Goal: Transaction & Acquisition: Purchase product/service

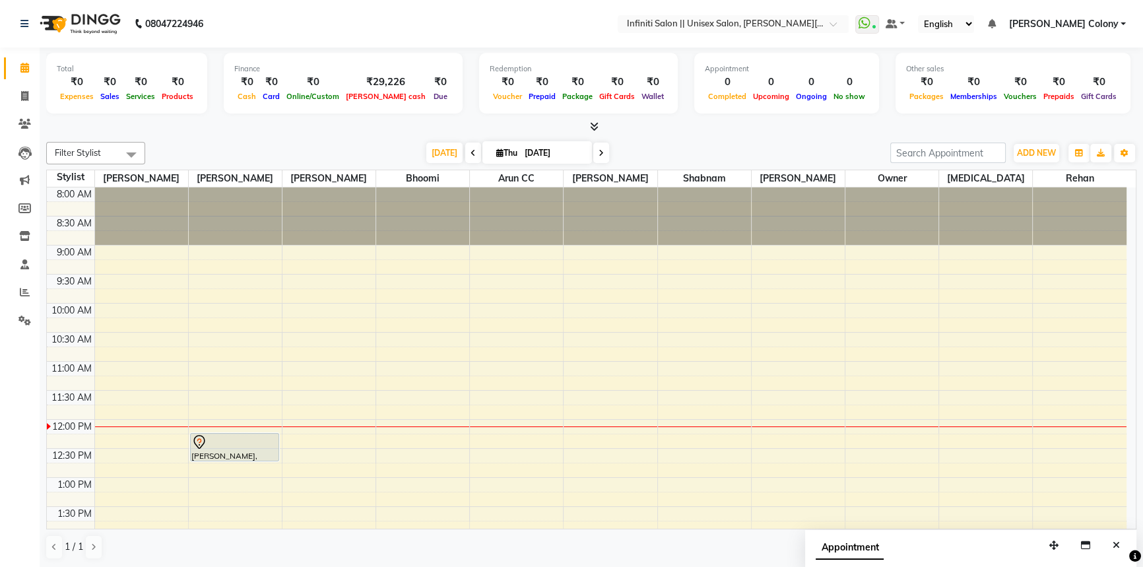
scroll to position [119, 0]
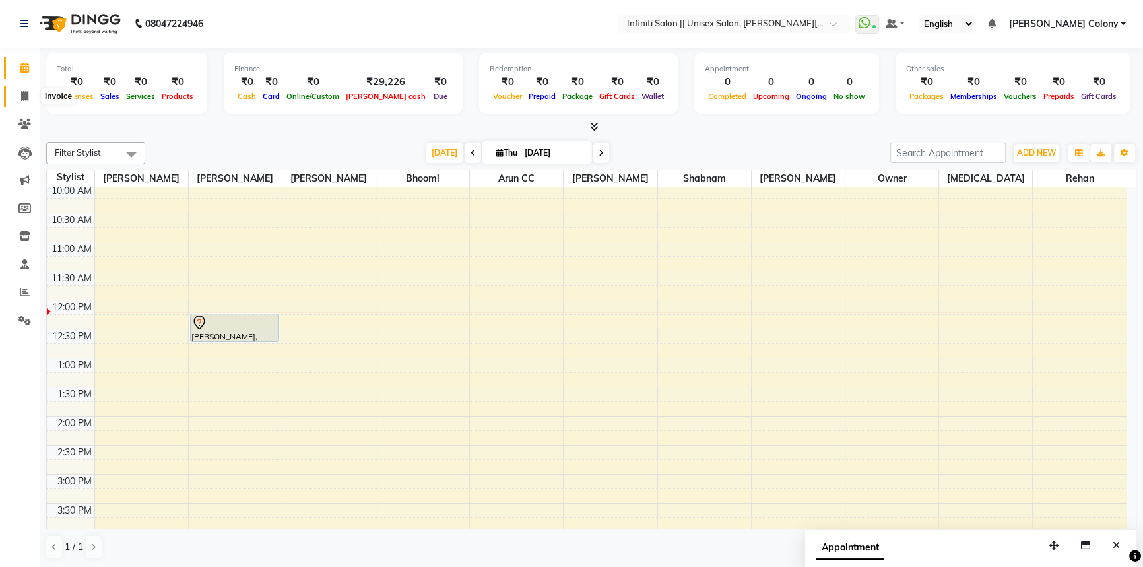
click at [28, 97] on span at bounding box center [24, 96] width 23 height 15
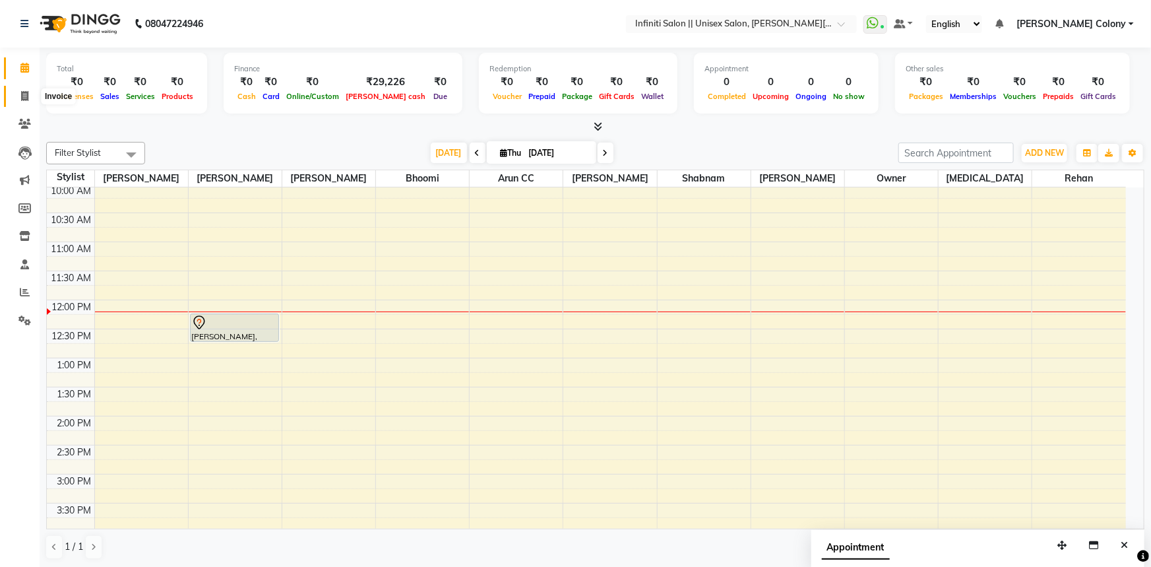
select select "8233"
select select "service"
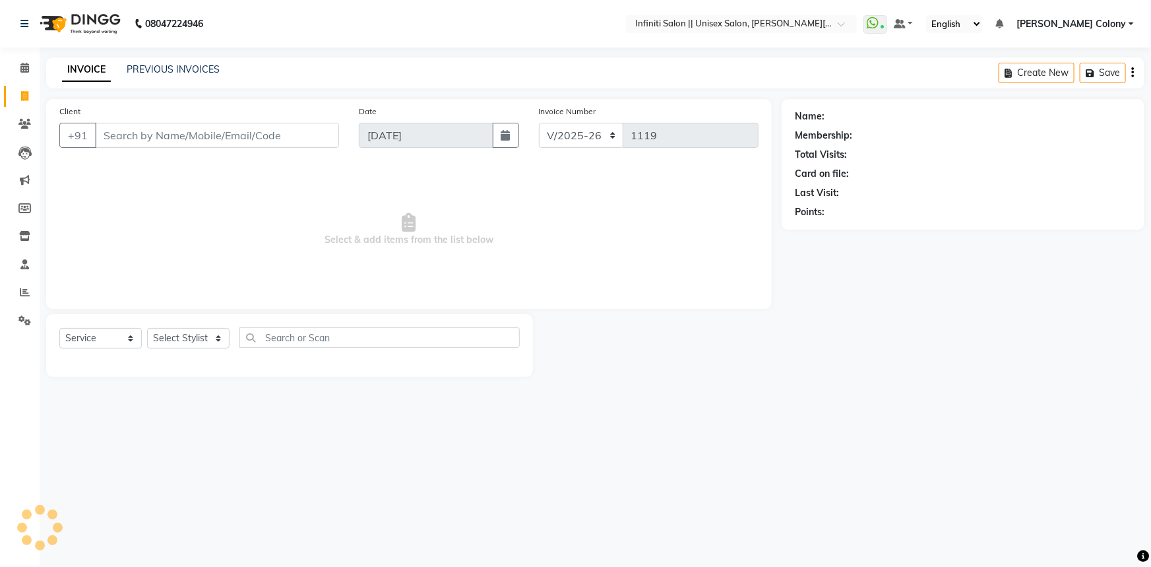
click at [168, 127] on input "Client" at bounding box center [217, 135] width 244 height 25
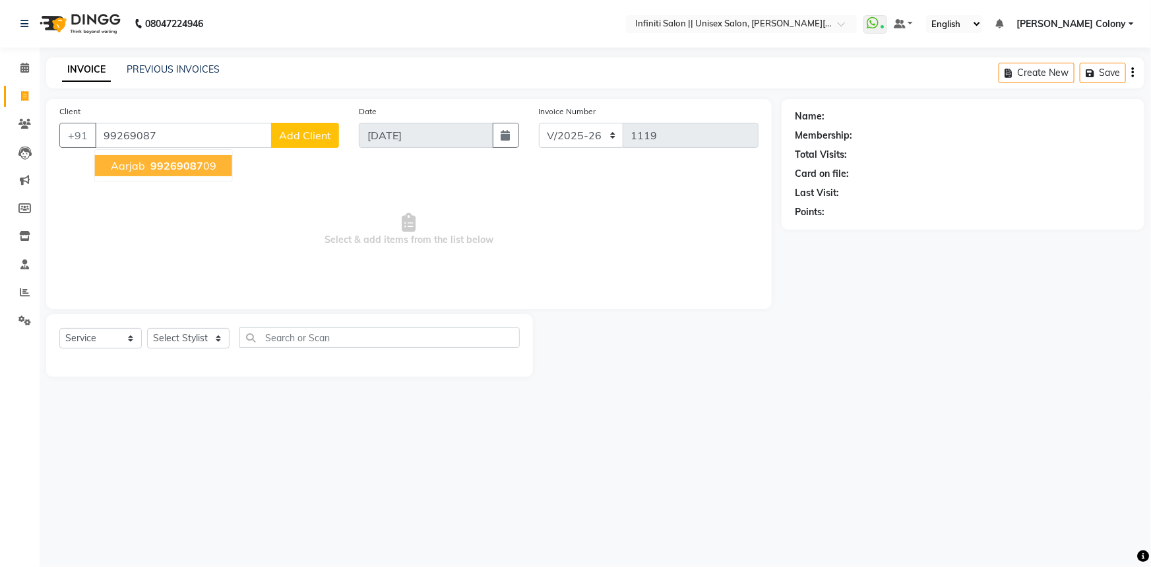
click at [181, 166] on span "99269087" at bounding box center [176, 165] width 53 height 13
type input "9926908709"
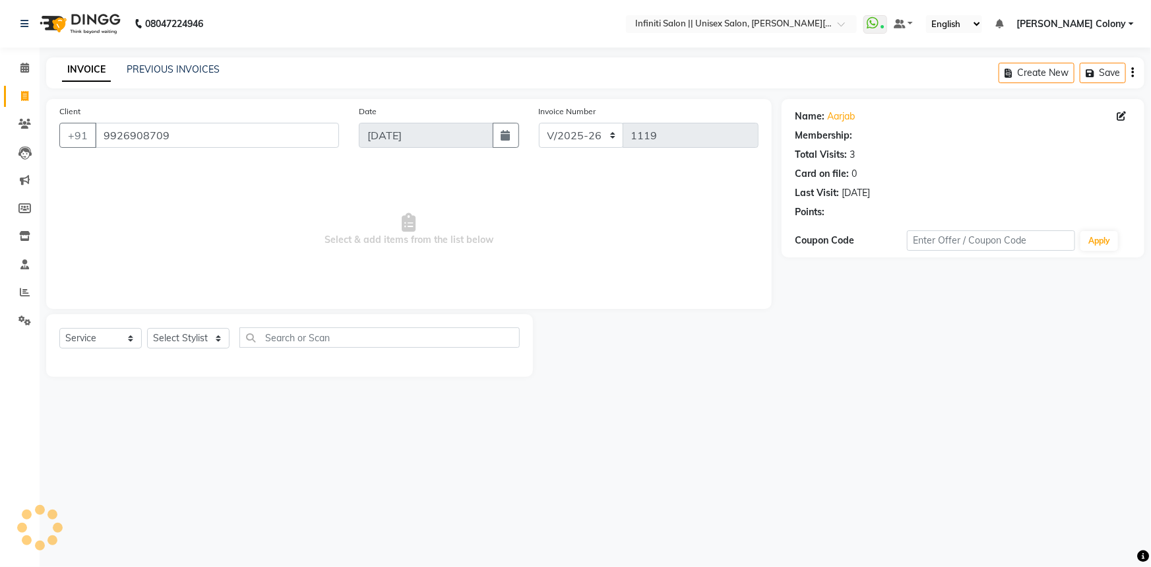
select select "1: Object"
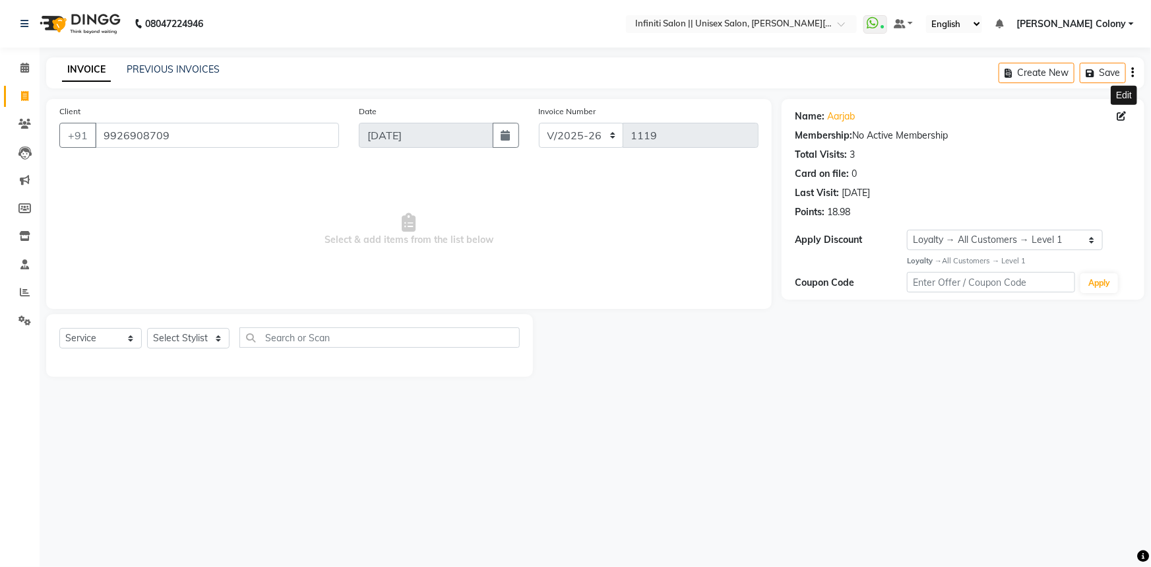
click at [1118, 121] on span at bounding box center [1124, 117] width 15 height 14
click at [1122, 116] on icon at bounding box center [1121, 116] width 9 height 9
select select "male"
select select "54384"
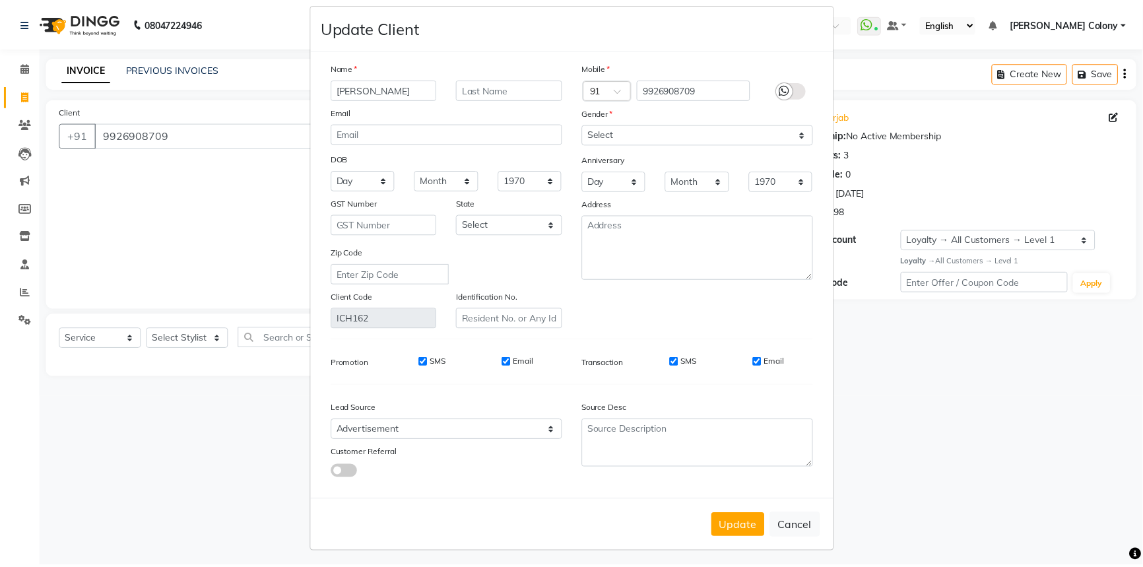
scroll to position [22, 0]
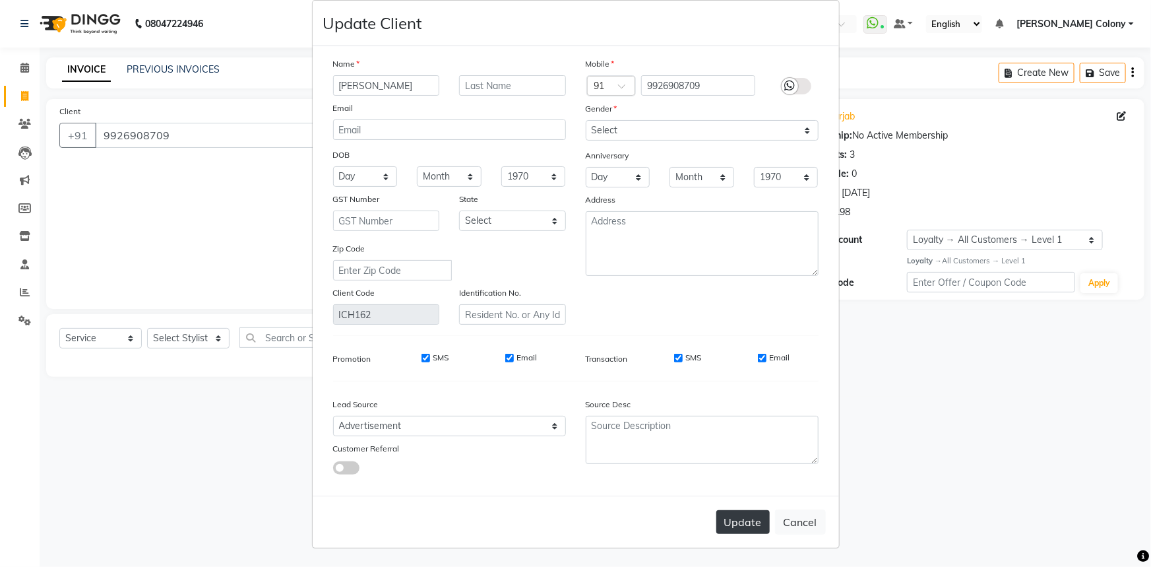
type input "[PERSON_NAME]"
click at [721, 527] on button "Update" at bounding box center [743, 522] width 53 height 24
select select
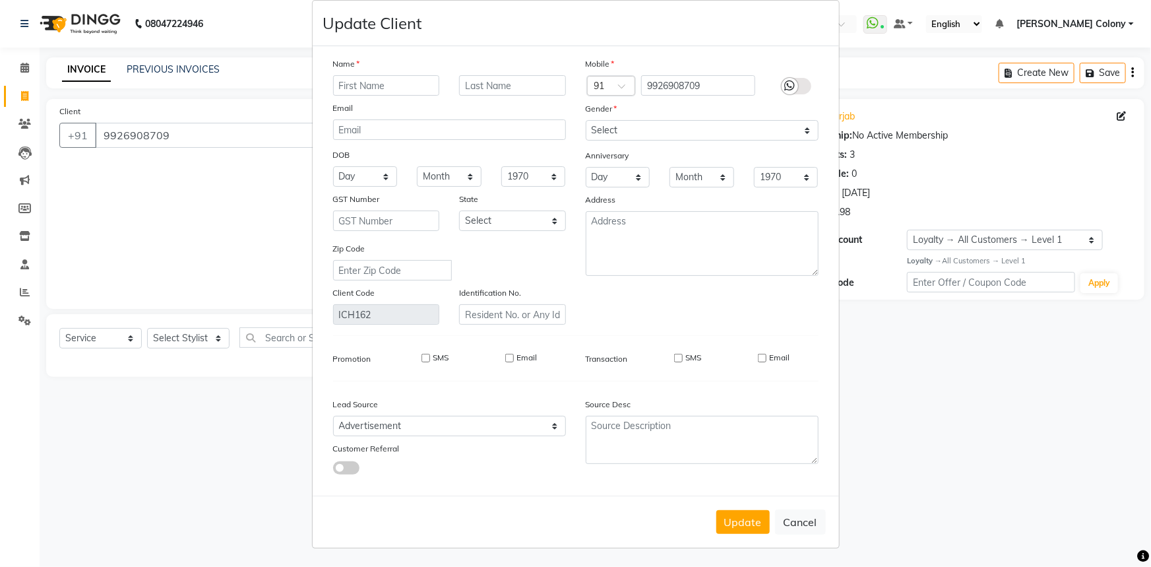
select select
checkbox input "false"
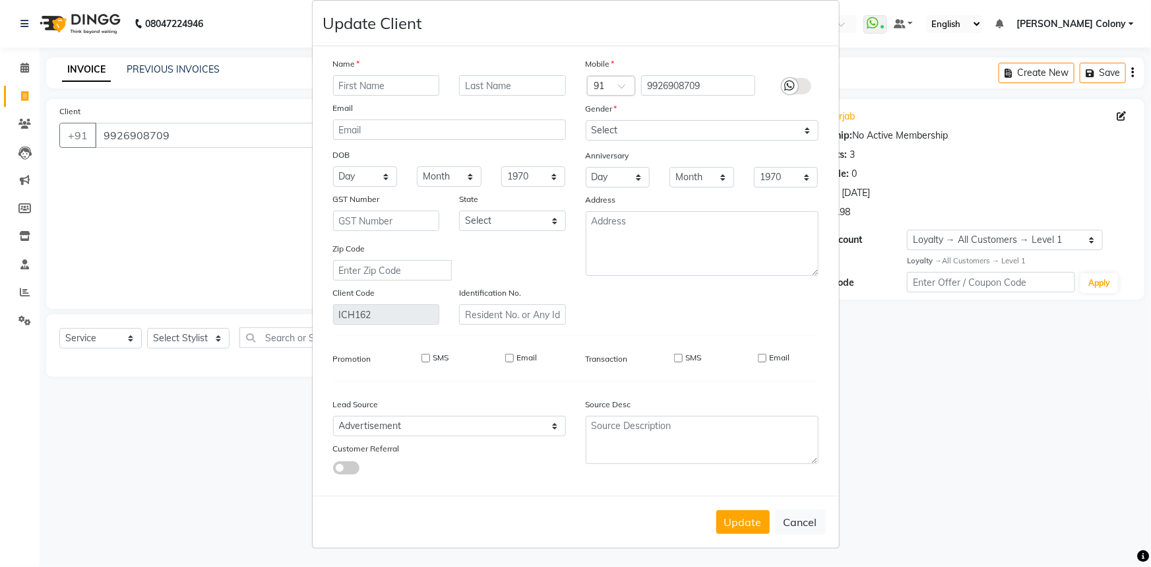
checkbox input "false"
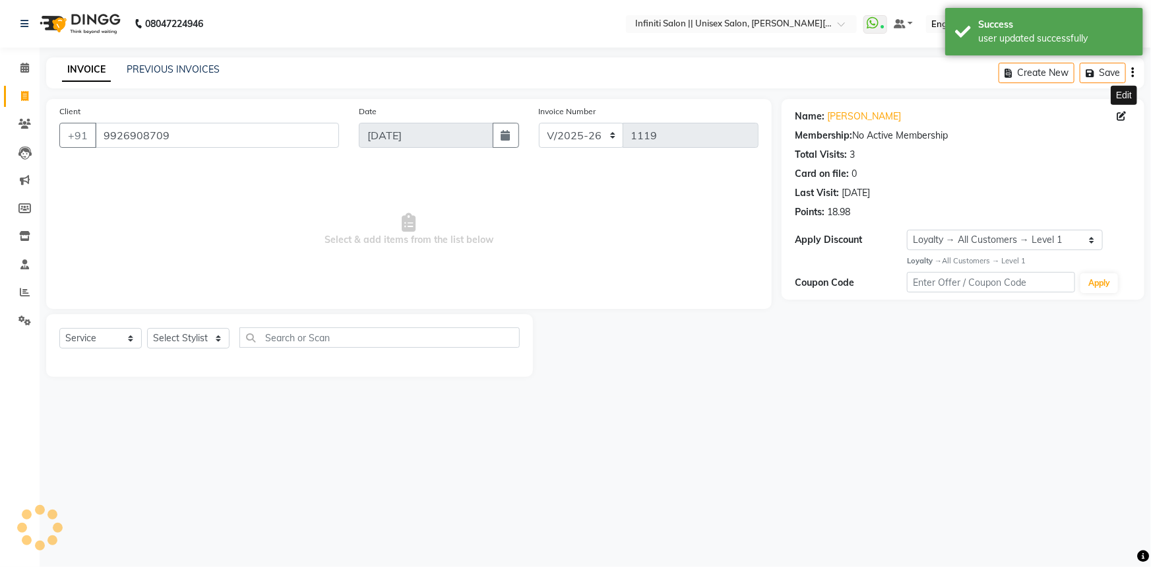
select select "1: Object"
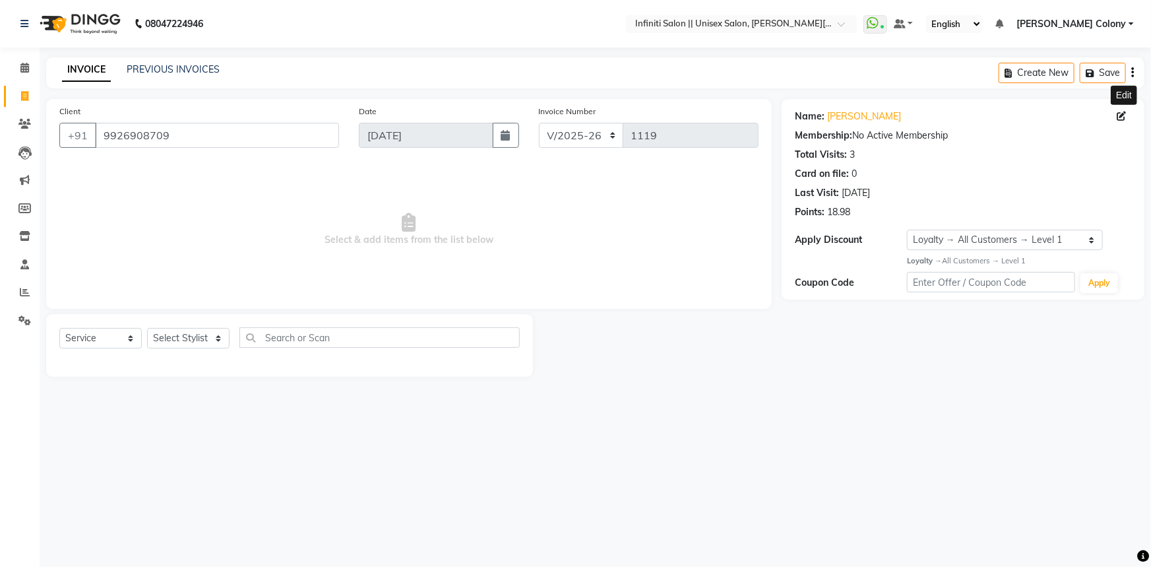
click at [1122, 119] on icon at bounding box center [1121, 116] width 9 height 9
select select "male"
select select "54384"
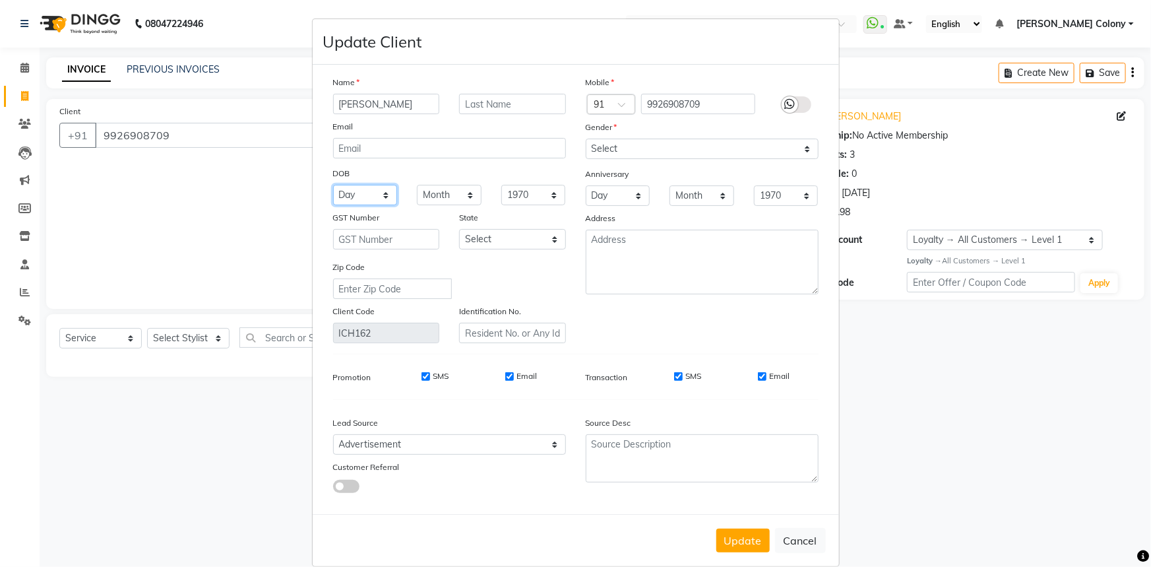
click at [358, 198] on select "Day 01 02 03 04 05 06 07 08 09 10 11 12 13 14 15 16 17 18 19 20 21 22 23 24 25 …" at bounding box center [365, 195] width 65 height 20
select select "21"
click at [456, 198] on select "Month January February March April May June July August September October Novem…" at bounding box center [449, 195] width 65 height 20
select select "11"
click at [417, 185] on select "Month January February March April May June July August September October Novem…" at bounding box center [449, 195] width 65 height 20
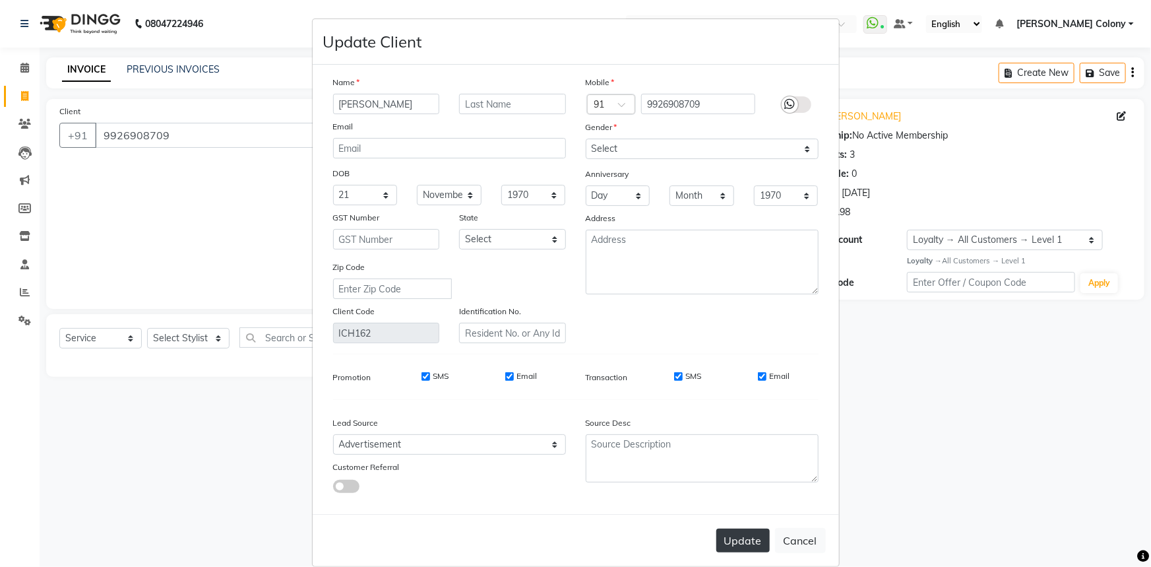
click at [734, 548] on button "Update" at bounding box center [743, 541] width 53 height 24
select select
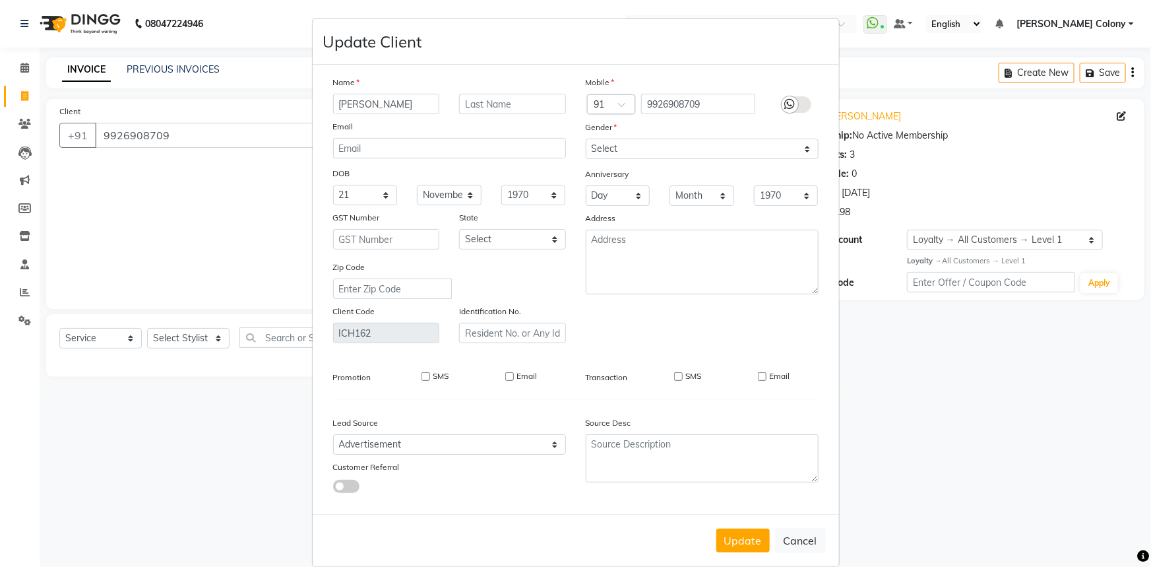
select select
checkbox input "false"
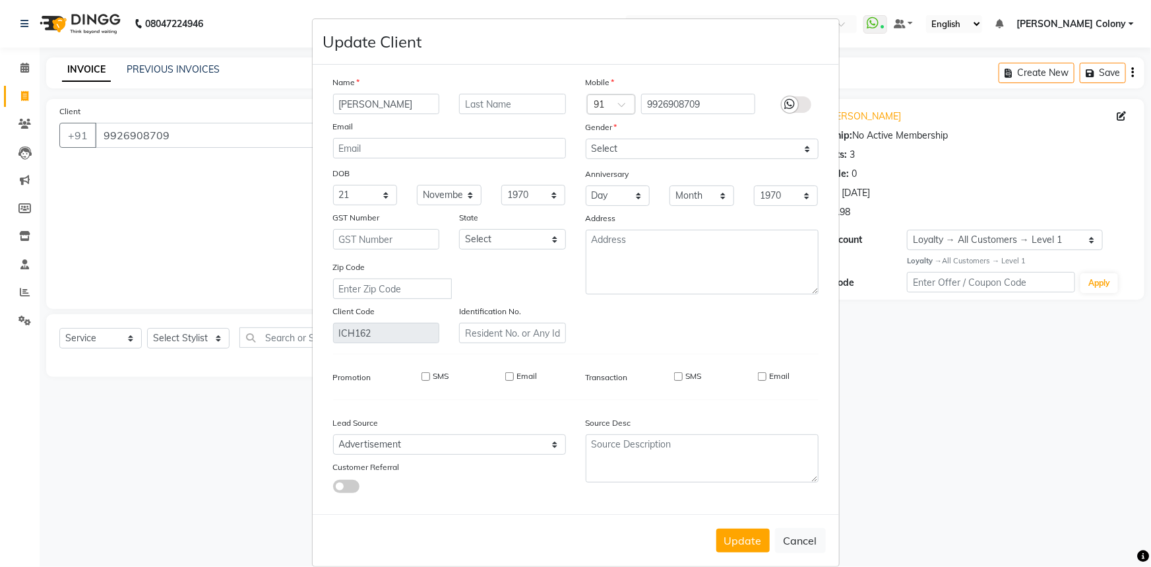
checkbox input "false"
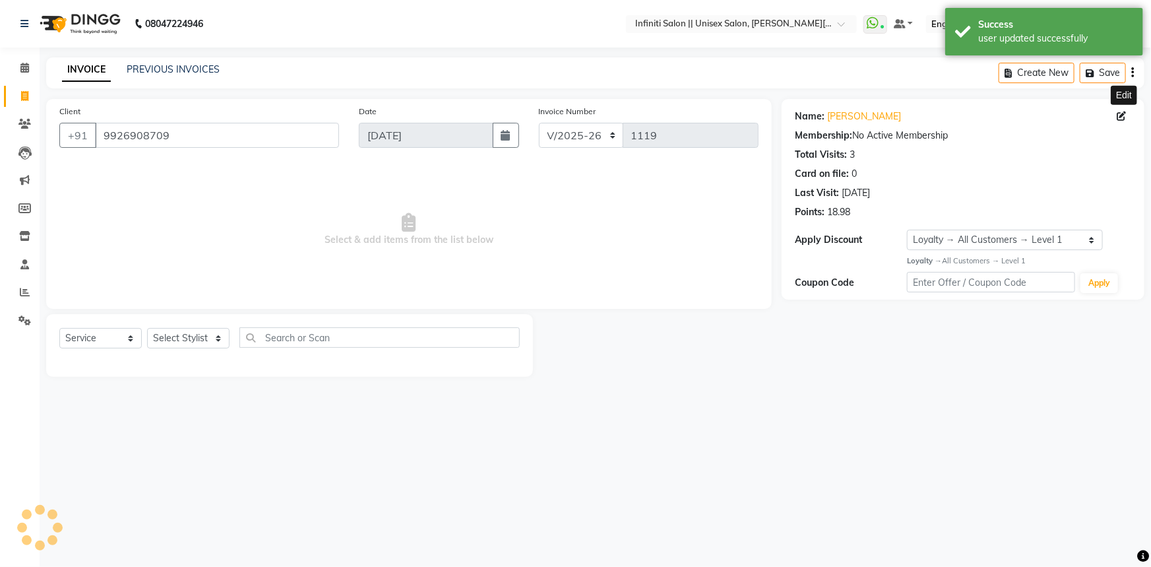
select select "1: Object"
click at [166, 337] on select "Select Stylist Anjali Mahato Arun CC Ayush Bhoomi Dilshad Ahmad Ishu Jitesh Moy…" at bounding box center [188, 338] width 82 height 20
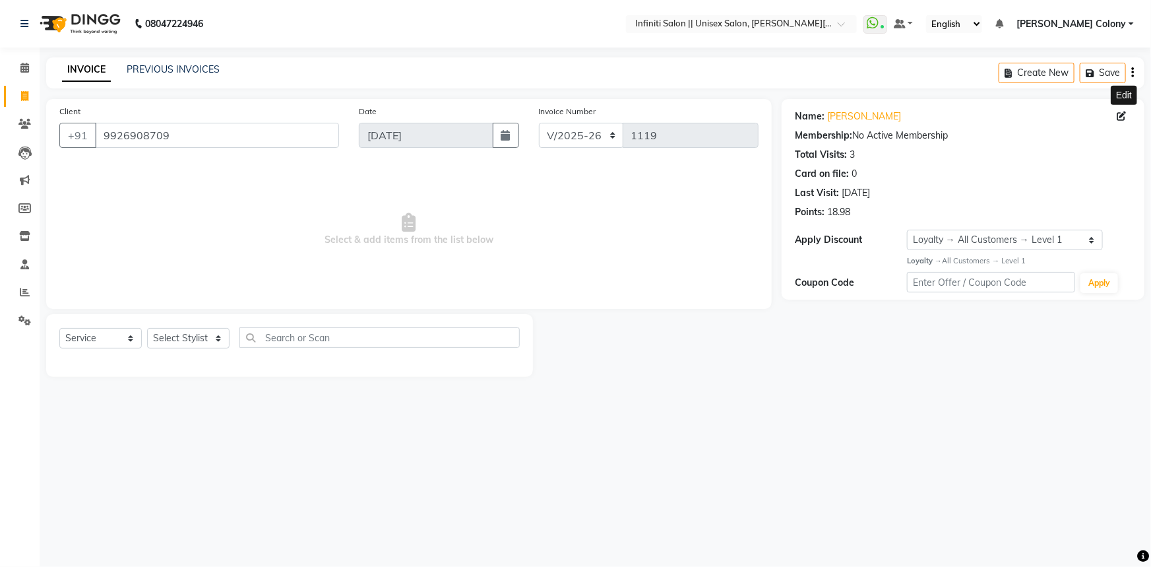
click at [1122, 115] on icon at bounding box center [1121, 116] width 9 height 9
select select "21"
select select "11"
select select "male"
select select "54384"
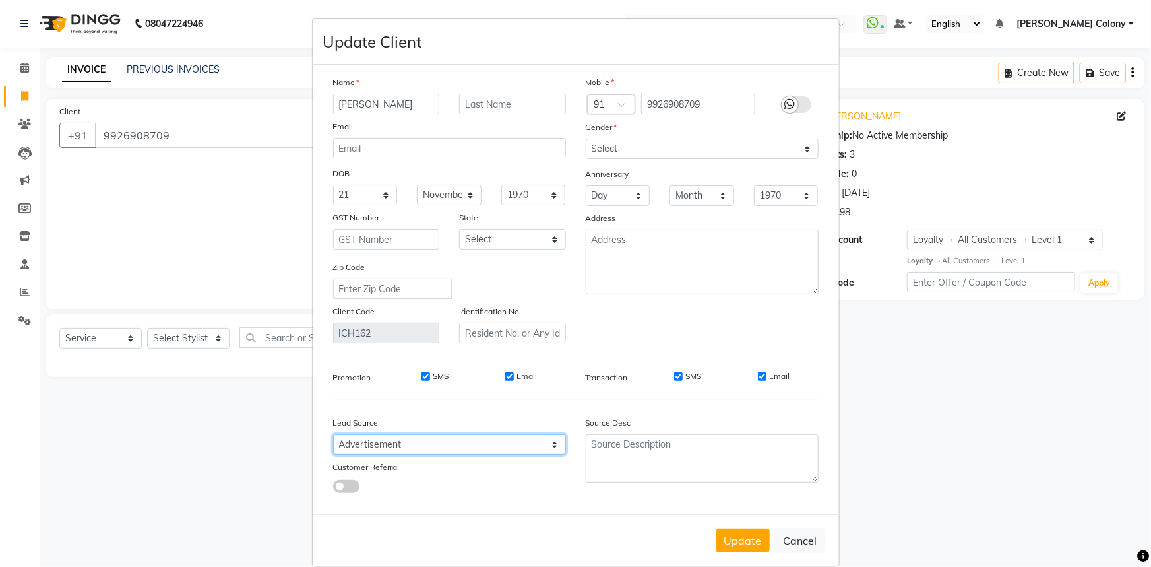
click at [419, 449] on select "Select Walk-in Referral Internet Friend Word of Mouth Advertisement Facebook Ju…" at bounding box center [449, 444] width 233 height 20
click at [333, 437] on select "Select Walk-in Referral Internet Friend Word of Mouth Advertisement Facebook Ju…" at bounding box center [449, 444] width 233 height 20
click at [750, 551] on button "Update" at bounding box center [743, 541] width 53 height 24
select select
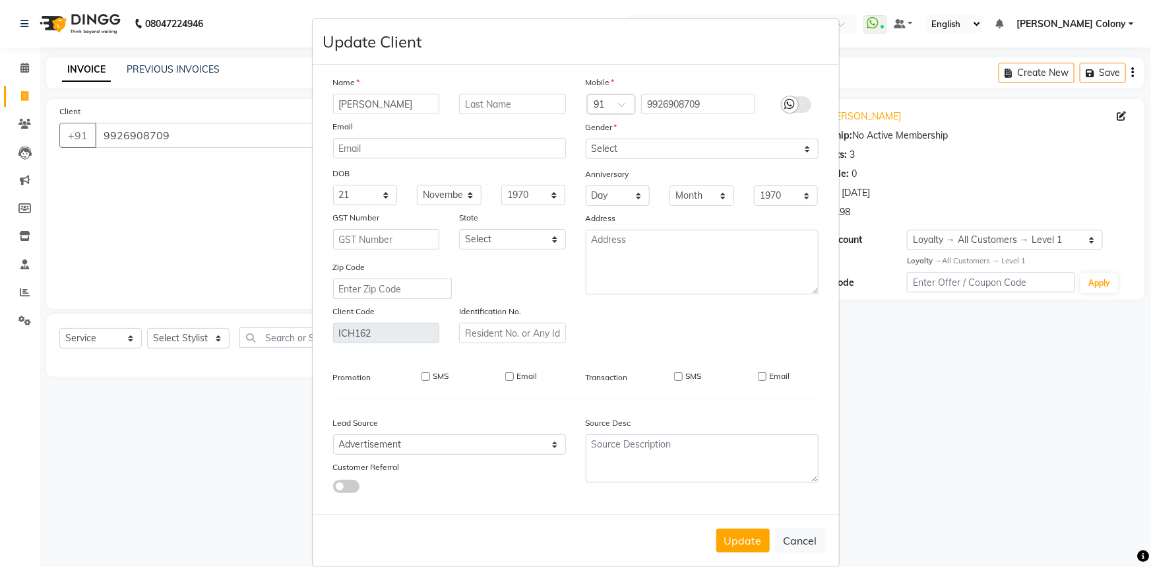
select select
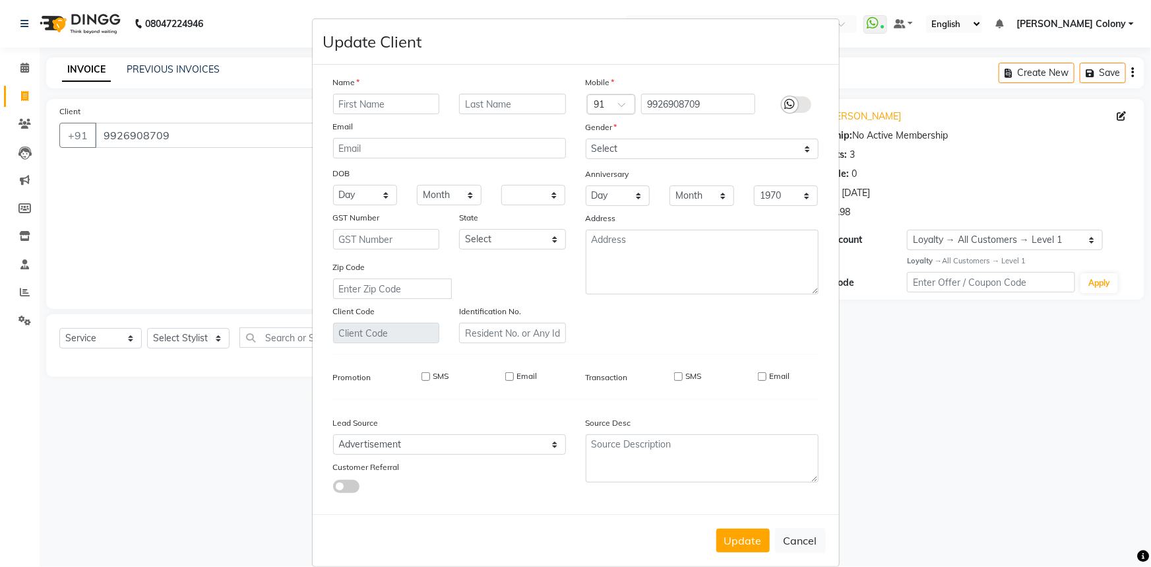
checkbox input "false"
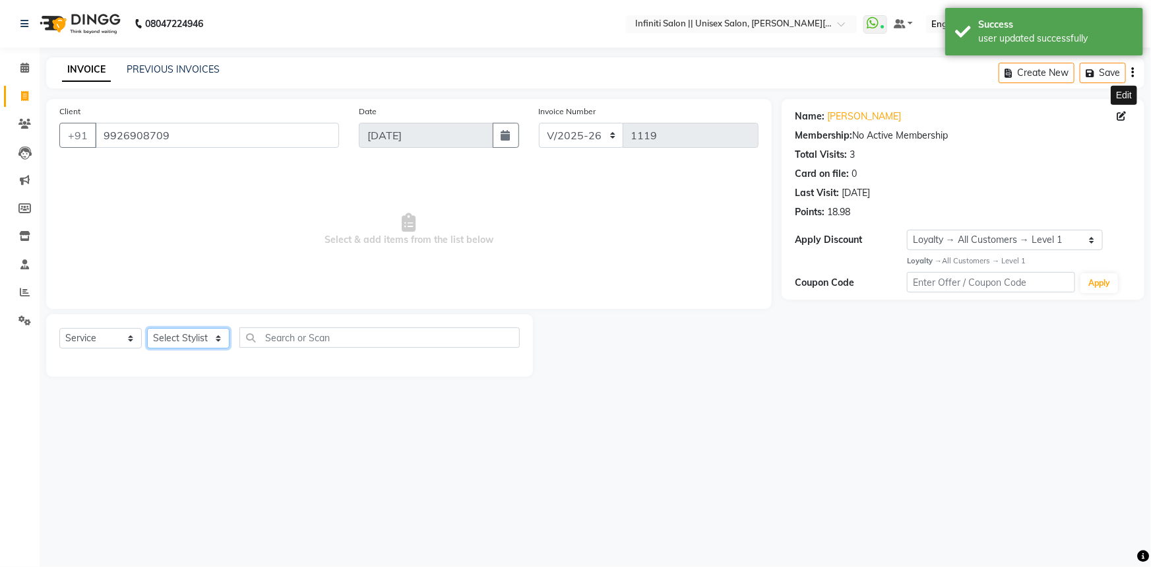
click at [191, 341] on select "Select Stylist Anjali Mahato Arun CC Ayush Bhoomi Dilshad Ahmad Ishu Jitesh Moy…" at bounding box center [188, 338] width 82 height 20
select select "1: Object"
select select "93505"
click at [147, 328] on select "Select Stylist Anjali Mahato Arun CC Ayush Bhoomi Dilshad Ahmad Ishu Jitesh Moy…" at bounding box center [188, 338] width 82 height 20
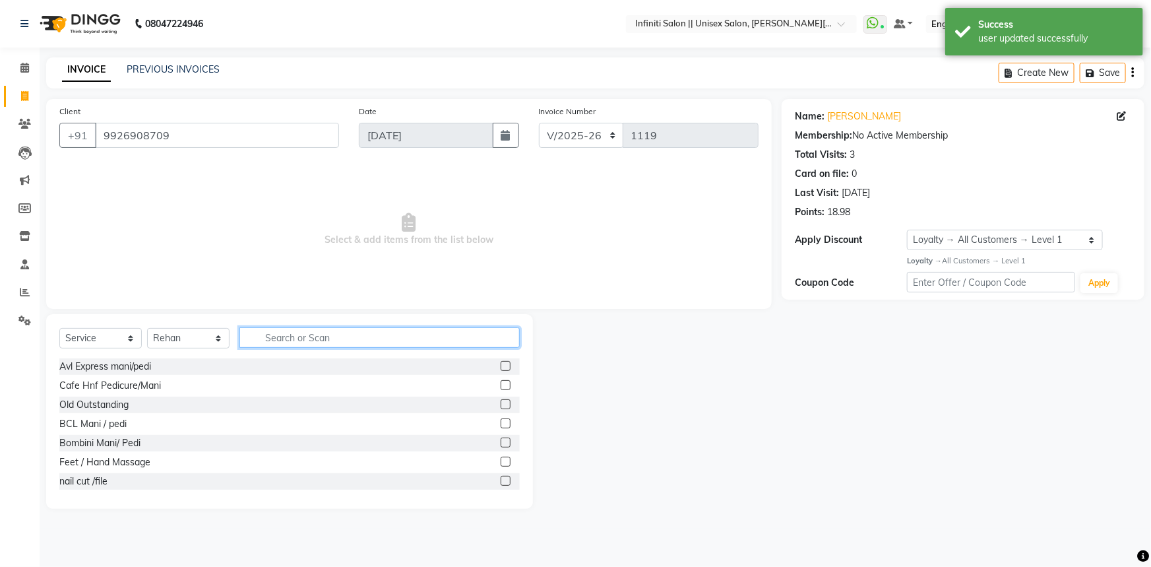
click at [280, 341] on input "text" at bounding box center [380, 337] width 280 height 20
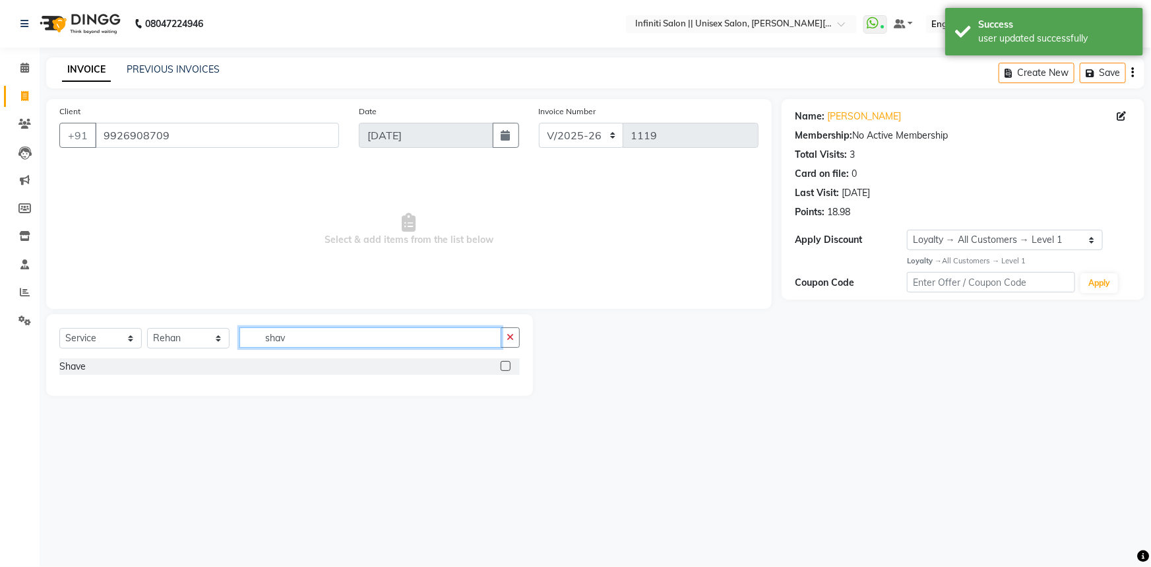
type input "shav"
click at [508, 367] on label at bounding box center [506, 366] width 10 height 10
click at [508, 367] on input "checkbox" at bounding box center [505, 366] width 9 height 9
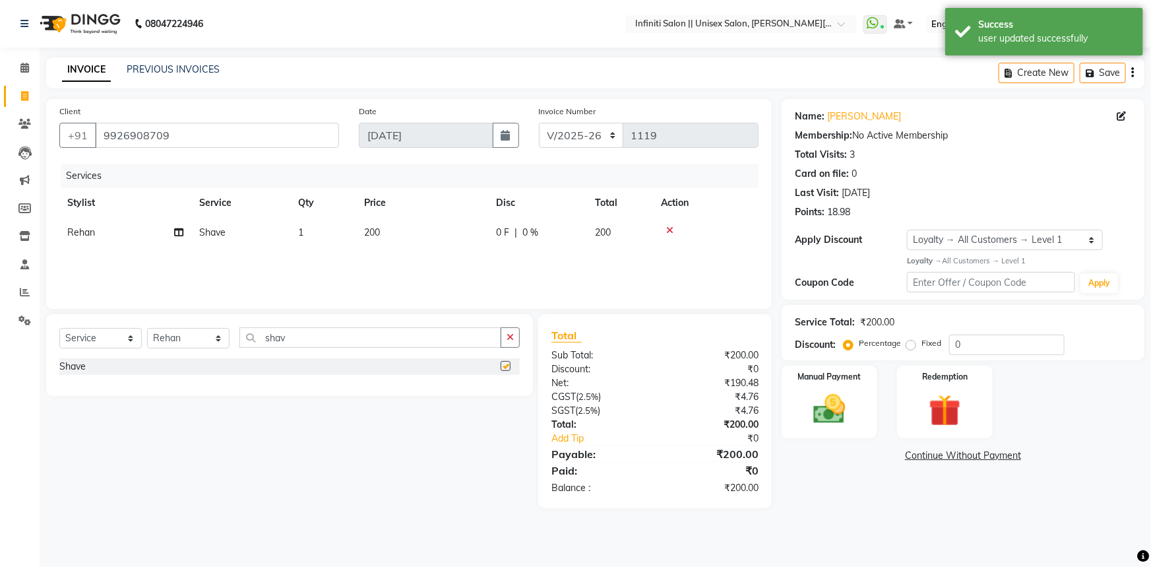
checkbox input "false"
drag, startPoint x: 819, startPoint y: 388, endPoint x: 831, endPoint y: 408, distance: 24.0
click at [819, 389] on div "Manual Payment" at bounding box center [830, 402] width 100 height 76
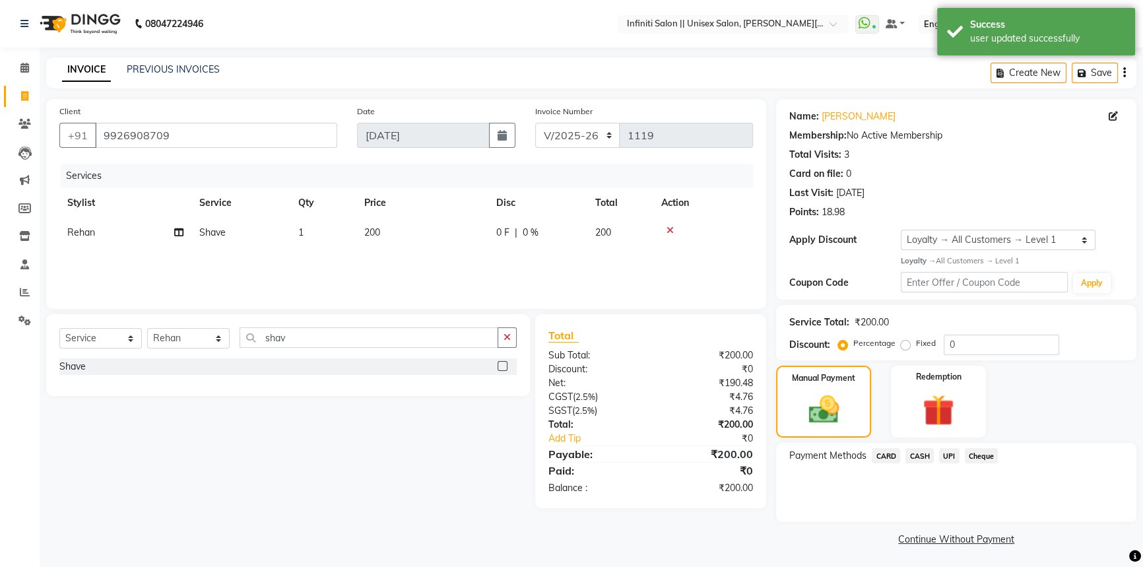
click at [921, 457] on span "CASH" at bounding box center [919, 455] width 28 height 15
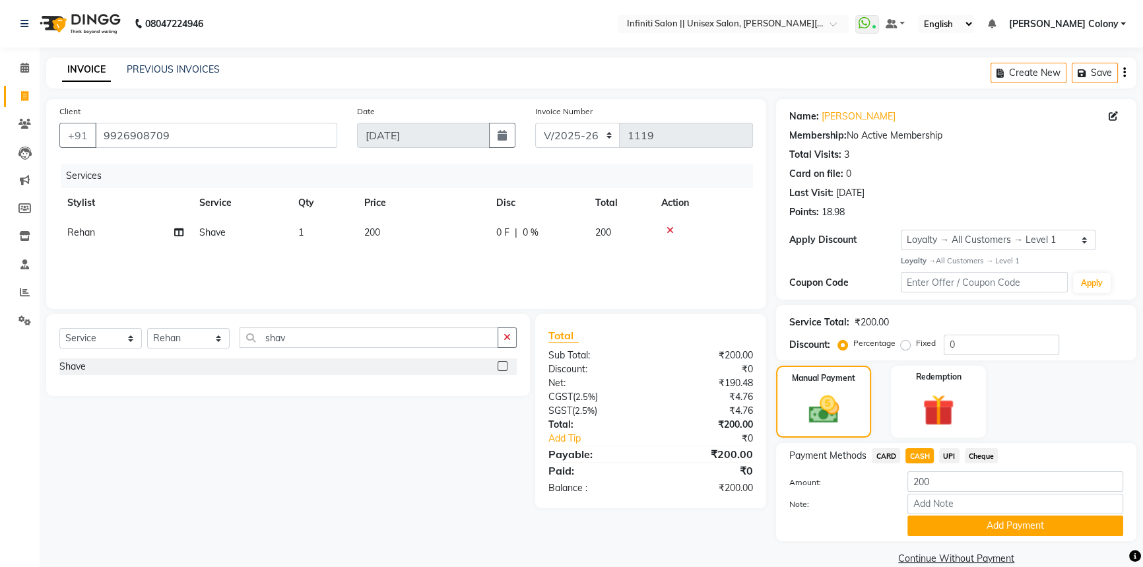
click at [938, 525] on button "Add Payment" at bounding box center [1015, 525] width 216 height 20
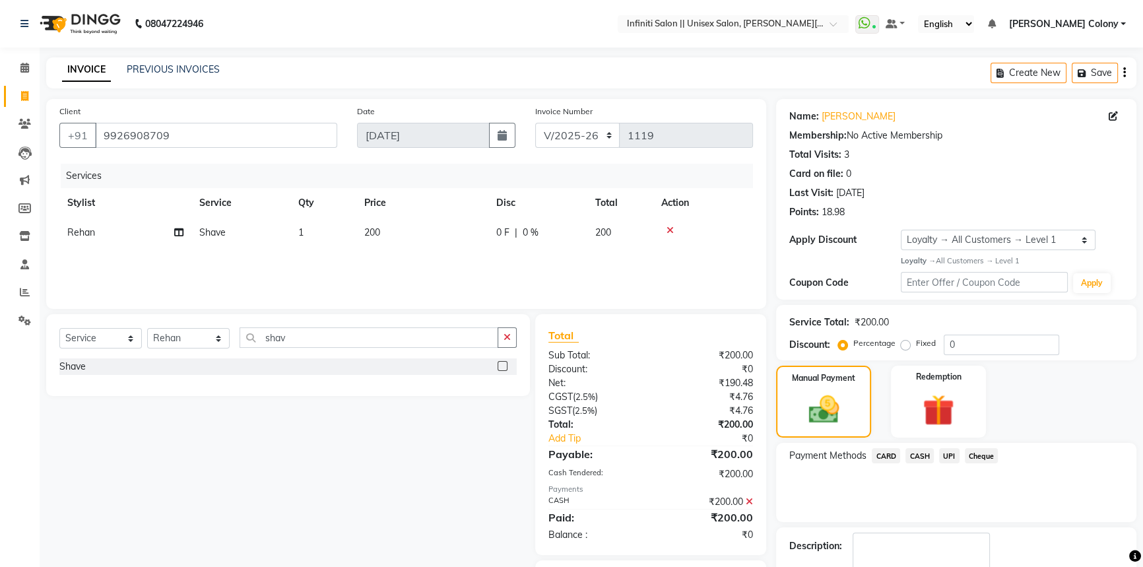
scroll to position [76, 0]
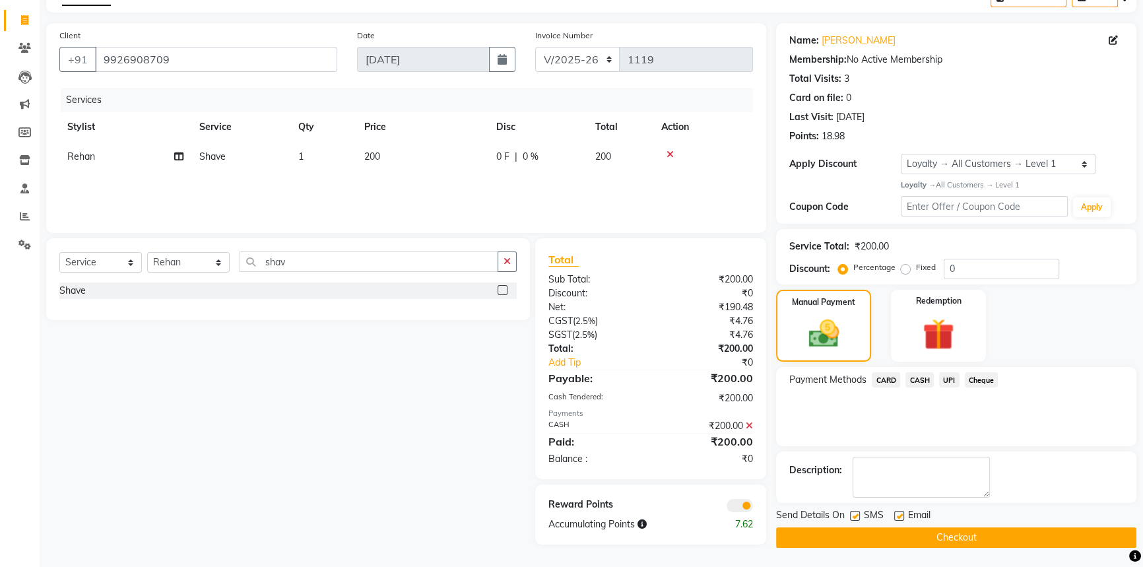
click at [934, 537] on button "Checkout" at bounding box center [956, 537] width 360 height 20
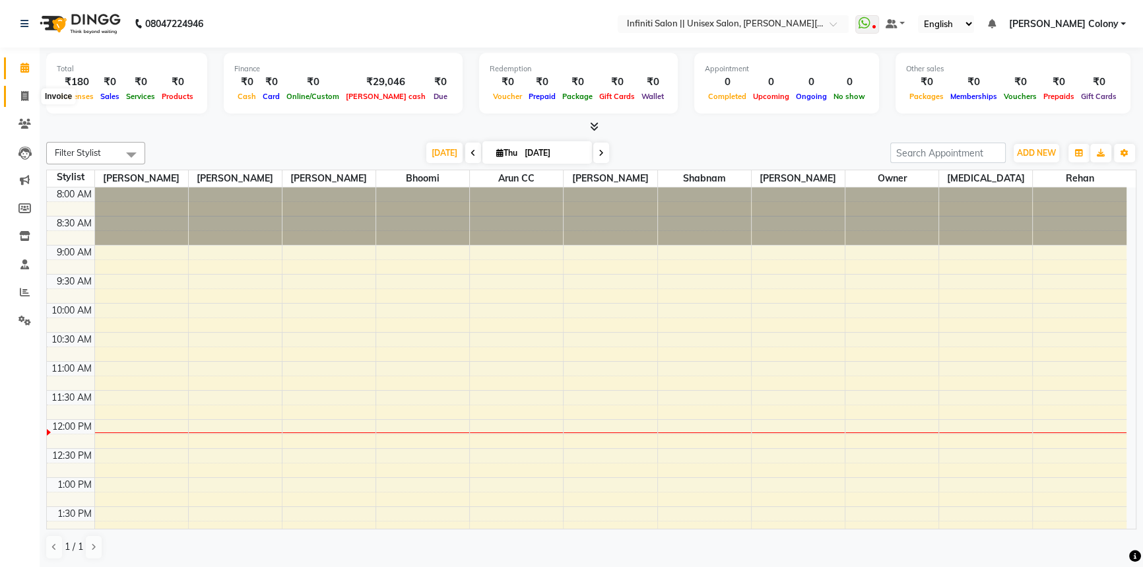
drag, startPoint x: 0, startPoint y: 0, endPoint x: 25, endPoint y: 90, distance: 93.8
click at [16, 91] on span at bounding box center [24, 96] width 23 height 15
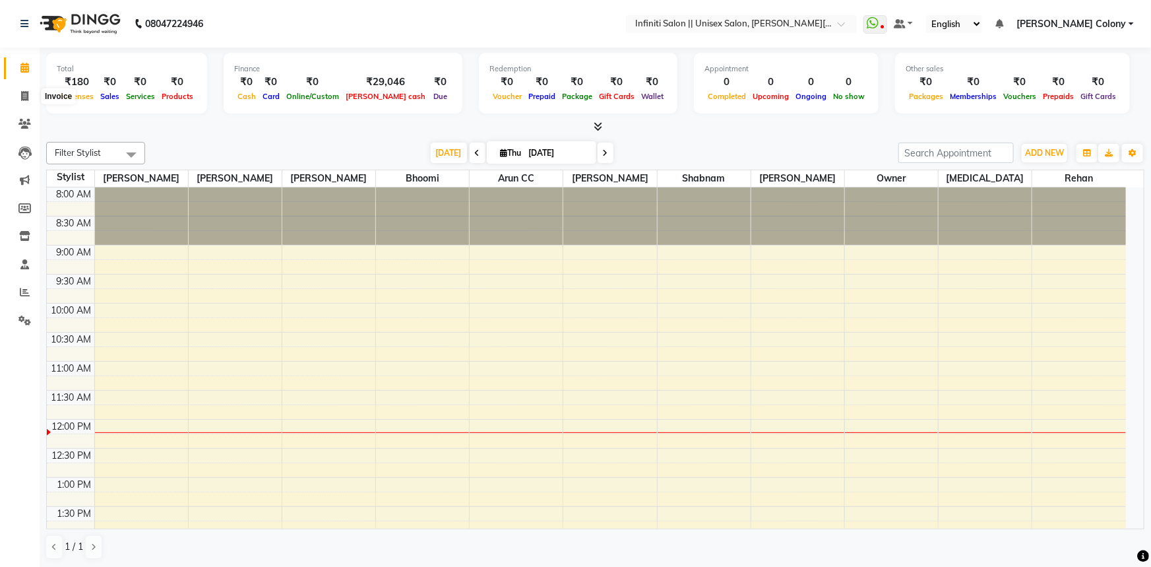
select select "service"
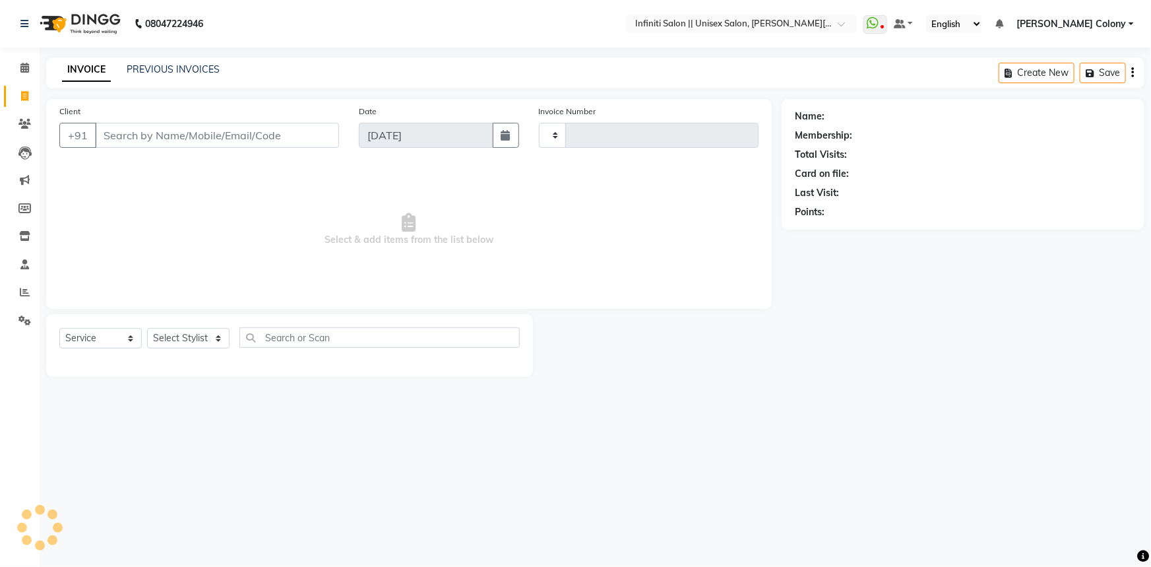
type input "1120"
select select "8233"
click at [149, 61] on div "INVOICE PREVIOUS INVOICES Create New Save" at bounding box center [595, 72] width 1099 height 31
click at [150, 75] on link "PREVIOUS INVOICES" at bounding box center [173, 69] width 93 height 12
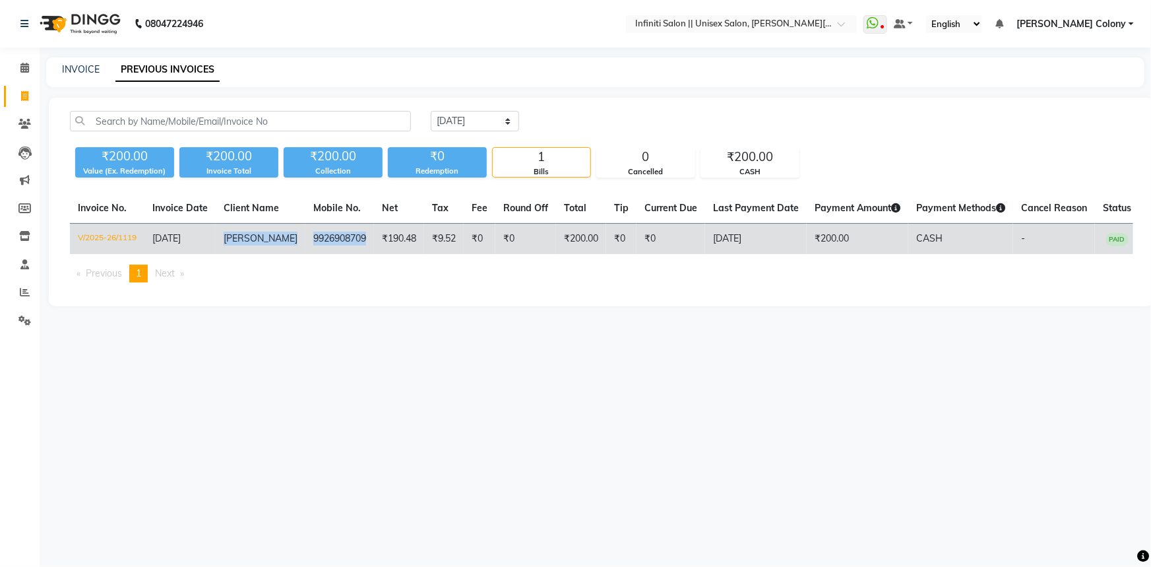
copy tr "Aarjav 9926908709"
drag, startPoint x: 228, startPoint y: 244, endPoint x: 357, endPoint y: 242, distance: 128.7
click at [357, 242] on tr "V/2025-26/1119 02-10-2025 Aarjav 9926908709 ₹190.48 ₹9.52 ₹0 ₹0 ₹200.00 ₹0 ₹0 0…" at bounding box center [605, 239] width 1070 height 31
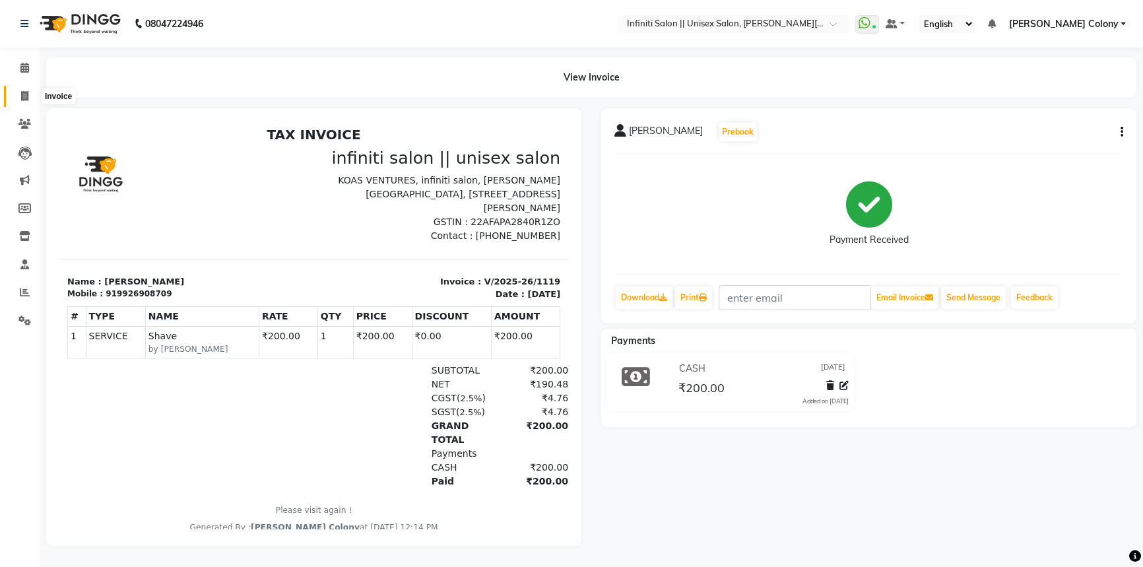
click at [26, 89] on span at bounding box center [24, 96] width 23 height 15
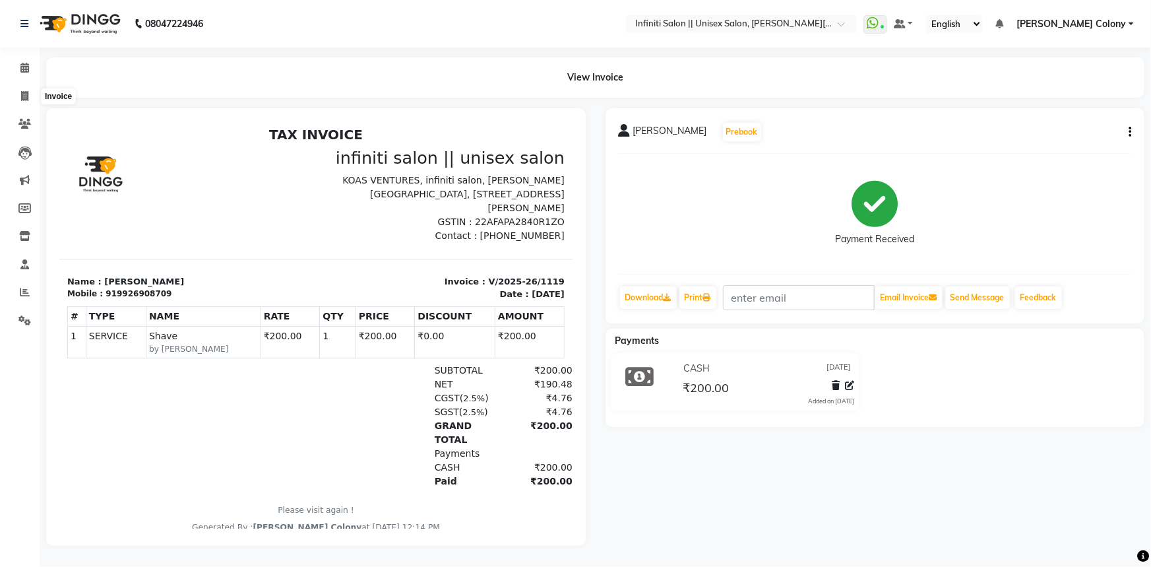
select select "service"
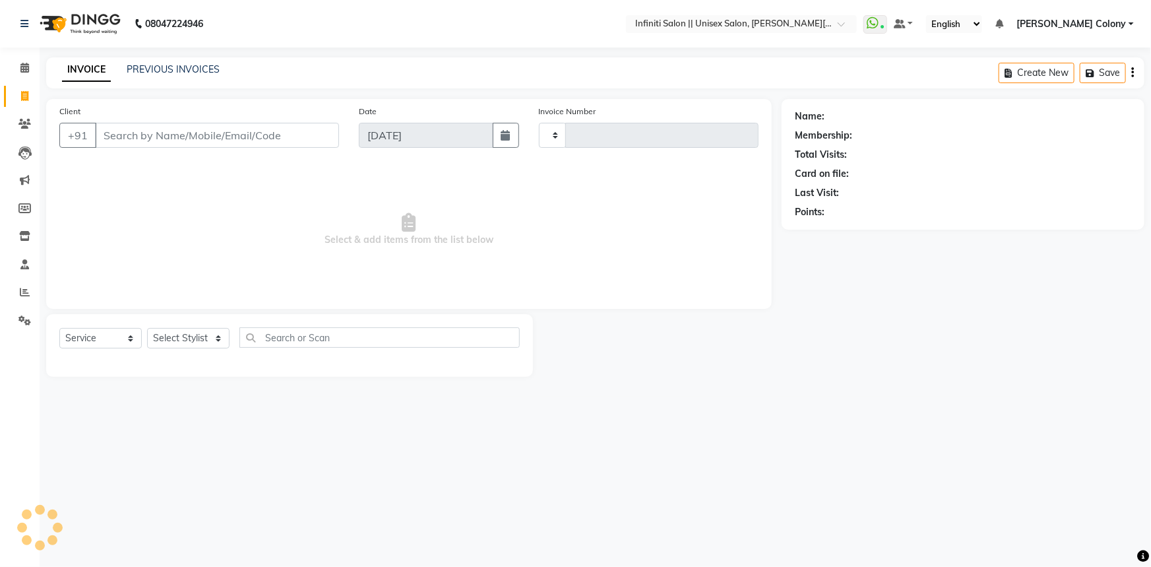
type input "1120"
select select "8233"
click at [19, 241] on icon at bounding box center [24, 236] width 11 height 10
select select
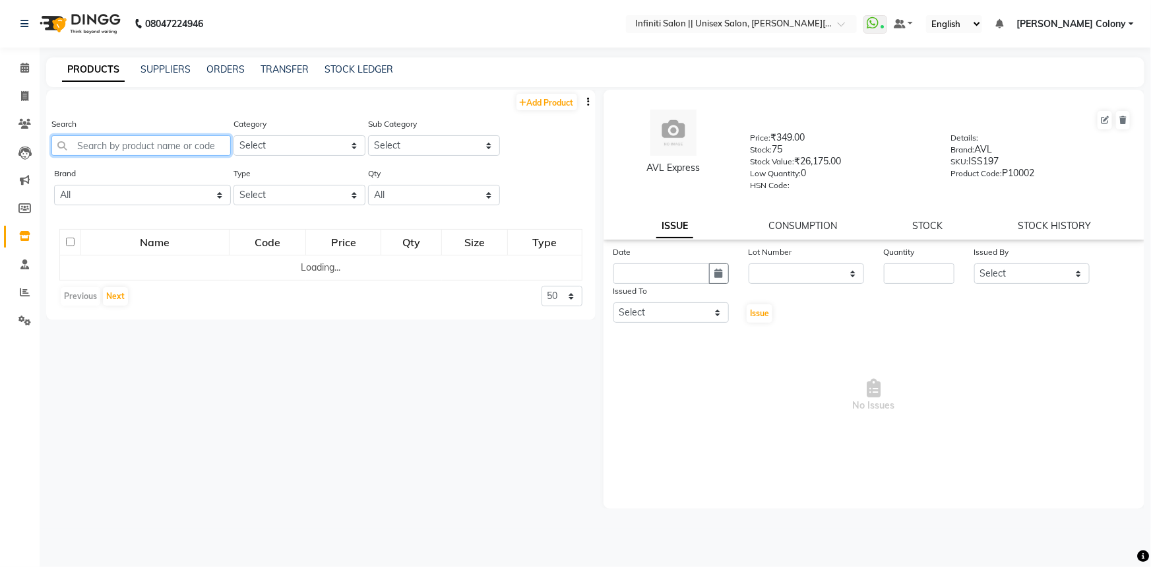
click at [141, 146] on input "text" at bounding box center [140, 145] width 179 height 20
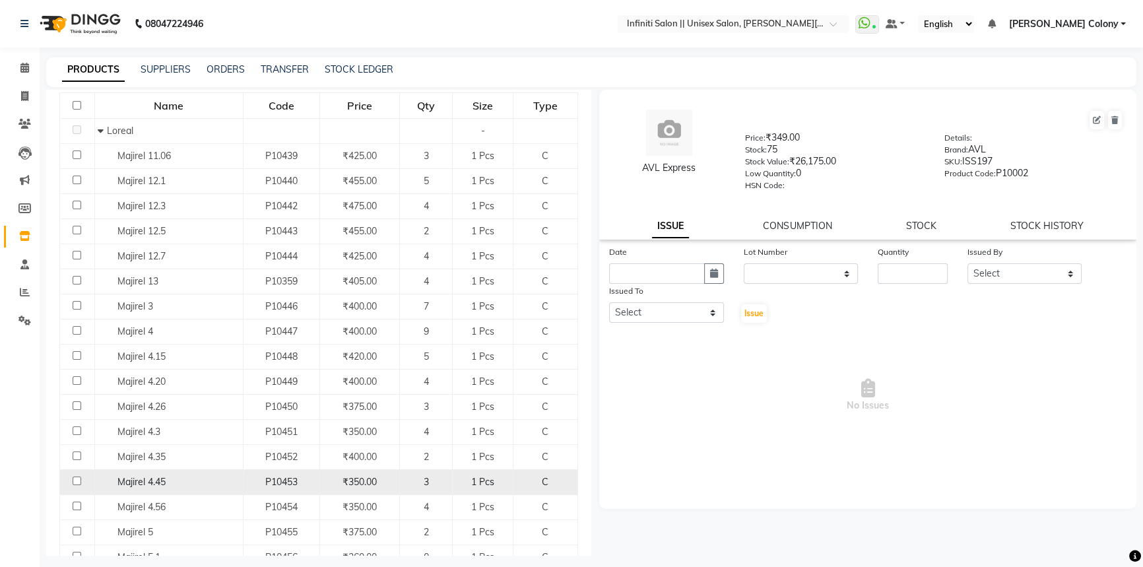
scroll to position [179, 0]
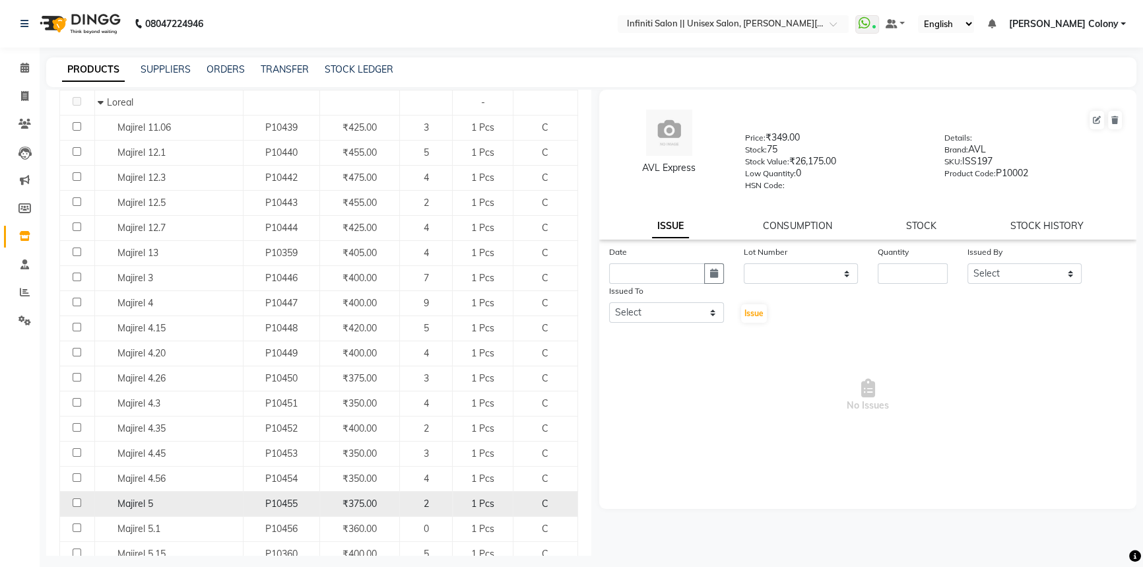
type input "majir"
click at [138, 501] on span "Majirel 5" at bounding box center [135, 504] width 36 height 12
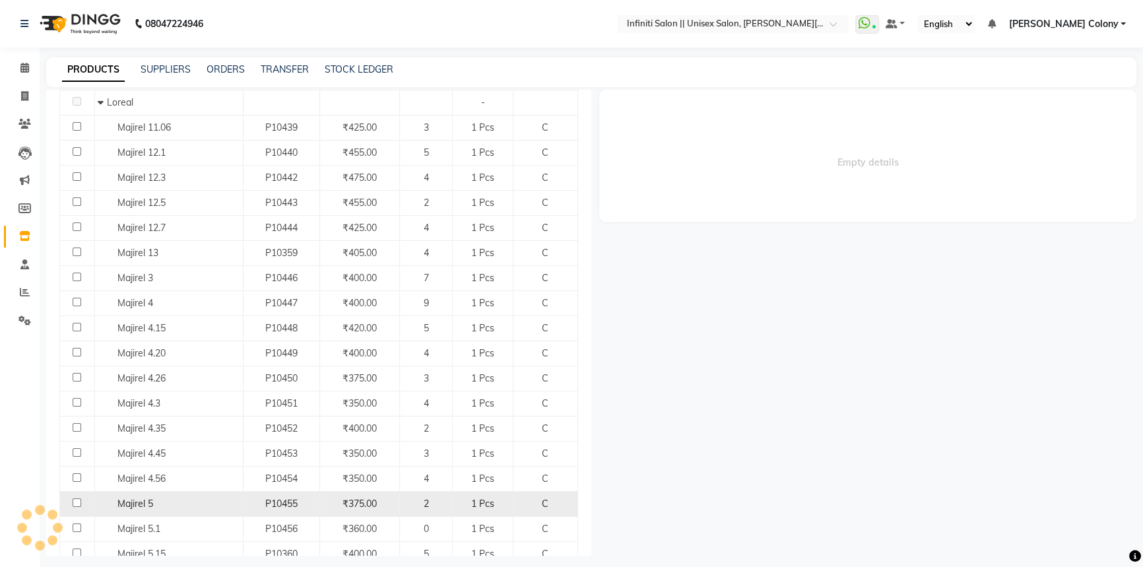
select select
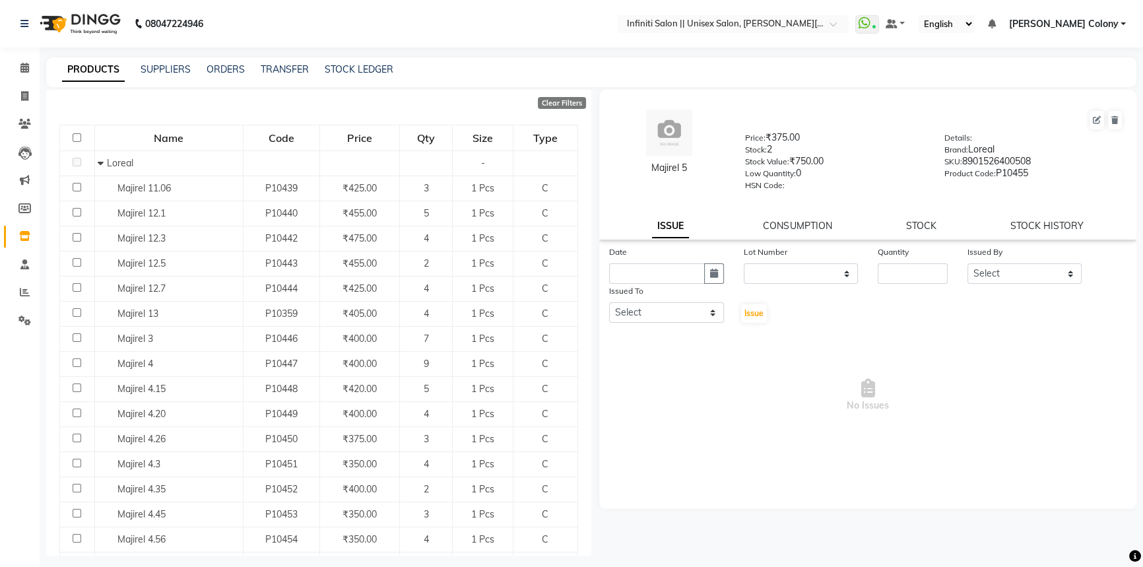
scroll to position [59, 0]
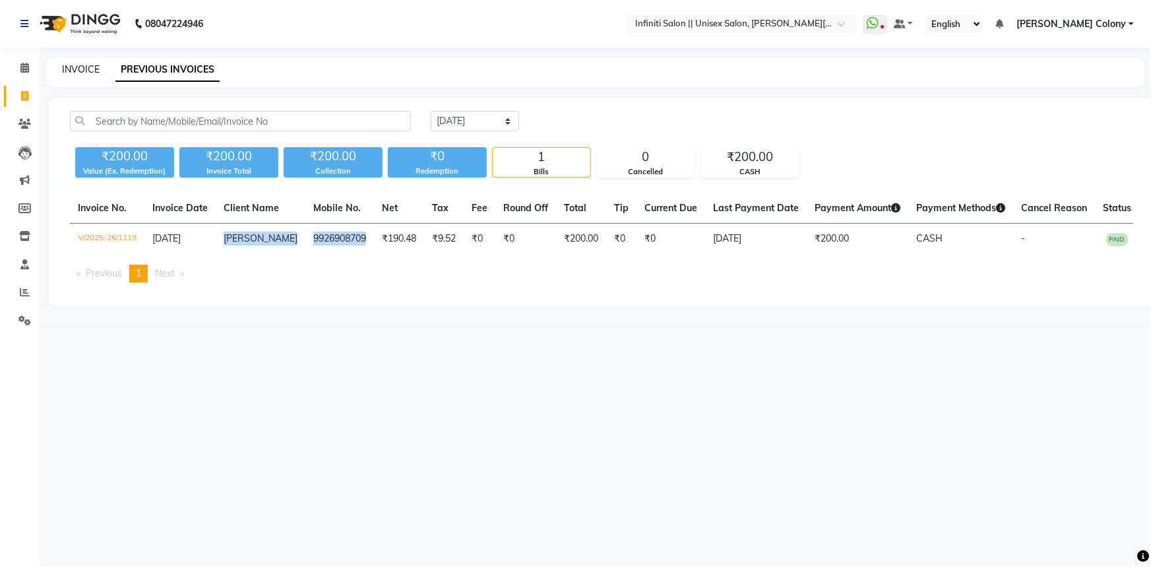
click at [79, 75] on link "INVOICE" at bounding box center [81, 69] width 38 height 12
select select "service"
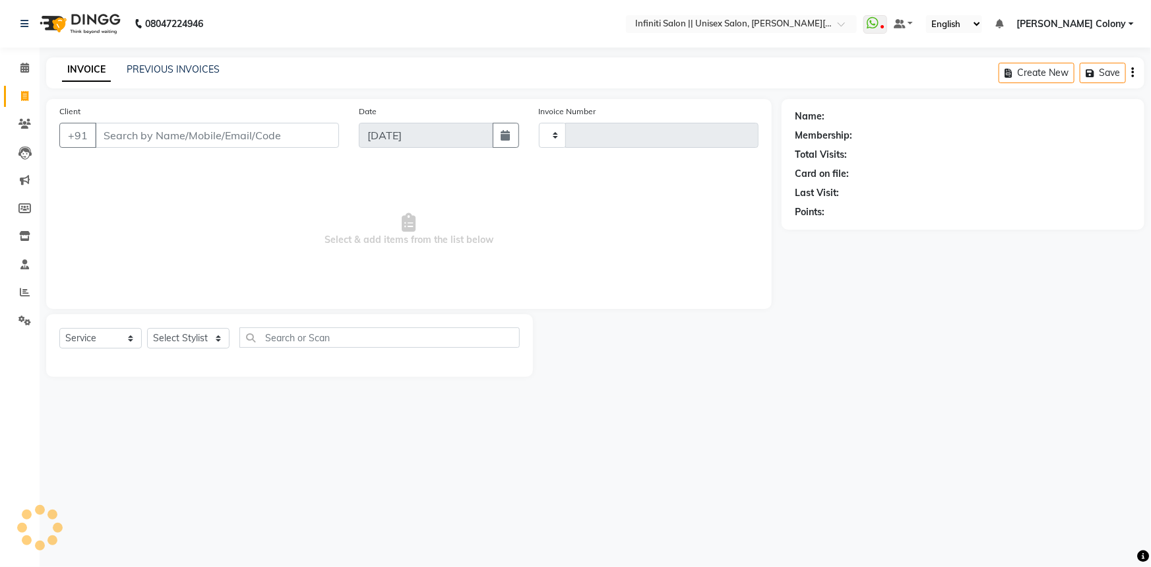
type input "1120"
select select "8233"
click at [51, 23] on img at bounding box center [79, 23] width 90 height 37
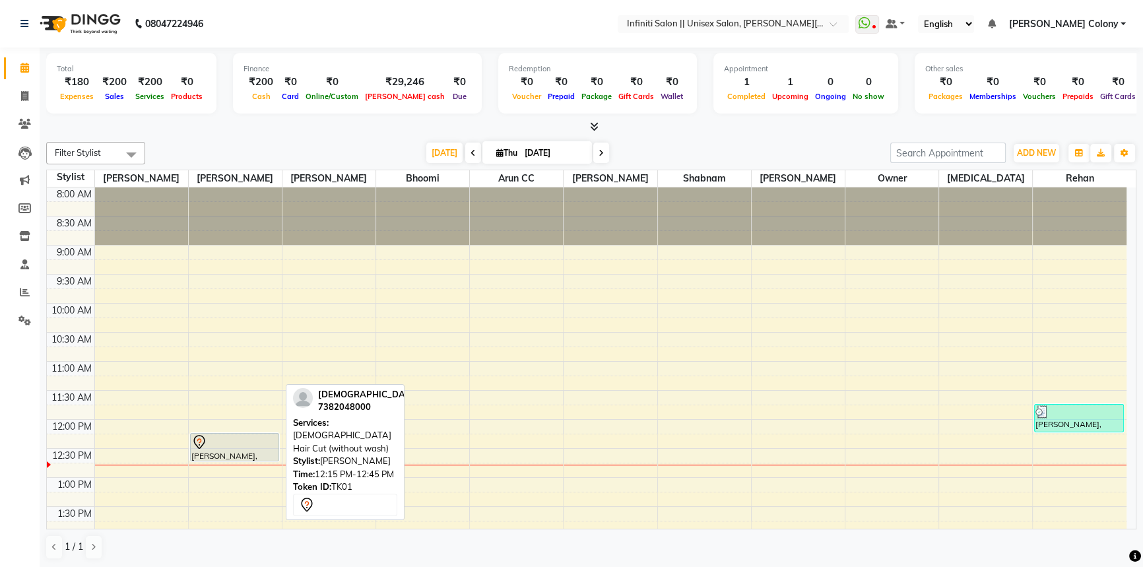
click at [249, 443] on div at bounding box center [234, 442] width 87 height 16
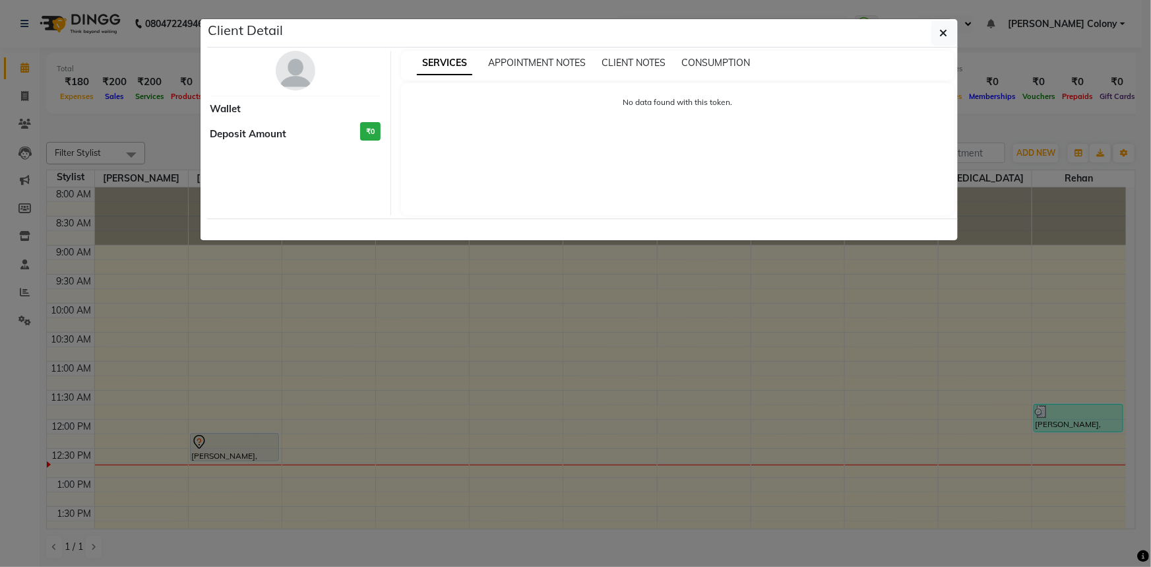
select select "7"
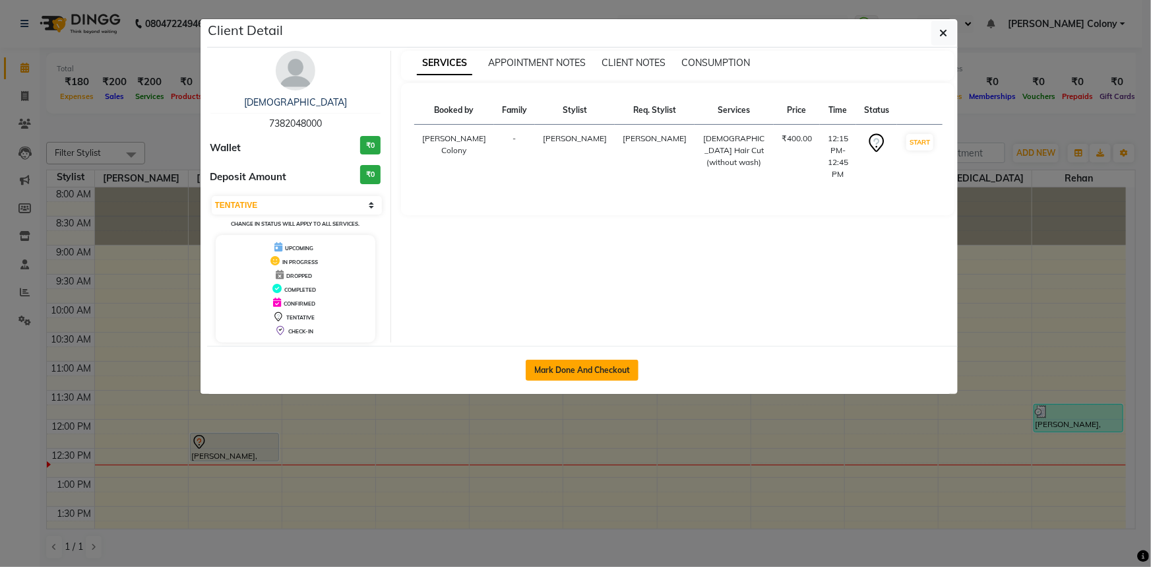
click at [546, 372] on button "Mark Done And Checkout" at bounding box center [582, 370] width 113 height 21
select select "service"
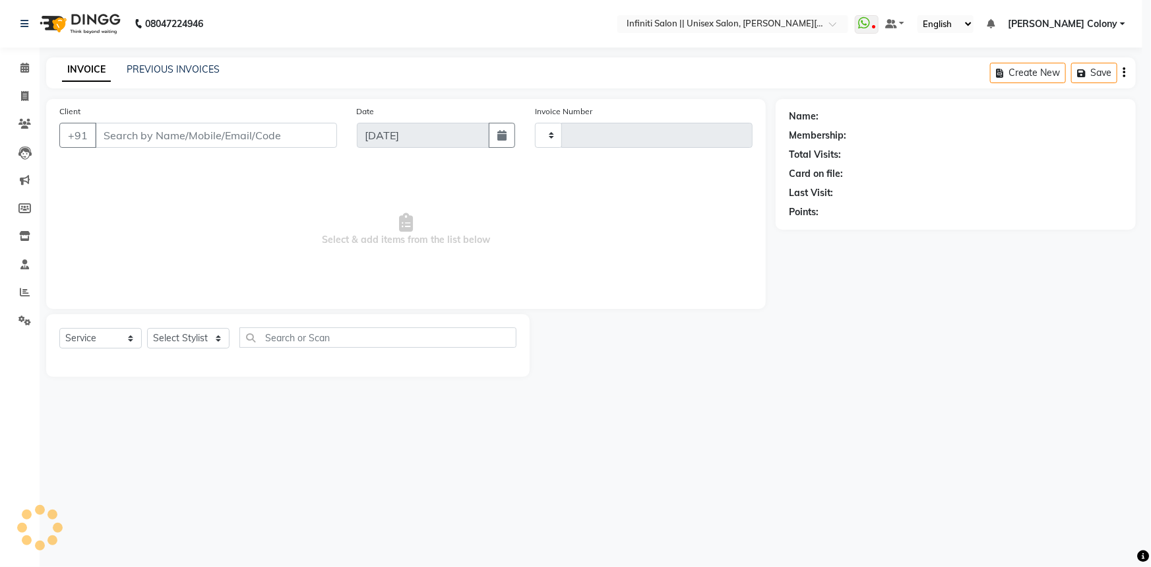
type input "1120"
select select "3"
select select "8233"
type input "7382048000"
select select "78902"
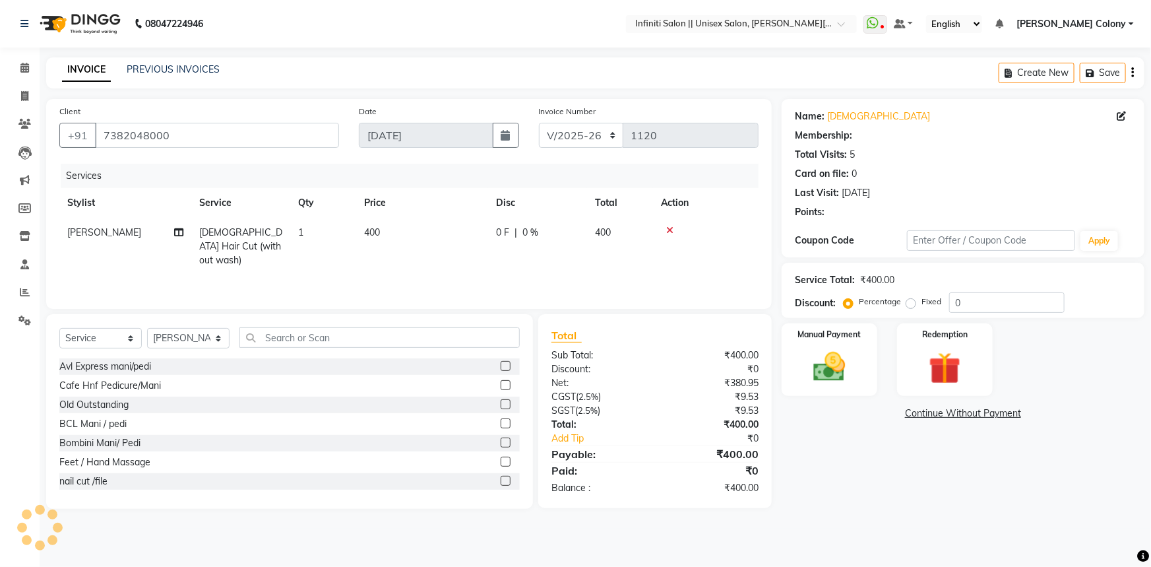
select select "1: Object"
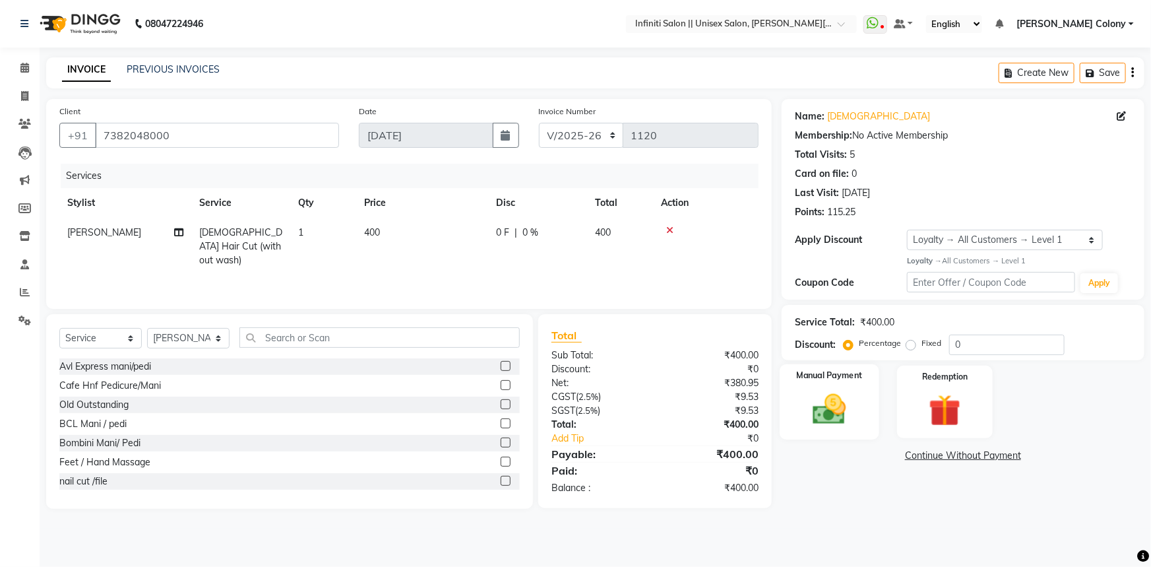
click at [825, 397] on img at bounding box center [830, 409] width 54 height 38
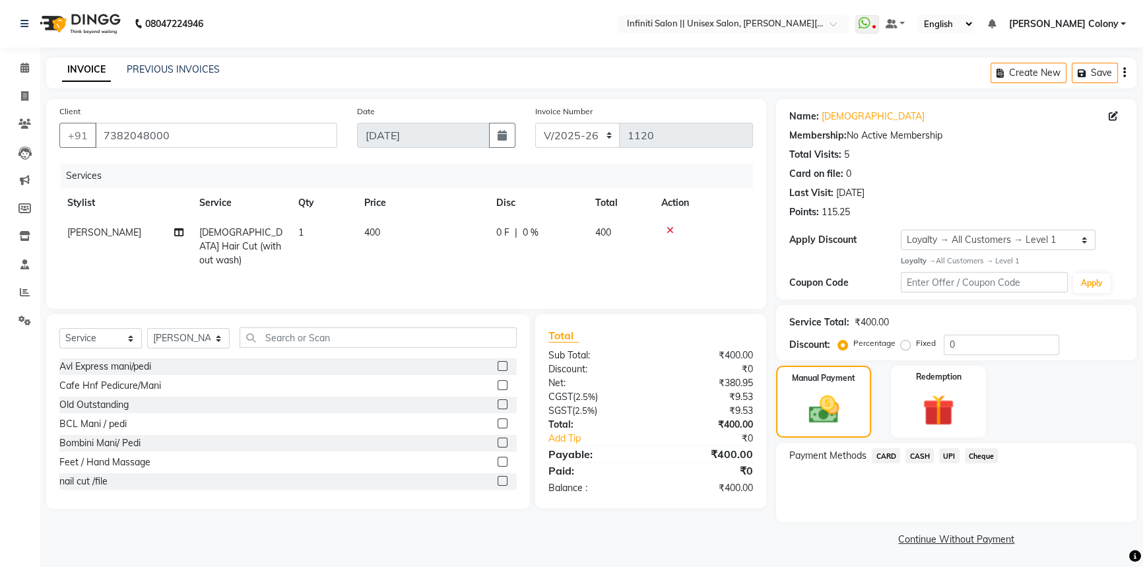
click at [951, 455] on span "UPI" at bounding box center [949, 455] width 20 height 15
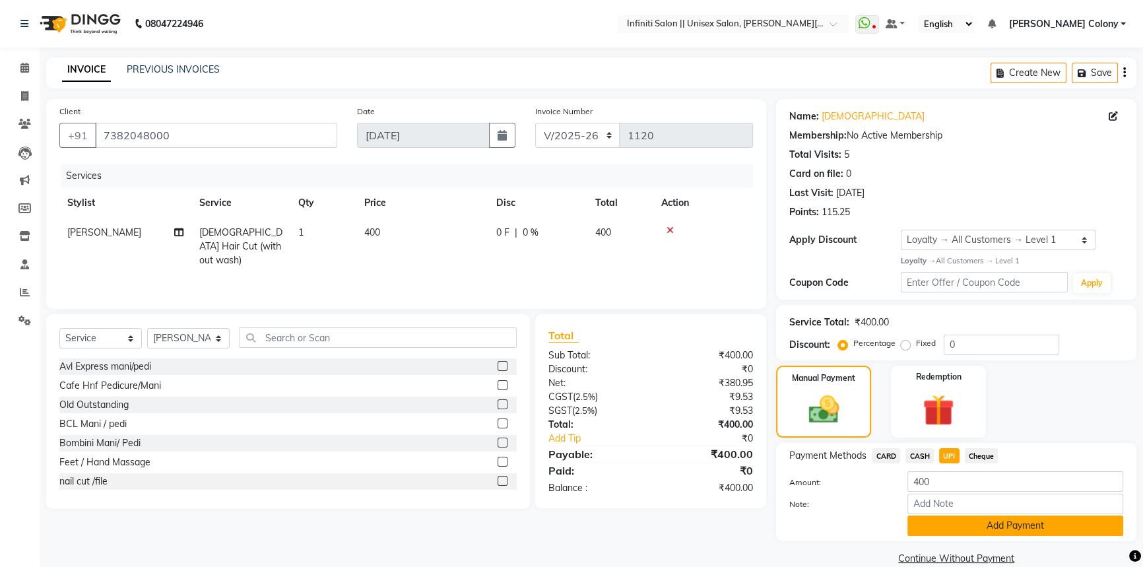
click at [924, 531] on button "Add Payment" at bounding box center [1015, 525] width 216 height 20
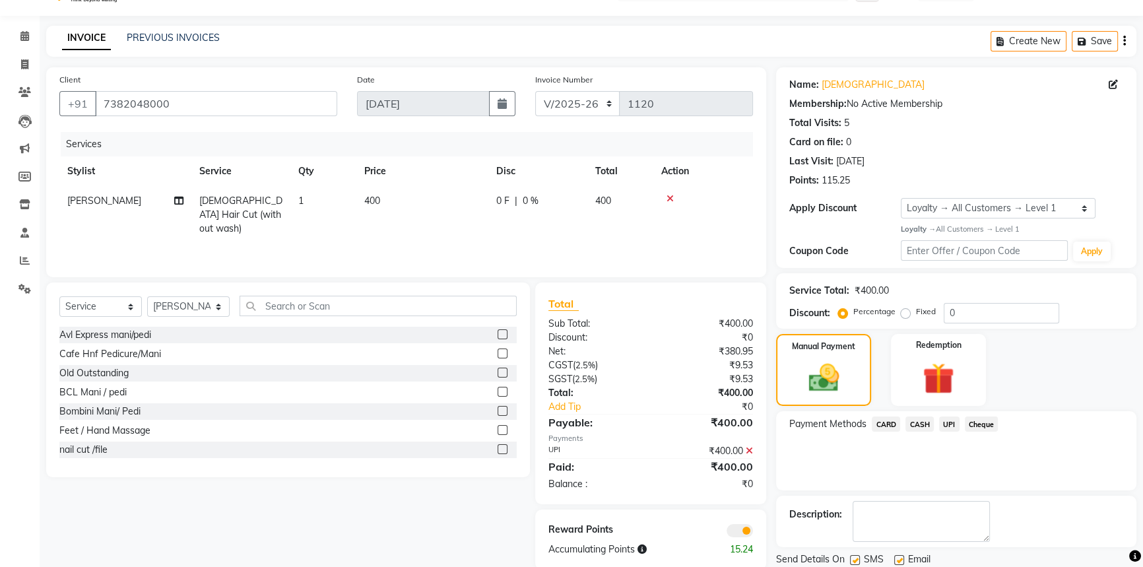
scroll to position [76, 0]
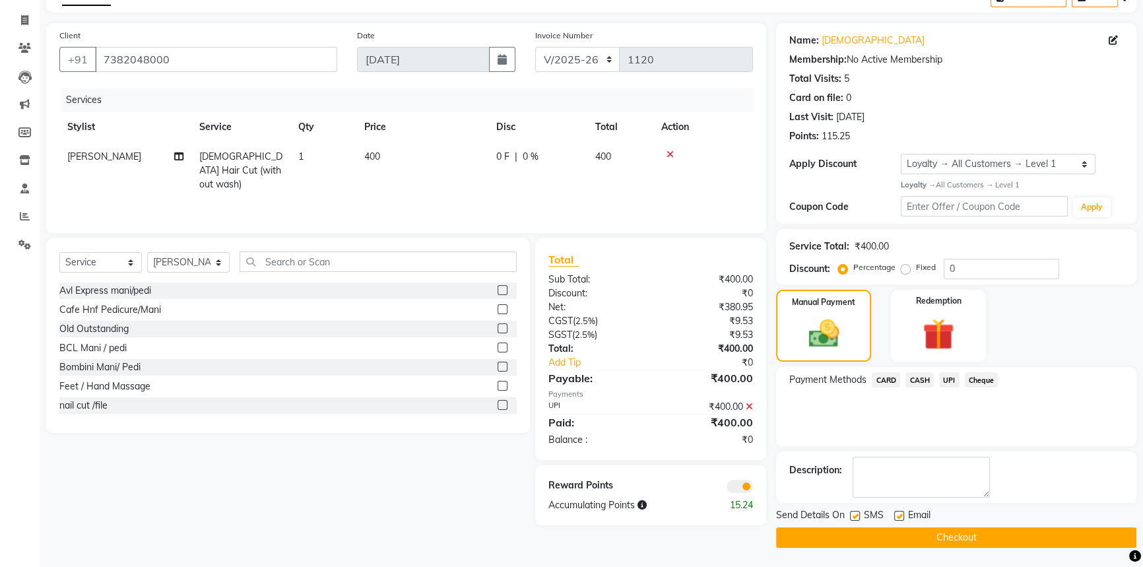
click at [935, 531] on button "Checkout" at bounding box center [956, 537] width 360 height 20
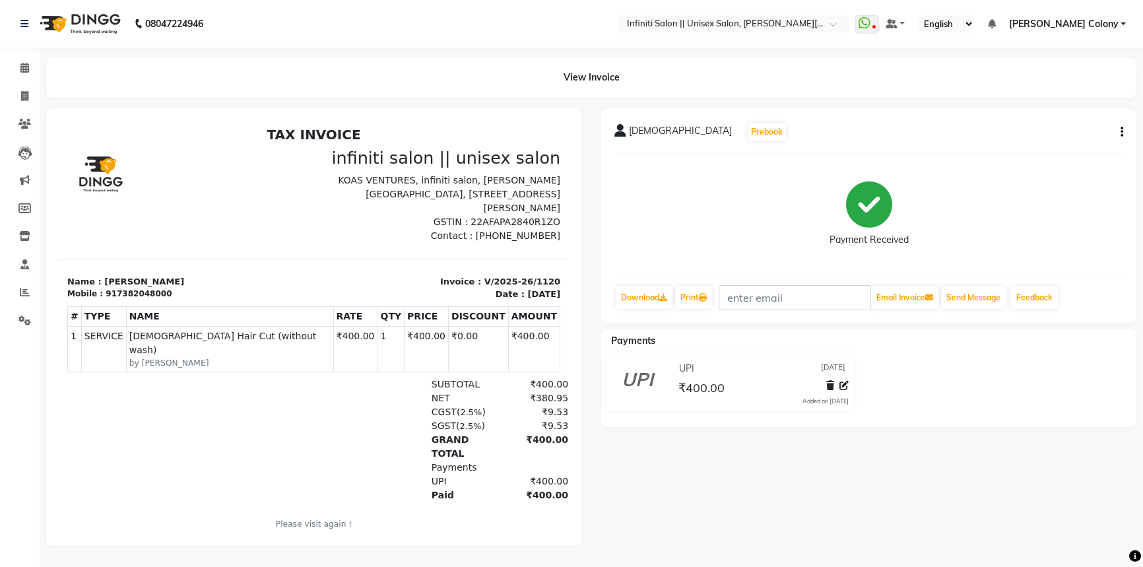
click at [48, 23] on img at bounding box center [79, 23] width 90 height 37
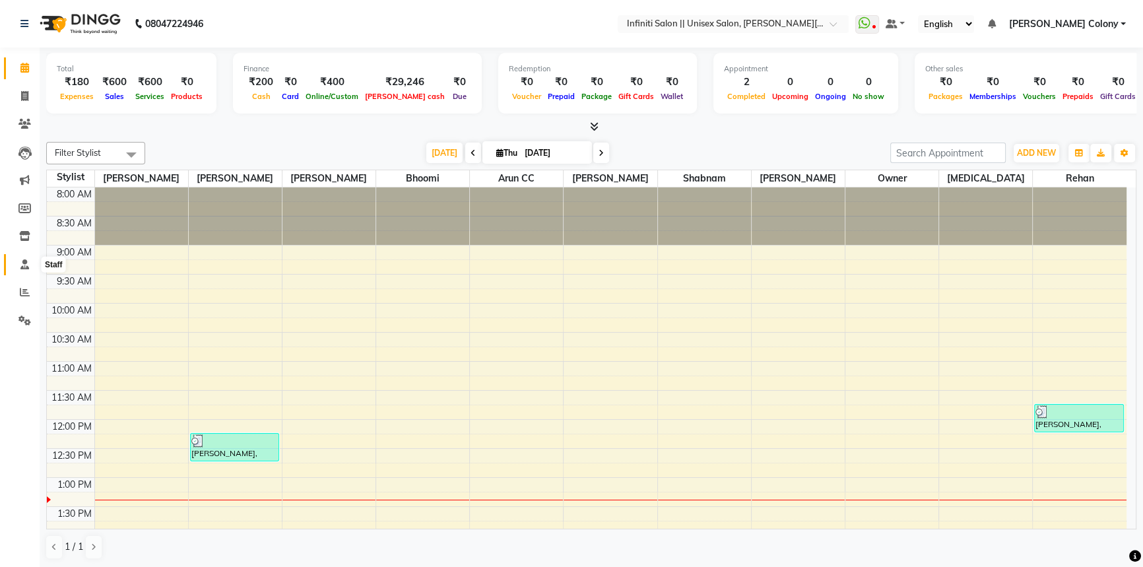
click at [20, 264] on icon at bounding box center [24, 264] width 9 height 10
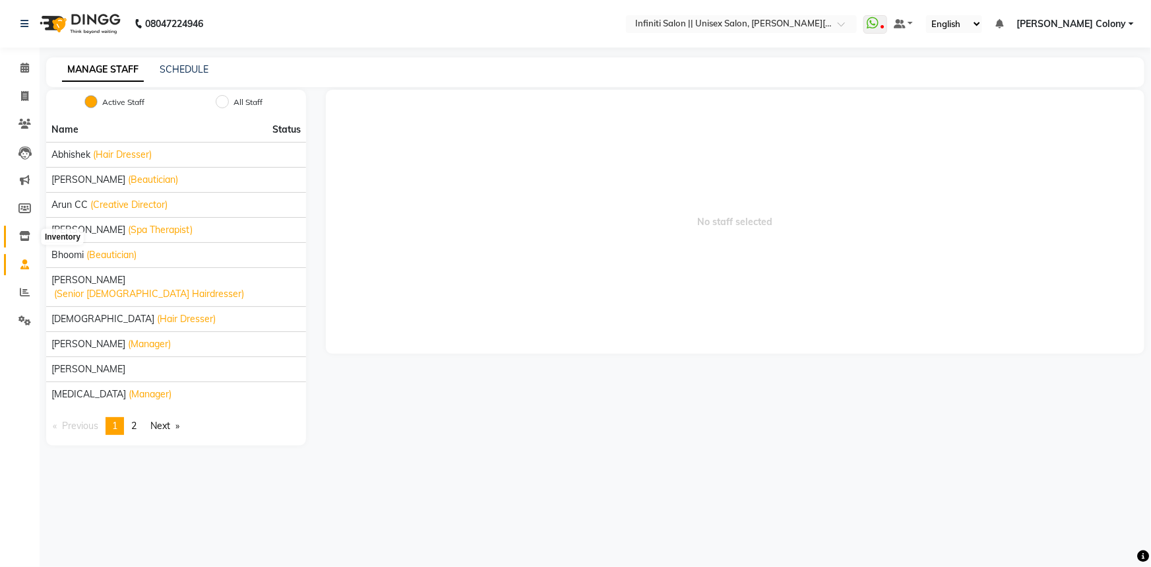
click at [22, 232] on icon at bounding box center [24, 236] width 11 height 10
select select
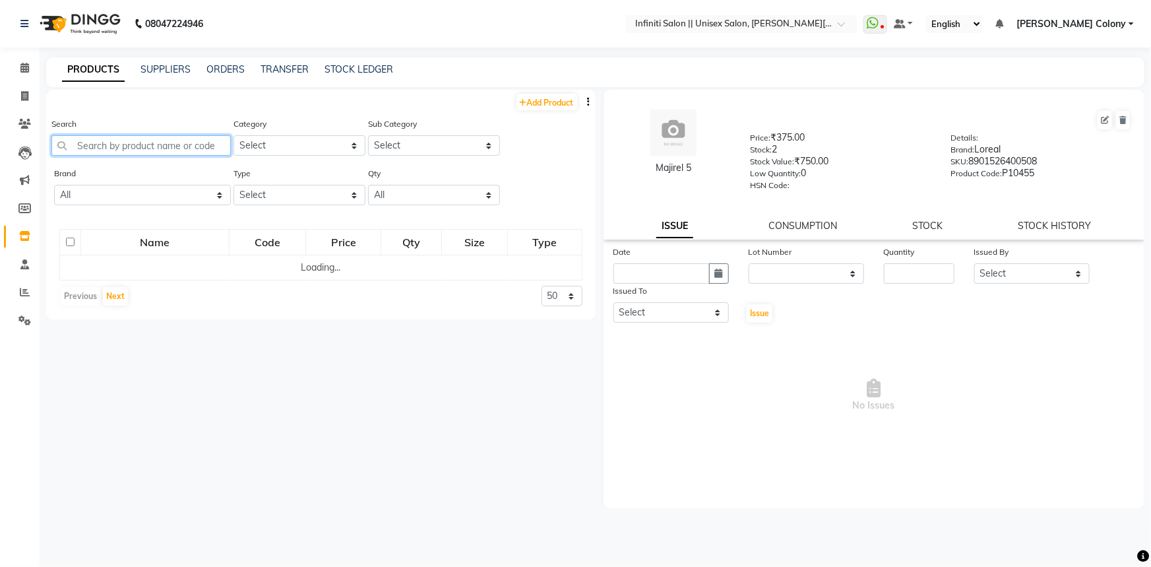
click at [131, 136] on input "text" at bounding box center [140, 145] width 179 height 20
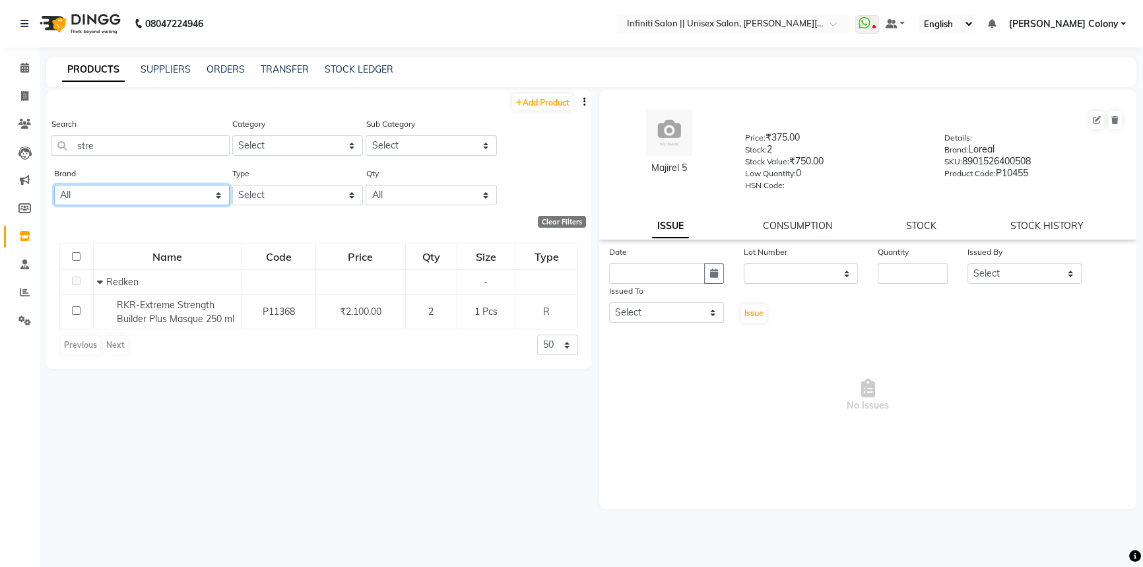
click at [125, 203] on select "All Avl Bcl Biosoft Dermalogica D Fabulous [PERSON_NAME] Gk Herbal Tree Kanpeki…" at bounding box center [142, 195] width 176 height 20
drag, startPoint x: 108, startPoint y: 139, endPoint x: 80, endPoint y: 162, distance: 36.6
click at [80, 162] on div "Search stre" at bounding box center [140, 141] width 178 height 49
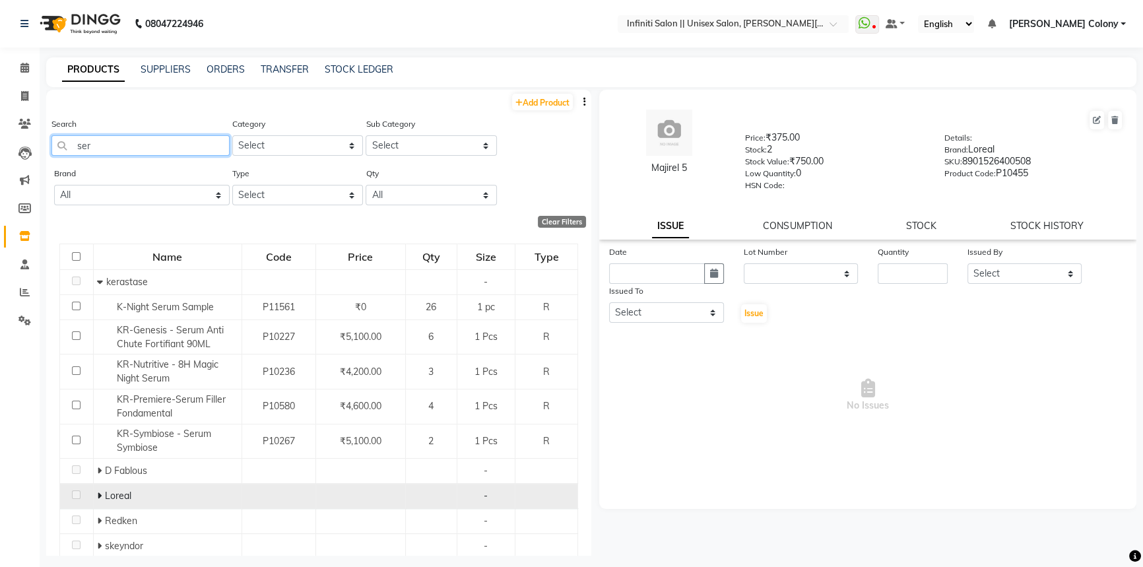
type input "ser"
click at [94, 498] on td "Loreal" at bounding box center [167, 496] width 148 height 25
click at [98, 497] on icon at bounding box center [99, 495] width 5 height 9
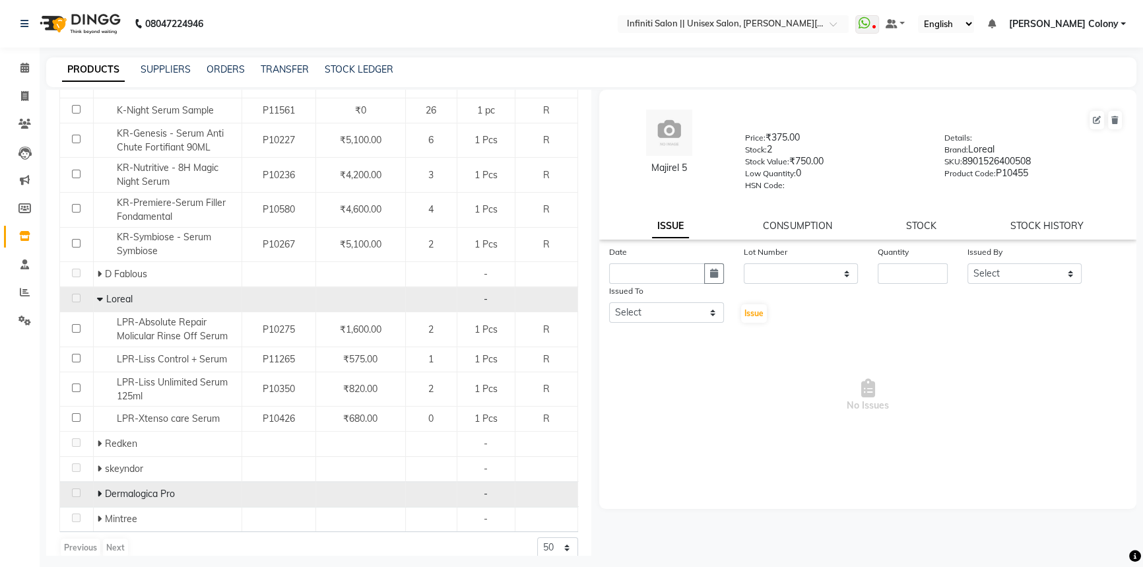
scroll to position [212, 0]
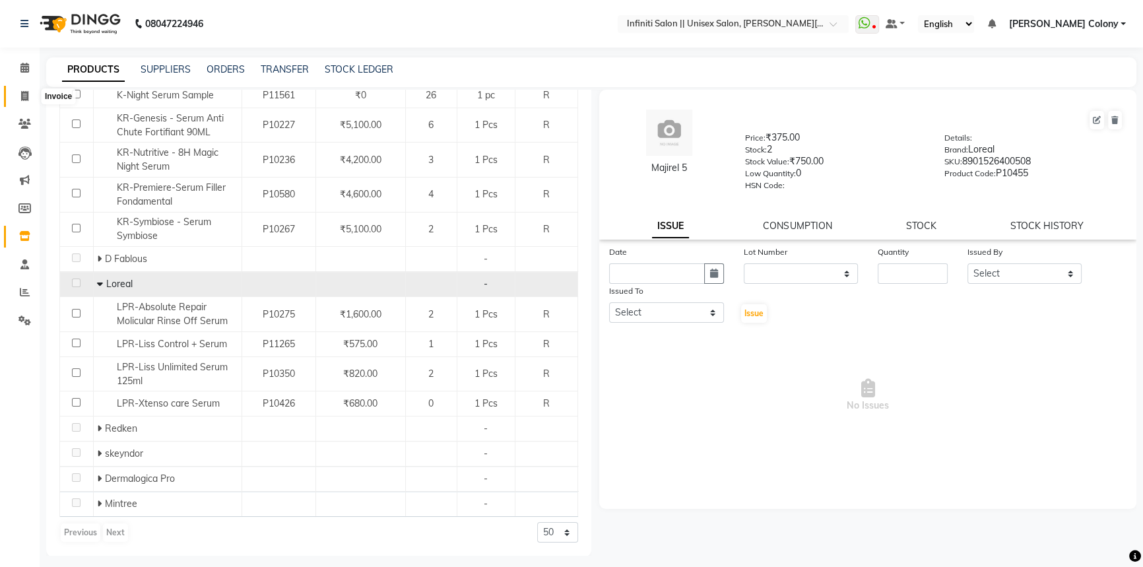
click at [21, 91] on span at bounding box center [24, 96] width 23 height 15
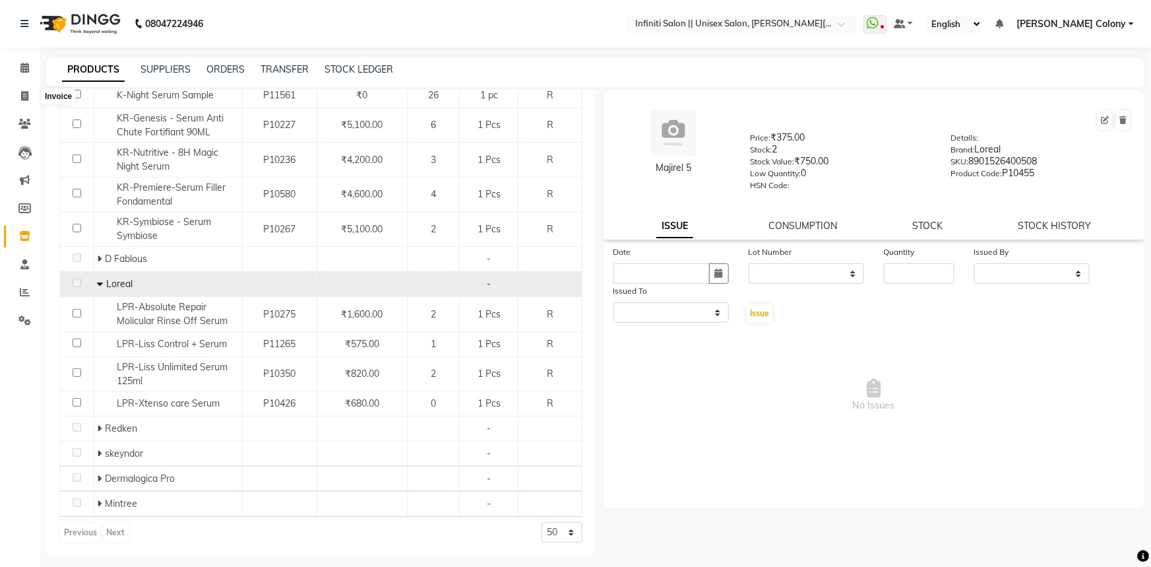
select select "8233"
select select "service"
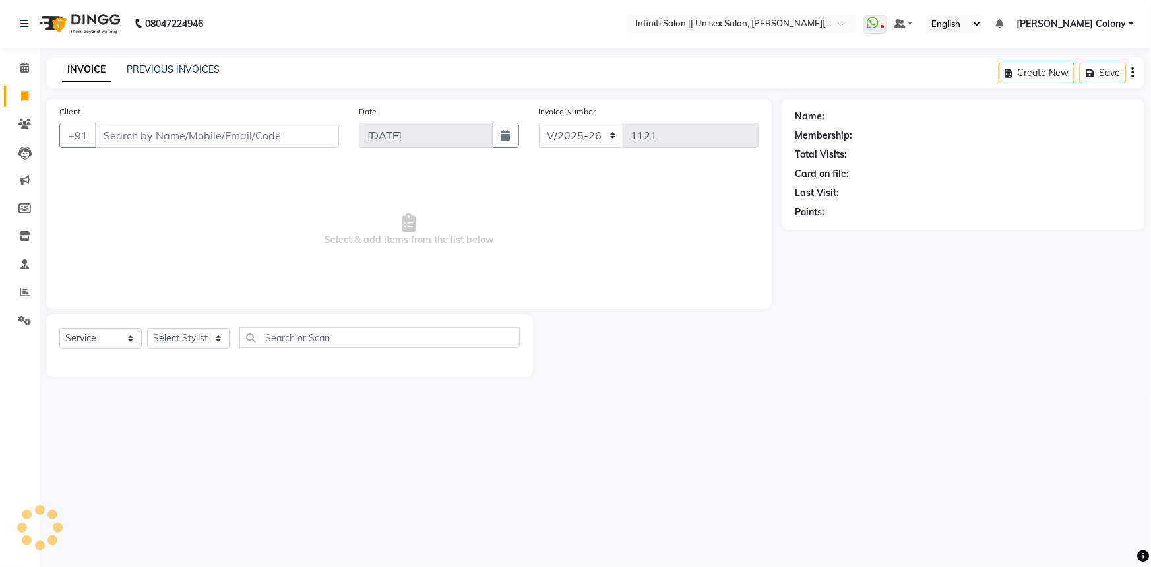
click at [158, 137] on input "Client" at bounding box center [217, 135] width 244 height 25
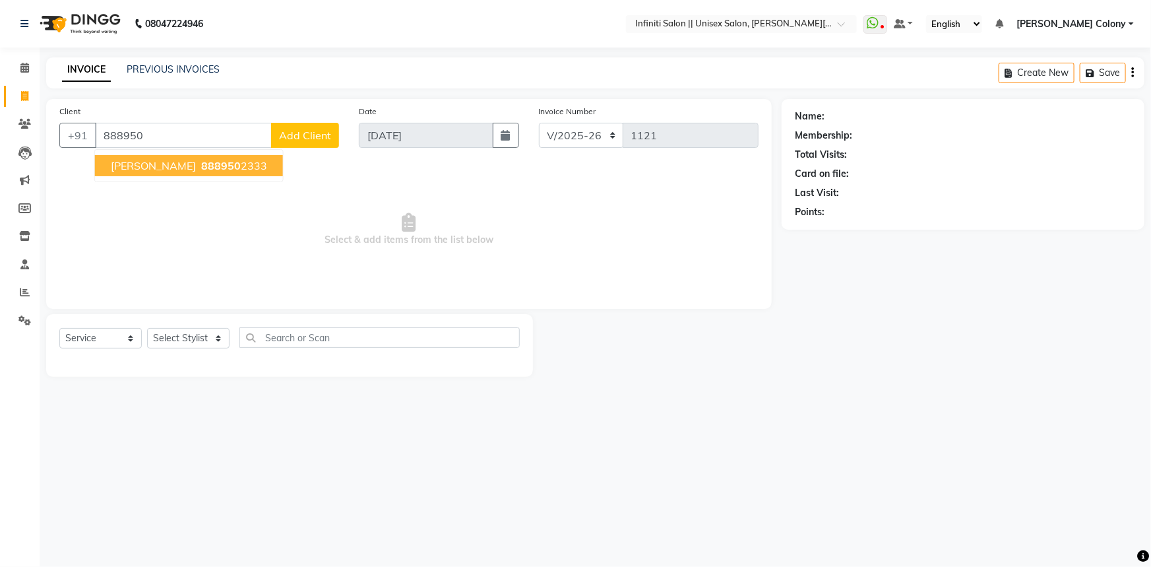
click at [179, 164] on span "[PERSON_NAME]" at bounding box center [153, 165] width 85 height 13
type input "8889502333"
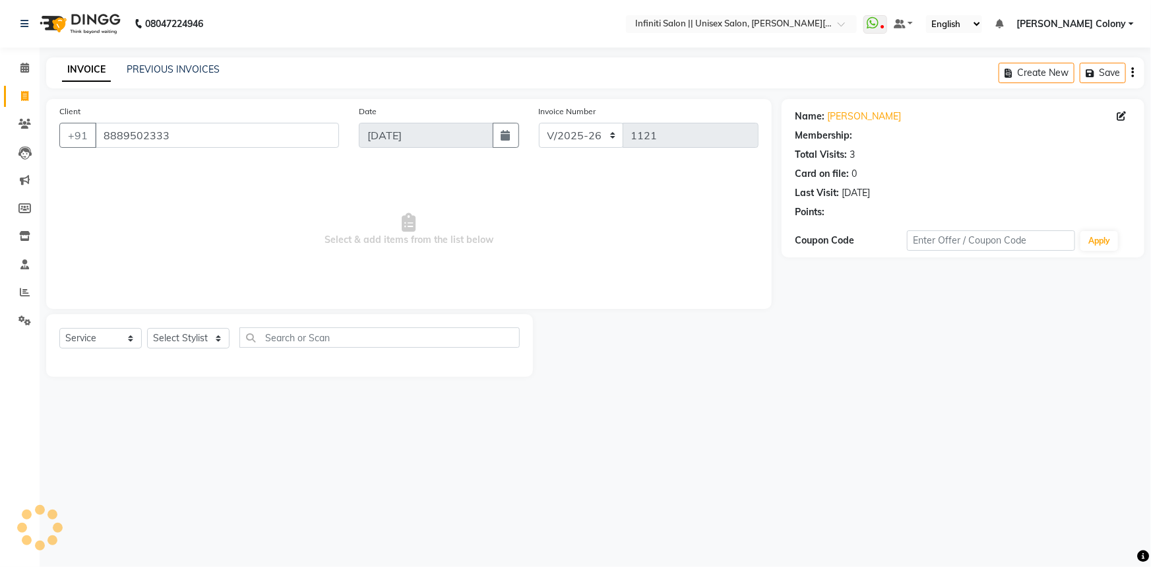
select select "1: Object"
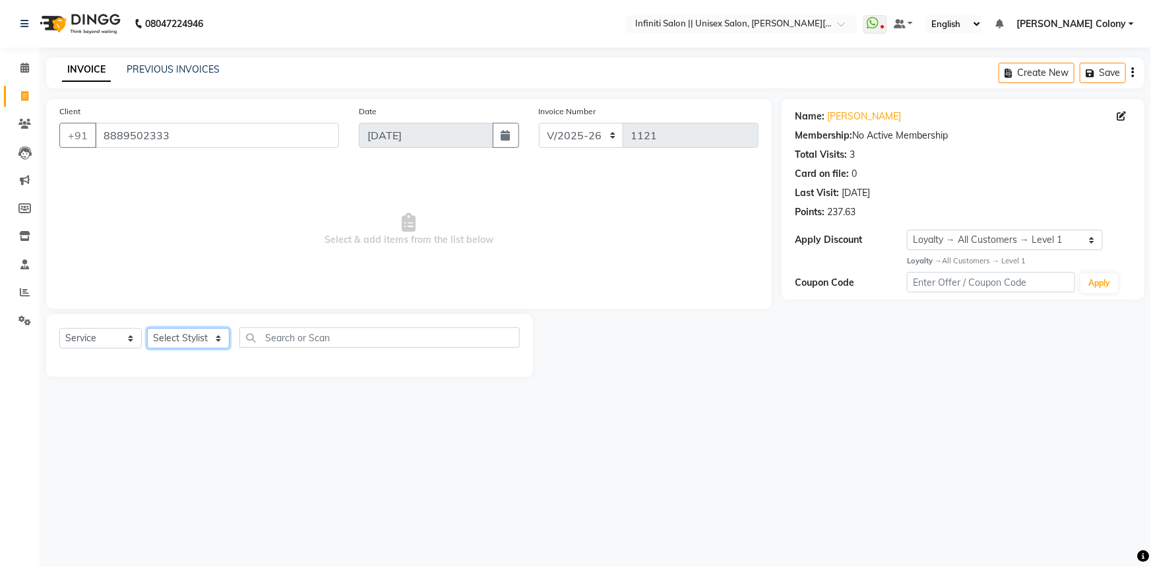
click at [179, 344] on select "Select Stylist Anjali Mahato Arun CC Ayush Bhoomi Dilshad Ahmad Ishu Moye Nikit…" at bounding box center [188, 338] width 82 height 20
select select "93505"
click at [147, 328] on select "Select Stylist Anjali Mahato Arun CC Ayush Bhoomi Dilshad Ahmad Ishu Moye Nikit…" at bounding box center [188, 338] width 82 height 20
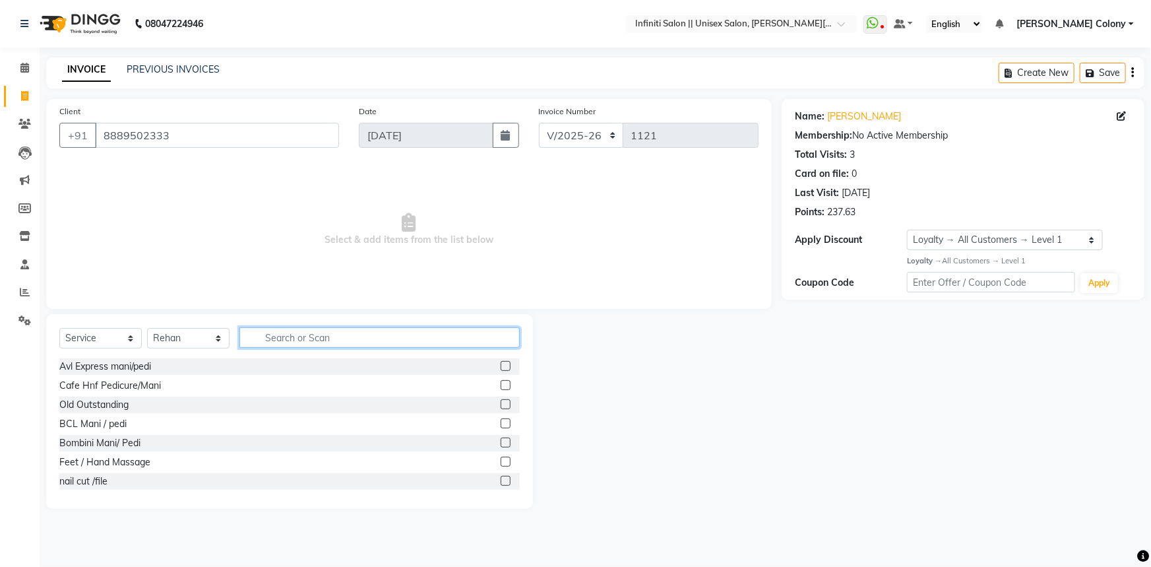
click at [296, 342] on input "text" at bounding box center [380, 337] width 280 height 20
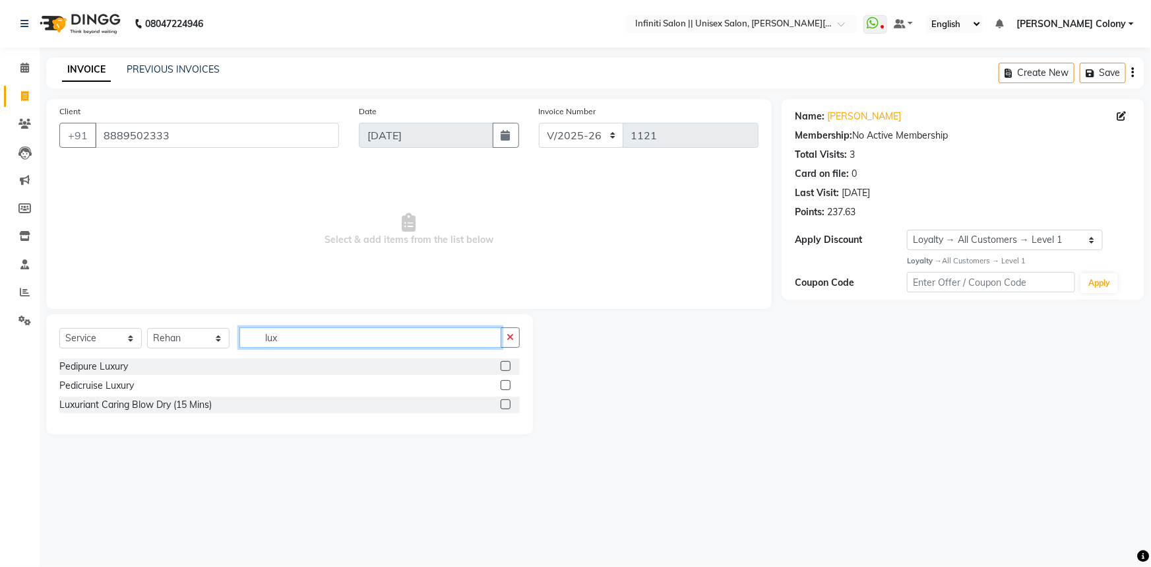
type input "lux"
click at [505, 399] on div at bounding box center [510, 405] width 19 height 16
click at [503, 403] on label at bounding box center [506, 404] width 10 height 10
click at [503, 403] on input "checkbox" at bounding box center [505, 405] width 9 height 9
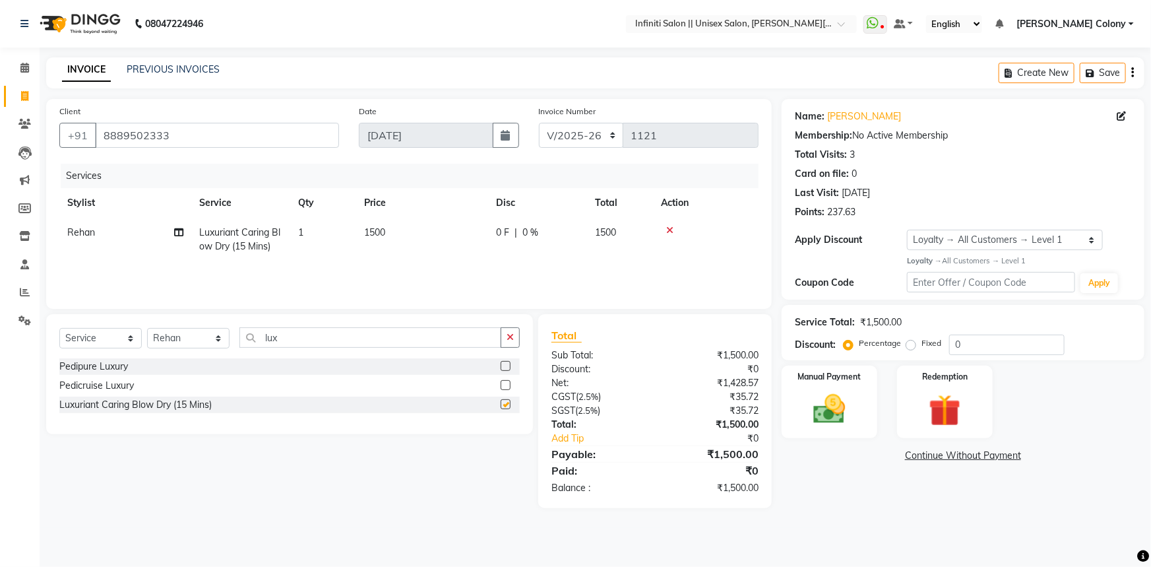
checkbox input "false"
click at [360, 251] on td "1500" at bounding box center [422, 240] width 132 height 44
select select "93505"
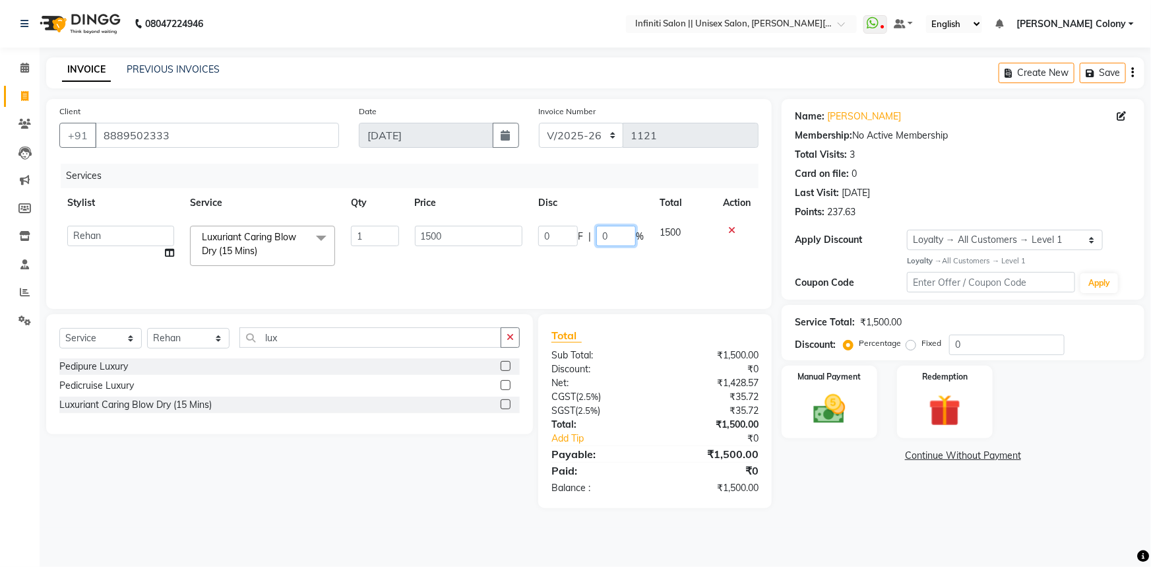
click at [616, 242] on input "0" at bounding box center [617, 236] width 40 height 20
type input "020"
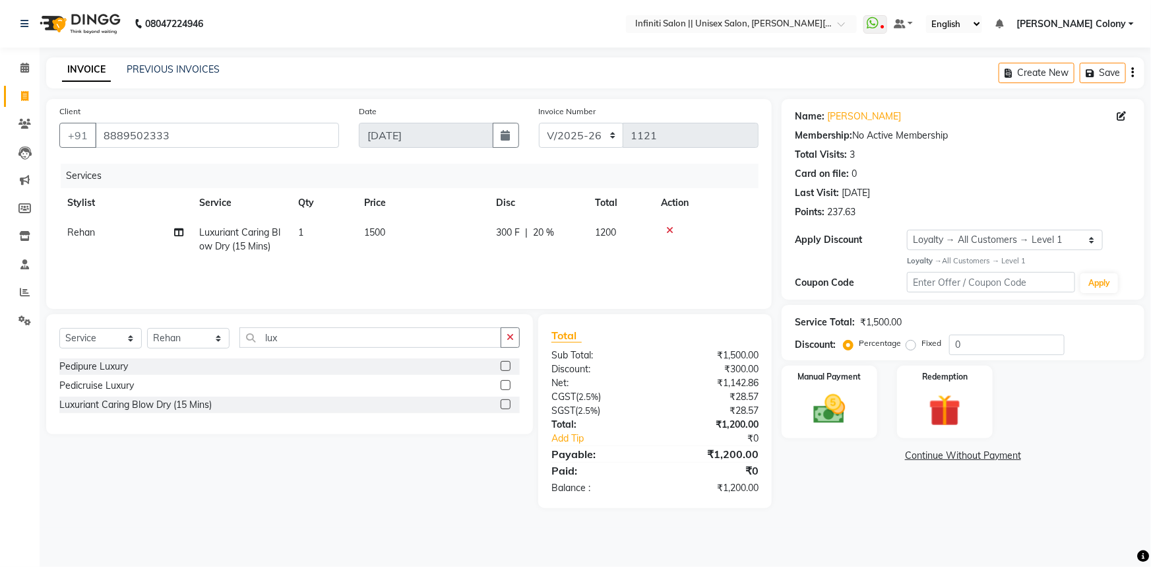
click at [562, 163] on div "Client +91 8889502333 Date 02-10-2025 Invoice Number CI/2025-26 V/2025-26 1121 …" at bounding box center [409, 204] width 726 height 210
click at [507, 240] on td "300 F | 20 %" at bounding box center [537, 240] width 99 height 44
select select "93505"
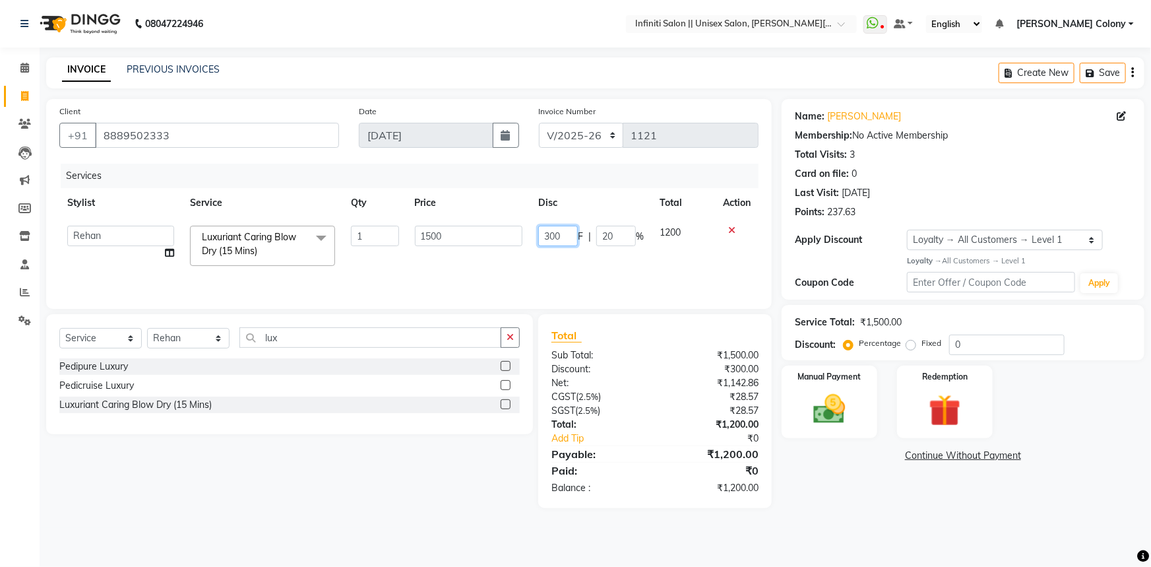
drag, startPoint x: 550, startPoint y: 237, endPoint x: 513, endPoint y: 265, distance: 46.1
click at [513, 265] on tr "Anjali Mahato Arun CC Ayush Bhoomi Dilshad Ahmad Ishu Moye Nikita Owner Rehan S…" at bounding box center [408, 246] width 699 height 56
type input "500"
drag, startPoint x: 403, startPoint y: 269, endPoint x: 395, endPoint y: 276, distance: 10.7
click at [397, 275] on div "Services Stylist Service Qty Price Disc Total Action Anjali Mahato Arun CC Ayus…" at bounding box center [408, 230] width 699 height 132
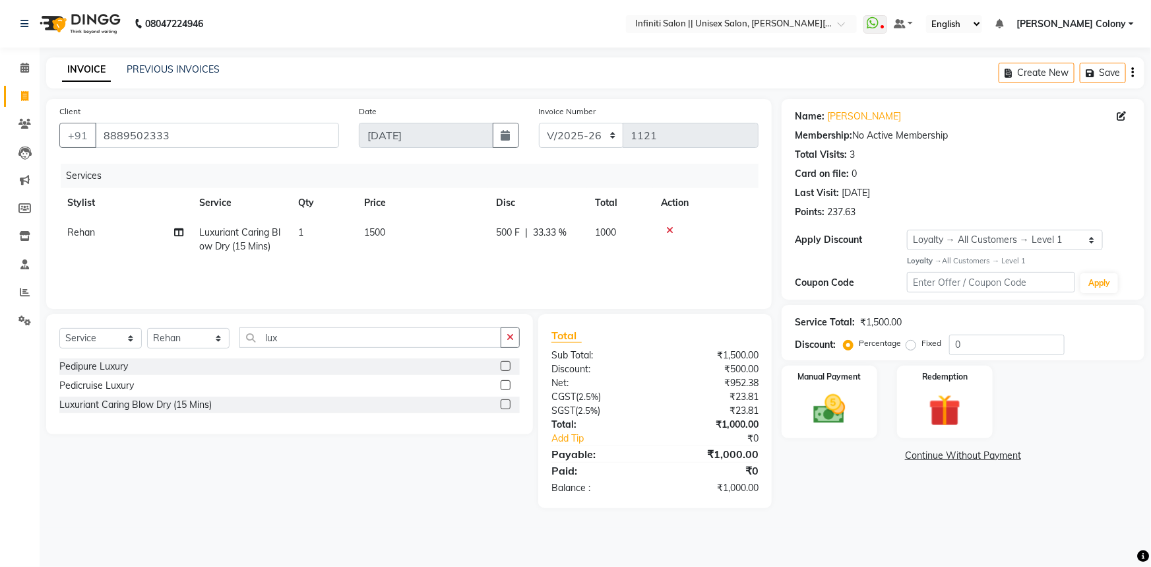
click at [264, 240] on span "Luxuriant Caring Blow Dry (15 Mins)" at bounding box center [239, 239] width 81 height 26
select select "93505"
click at [851, 399] on img at bounding box center [830, 409] width 54 height 38
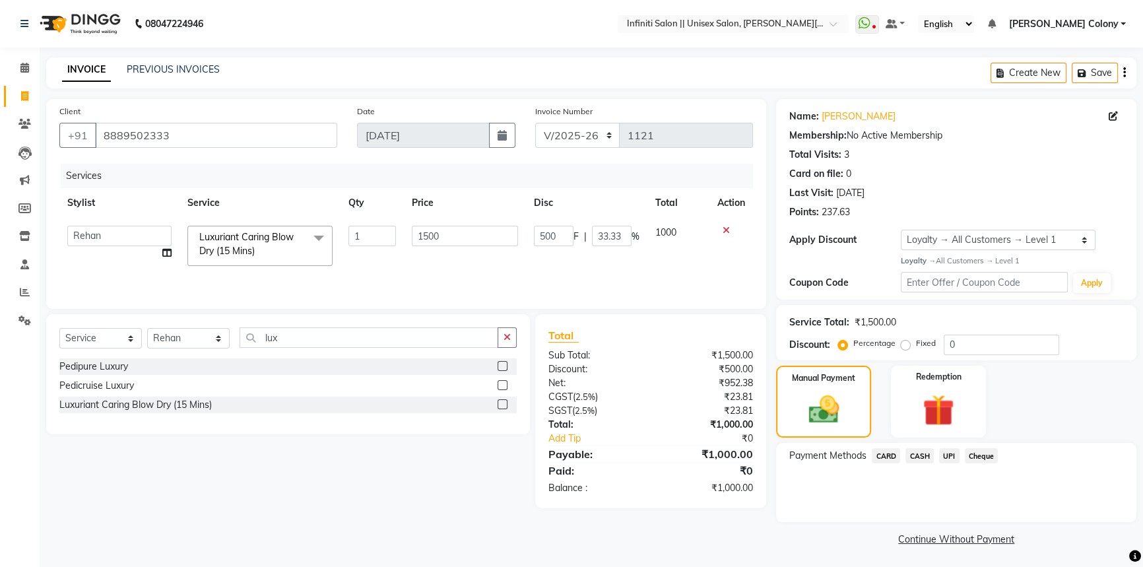
click at [261, 255] on link "x" at bounding box center [258, 251] width 6 height 12
type input "0"
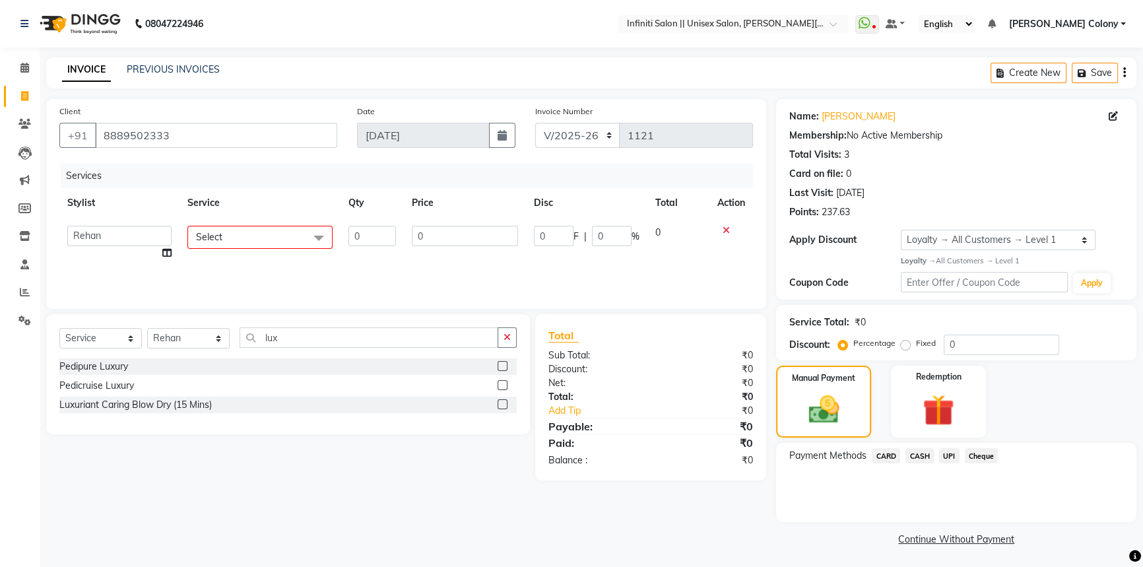
click at [267, 240] on span "Select" at bounding box center [259, 237] width 145 height 23
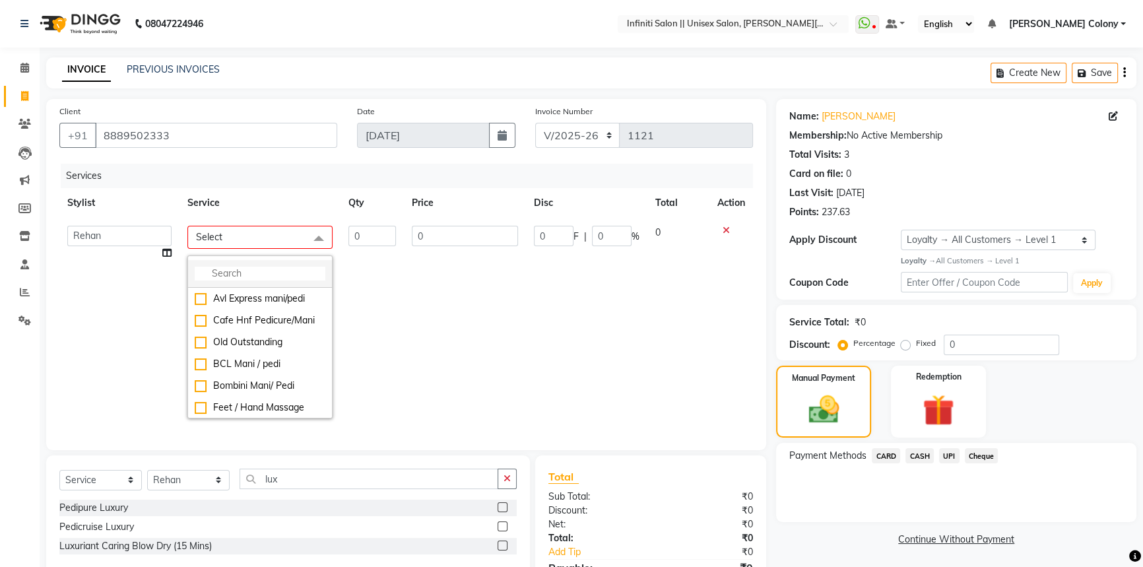
click at [255, 272] on input "multiselect-search" at bounding box center [260, 274] width 131 height 14
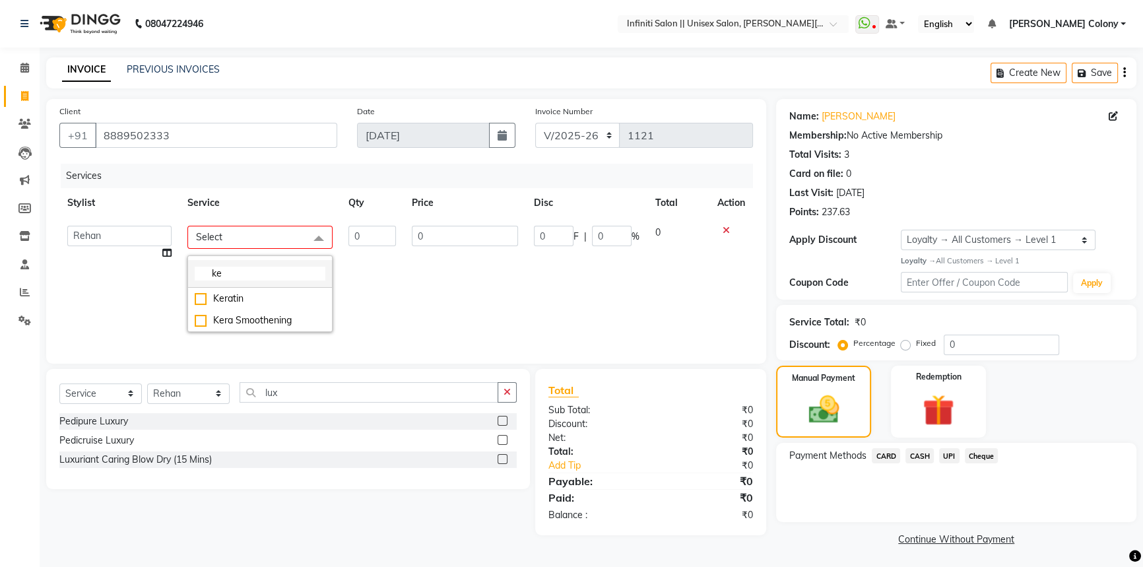
type input "k"
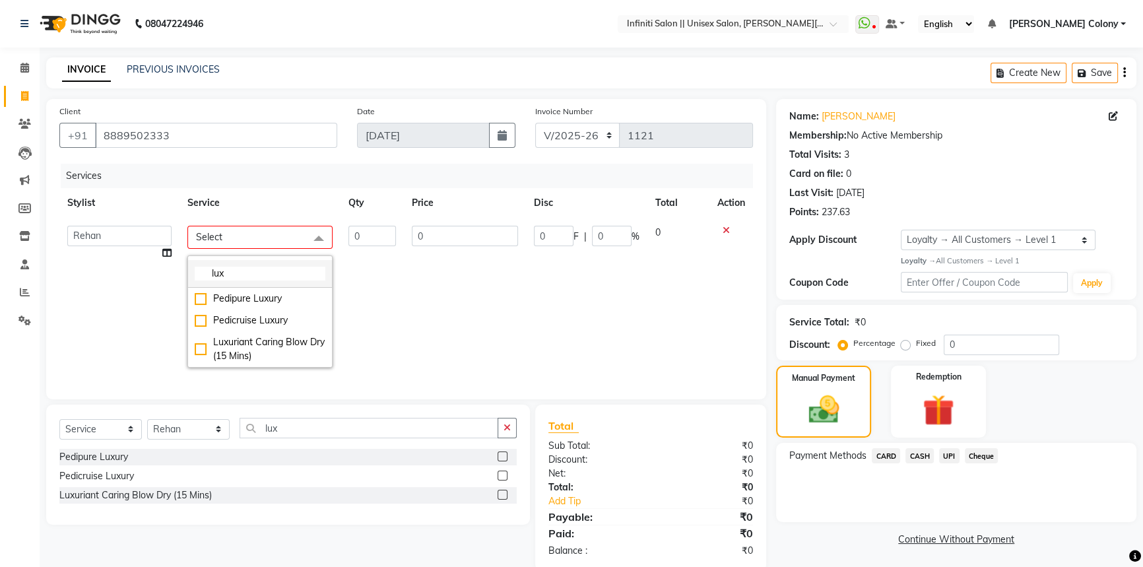
type input "lu"
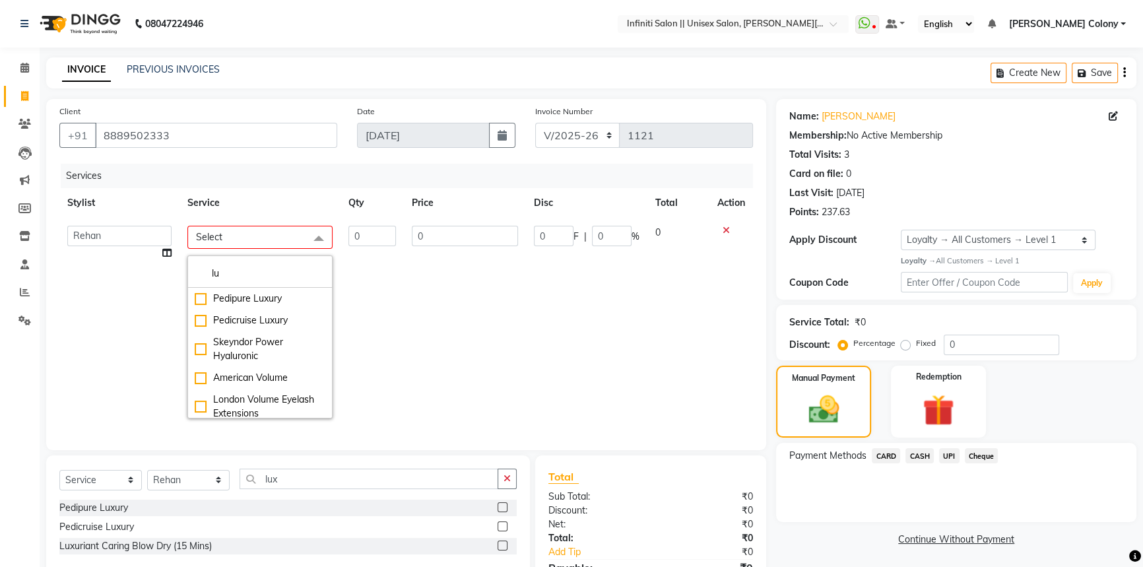
drag, startPoint x: 252, startPoint y: 271, endPoint x: 162, endPoint y: 318, distance: 101.2
click at [162, 318] on tr "Anjali Mahato Arun CC Ayush Bhoomi Dilshad Ahmad Ishu Moye Nikita Owner Rehan S…" at bounding box center [406, 322] width 694 height 209
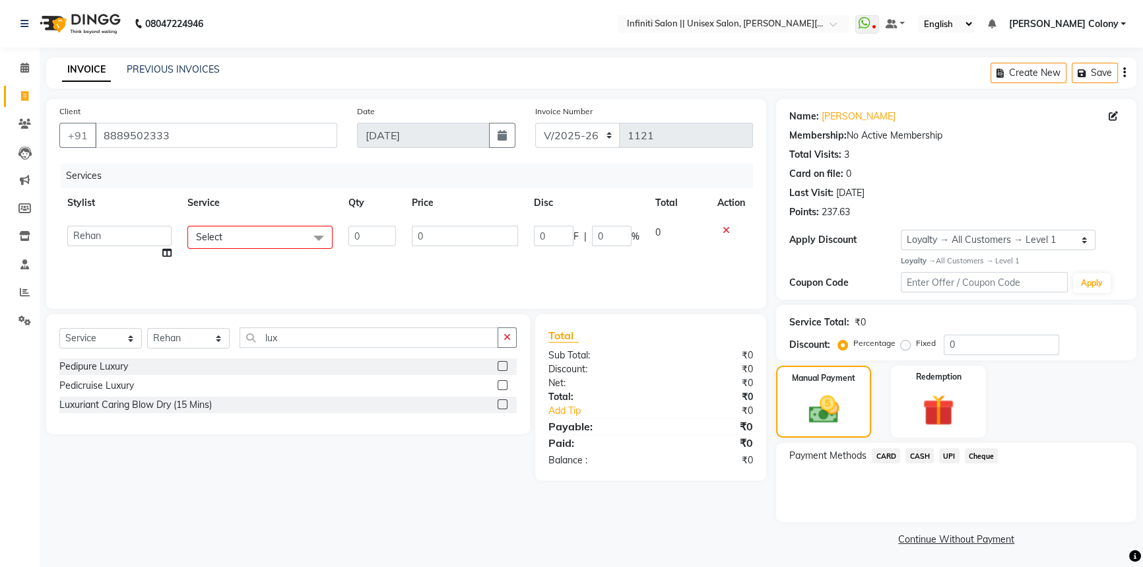
click at [273, 239] on span "Select" at bounding box center [259, 237] width 145 height 23
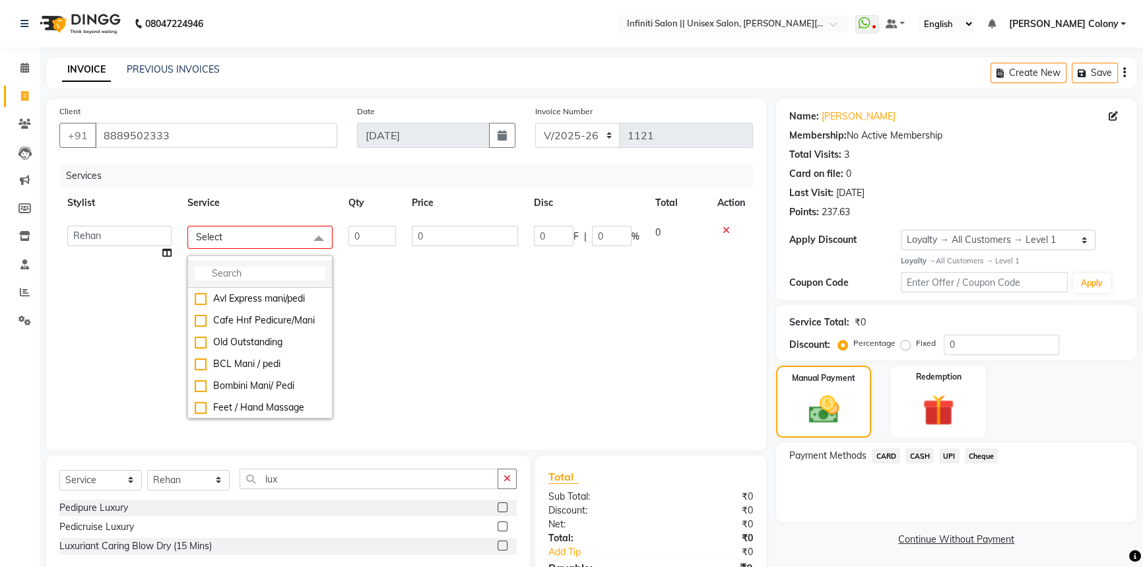
click at [240, 277] on input "multiselect-search" at bounding box center [260, 274] width 131 height 14
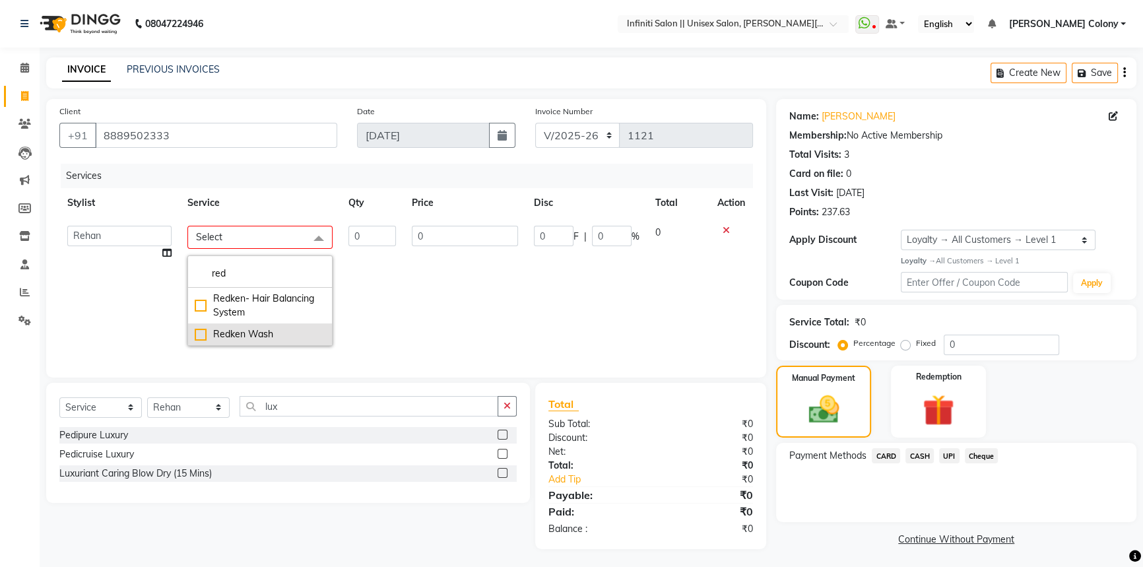
type input "red"
click at [196, 332] on div "Redken Wash" at bounding box center [260, 334] width 131 height 14
type input "1"
type input "1000"
checkbox input "true"
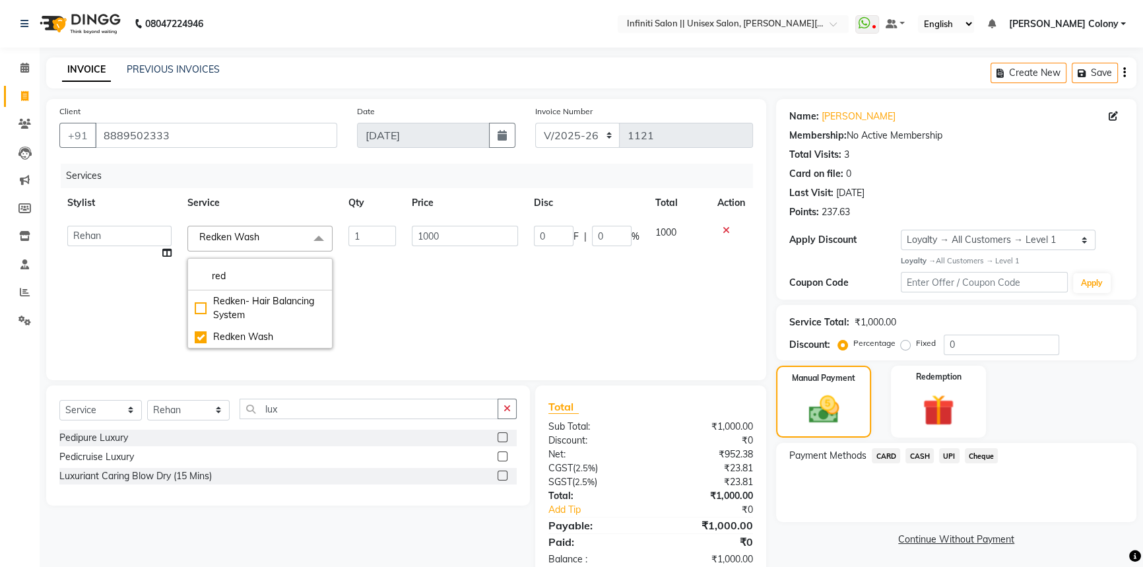
click at [503, 275] on td "1000" at bounding box center [465, 287] width 122 height 139
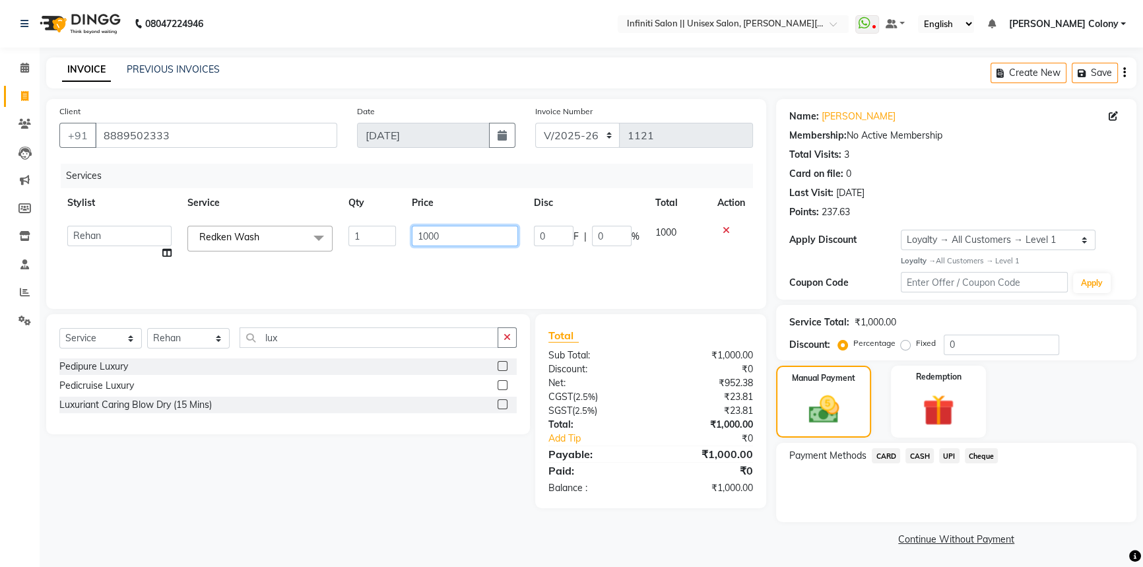
drag, startPoint x: 426, startPoint y: 236, endPoint x: 409, endPoint y: 245, distance: 19.5
click at [409, 245] on td "1000" at bounding box center [465, 243] width 122 height 50
type input "1500"
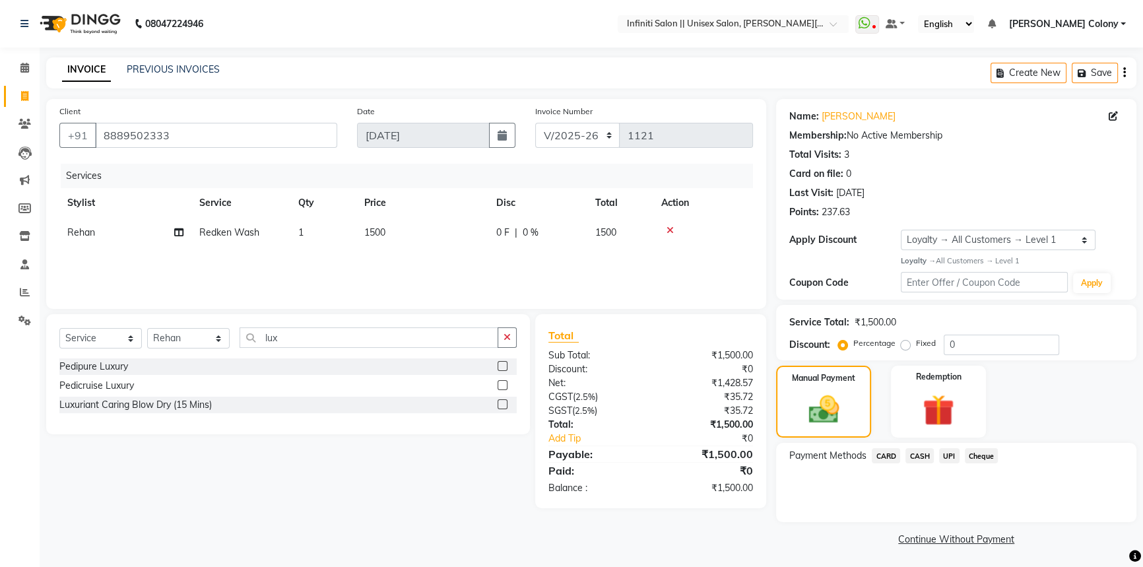
click at [419, 256] on div "Services Stylist Service Qty Price Disc Total Action Rehan Redken Wash 1 1500 0…" at bounding box center [406, 230] width 694 height 132
click at [521, 238] on div "0 F | 0 %" at bounding box center [537, 233] width 83 height 14
select select "93505"
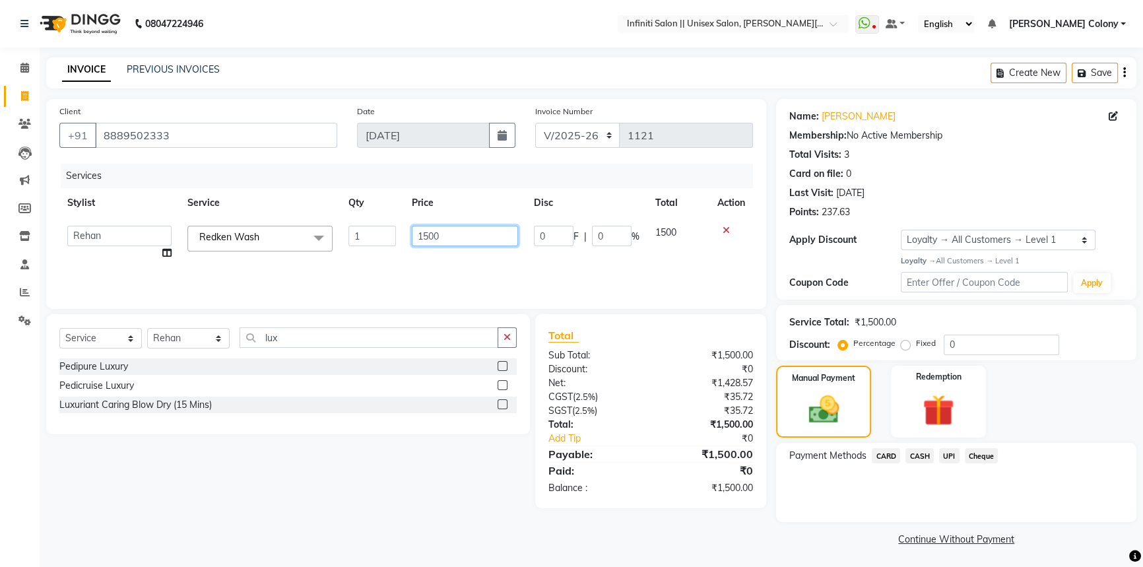
drag, startPoint x: 427, startPoint y: 234, endPoint x: 418, endPoint y: 245, distance: 14.1
click at [418, 245] on input "1500" at bounding box center [465, 236] width 106 height 20
type input "1300"
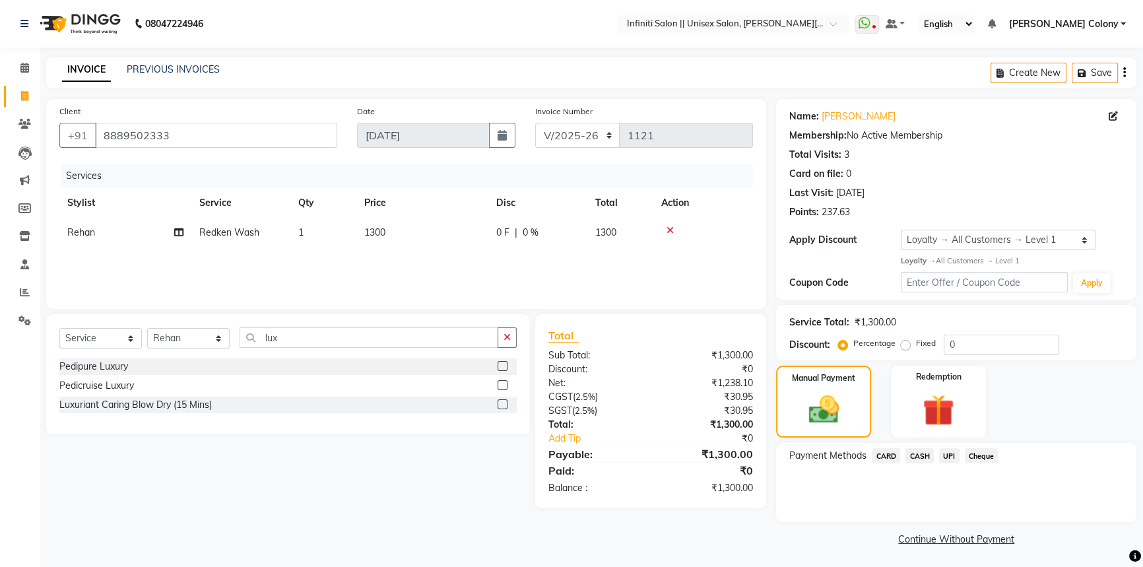
click at [545, 235] on div "0 F | 0 %" at bounding box center [537, 233] width 83 height 14
select select "93505"
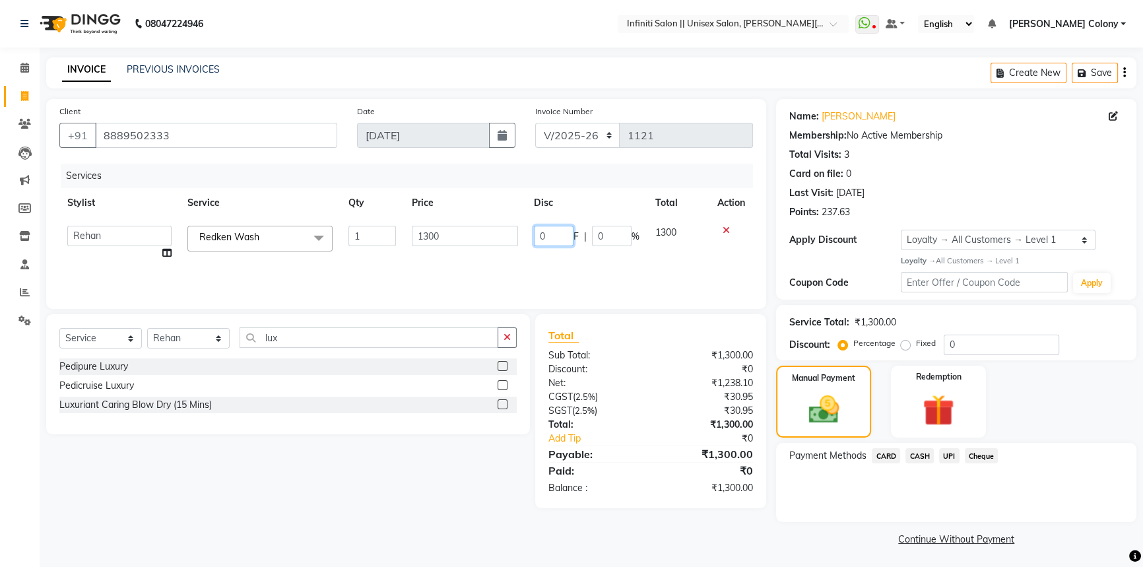
click at [564, 240] on input "0" at bounding box center [554, 236] width 40 height 20
type input "0300"
click at [583, 185] on div "Services" at bounding box center [412, 176] width 702 height 24
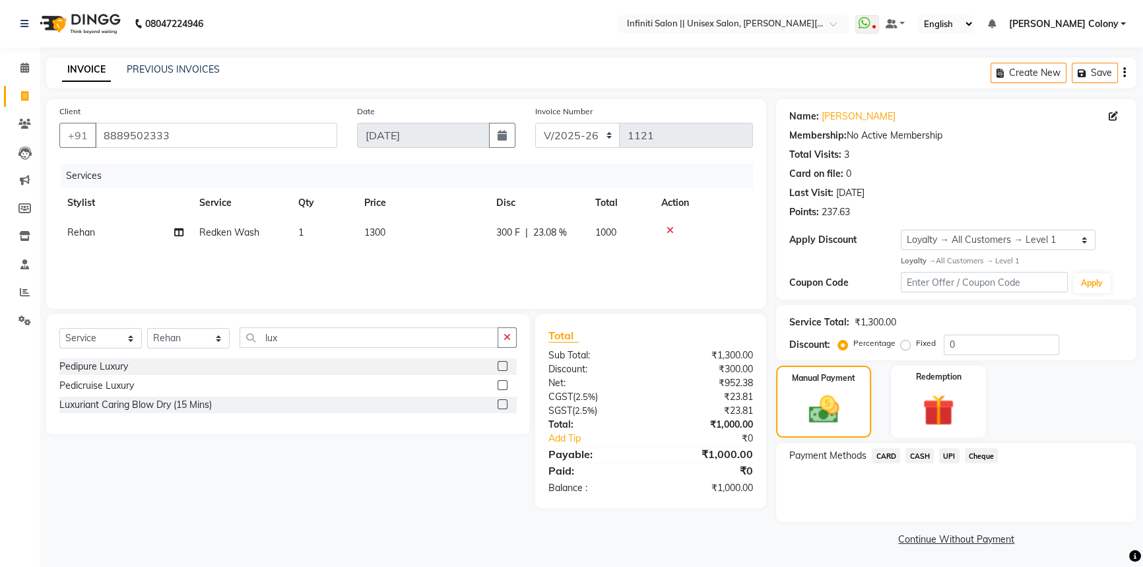
click at [917, 460] on span "CASH" at bounding box center [919, 455] width 28 height 15
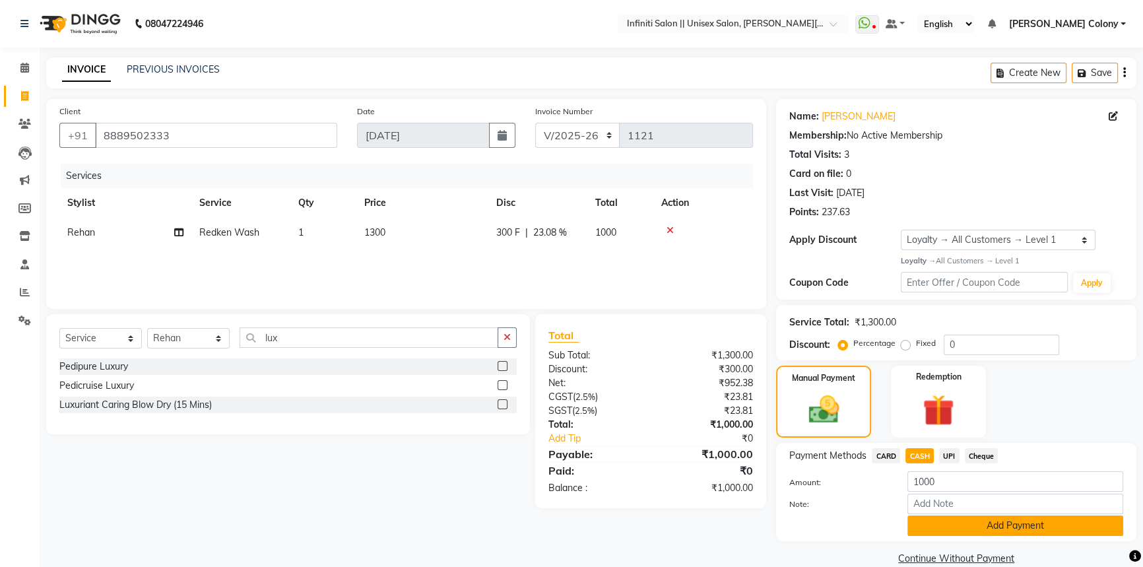
click at [924, 533] on button "Add Payment" at bounding box center [1015, 525] width 216 height 20
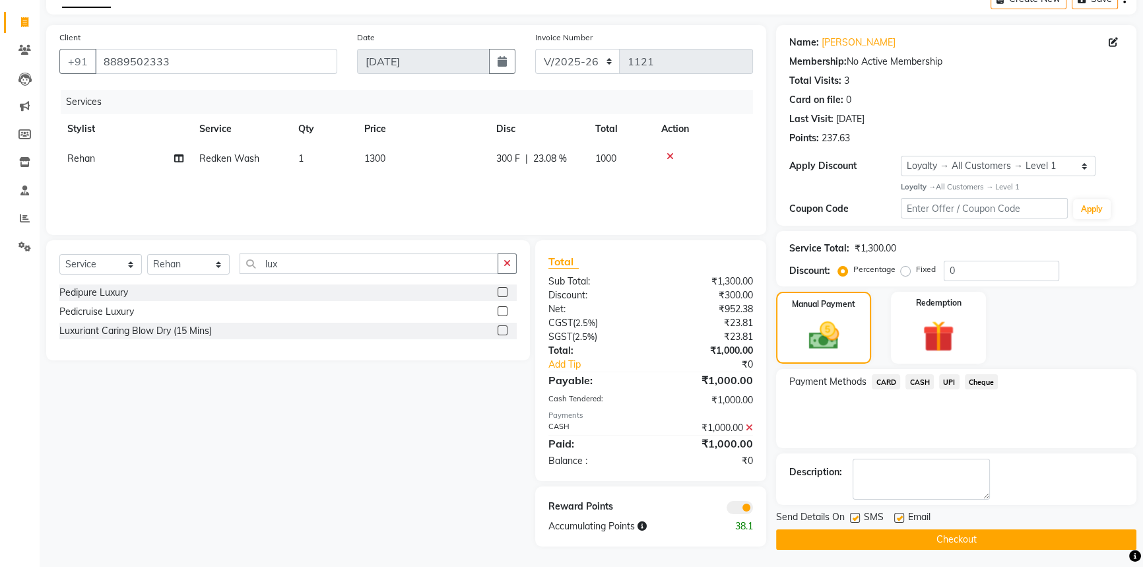
scroll to position [76, 0]
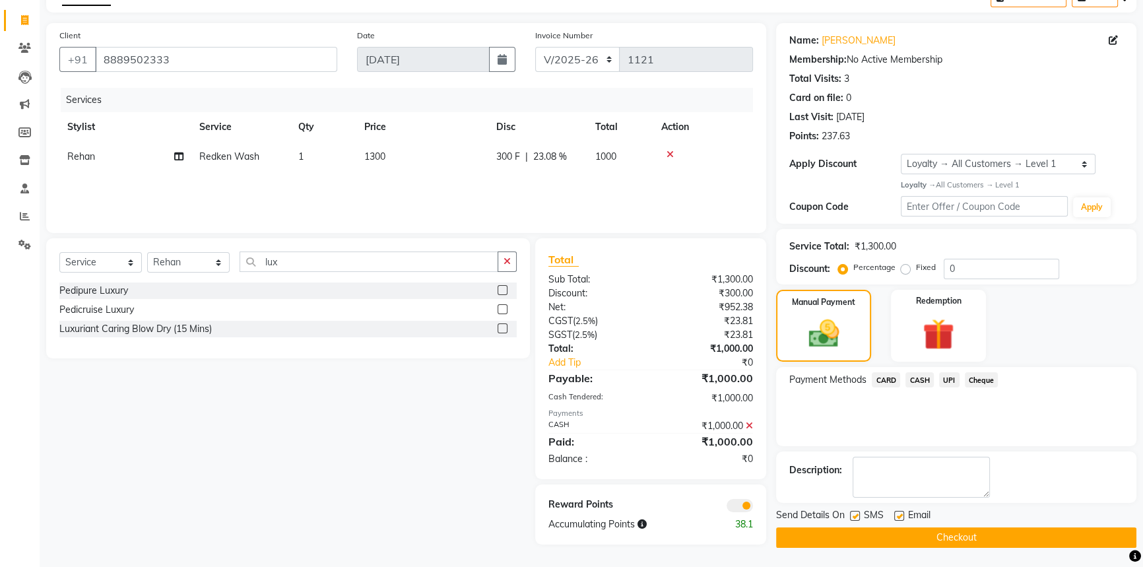
click at [920, 532] on button "Checkout" at bounding box center [956, 537] width 360 height 20
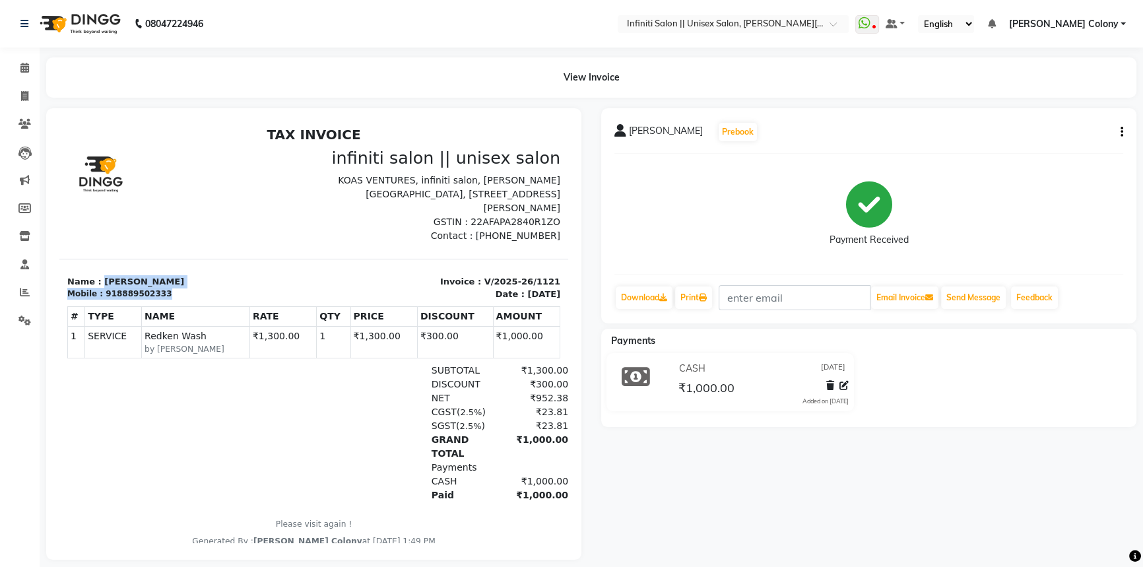
copy div "Swati Agarwal Mobile : 918889502333"
drag, startPoint x: 97, startPoint y: 279, endPoint x: 161, endPoint y: 294, distance: 65.6
click at [161, 294] on div "Name : Swati Agarwal Mobile : 918889502333" at bounding box center [186, 288] width 255 height 26
click at [201, 273] on section "Name : Swati Agarwal Mobile : 918889502333 Invoice : V/2025-26/1121 Date : Thur…" at bounding box center [313, 280] width 509 height 42
copy div "8889502333"
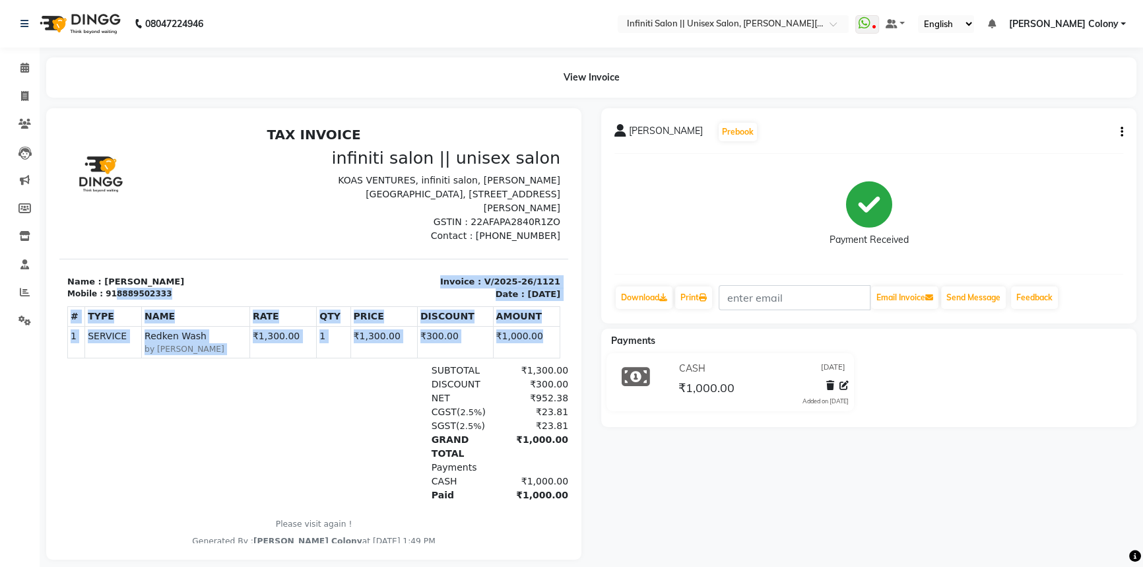
drag, startPoint x: 109, startPoint y: 296, endPoint x: 162, endPoint y: 332, distance: 63.7
click at [175, 367] on div "TAX INVOICE infiniti salon || unisex salon KOAS VENTURES, infiniti salon, shree…" at bounding box center [313, 337] width 509 height 421
click at [138, 478] on div at bounding box center [149, 433] width 164 height 139
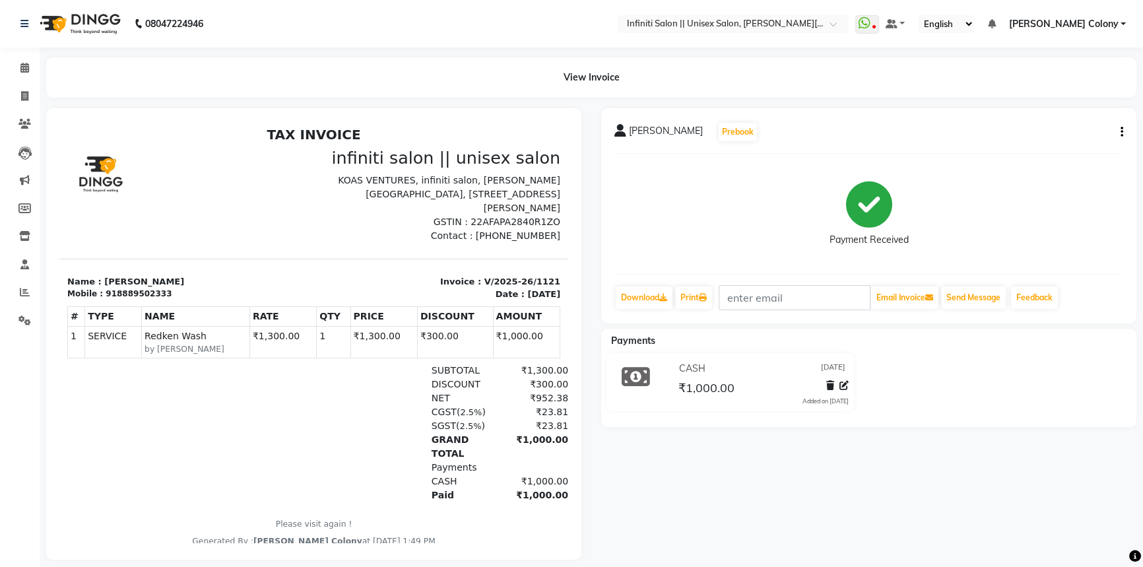
click at [52, 25] on img at bounding box center [79, 23] width 90 height 37
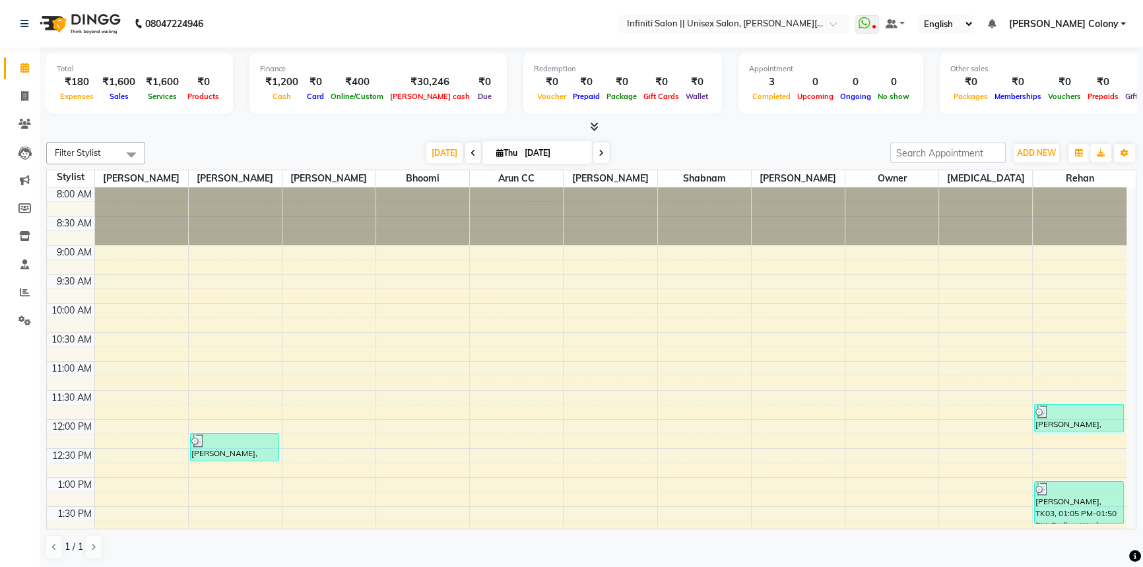
click at [531, 151] on input "02-10-2025" at bounding box center [554, 153] width 66 height 20
select select "10"
select select "2025"
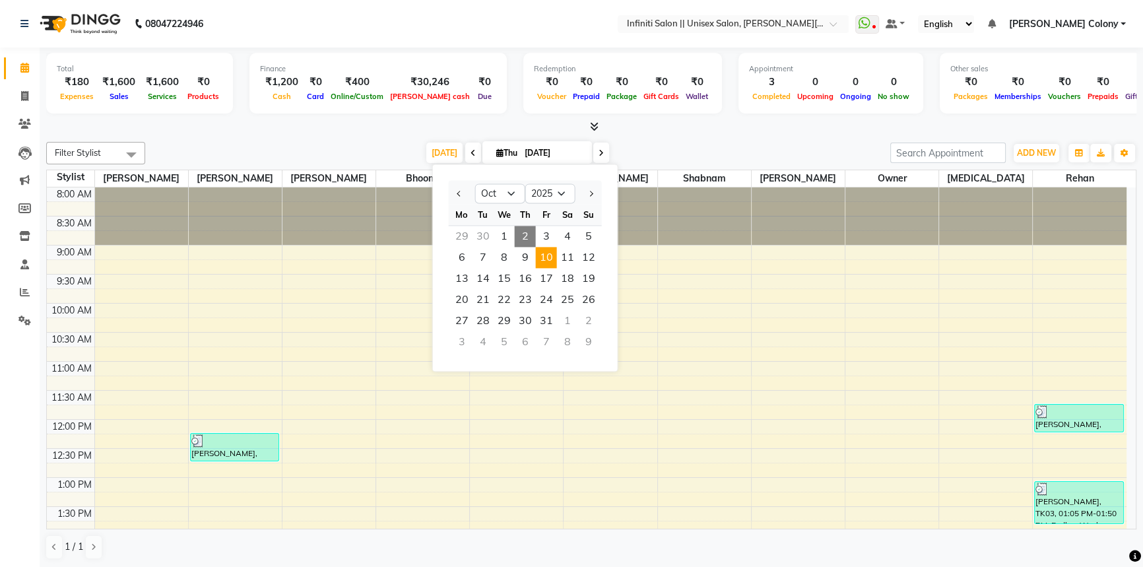
click at [546, 259] on span "10" at bounding box center [546, 257] width 21 height 21
type input "10-10-2025"
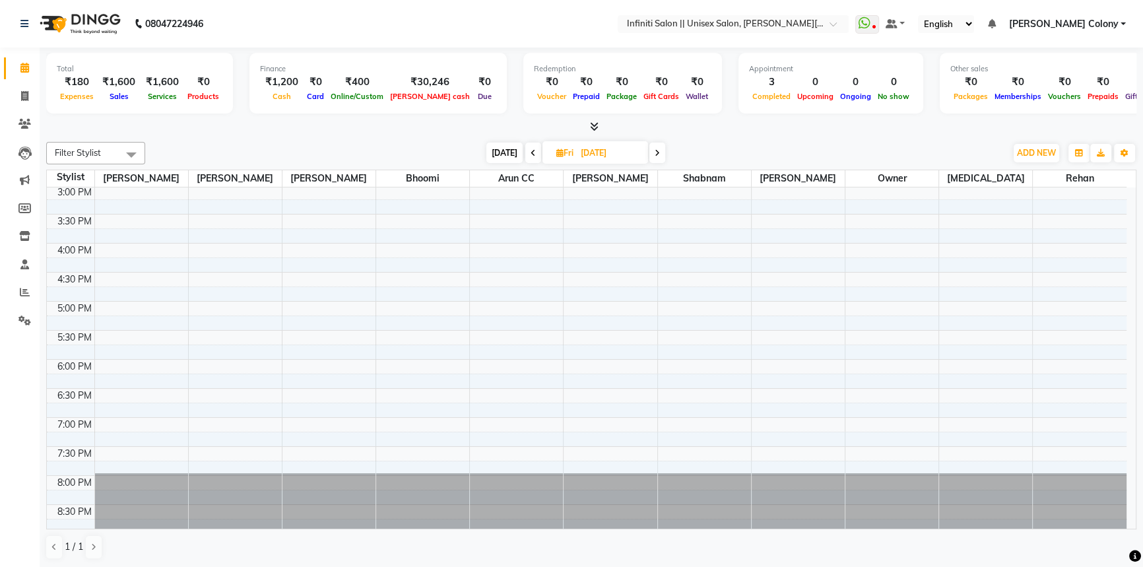
scroll to position [410, 0]
click at [396, 286] on div "8:00 AM 8:30 AM 9:00 AM 9:30 AM 10:00 AM 10:30 AM 11:00 AM 11:30 AM 12:00 PM 12…" at bounding box center [587, 155] width 1080 height 754
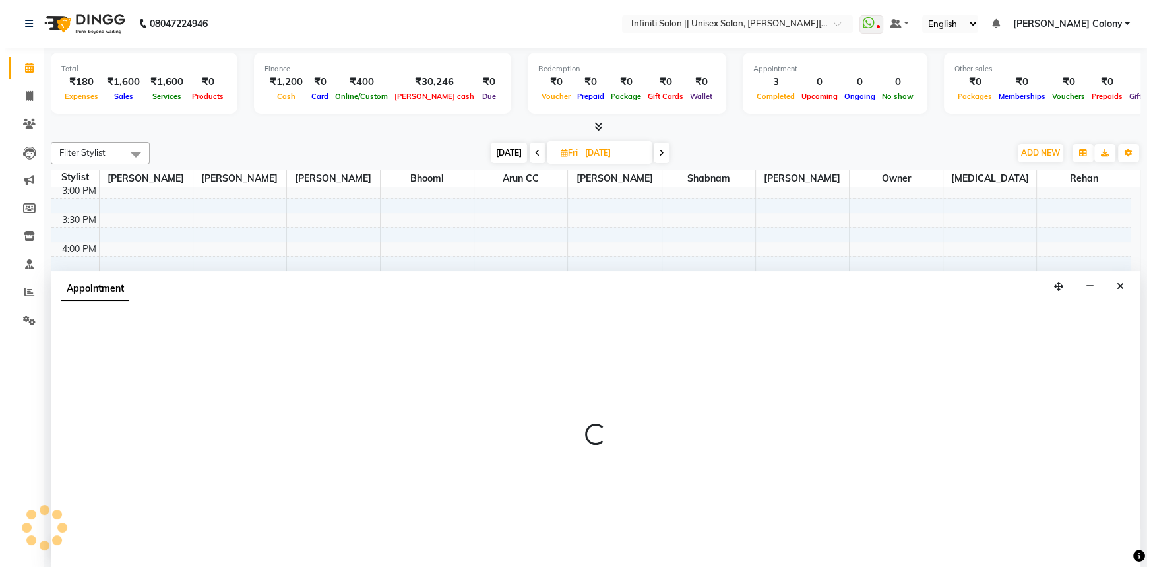
scroll to position [0, 0]
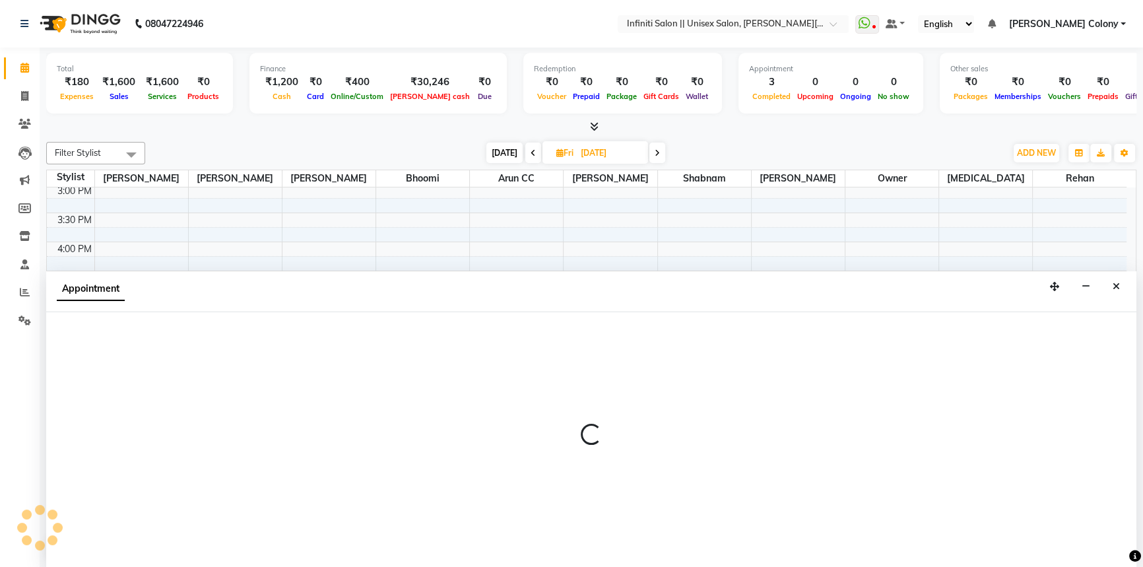
select select "79154"
select select "1005"
select select "tentative"
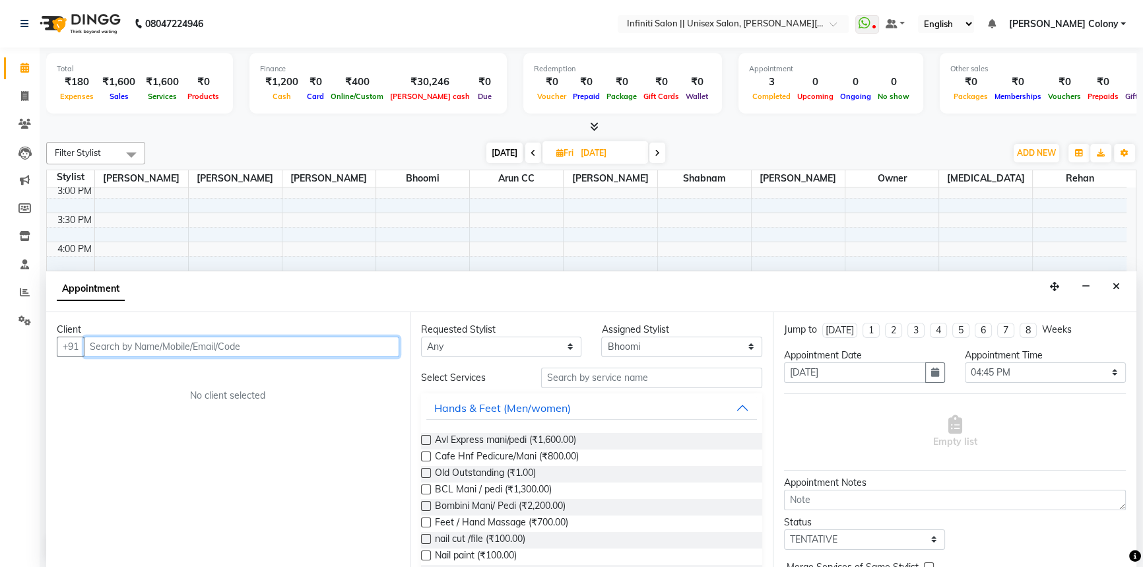
click at [146, 340] on input "text" at bounding box center [241, 347] width 315 height 20
type input "7027017304"
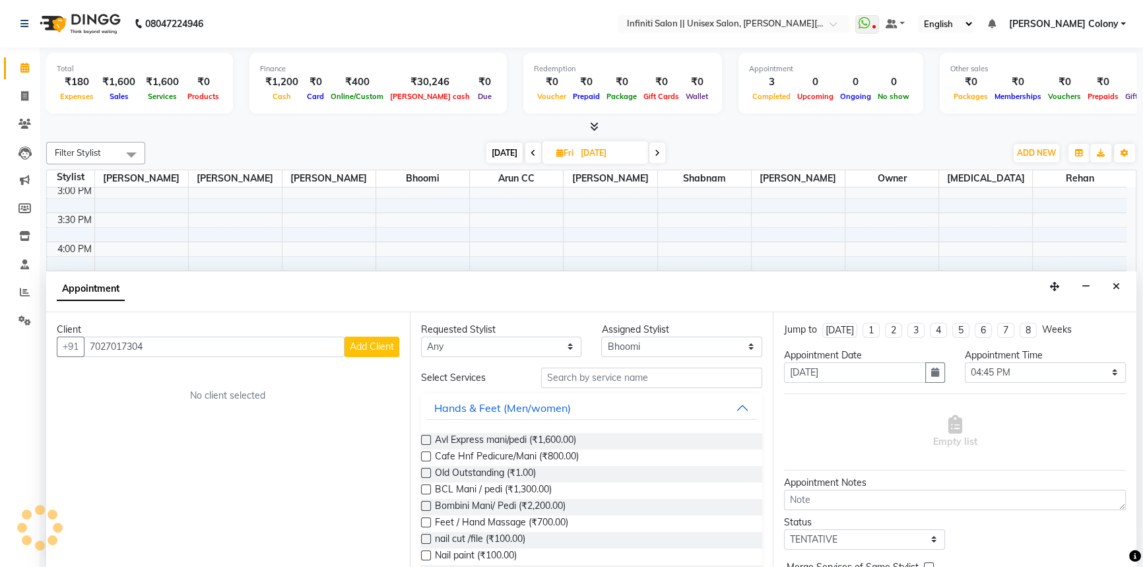
click at [364, 337] on button "Add Client" at bounding box center [371, 347] width 55 height 20
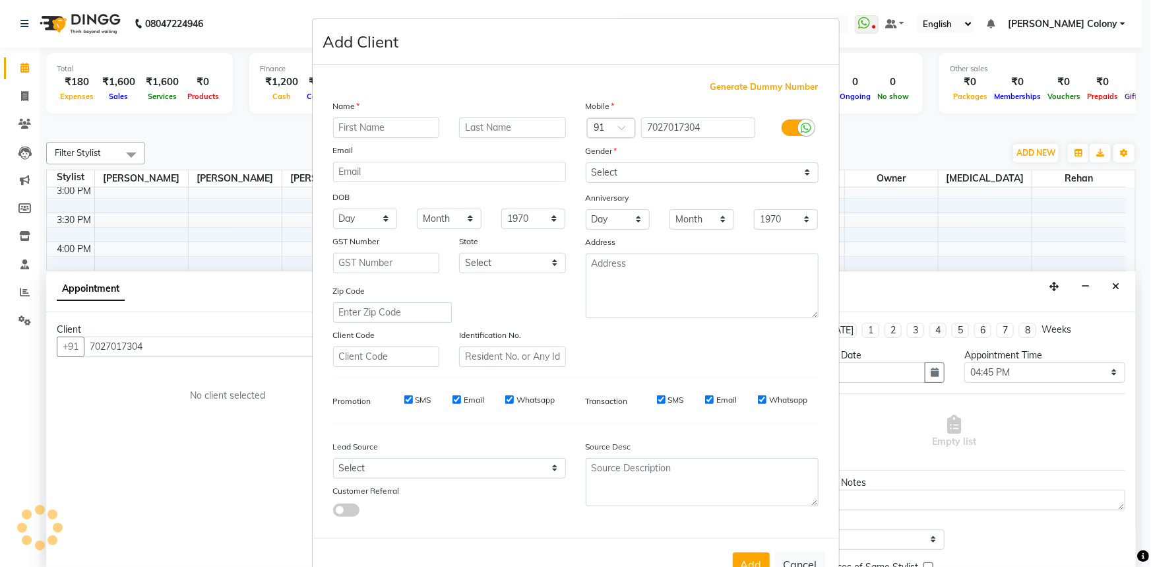
click at [373, 129] on input "text" at bounding box center [386, 127] width 107 height 20
type input "Versha"
click at [613, 172] on select "Select Male Female Other Prefer Not To Say" at bounding box center [702, 172] width 233 height 20
select select "female"
click at [586, 162] on select "Select Male Female Other Prefer Not To Say" at bounding box center [702, 172] width 233 height 20
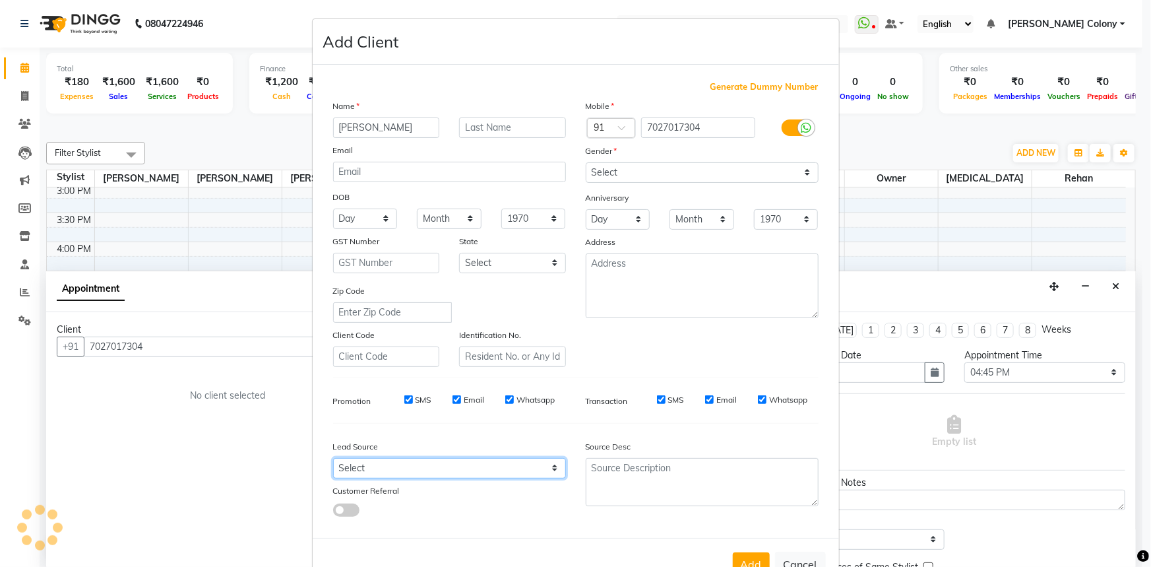
click at [396, 474] on select "Select Walk-in Referral Internet Friend Word of Mouth Advertisement Facebook Ju…" at bounding box center [449, 468] width 233 height 20
select select "54388"
click at [333, 461] on select "Select Walk-in Referral Internet Friend Word of Mouth Advertisement Facebook Ju…" at bounding box center [449, 468] width 233 height 20
drag, startPoint x: 634, startPoint y: 455, endPoint x: 626, endPoint y: 462, distance: 10.8
click at [631, 455] on div "Source Desc" at bounding box center [639, 448] width 127 height 18
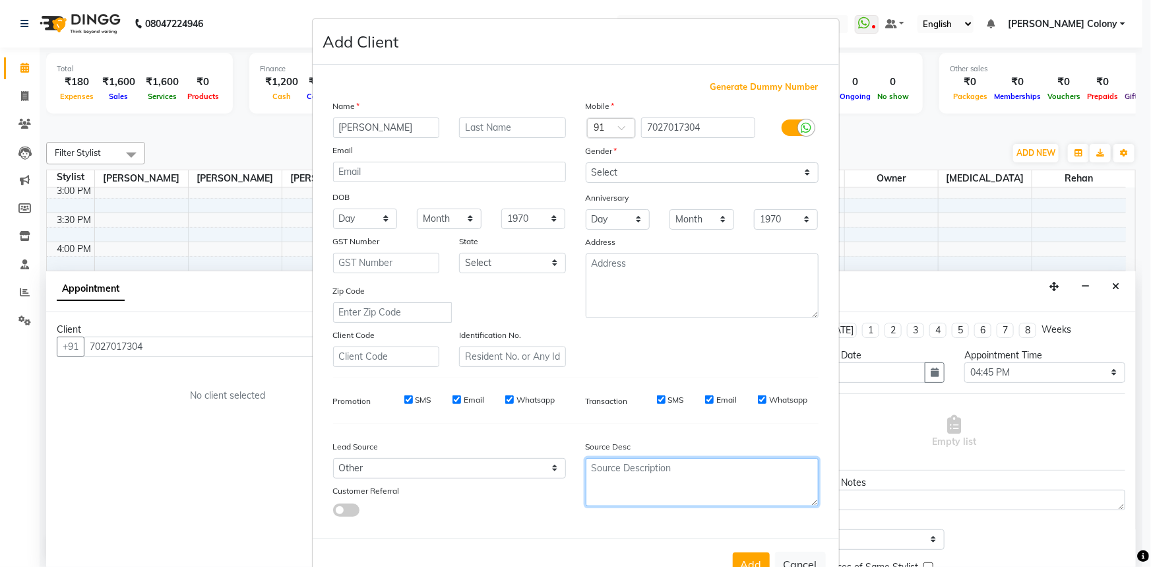
click at [616, 487] on textarea at bounding box center [702, 482] width 233 height 48
type textarea "Dn"
click at [424, 218] on select "Month January February March April May June July August September October Novem…" at bounding box center [449, 219] width 65 height 20
select select "09"
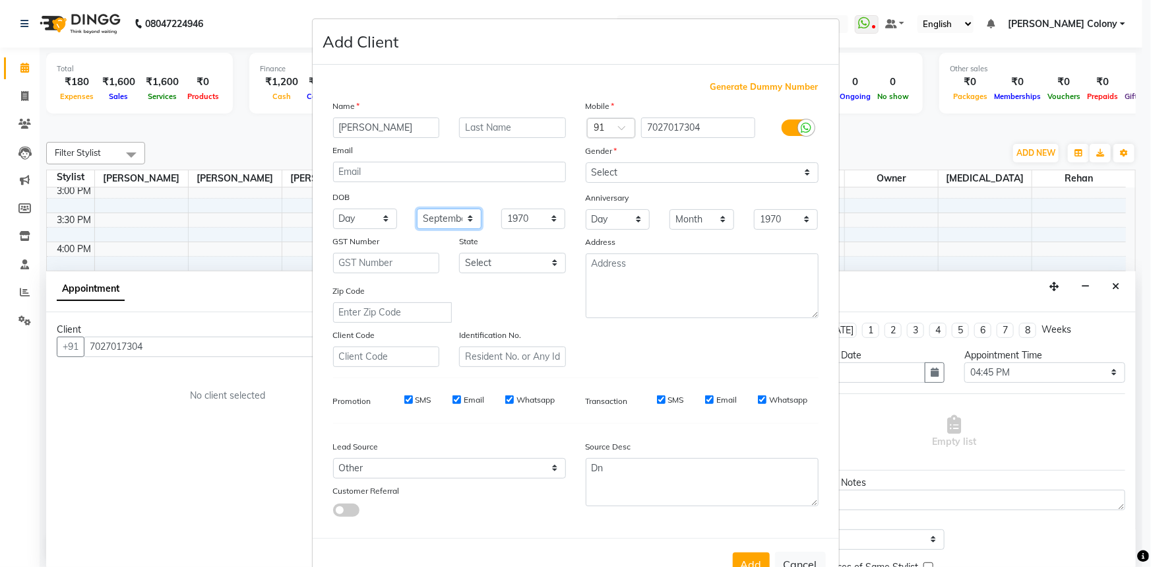
click at [417, 209] on select "Month January February March April May June July August September October Novem…" at bounding box center [449, 219] width 65 height 20
click at [356, 222] on select "Day 01 02 03 04 05 06 07 08 09 10 11 12 13 14 15 16 17 18 19 20 21 22 23 24 25 …" at bounding box center [365, 219] width 65 height 20
select select "18"
click at [356, 222] on select "Day 01 02 03 04 05 06 07 08 09 10 11 12 13 14 15 16 17 18 19 20 21 22 23 24 25 …" at bounding box center [365, 219] width 65 height 20
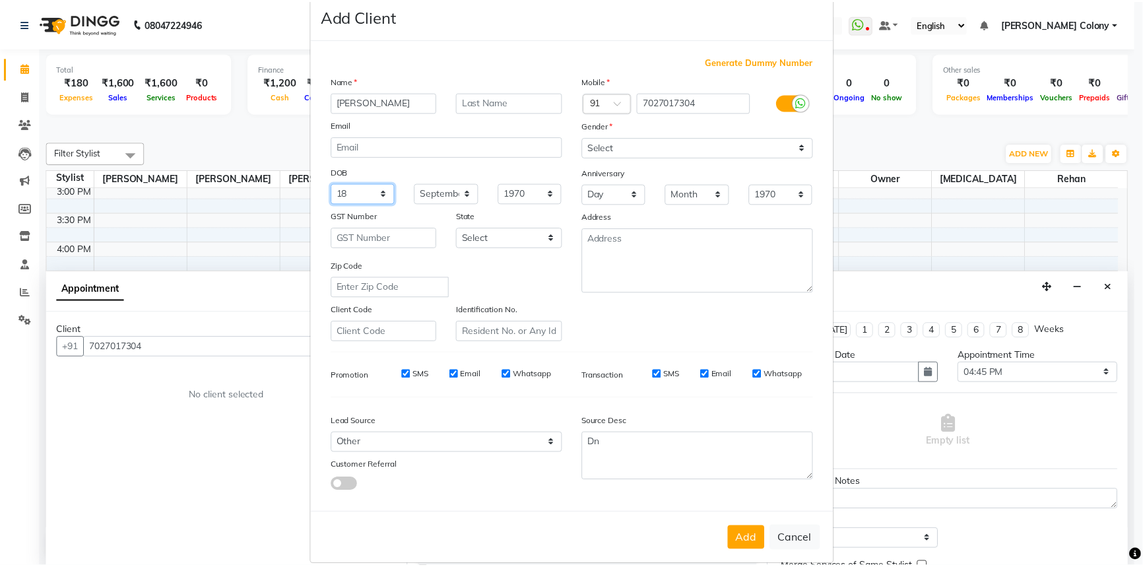
scroll to position [46, 0]
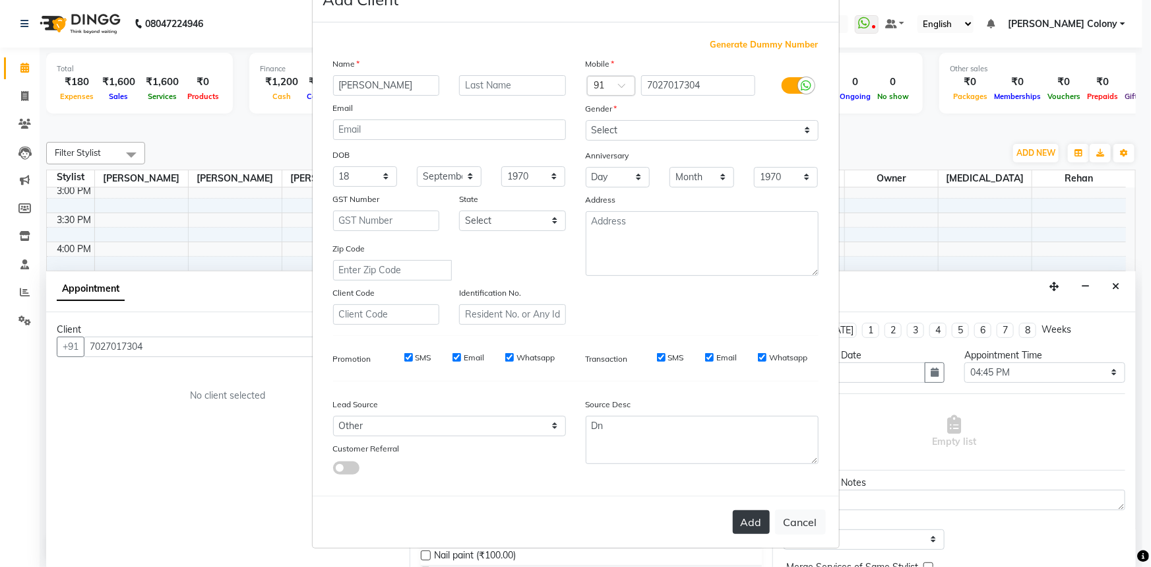
click at [745, 519] on button "Add" at bounding box center [751, 522] width 37 height 24
select select
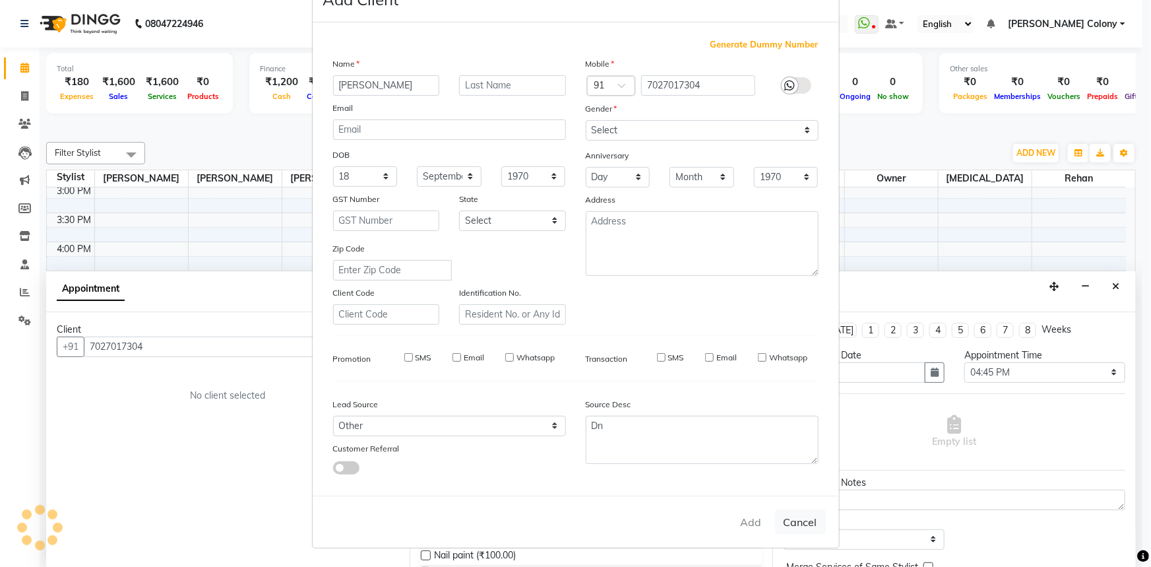
select select
checkbox input "false"
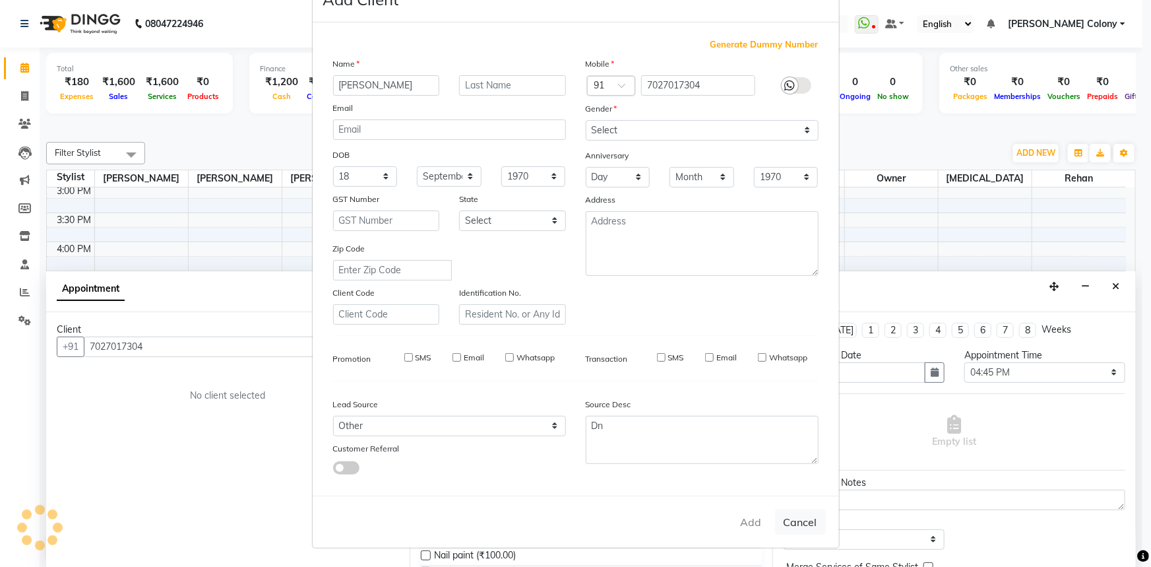
checkbox input "false"
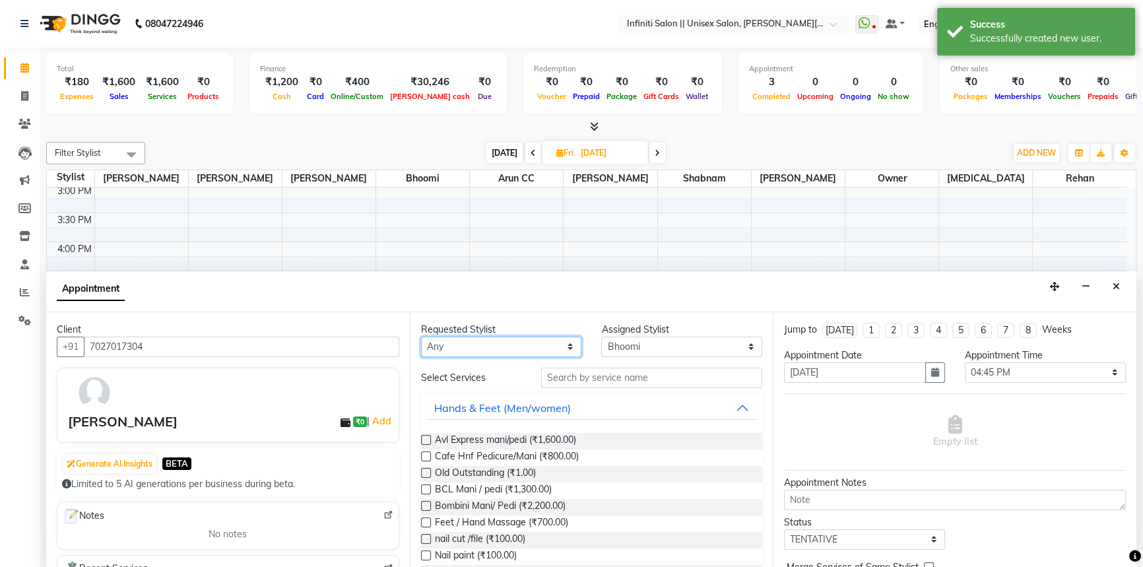
click at [480, 350] on select "Any Anjali Mahato Arun CC Bhoomi Dilshad Ahmad Moye Nikita Owner Rehan Shabnam …" at bounding box center [501, 347] width 161 height 20
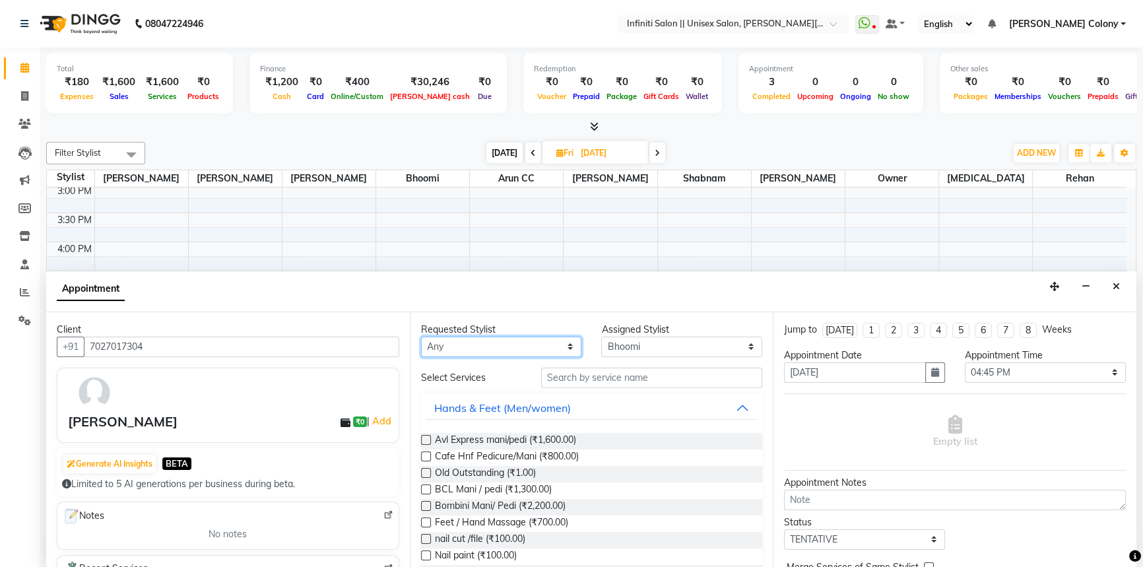
select select "87984"
click at [421, 337] on select "Any Anjali Mahato Arun CC Bhoomi Dilshad Ahmad Moye Nikita Owner Rehan Shabnam …" at bounding box center [501, 347] width 161 height 20
select select "87984"
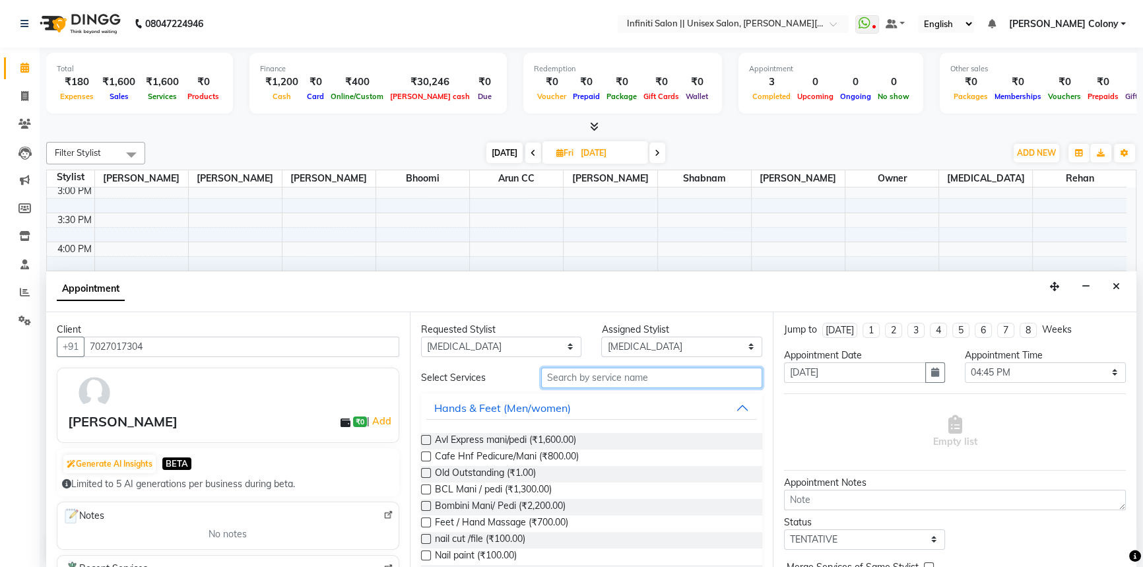
click at [593, 377] on input "text" at bounding box center [651, 378] width 221 height 20
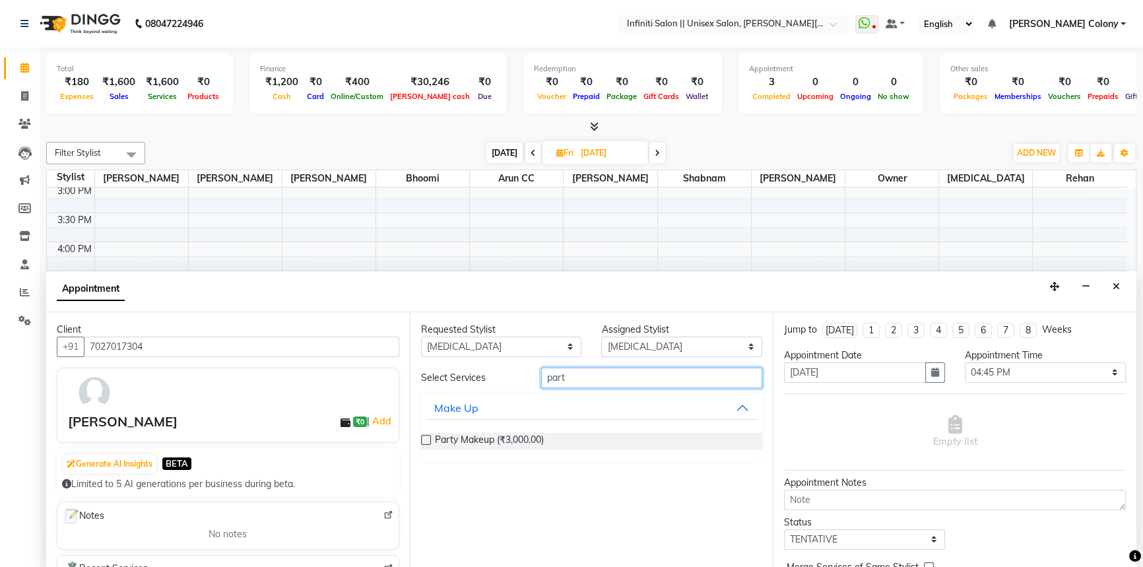
type input "part"
click at [423, 439] on label at bounding box center [426, 440] width 10 height 10
click at [423, 439] on input "checkbox" at bounding box center [425, 441] width 9 height 9
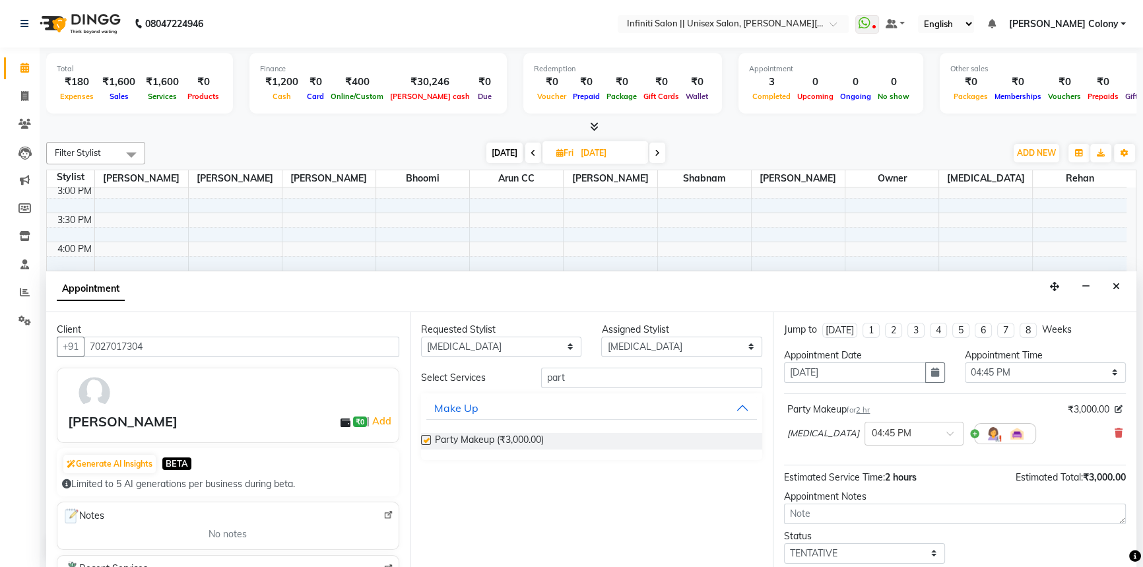
checkbox input "false"
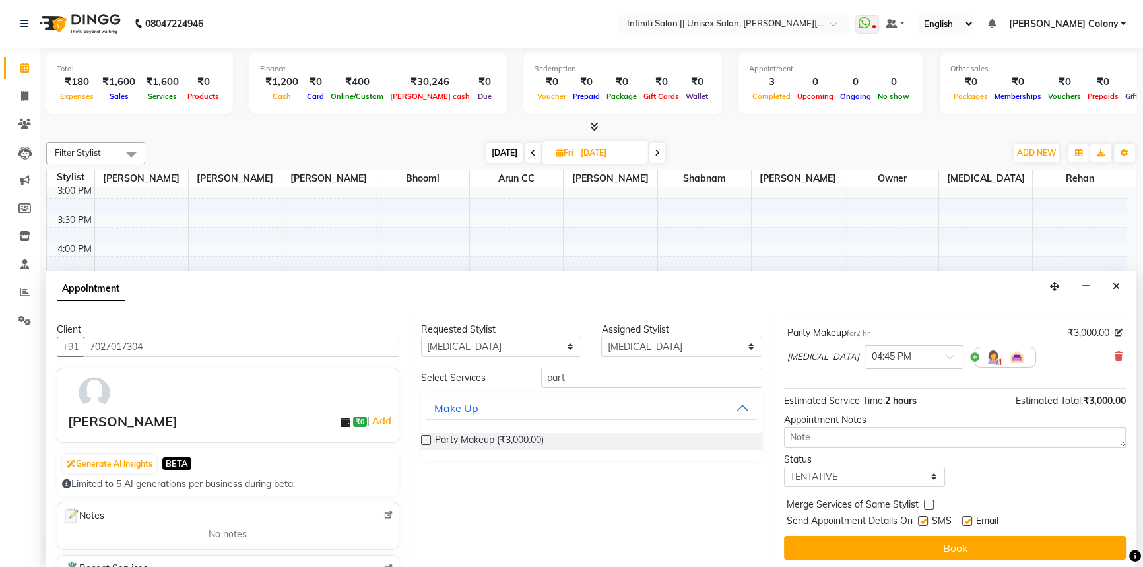
scroll to position [78, 0]
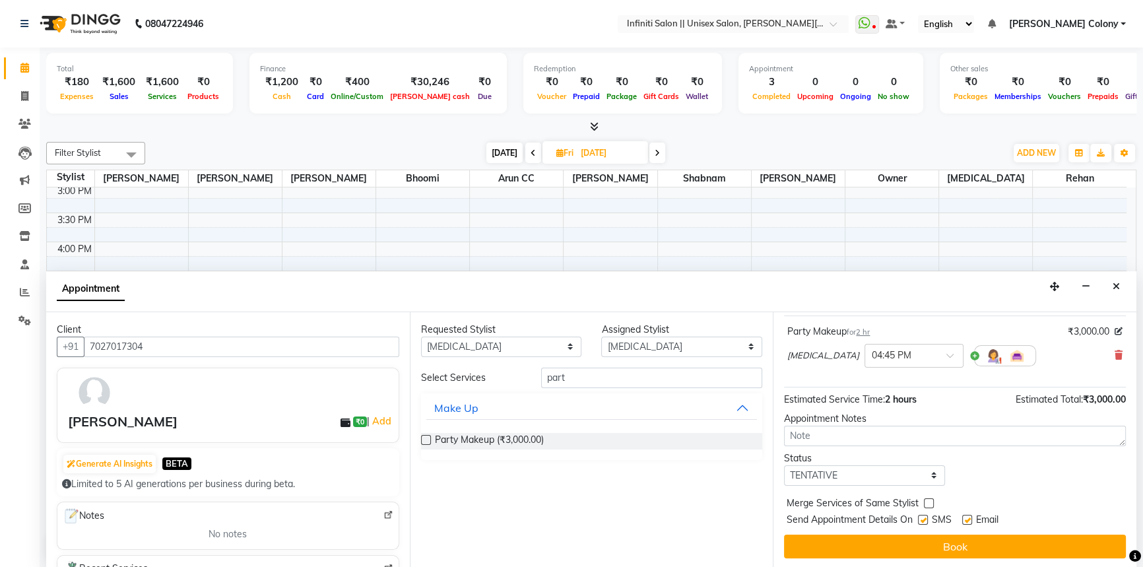
drag, startPoint x: 882, startPoint y: 550, endPoint x: 867, endPoint y: 549, distance: 14.5
click at [881, 550] on button "Book" at bounding box center [955, 546] width 342 height 24
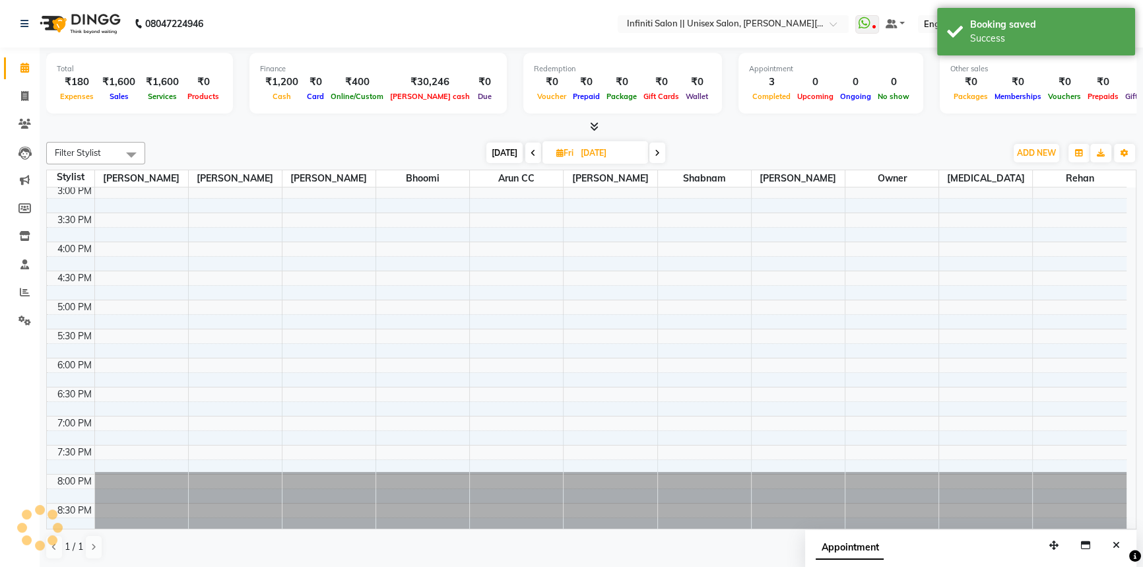
scroll to position [0, 0]
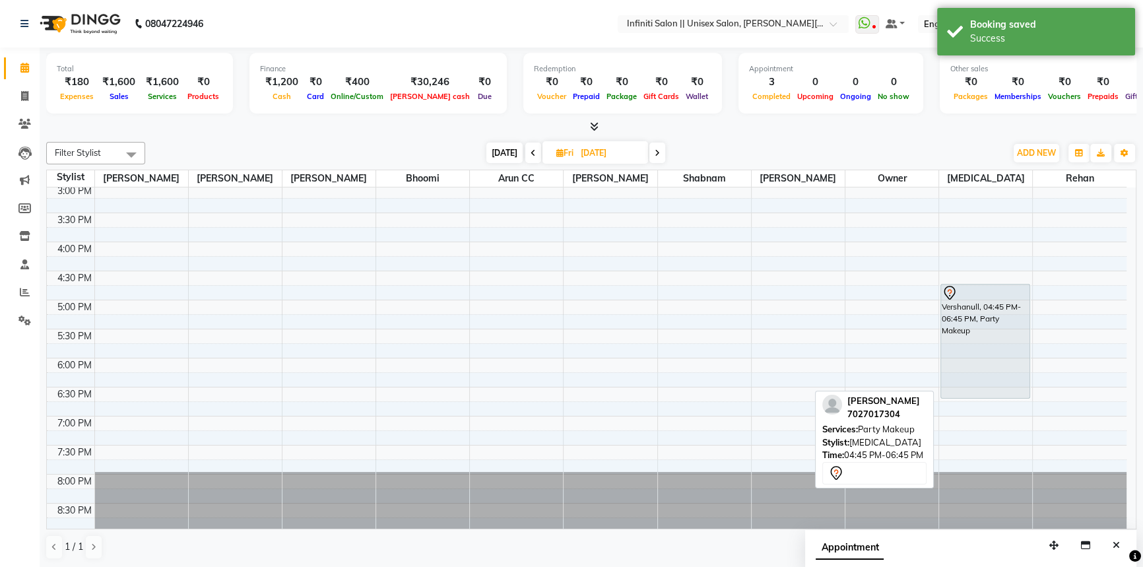
click at [963, 333] on div "Vershanull, 04:45 PM-06:45 PM, Party Makeup" at bounding box center [985, 340] width 88 height 113
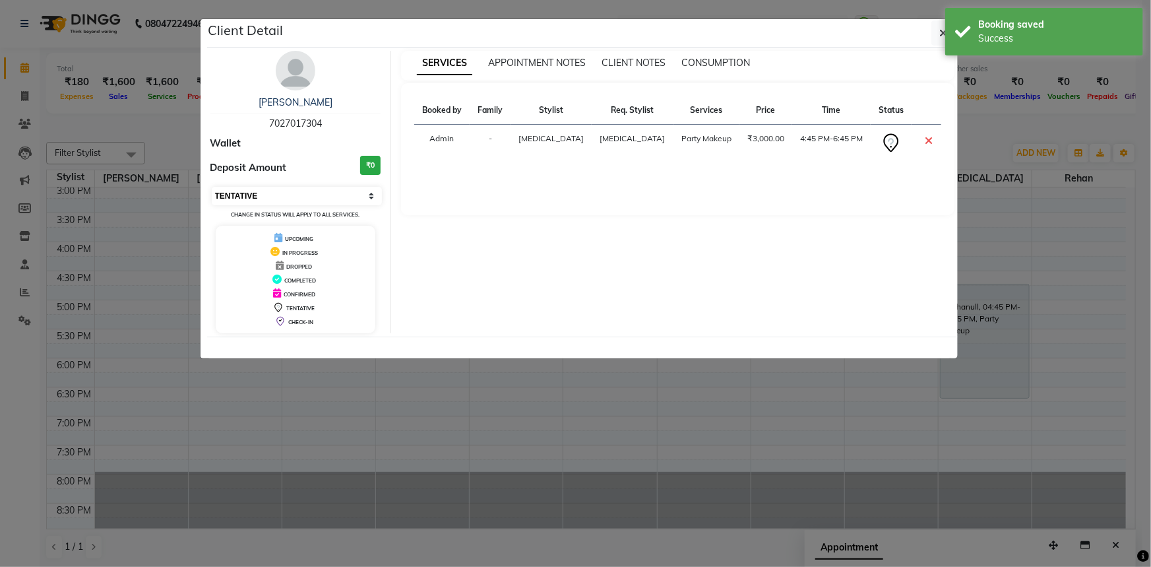
click at [282, 195] on select "Select CONFIRMED TENTATIVE" at bounding box center [297, 196] width 171 height 18
select select "6"
click at [212, 187] on select "Select CONFIRMED TENTATIVE" at bounding box center [297, 196] width 171 height 18
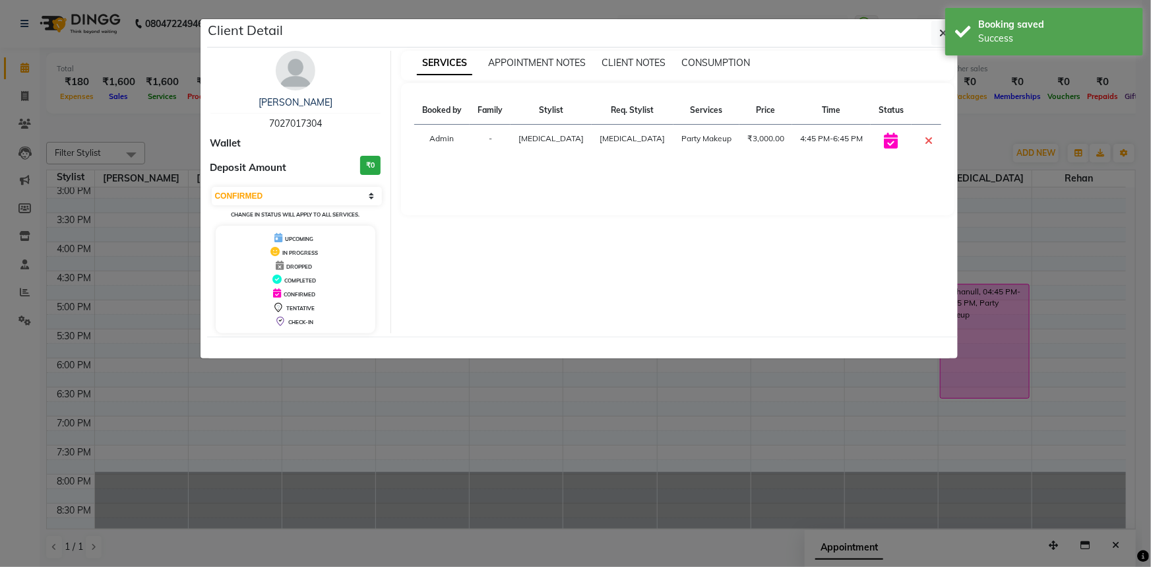
click at [343, 403] on ngb-modal-window "Client Detail Versha 7027017304 Wallet Deposit Amount ₹0 Select CONFIRMED TENTA…" at bounding box center [575, 283] width 1151 height 567
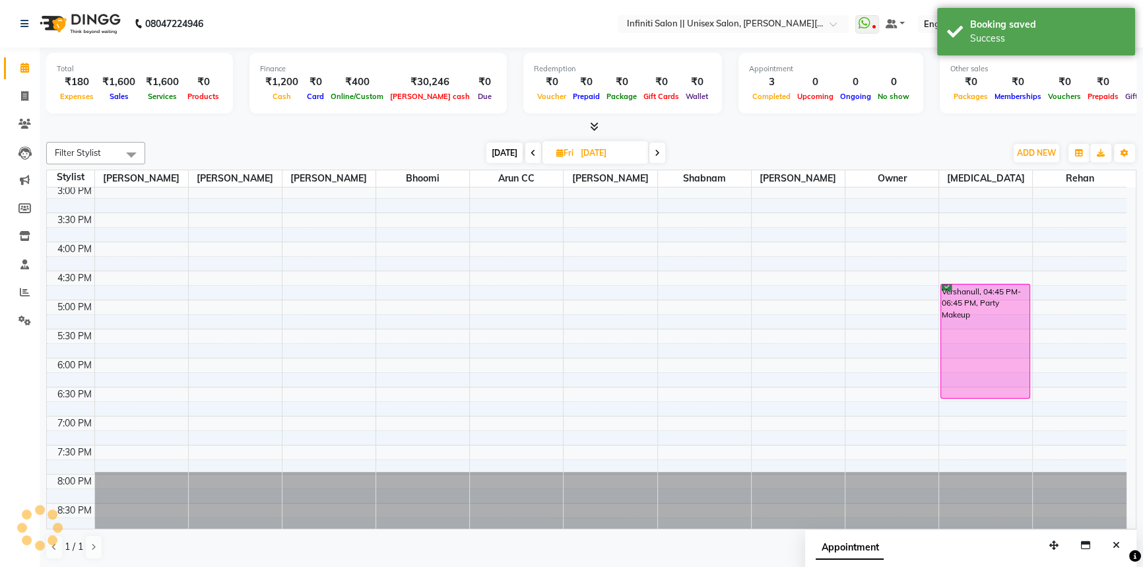
click at [497, 155] on span "Today" at bounding box center [504, 153] width 36 height 20
type input "02-10-2025"
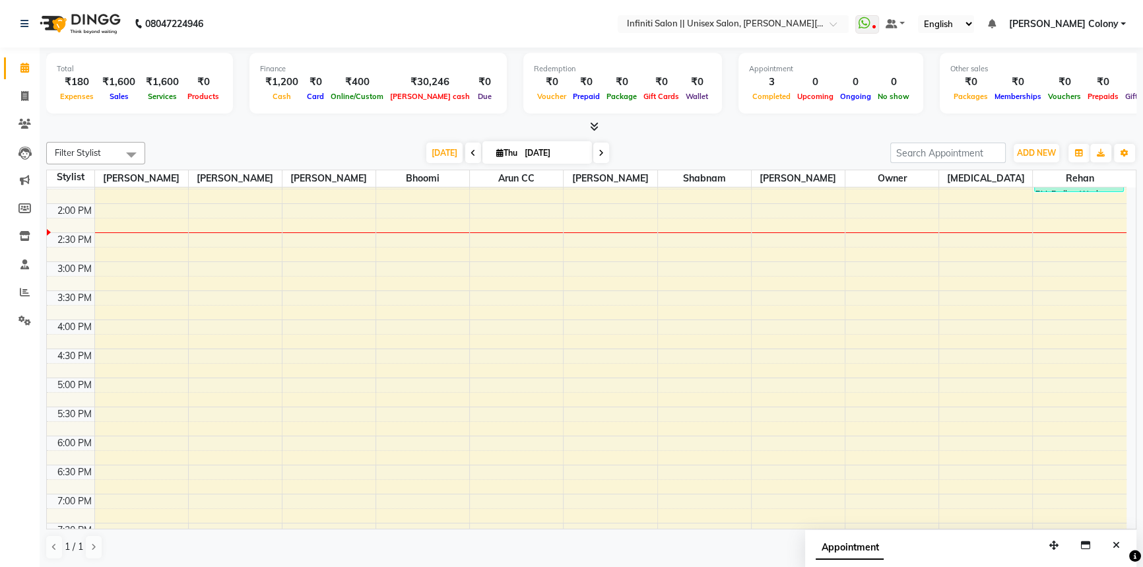
scroll to position [408, 0]
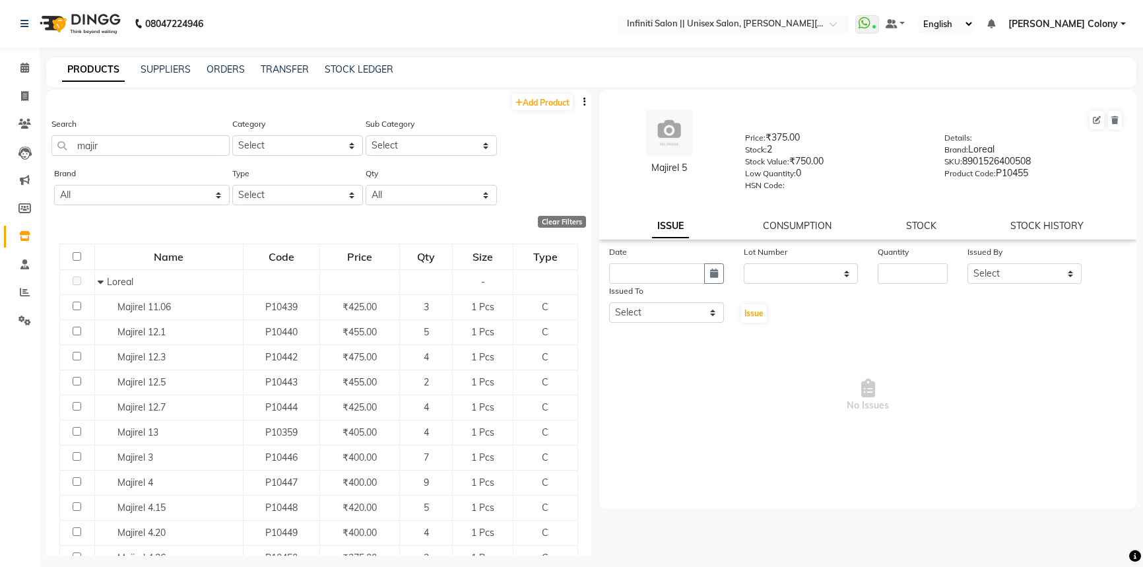
select select
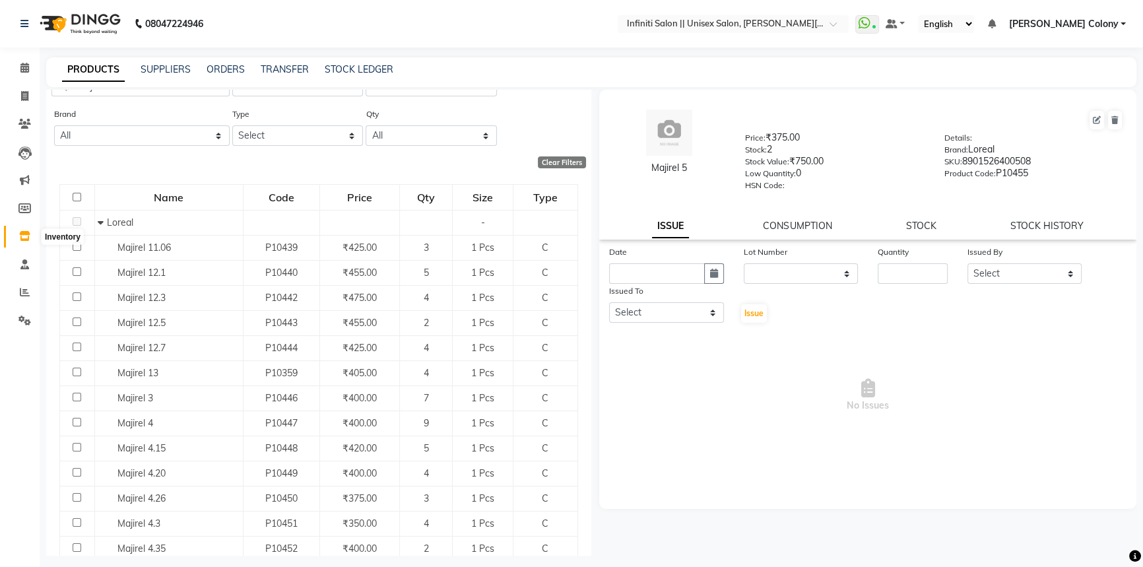
click at [20, 240] on icon at bounding box center [24, 236] width 11 height 10
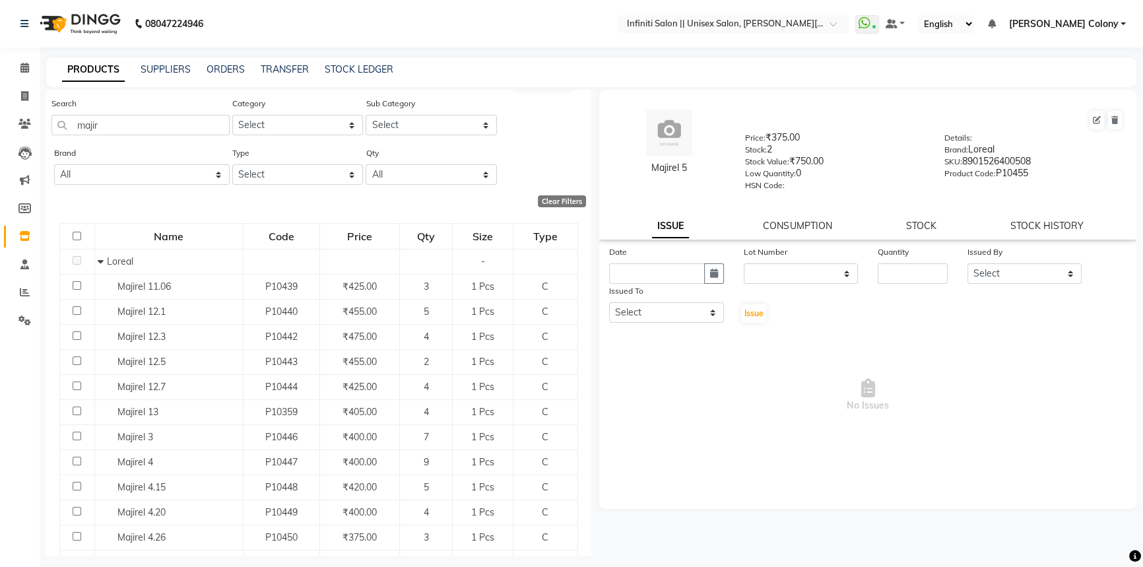
scroll to position [0, 0]
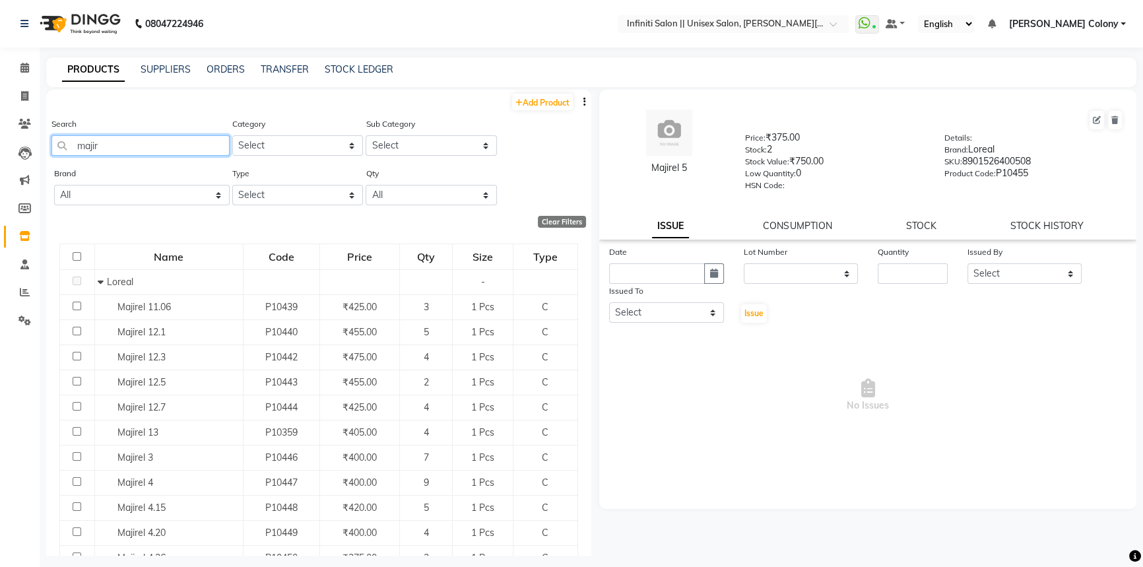
drag, startPoint x: 117, startPoint y: 154, endPoint x: 2, endPoint y: 323, distance: 204.3
click at [2, 323] on app-home "08047224946 Select Location × Infiniti Salon || Unisex Salon, [PERSON_NAME][GEO…" at bounding box center [571, 287] width 1143 height 575
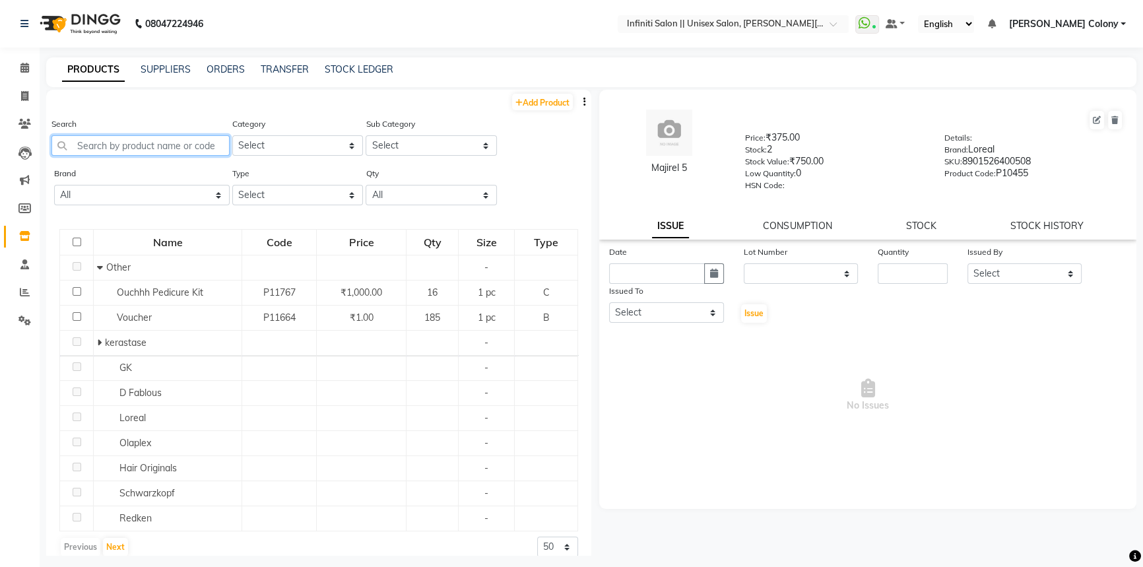
type input "r"
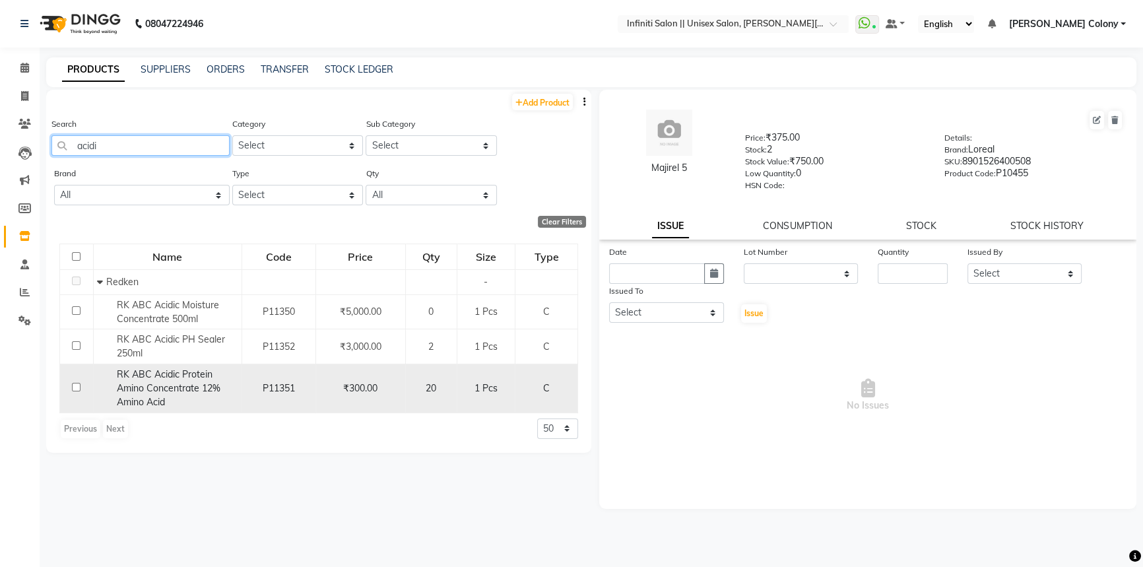
type input "acidi"
click at [173, 397] on div "RK ABC Acidic Protein Amino Concentrate 12% Amino Acid" at bounding box center [167, 389] width 141 height 42
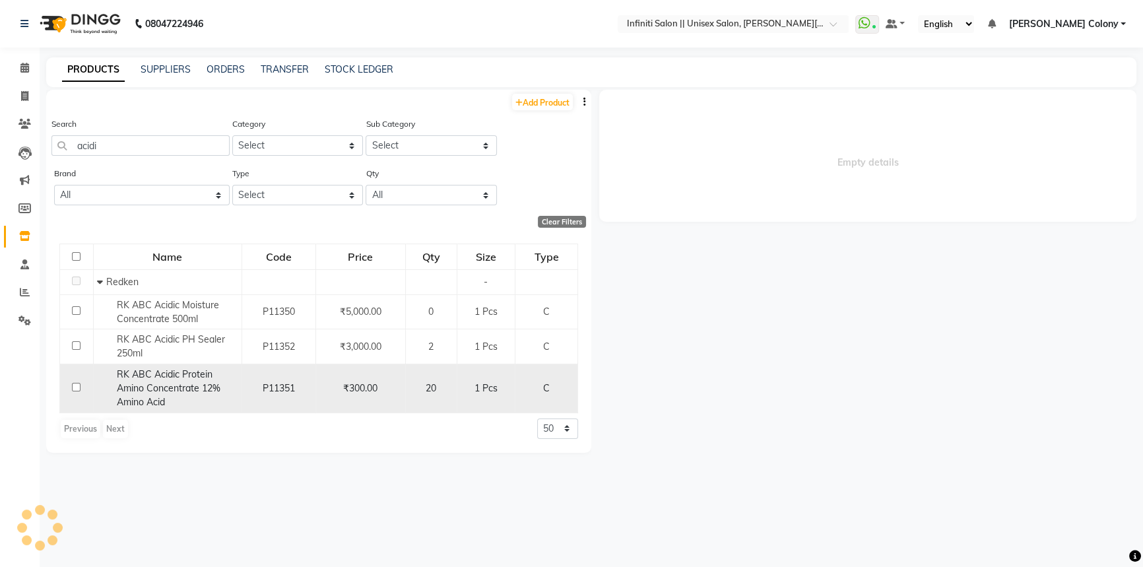
select select
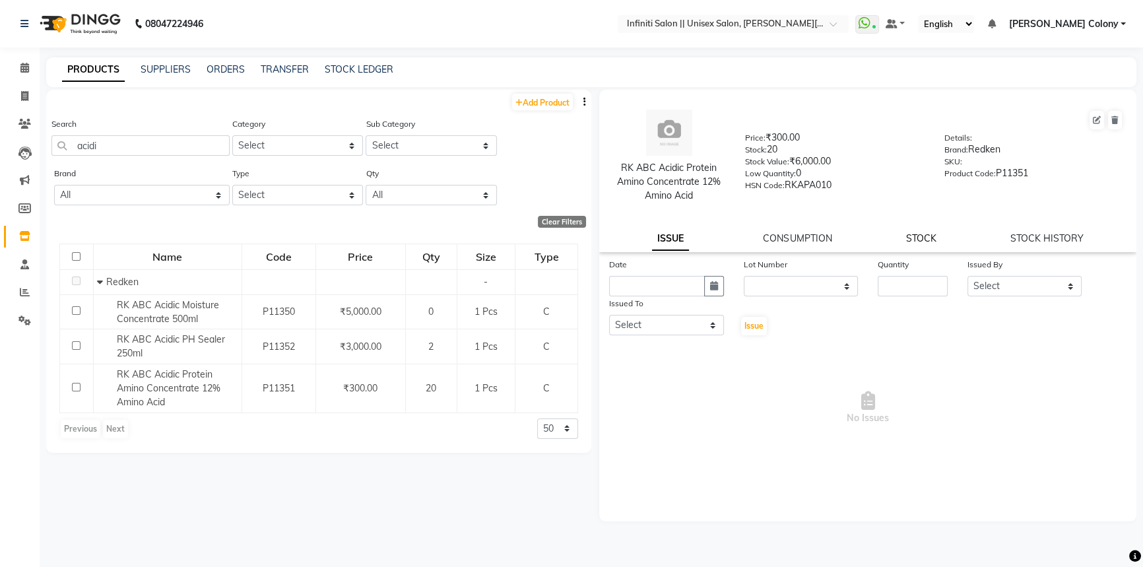
click at [930, 238] on link "STOCK" at bounding box center [921, 238] width 30 height 12
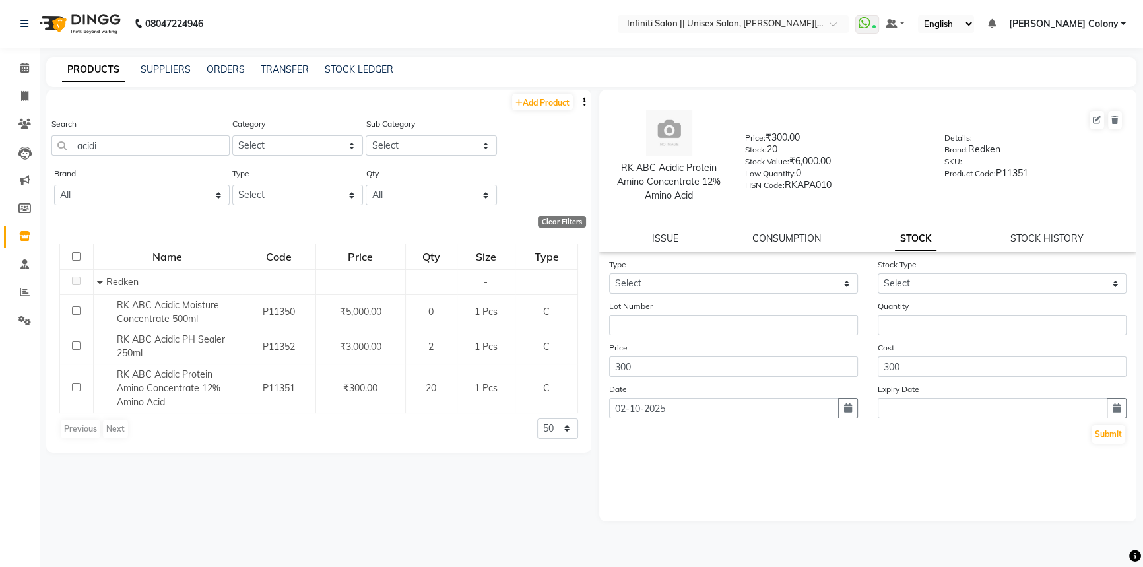
click at [651, 269] on div "Type Select In Out" at bounding box center [733, 275] width 269 height 36
click at [645, 289] on select "Select In Out" at bounding box center [733, 283] width 249 height 20
select select "out"
click at [609, 273] on select "Select In Out" at bounding box center [733, 283] width 249 height 20
select select
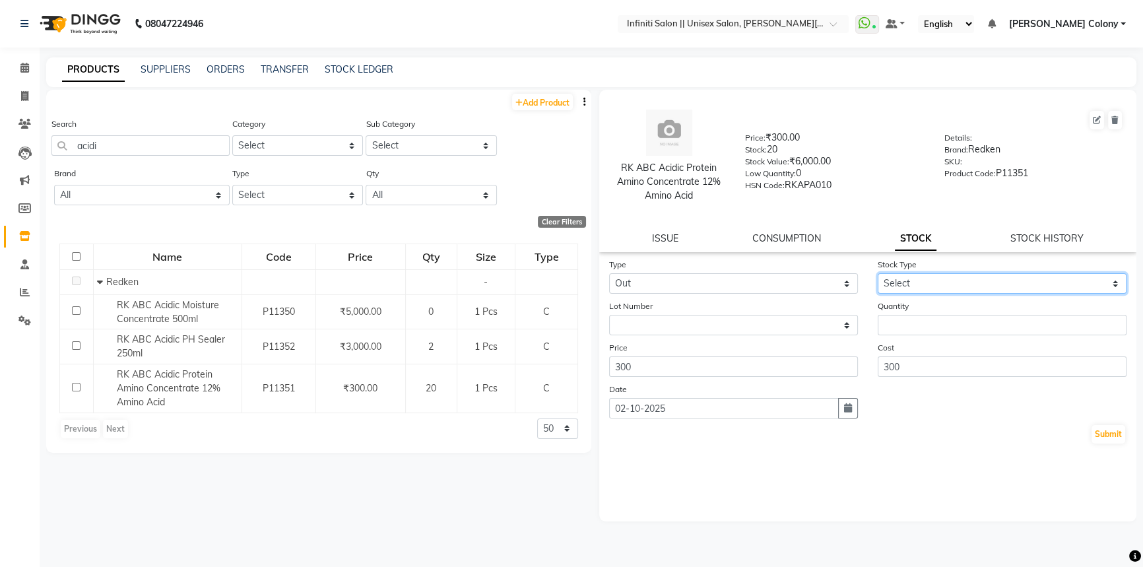
click at [924, 288] on select "Select Internal Use Damaged Expired Adjustment Return Other" at bounding box center [1002, 283] width 249 height 20
select select "internal use"
click at [878, 273] on select "Select Internal Use Damaged Expired Adjustment Return Other" at bounding box center [1002, 283] width 249 height 20
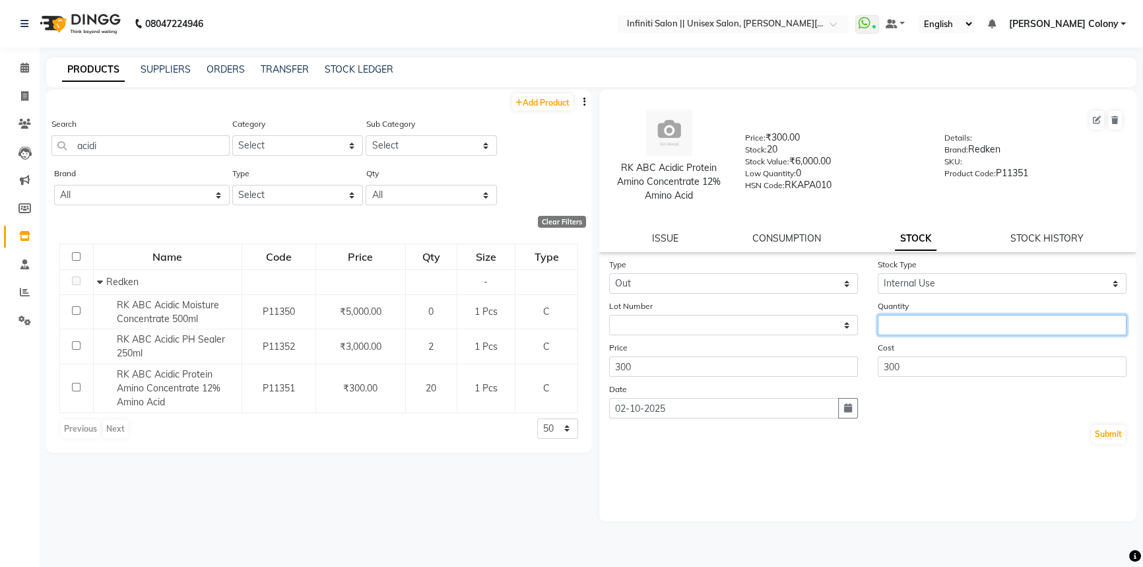
click at [913, 331] on input "number" at bounding box center [1002, 325] width 249 height 20
type input "1"
click at [1110, 437] on button "Submit" at bounding box center [1108, 434] width 34 height 18
select select
click at [53, 30] on img at bounding box center [79, 23] width 90 height 37
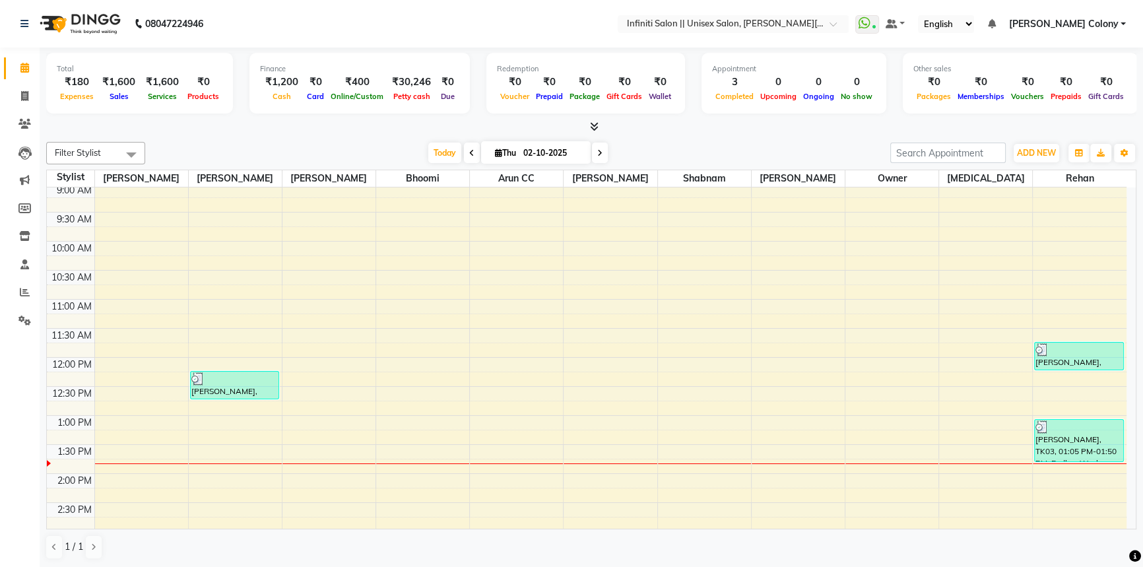
scroll to position [50, 0]
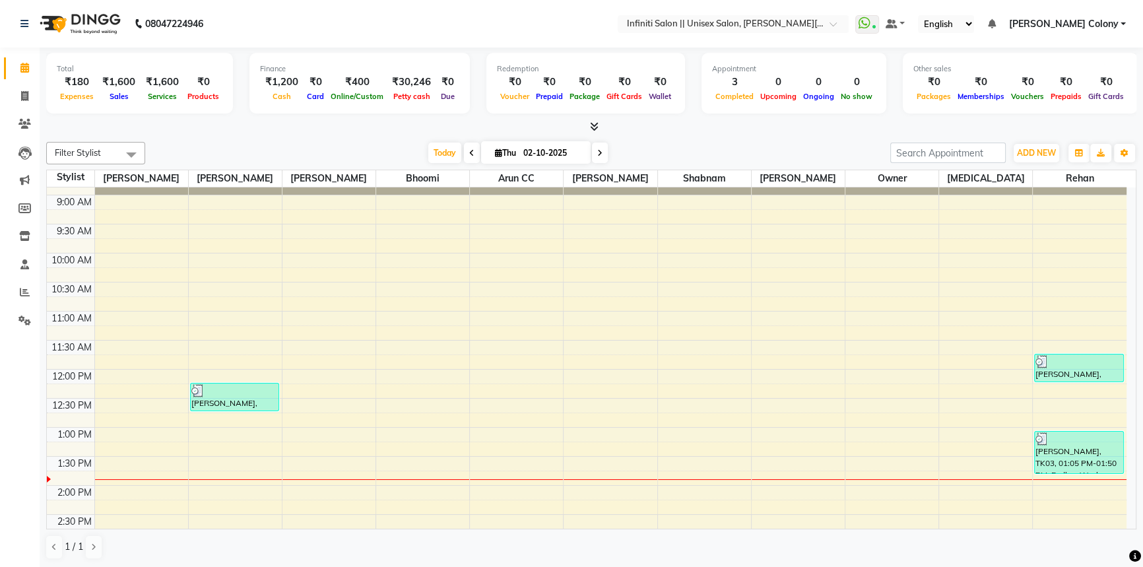
click at [286, 139] on div "Filter Stylist Select All Anjali Mahato Arun CC Bhoomi Dilshad Ahmad Jitesh Moy…" at bounding box center [591, 351] width 1090 height 428
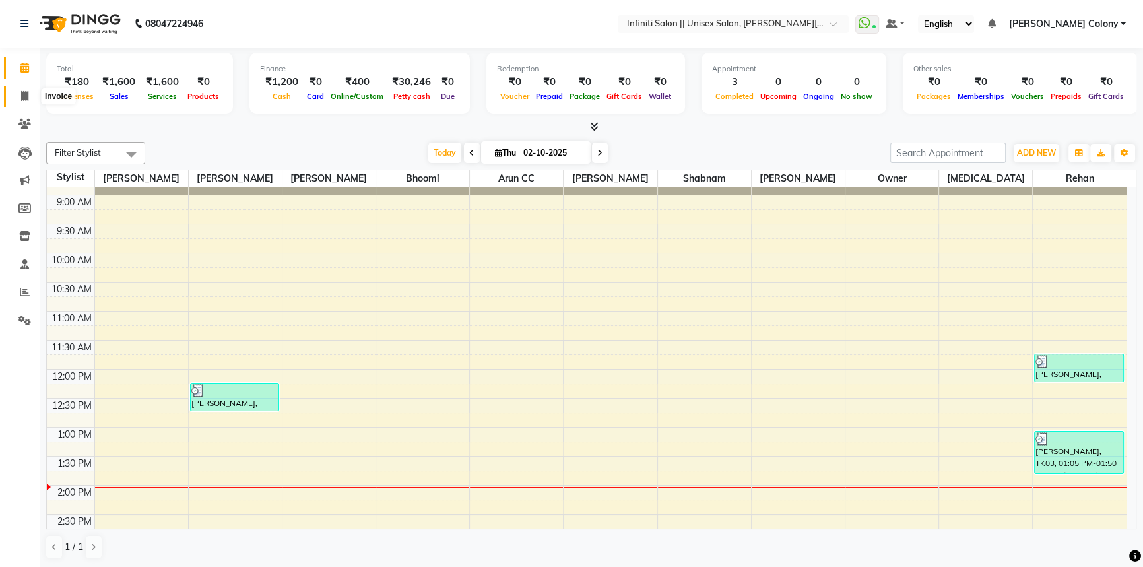
click at [22, 103] on span at bounding box center [24, 96] width 23 height 15
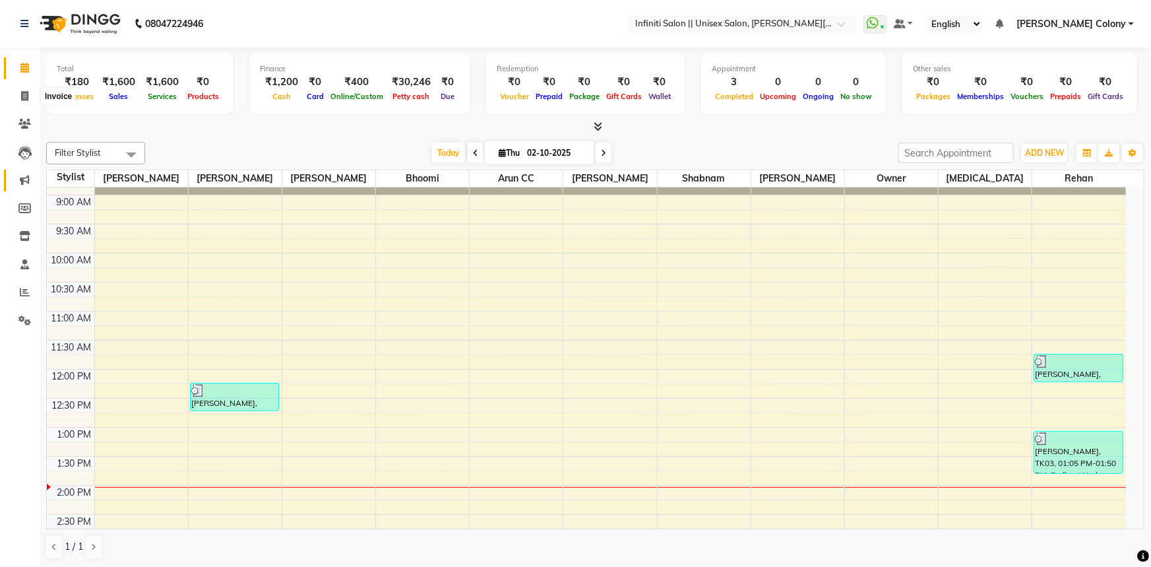
select select "8233"
select select "service"
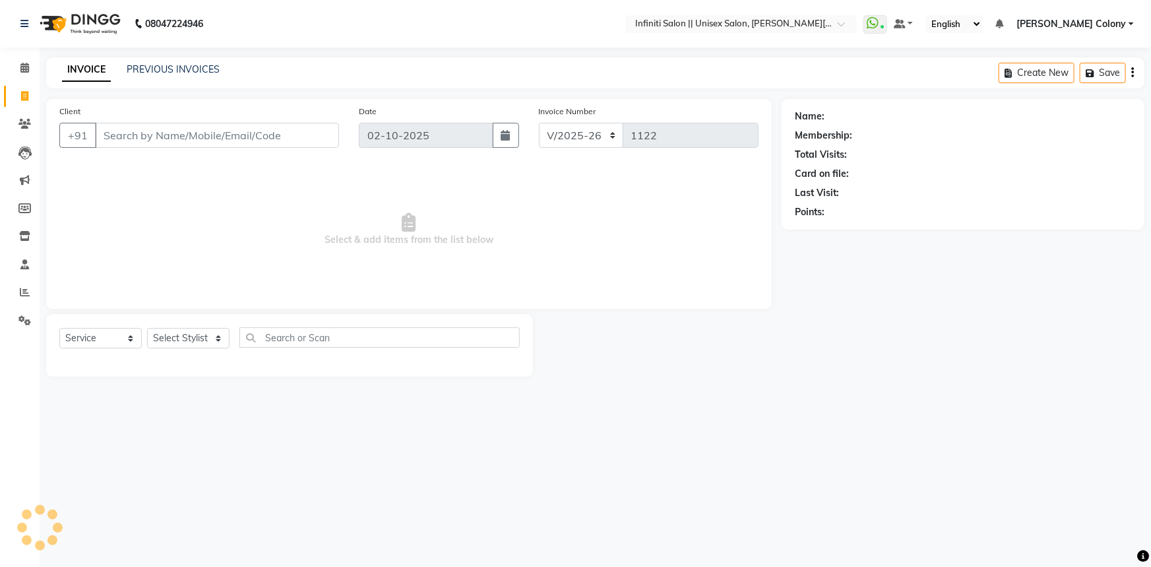
click at [132, 131] on input "Client" at bounding box center [217, 135] width 244 height 25
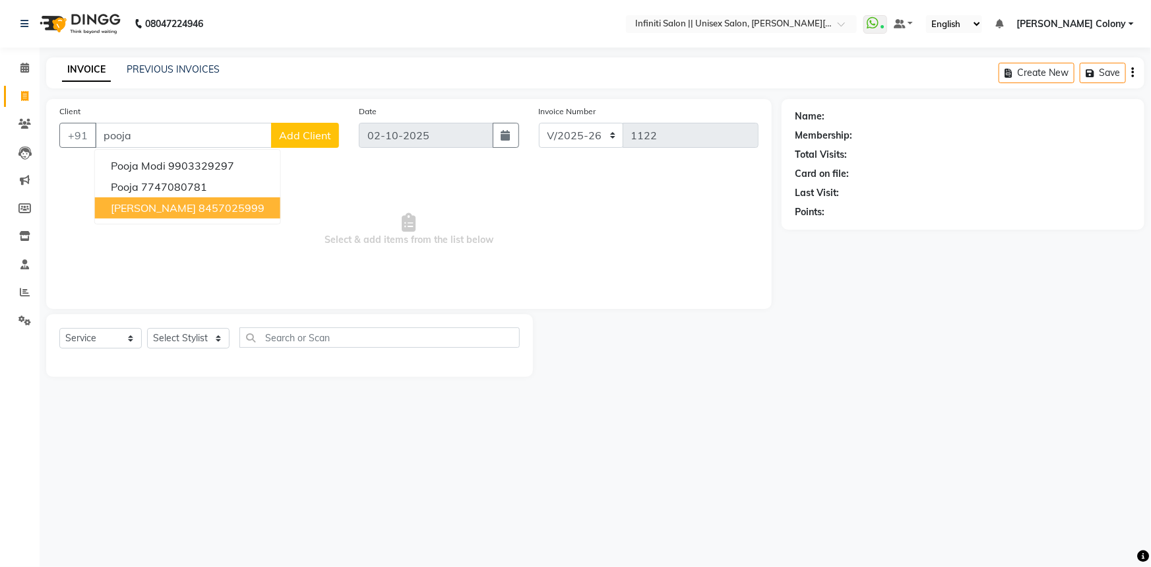
click at [199, 214] on ngb-highlight "8457025999" at bounding box center [232, 207] width 66 height 13
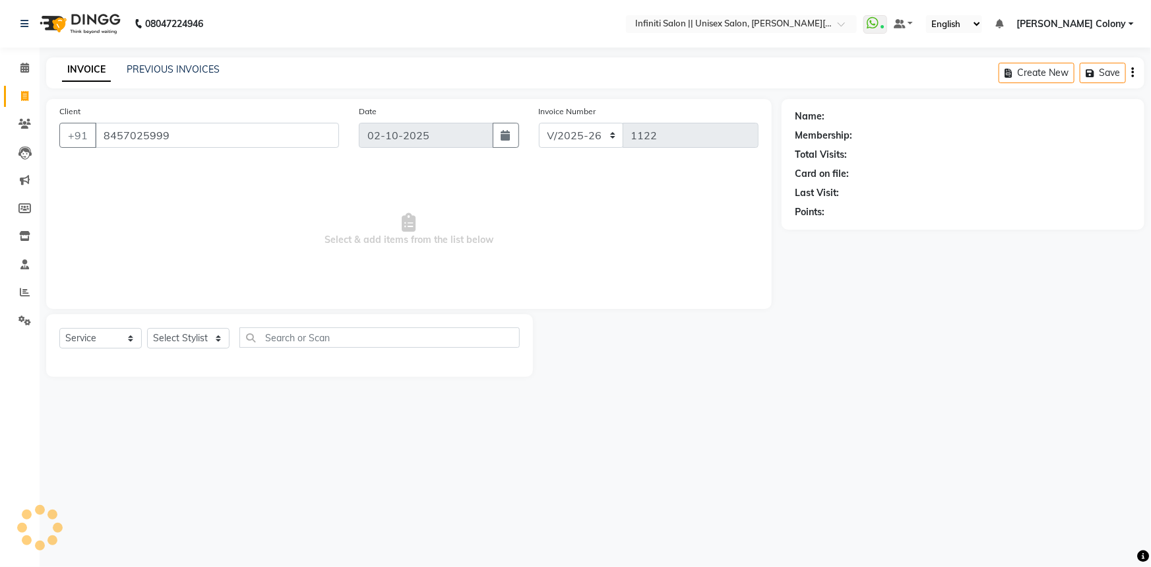
type input "8457025999"
select select "1: Object"
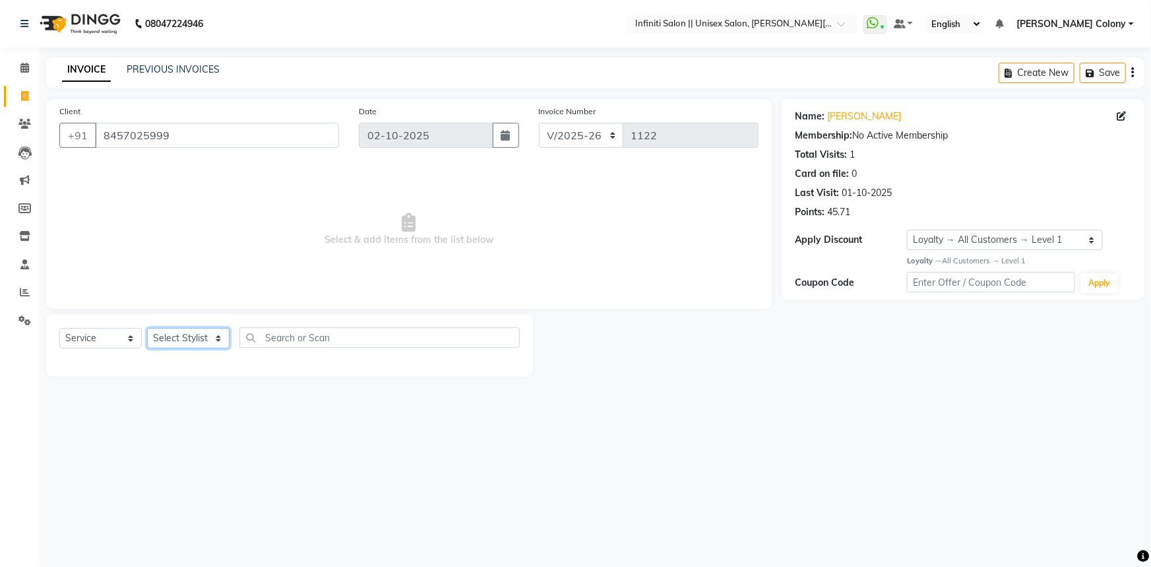
click at [206, 343] on select "Select Stylist [PERSON_NAME] [PERSON_NAME] CC [PERSON_NAME] Bhoomi [PERSON_NAME…" at bounding box center [188, 338] width 82 height 20
select select "79154"
click at [147, 328] on select "Select Stylist [PERSON_NAME] [PERSON_NAME] CC [PERSON_NAME] Bhoomi [PERSON_NAME…" at bounding box center [188, 338] width 82 height 20
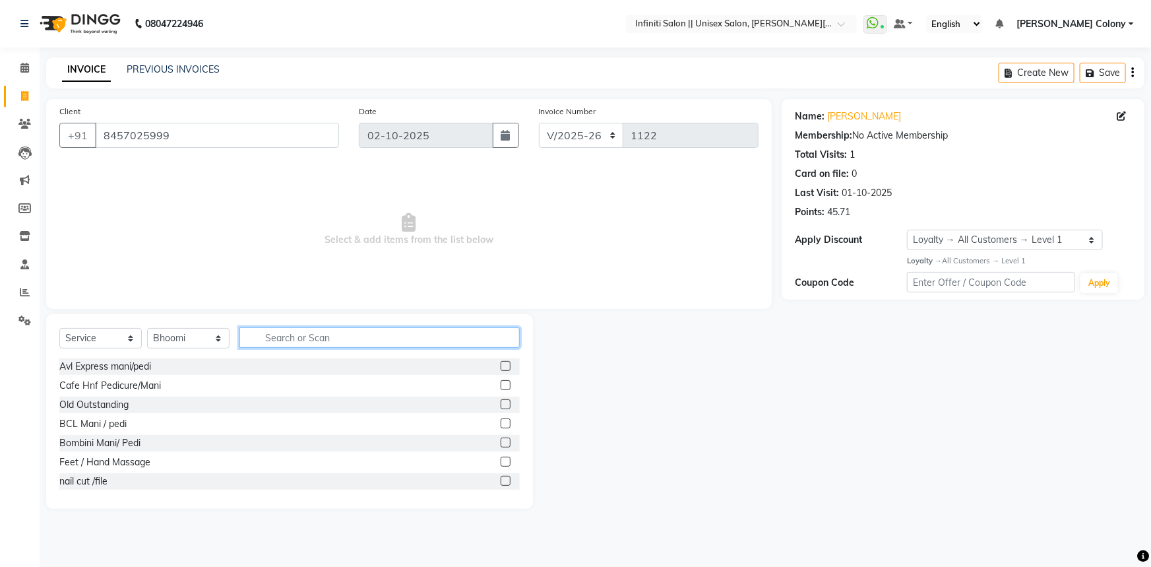
click at [268, 345] on input "text" at bounding box center [380, 337] width 280 height 20
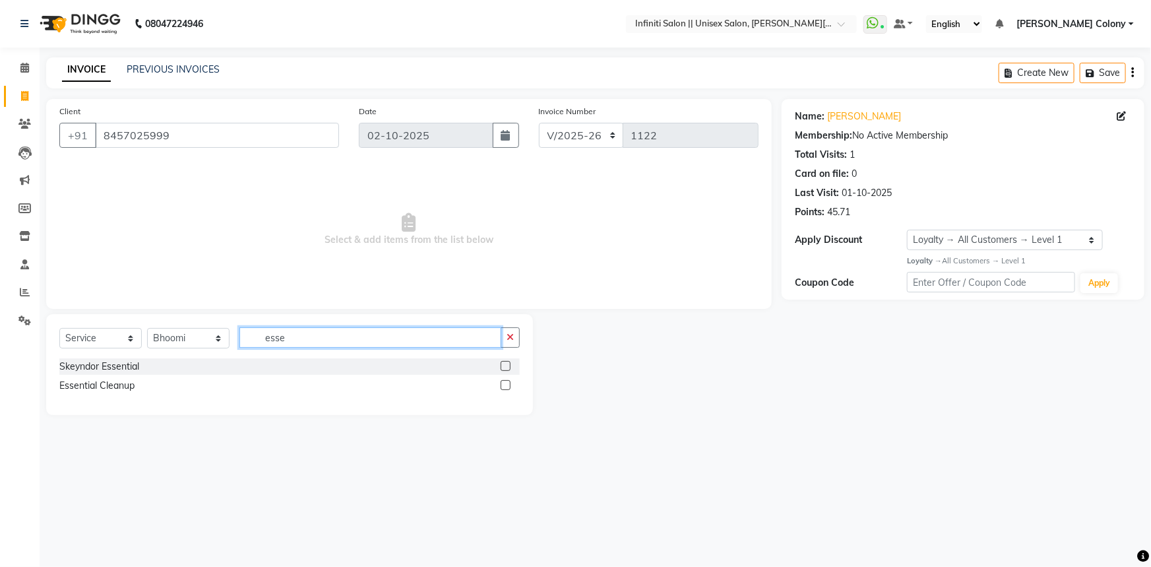
type input "esse"
click at [505, 366] on label at bounding box center [506, 366] width 10 height 10
click at [505, 366] on input "checkbox" at bounding box center [505, 366] width 9 height 9
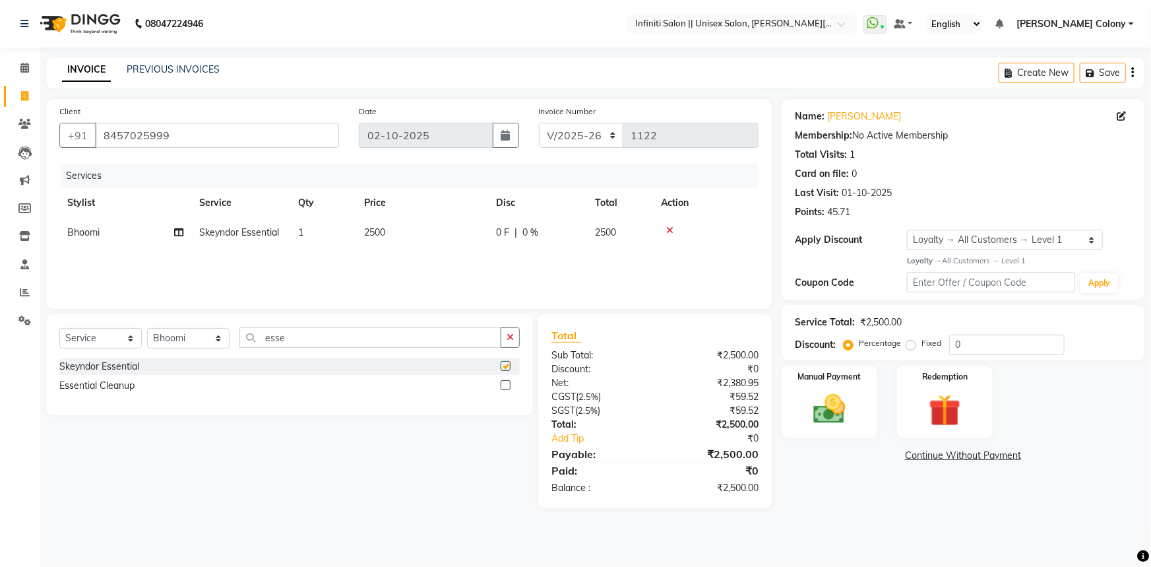
checkbox input "false"
click at [395, 229] on td "2500" at bounding box center [422, 233] width 132 height 30
select select "79154"
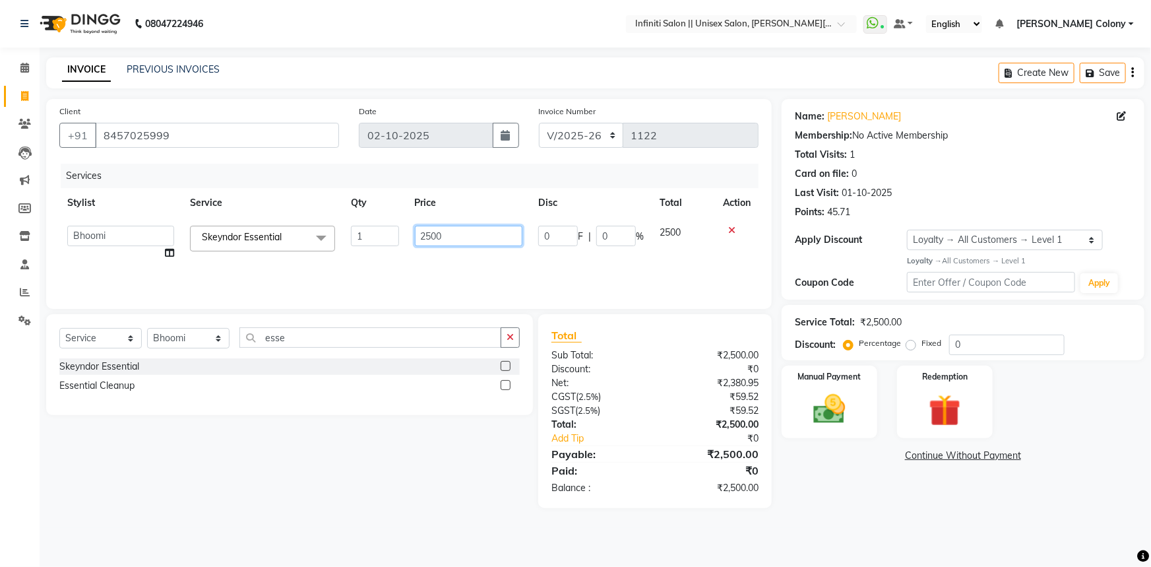
click at [431, 231] on input "2500" at bounding box center [469, 236] width 108 height 20
drag, startPoint x: 431, startPoint y: 231, endPoint x: 357, endPoint y: 271, distance: 83.8
click at [357, 271] on div "Services Stylist Service Qty Price Disc Total Action Anjali Mahato Arun CC Ayus…" at bounding box center [408, 230] width 699 height 132
type input "3500"
click at [465, 265] on div "Services Stylist Service Qty Price Disc Total Action Anjali Mahato Arun CC Ayus…" at bounding box center [408, 230] width 699 height 132
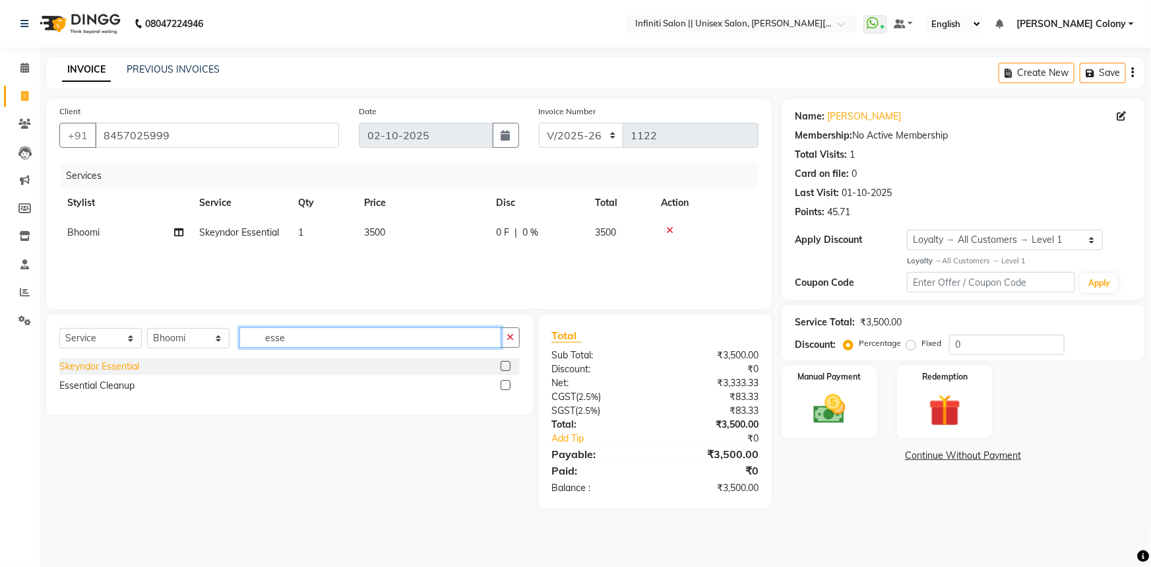
drag, startPoint x: 301, startPoint y: 340, endPoint x: 117, endPoint y: 371, distance: 186.7
click at [118, 370] on div "Select Service Product Membership Package Voucher Prepaid Gift Card Select Styl…" at bounding box center [289, 364] width 487 height 101
type input "lor"
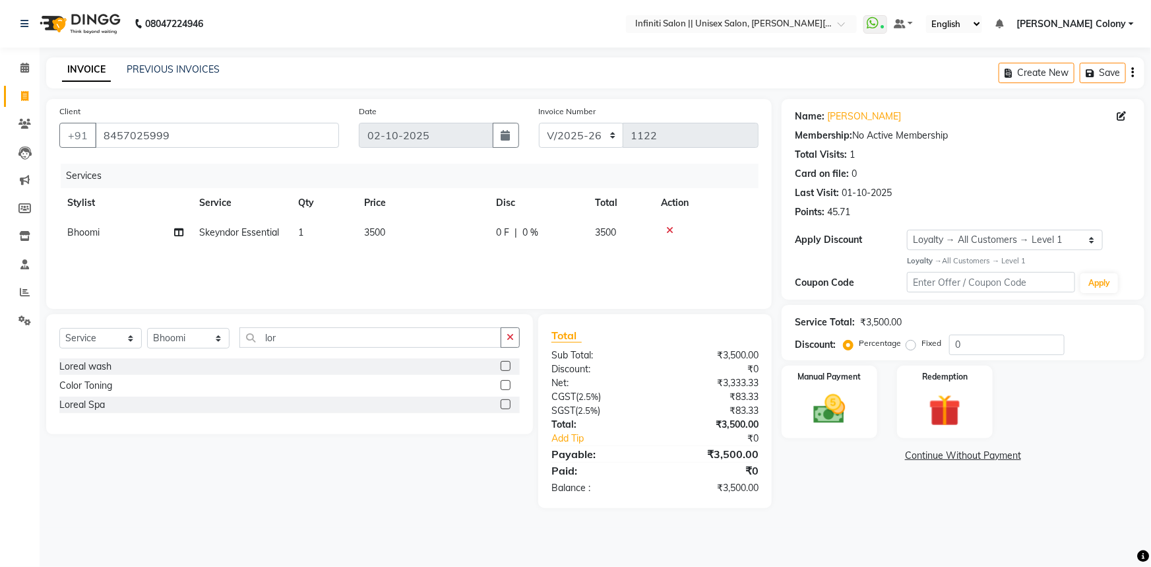
click at [503, 370] on label at bounding box center [506, 366] width 10 height 10
click at [503, 370] on input "checkbox" at bounding box center [505, 366] width 9 height 9
checkbox input "false"
click at [417, 251] on td "400" at bounding box center [422, 262] width 132 height 30
select select "79154"
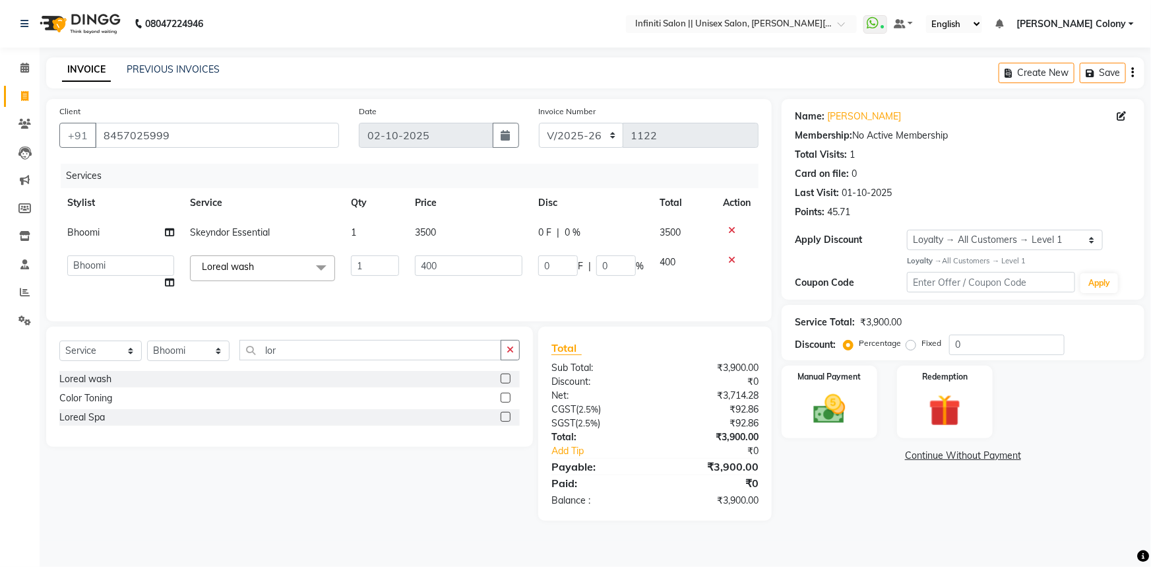
drag, startPoint x: 730, startPoint y: 257, endPoint x: 699, endPoint y: 271, distance: 34.0
click at [723, 261] on div at bounding box center [737, 259] width 28 height 9
click at [505, 422] on label at bounding box center [506, 417] width 10 height 10
click at [505, 422] on input "checkbox" at bounding box center [505, 417] width 9 height 9
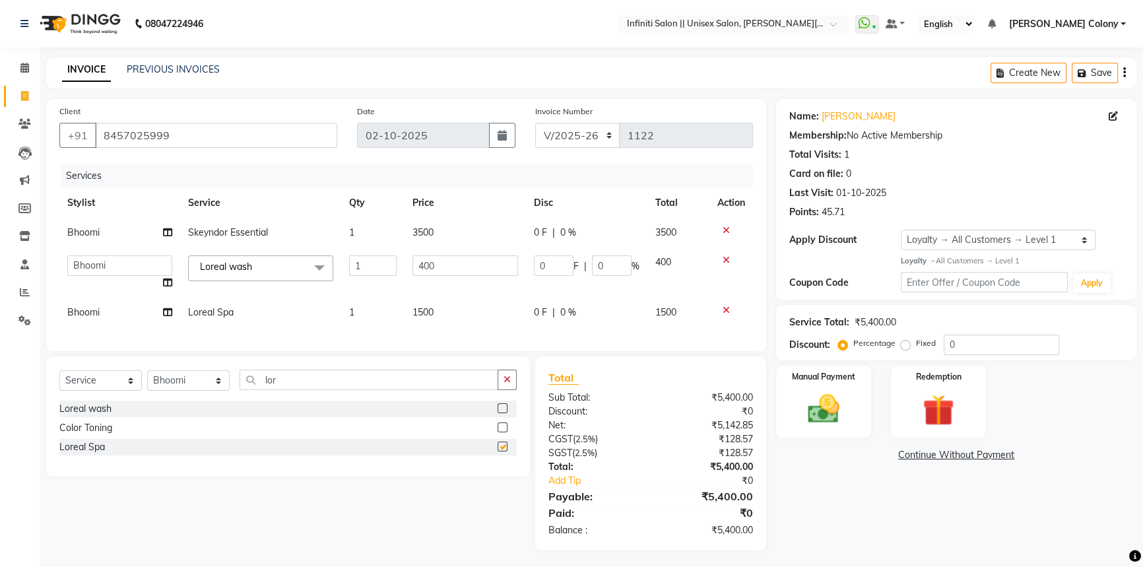
checkbox input "false"
click at [726, 258] on icon at bounding box center [726, 259] width 7 height 9
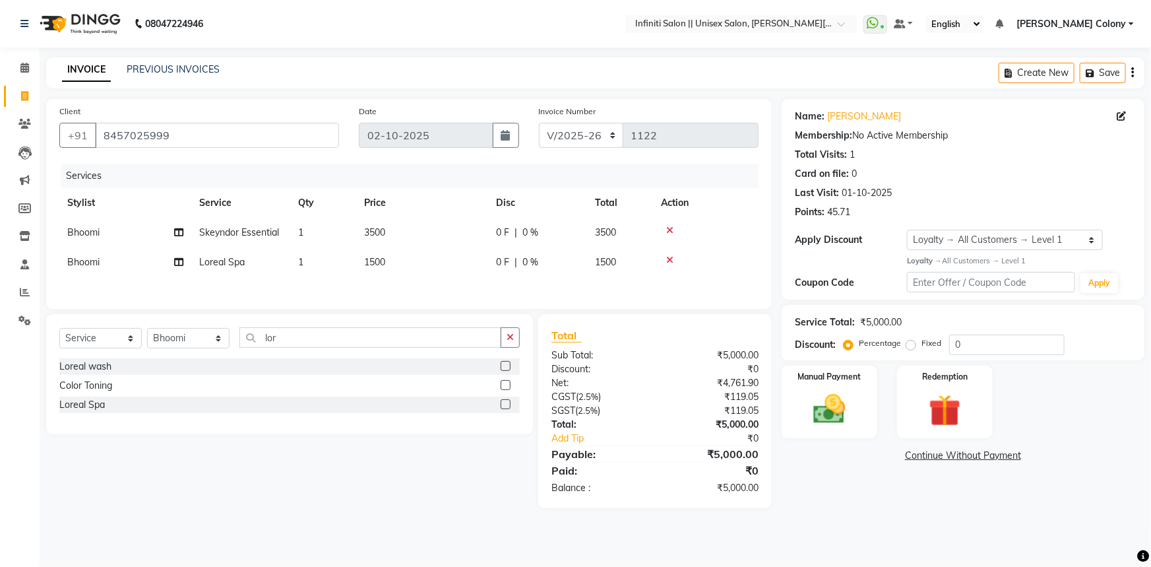
click at [377, 270] on td "1500" at bounding box center [422, 262] width 132 height 30
select select "79154"
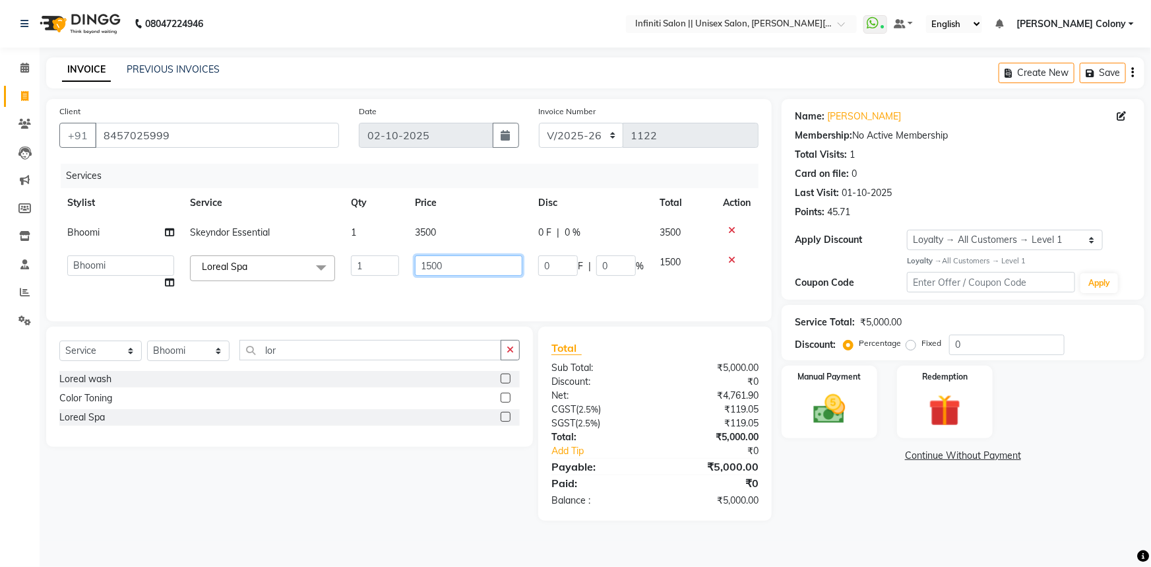
drag, startPoint x: 432, startPoint y: 272, endPoint x: 367, endPoint y: 303, distance: 72.3
click at [367, 302] on div "Services Stylist Service Qty Price Disc Total Action Bhoomi Skeyndor Essential …" at bounding box center [408, 236] width 699 height 145
type input "2500"
click at [383, 276] on tr "Anjali Mahato Arun CC Ayush Bhoomi Dilshad Ahmad Ishu Moye Nikita Owner Rehan S…" at bounding box center [408, 272] width 699 height 50
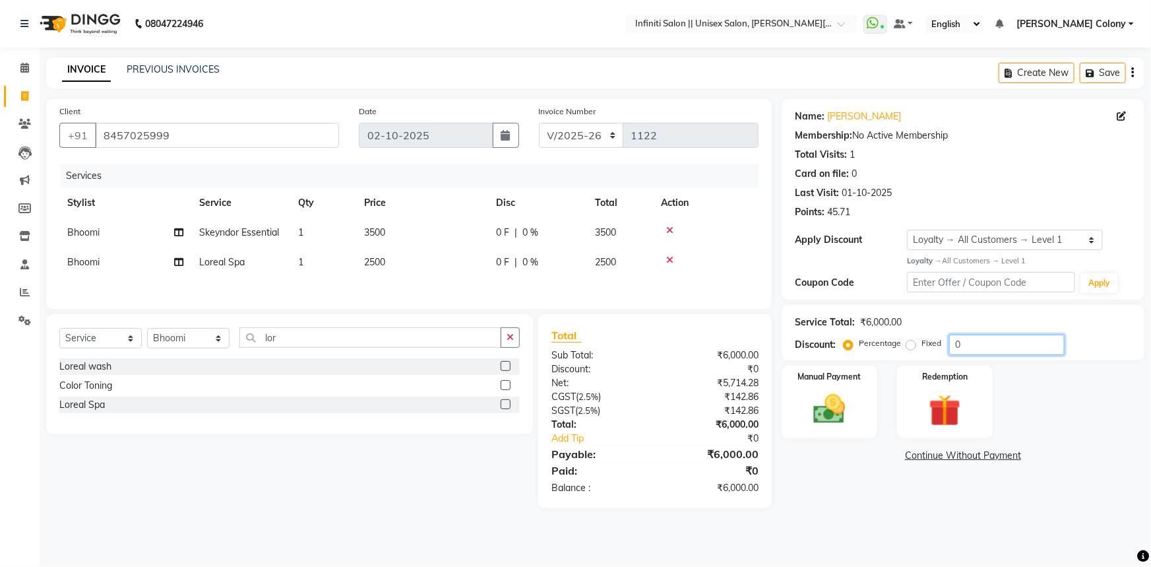
click at [1010, 342] on input "0" at bounding box center [1007, 345] width 115 height 20
type input "020"
click at [484, 485] on div "Select Service Product Membership Package Voucher Prepaid Gift Card Select Styl…" at bounding box center [284, 411] width 497 height 194
drag, startPoint x: 199, startPoint y: 146, endPoint x: 0, endPoint y: 264, distance: 231.1
click at [0, 264] on app-home "08047224946 Select Location × Infiniti Salon || Unisex Salon, Choubey Colony Wh…" at bounding box center [575, 264] width 1151 height 528
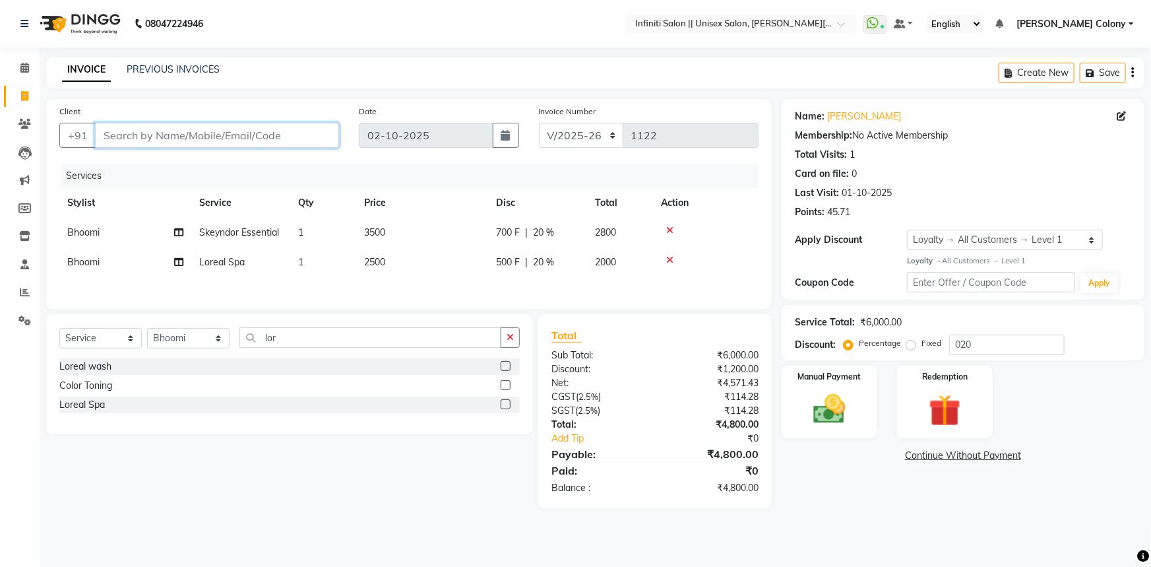
type input "9"
type input "0"
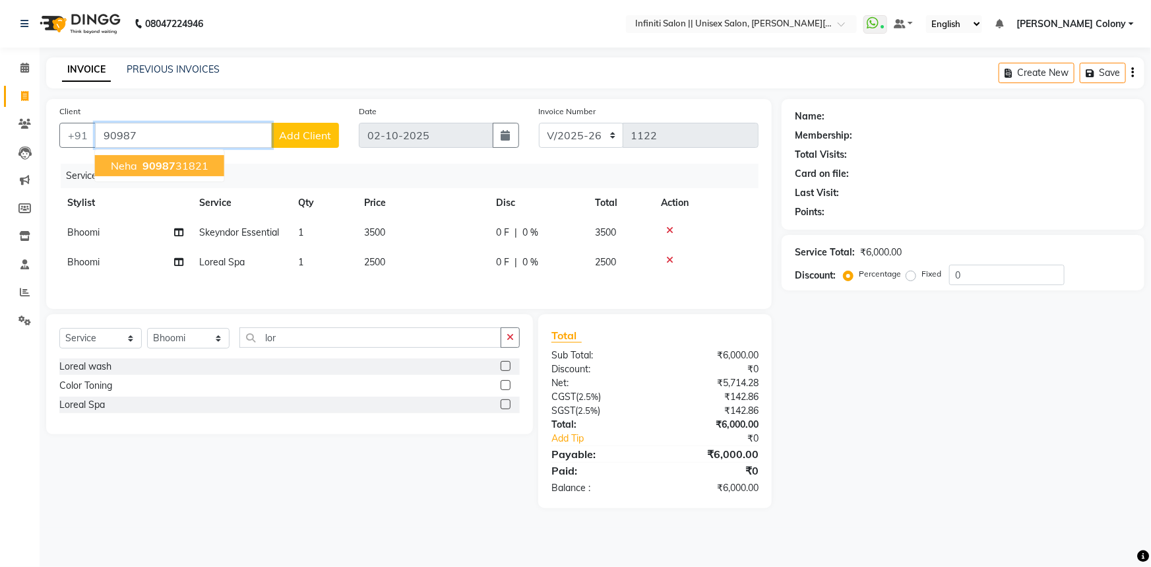
click at [158, 164] on span "90987" at bounding box center [159, 165] width 33 height 13
type input "9098731821"
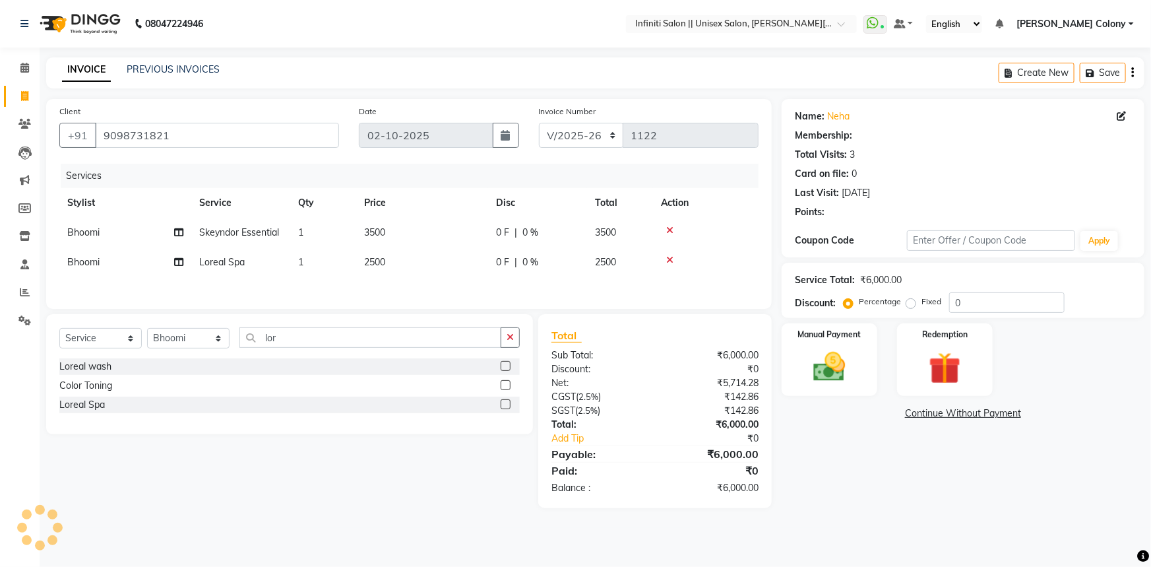
select select "1: Object"
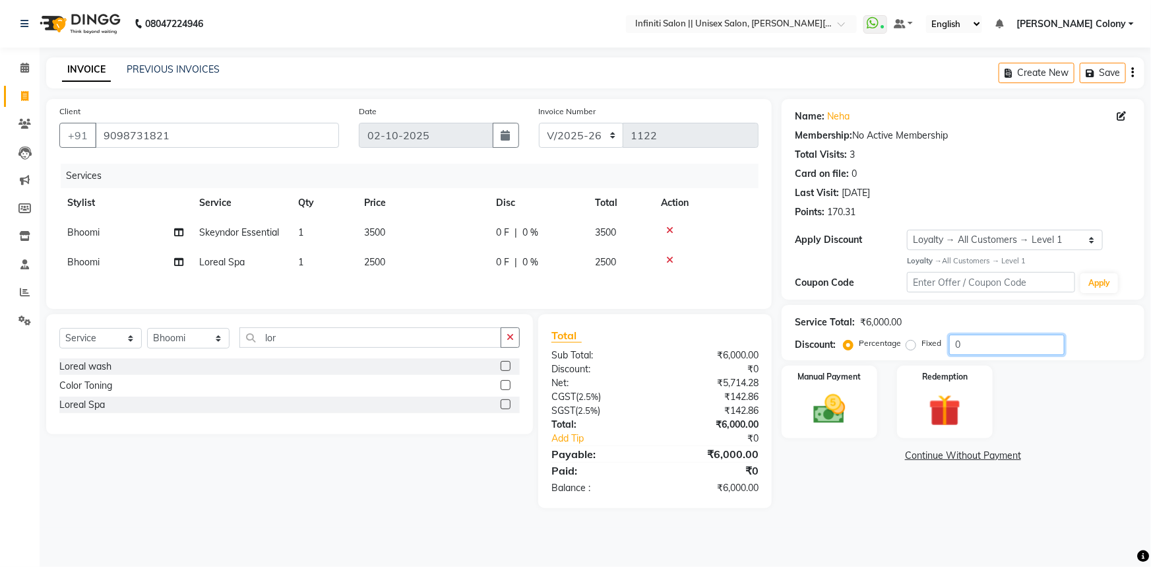
click at [986, 345] on input "0" at bounding box center [1007, 345] width 115 height 20
click at [837, 552] on div "08047224946 Select Location × Infiniti Salon || Unisex Salon, Choubey Colony Wh…" at bounding box center [575, 283] width 1151 height 567
click at [870, 513] on main "INVOICE PREVIOUS INVOICES Create New Save Client +91 9098731821 Date 02-10-2025…" at bounding box center [596, 292] width 1112 height 470
click at [992, 344] on input "025" at bounding box center [1007, 345] width 115 height 20
type input "020"
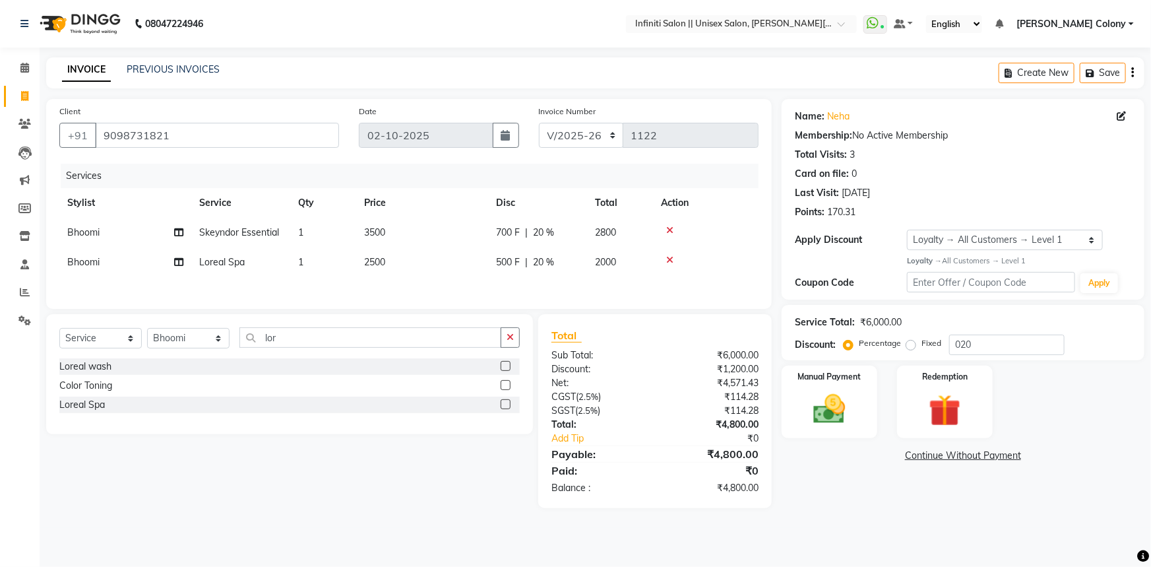
click at [853, 511] on main "INVOICE PREVIOUS INVOICES Create New Save Client +91 9098731821 Date 02-10-2025…" at bounding box center [596, 292] width 1112 height 470
click at [850, 410] on img at bounding box center [830, 409] width 54 height 38
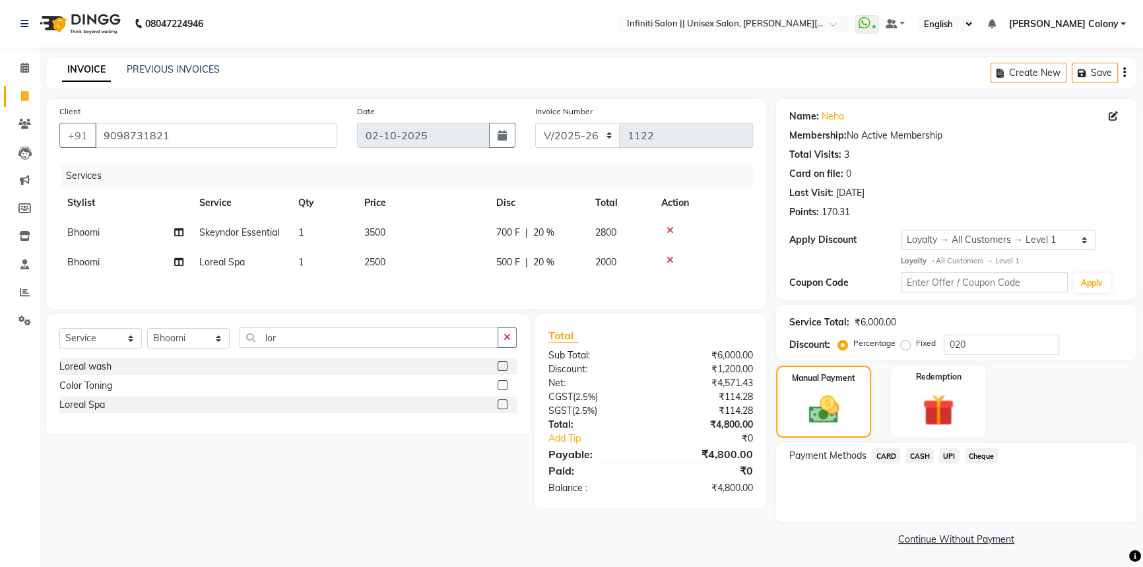
click at [921, 455] on span "CASH" at bounding box center [919, 455] width 28 height 15
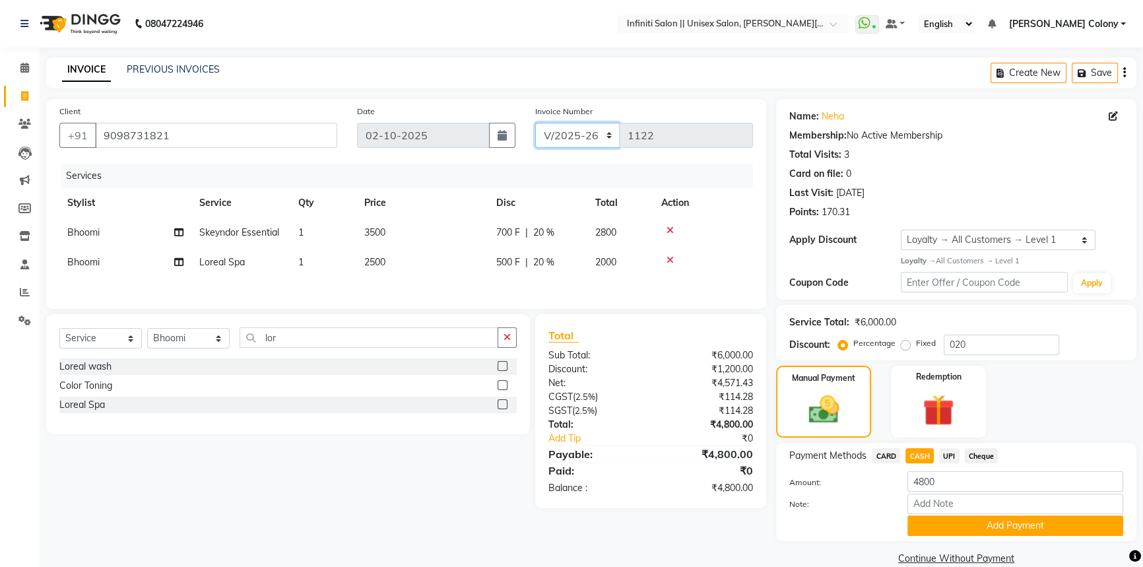
click at [554, 139] on select "CI/2025-26 V/2025-26" at bounding box center [577, 135] width 85 height 25
select select "8263"
click at [535, 123] on select "CI/2025-26 V/2025-26" at bounding box center [577, 135] width 85 height 25
type input "0144"
click at [948, 529] on button "Add Payment" at bounding box center [1015, 525] width 216 height 20
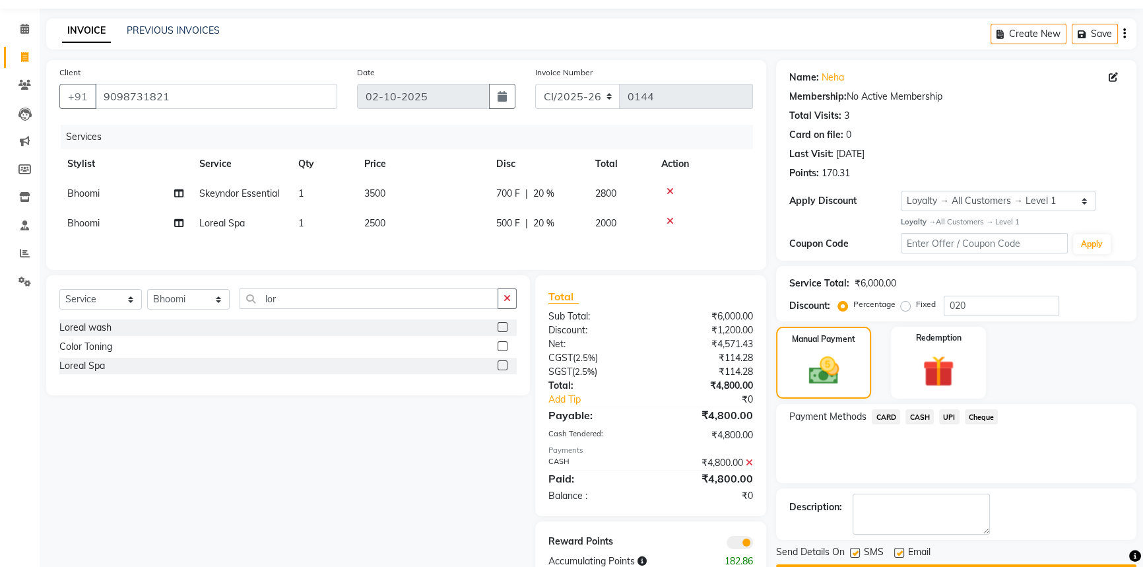
scroll to position [59, 0]
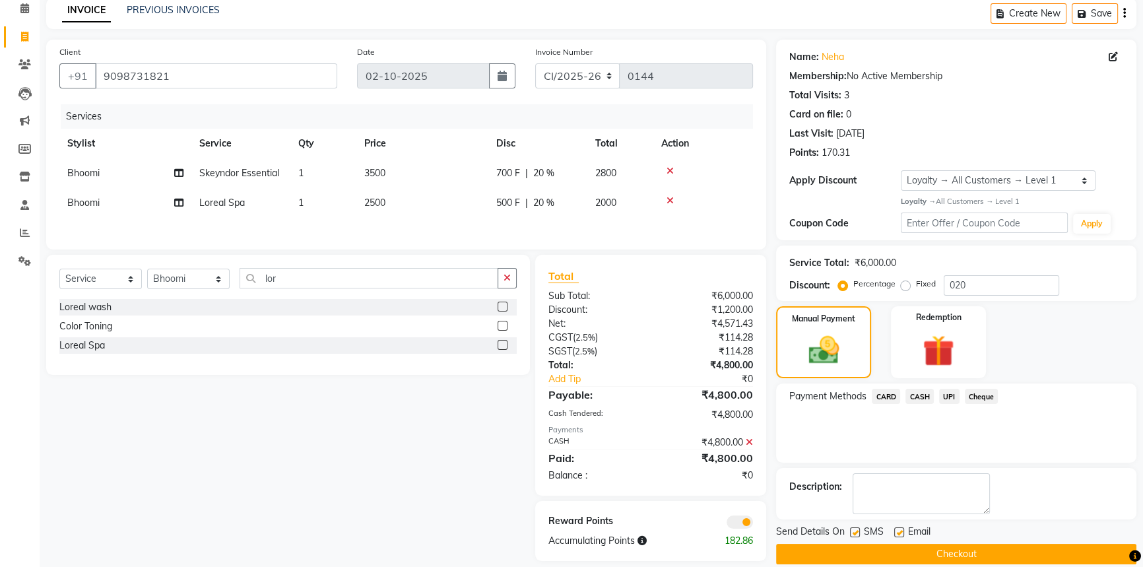
click at [912, 560] on button "Checkout" at bounding box center [956, 554] width 360 height 20
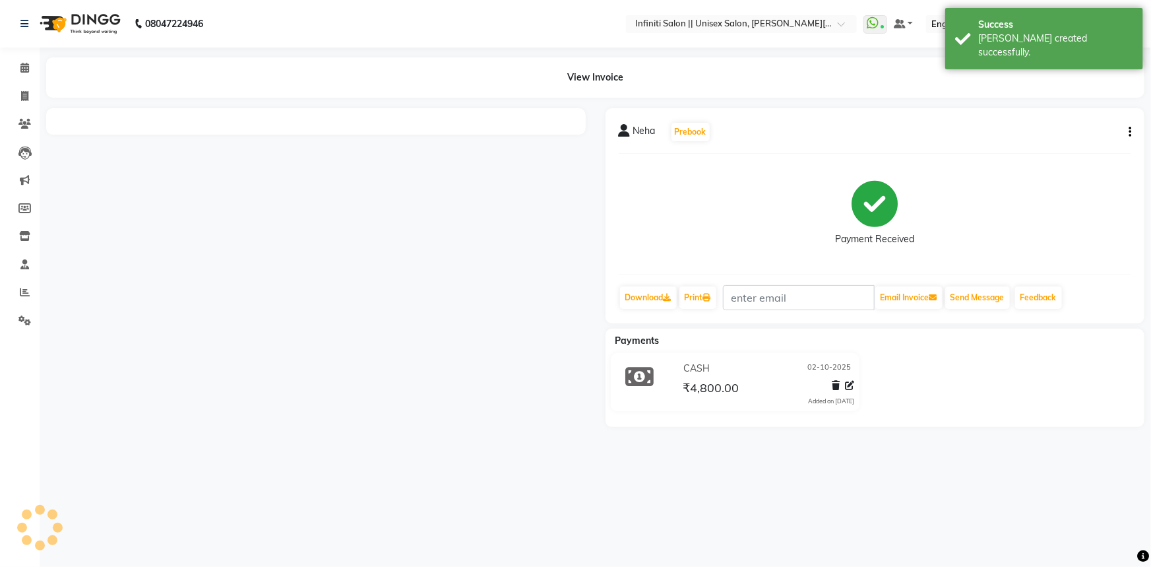
click at [52, 28] on img at bounding box center [79, 23] width 90 height 37
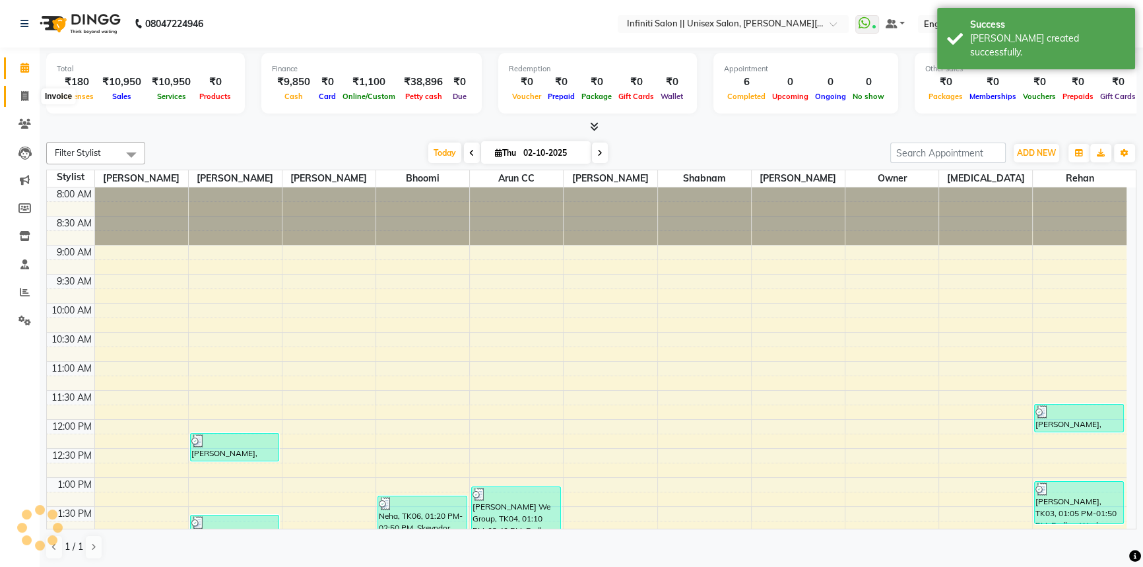
click at [22, 92] on icon at bounding box center [24, 96] width 7 height 10
select select "service"
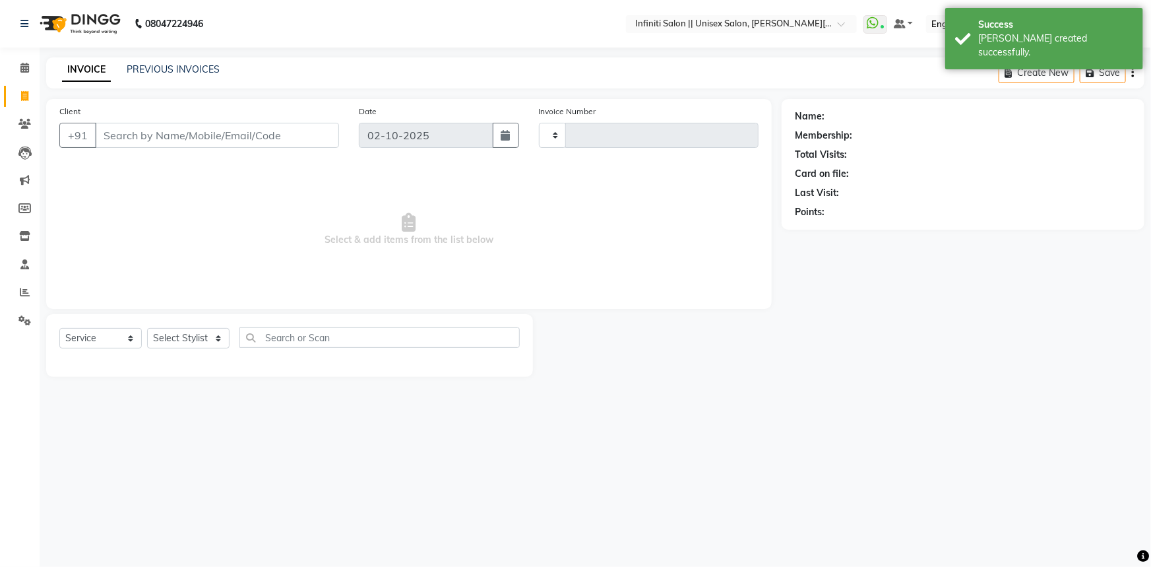
type input "1124"
select select "8233"
click at [170, 69] on link "PREVIOUS INVOICES" at bounding box center [173, 69] width 93 height 12
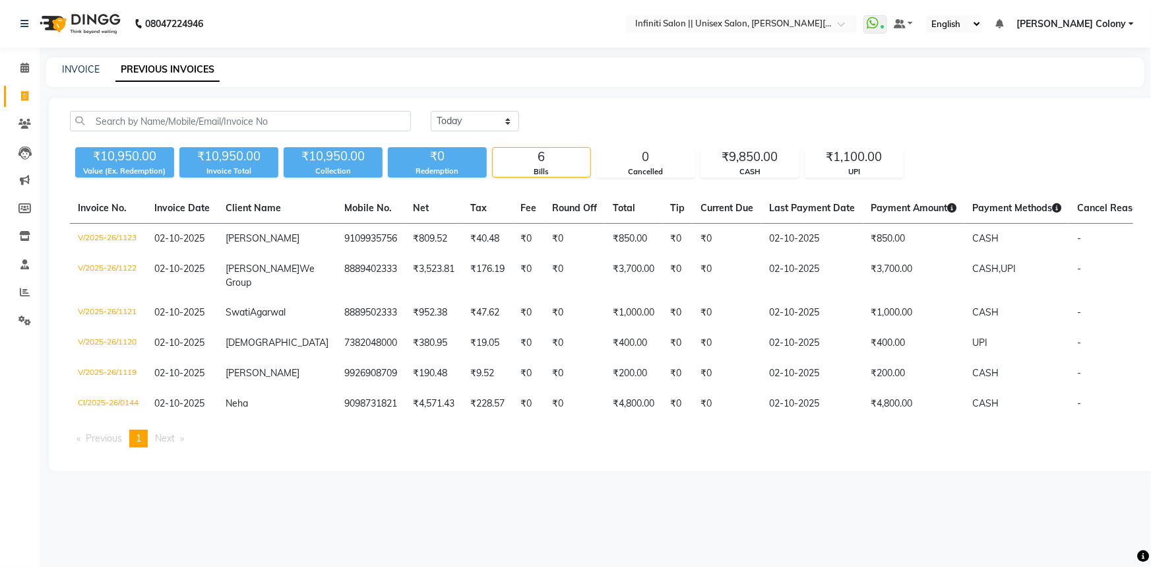
click at [59, 19] on img at bounding box center [79, 23] width 90 height 37
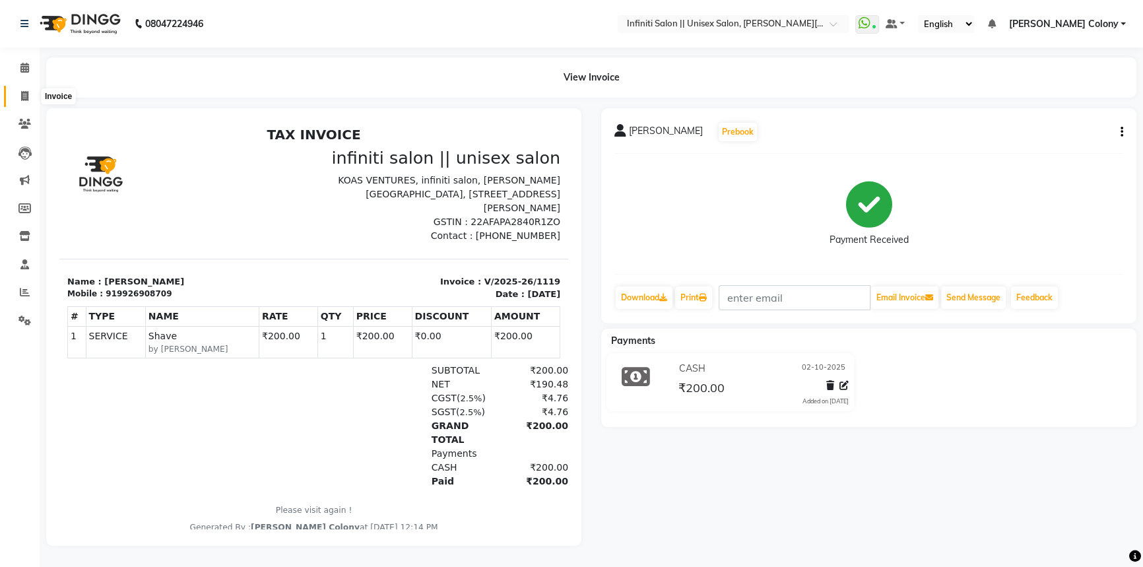
click at [28, 94] on icon at bounding box center [24, 96] width 7 height 10
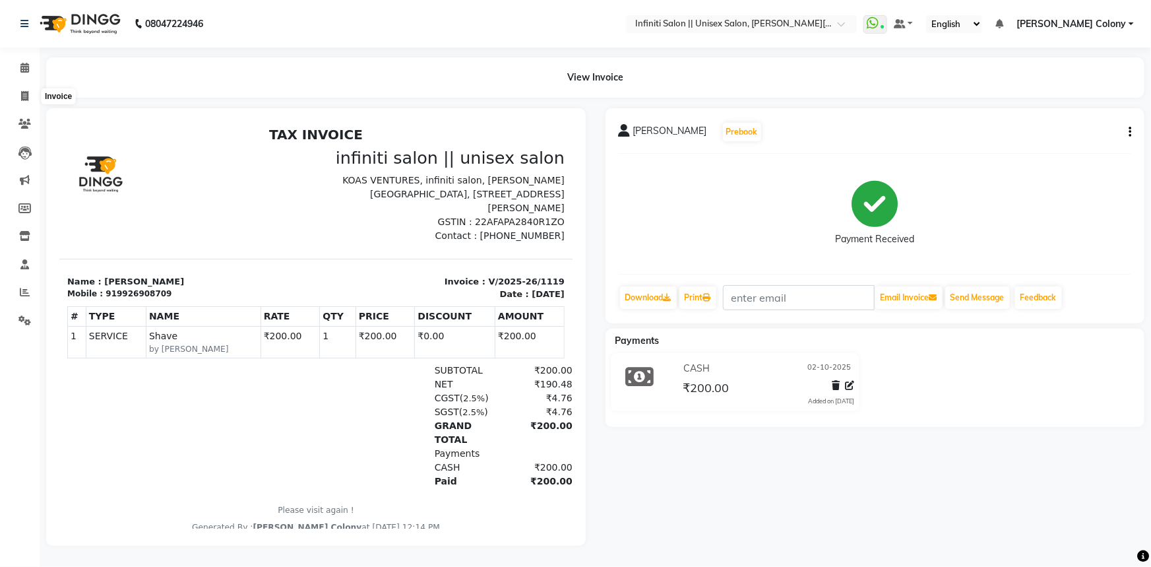
select select "8233"
select select "service"
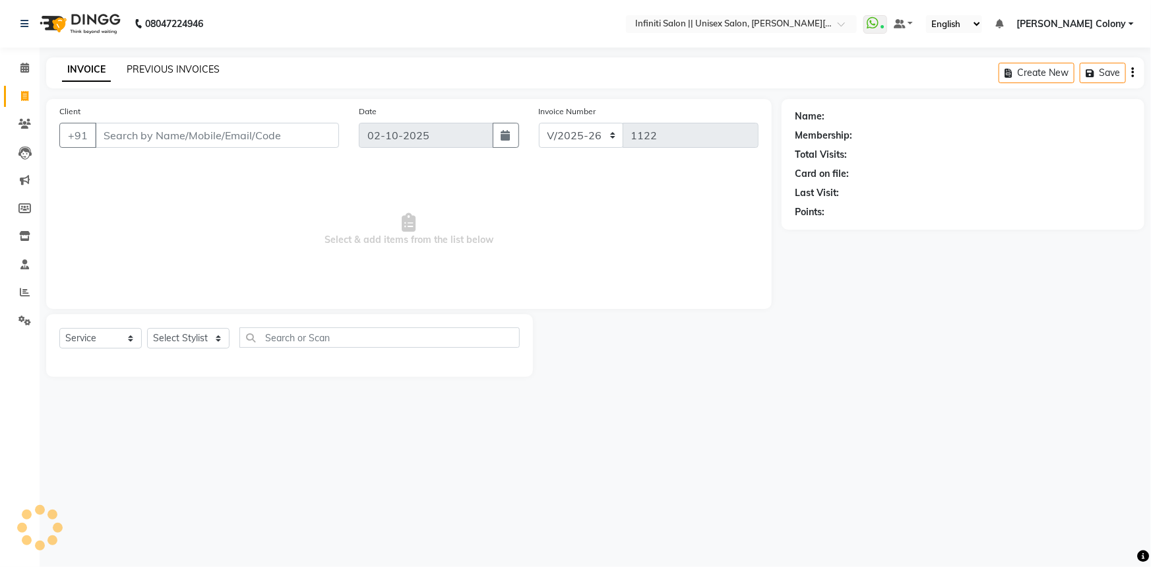
drag, startPoint x: 198, startPoint y: 61, endPoint x: 198, endPoint y: 71, distance: 9.2
click at [195, 65] on div "INVOICE PREVIOUS INVOICES Create New Save" at bounding box center [595, 72] width 1099 height 31
click at [193, 71] on link "PREVIOUS INVOICES" at bounding box center [173, 69] width 93 height 12
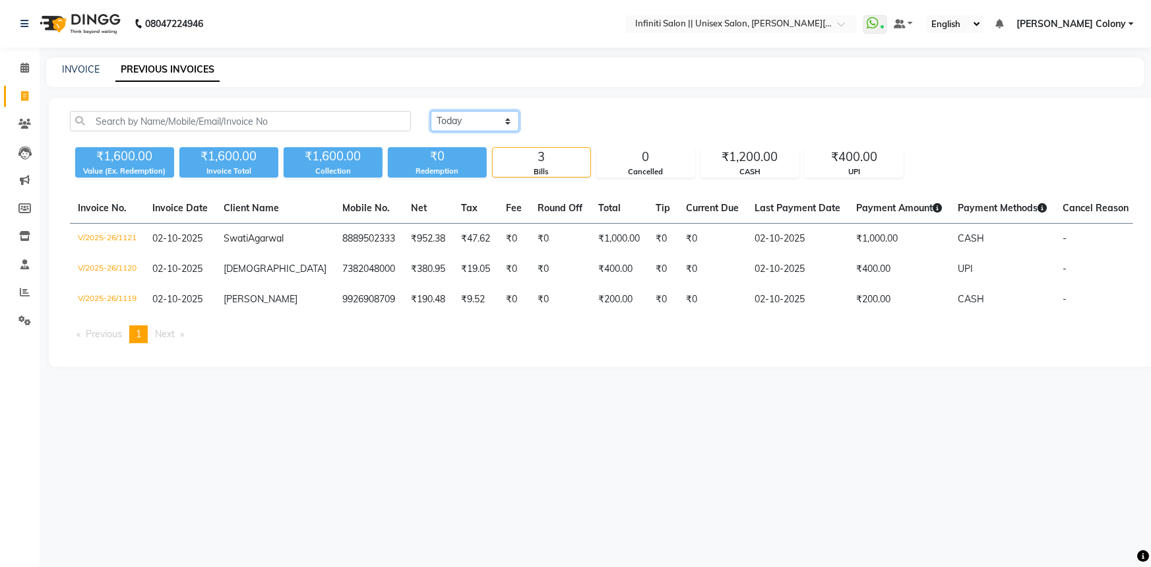
click at [465, 119] on select "[DATE] [DATE] Custom Range" at bounding box center [475, 121] width 88 height 20
select select "yesterday"
click at [431, 111] on select "Today Yesterday Custom Range" at bounding box center [475, 121] width 88 height 20
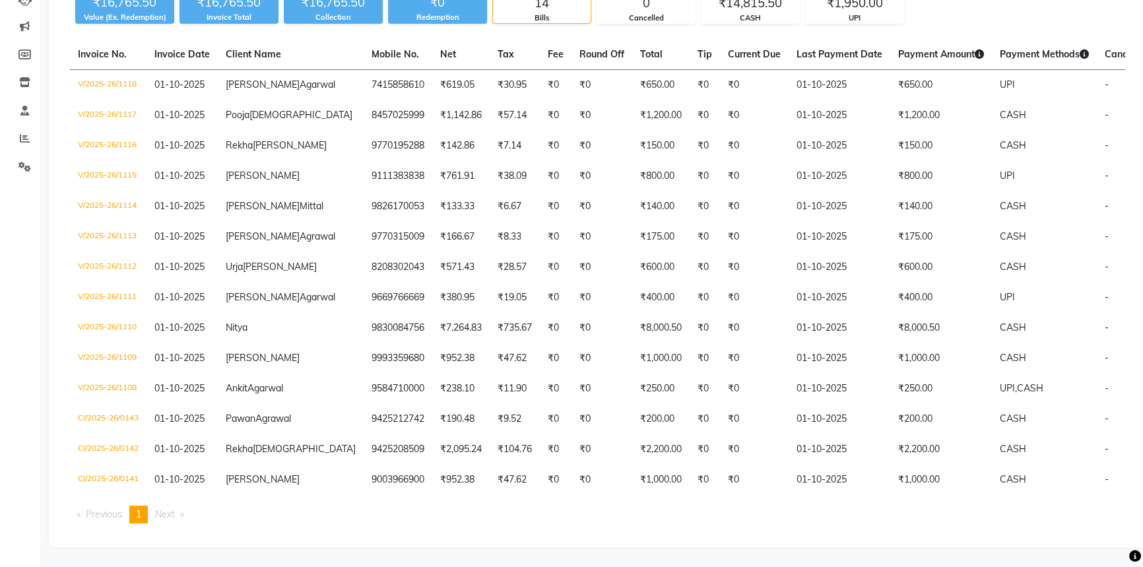
scroll to position [243, 0]
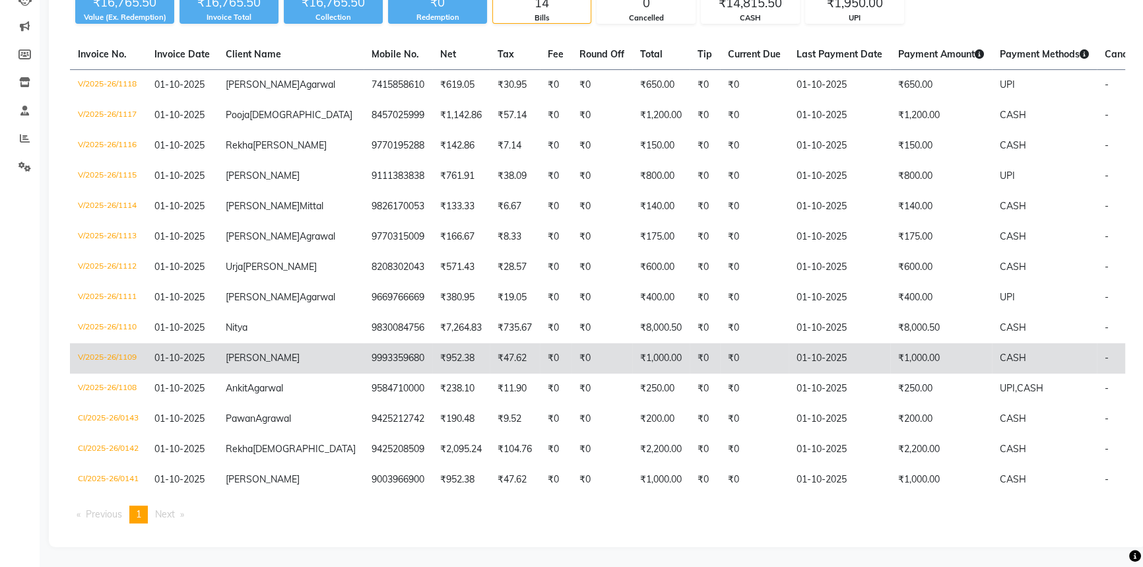
click at [242, 352] on span "[PERSON_NAME]" at bounding box center [263, 358] width 74 height 12
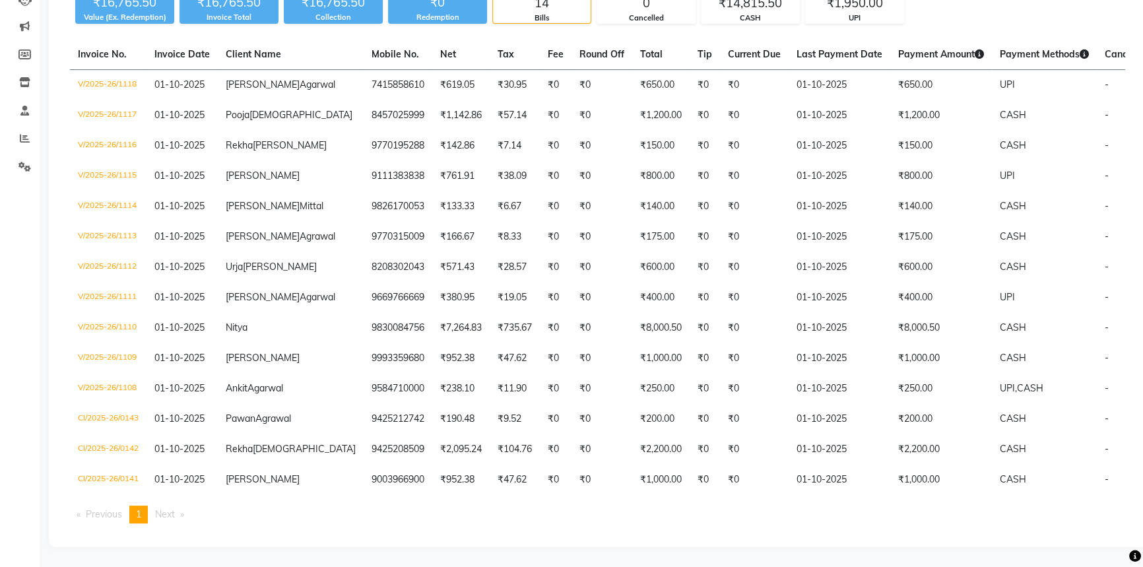
scroll to position [3, 0]
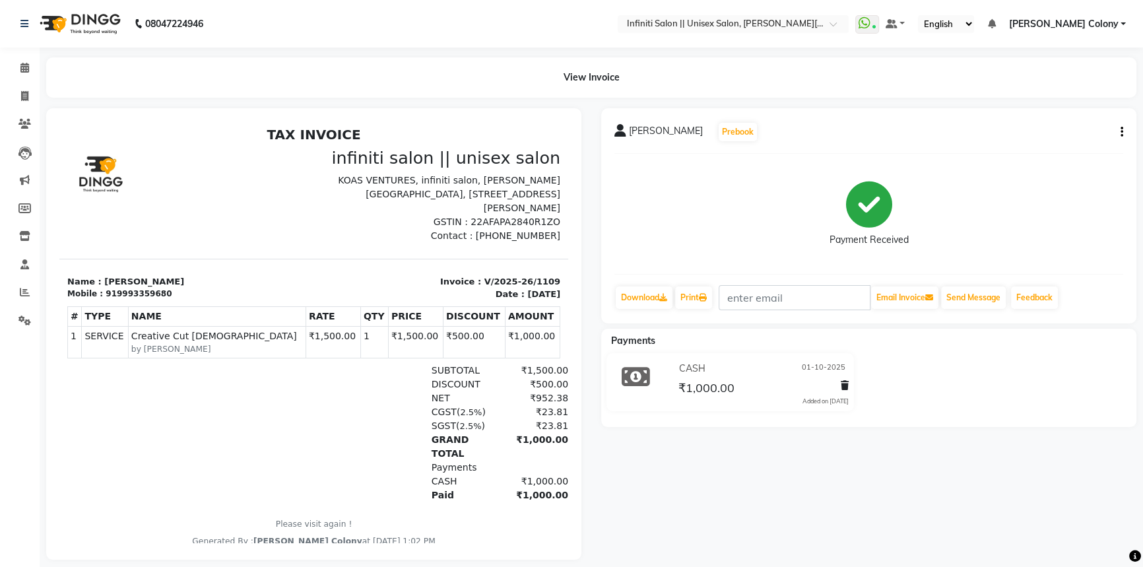
click at [1116, 132] on button "button" at bounding box center [1119, 132] width 8 height 14
click at [1025, 159] on div "Edit Invoice" at bounding box center [1055, 156] width 90 height 16
select select "service"
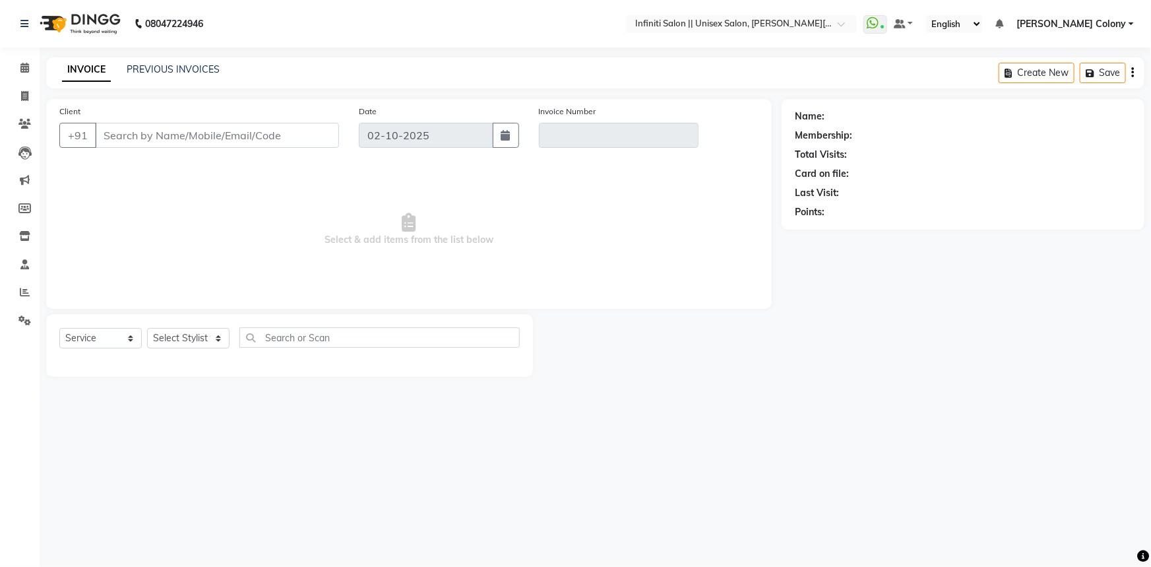
type input "9993359680"
type input "V/2025-26/1109"
type input "01-10-2025"
select select "select"
select select "1: Object"
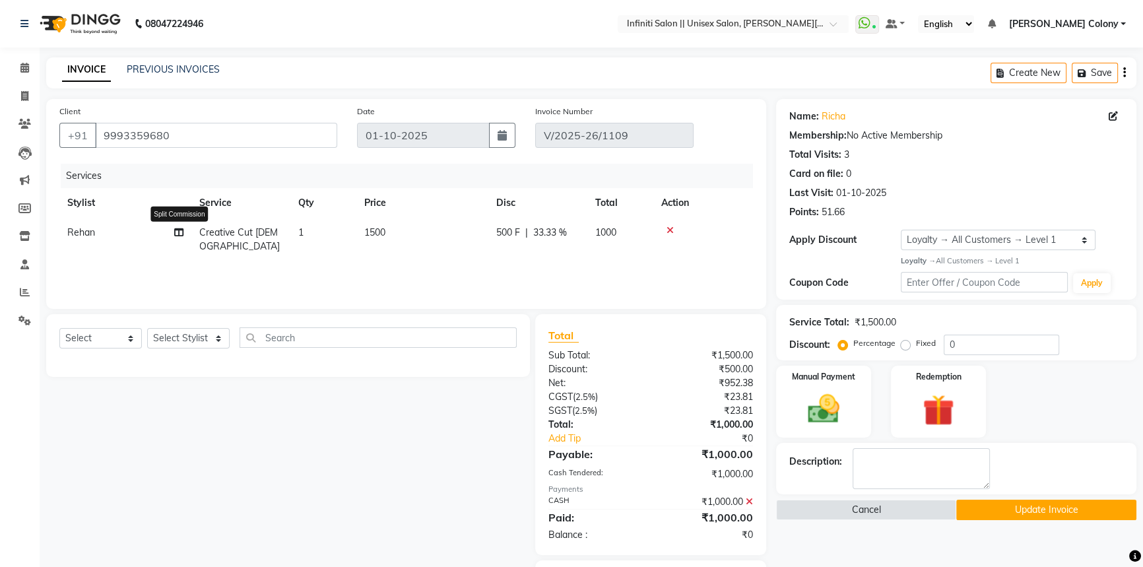
click at [178, 230] on icon at bounding box center [178, 232] width 9 height 9
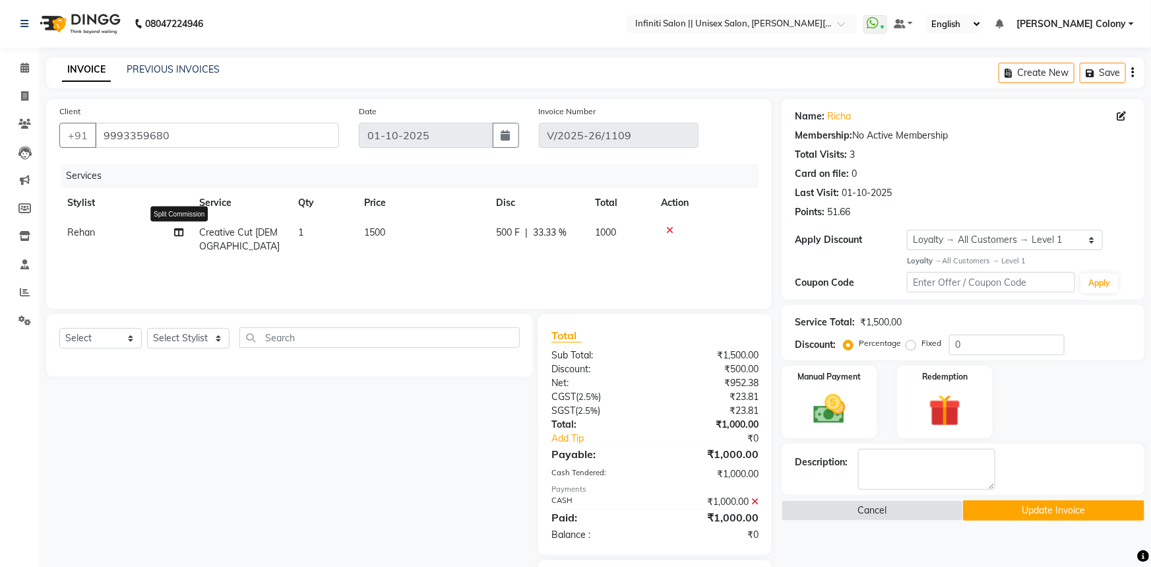
select select "93505"
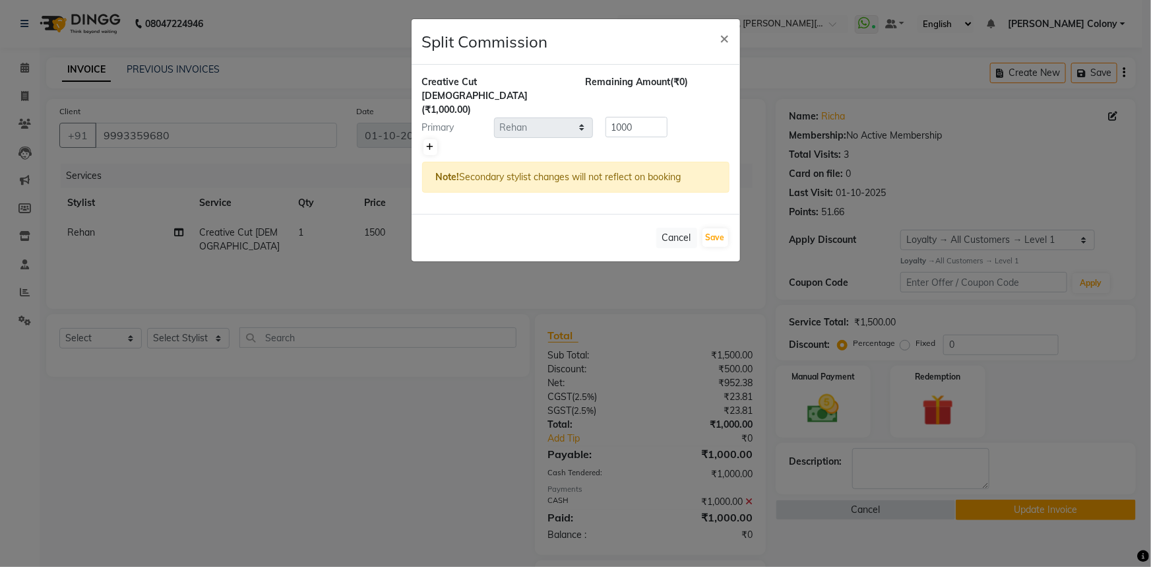
click at [430, 143] on icon at bounding box center [430, 147] width 7 height 8
type input "500"
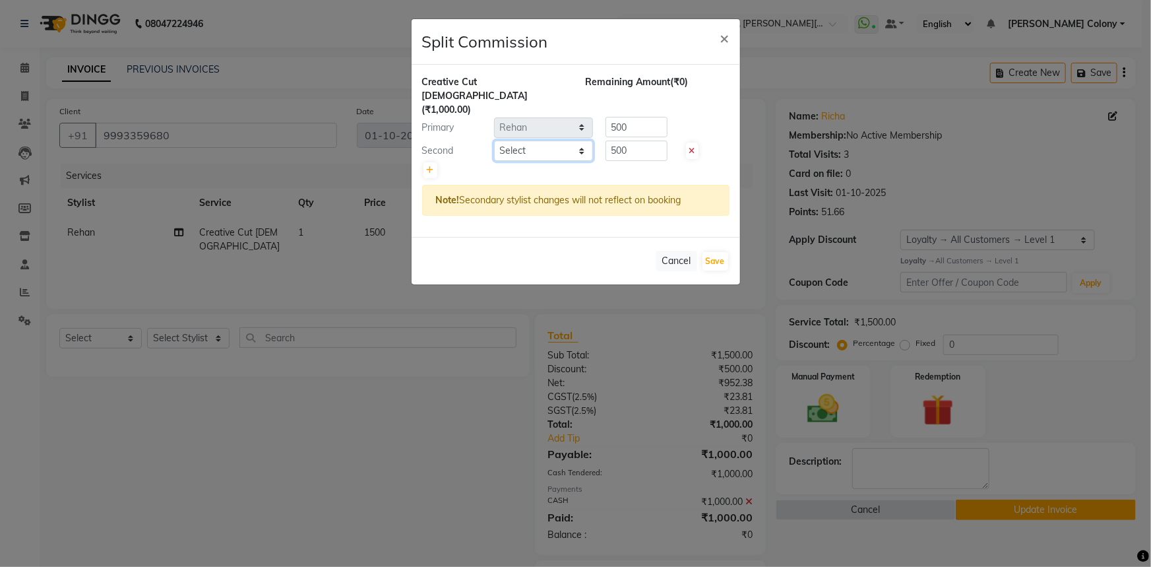
click at [533, 141] on select "Select Abhishek Anjali Mahato Arun CC Ayush Bhoomi Dilshad Ahmad Ishu Jitesh Mo…" at bounding box center [543, 151] width 99 height 20
select select "79154"
click at [494, 141] on select "Select Abhishek Anjali Mahato Arun CC Ayush Bhoomi Dilshad Ahmad Ishu Jitesh Mo…" at bounding box center [543, 151] width 99 height 20
drag, startPoint x: 635, startPoint y: 122, endPoint x: 540, endPoint y: 172, distance: 107.4
click at [540, 172] on div "Creative Cut Female (₹1,000.00) Remaining Amount (₹0) Primary Select Abhishek A…" at bounding box center [576, 151] width 329 height 172
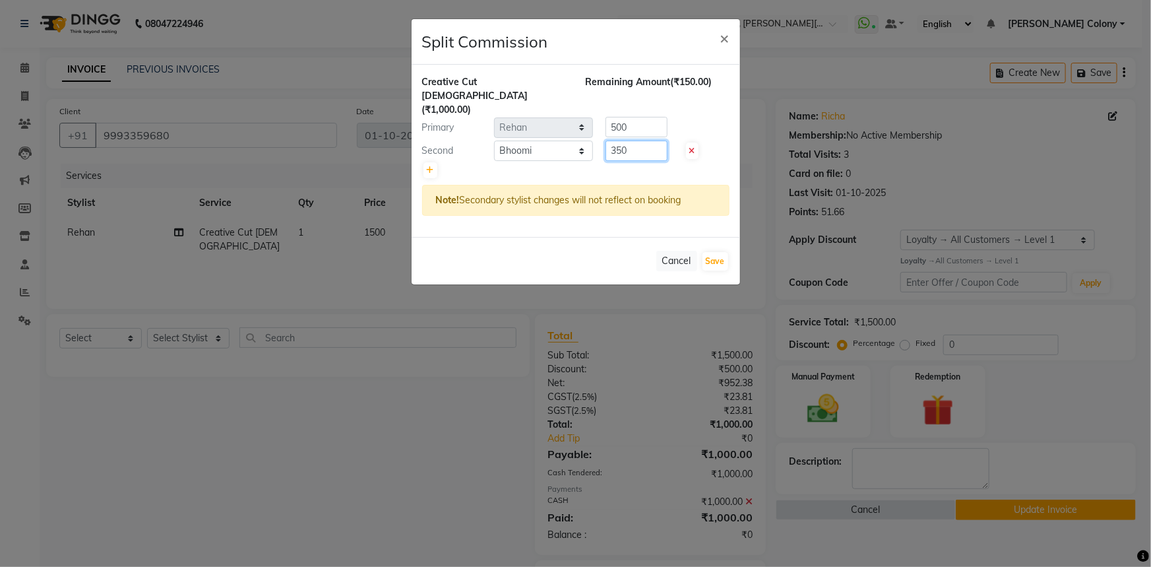
type input "350"
click at [631, 117] on input "500" at bounding box center [637, 127] width 62 height 20
drag, startPoint x: 631, startPoint y: 106, endPoint x: 573, endPoint y: 141, distance: 68.4
click at [573, 141] on div "Creative Cut Female (₹1,000.00) Remaining Amount (₹150.00) Primary Select Abhis…" at bounding box center [576, 151] width 329 height 172
type input "650"
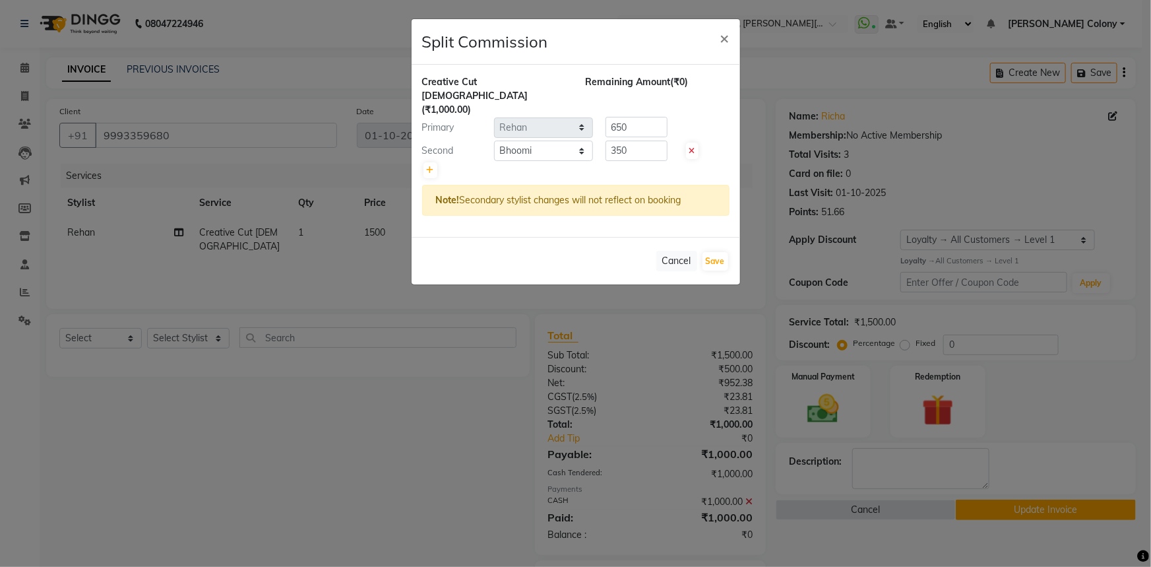
click at [666, 207] on div "Creative Cut Female (₹1,000.00) Remaining Amount (₹0) Primary Select Abhishek A…" at bounding box center [576, 151] width 329 height 172
click at [715, 252] on button "Save" at bounding box center [716, 261] width 26 height 18
select select "Select"
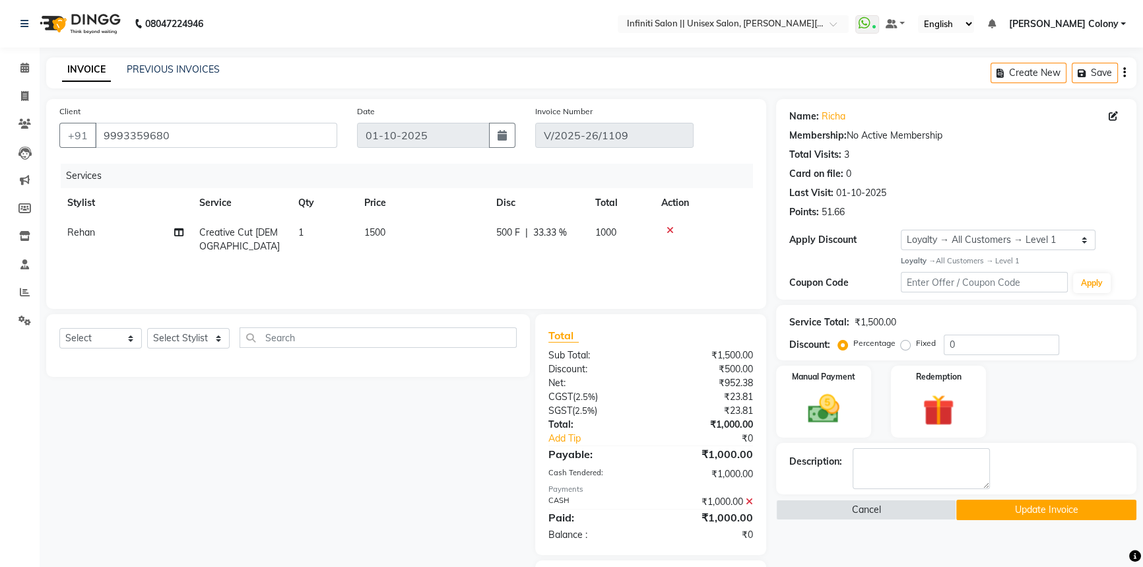
click at [1020, 517] on button "Update Invoice" at bounding box center [1046, 510] width 180 height 20
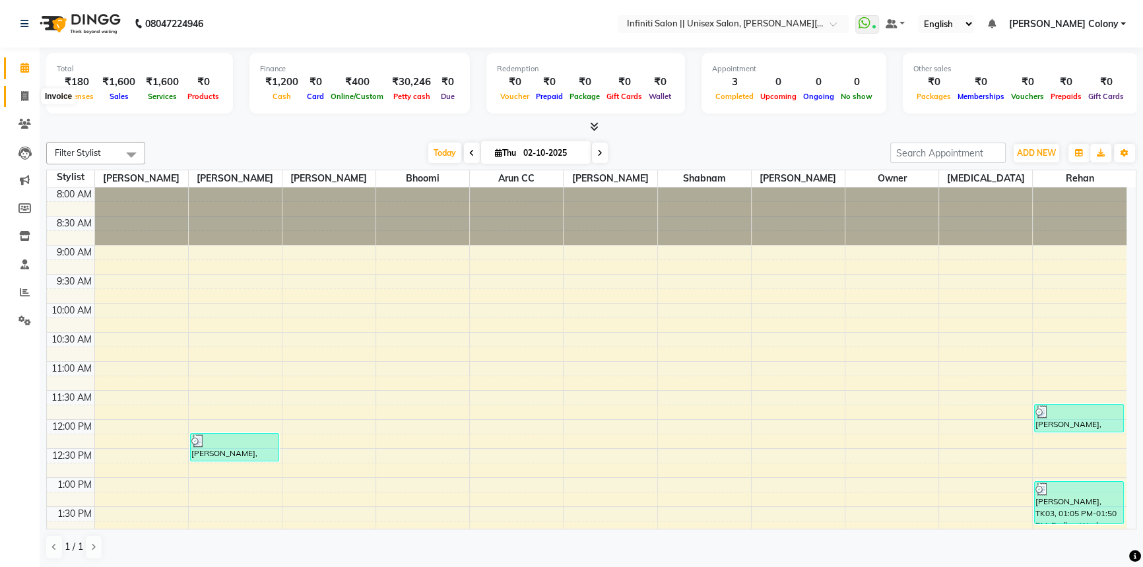
click at [26, 101] on span at bounding box center [24, 96] width 23 height 15
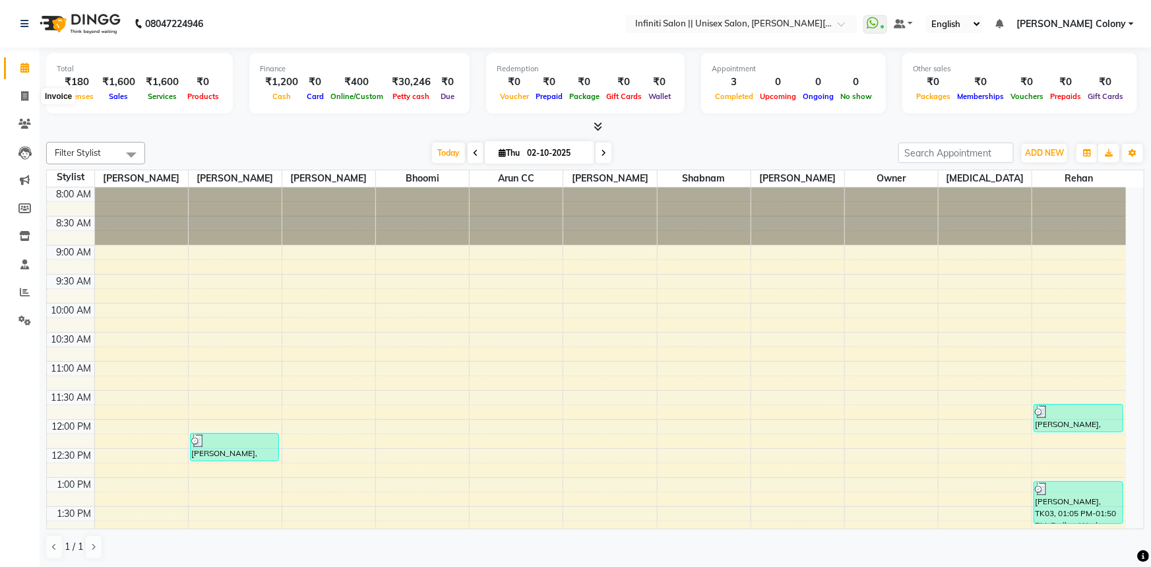
select select "8233"
select select "service"
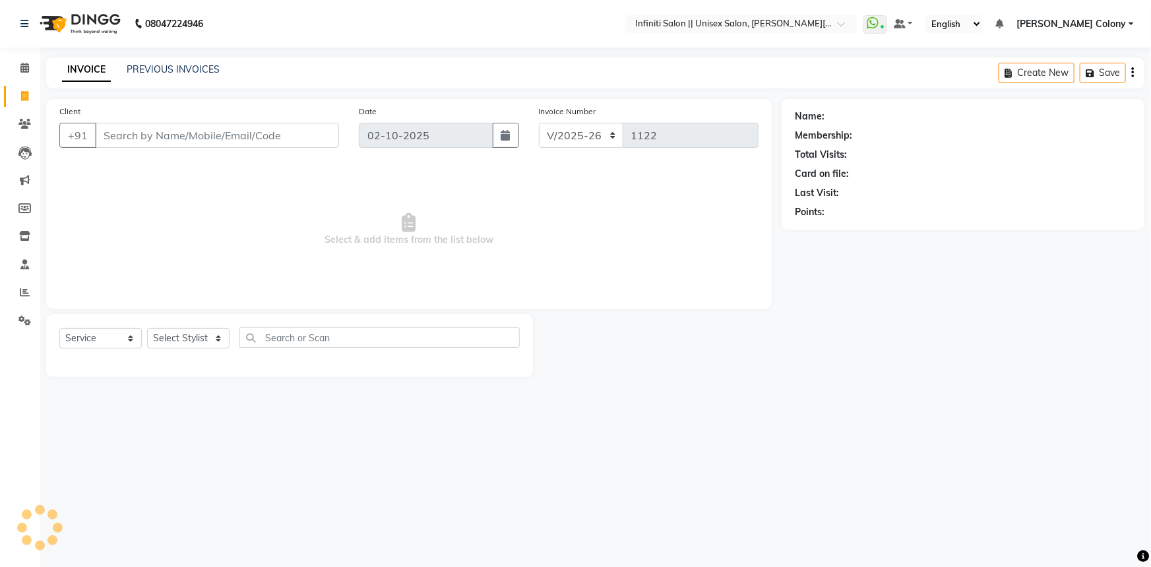
click at [133, 139] on input "Client" at bounding box center [217, 135] width 244 height 25
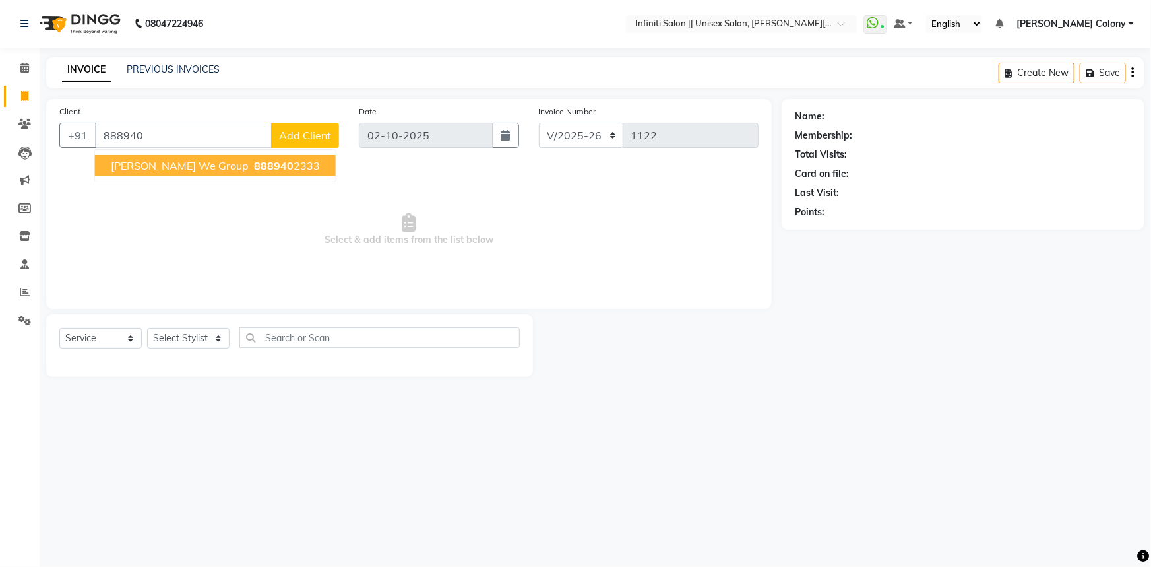
click at [223, 170] on span "[PERSON_NAME] We Group" at bounding box center [180, 165] width 138 height 13
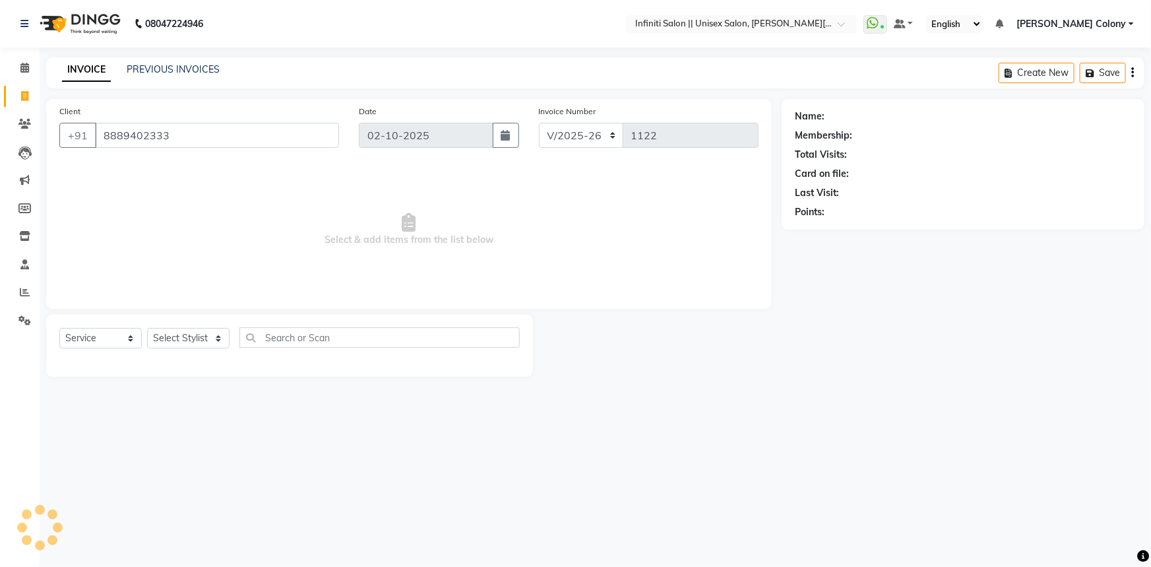
type input "8889402333"
select select "1: Object"
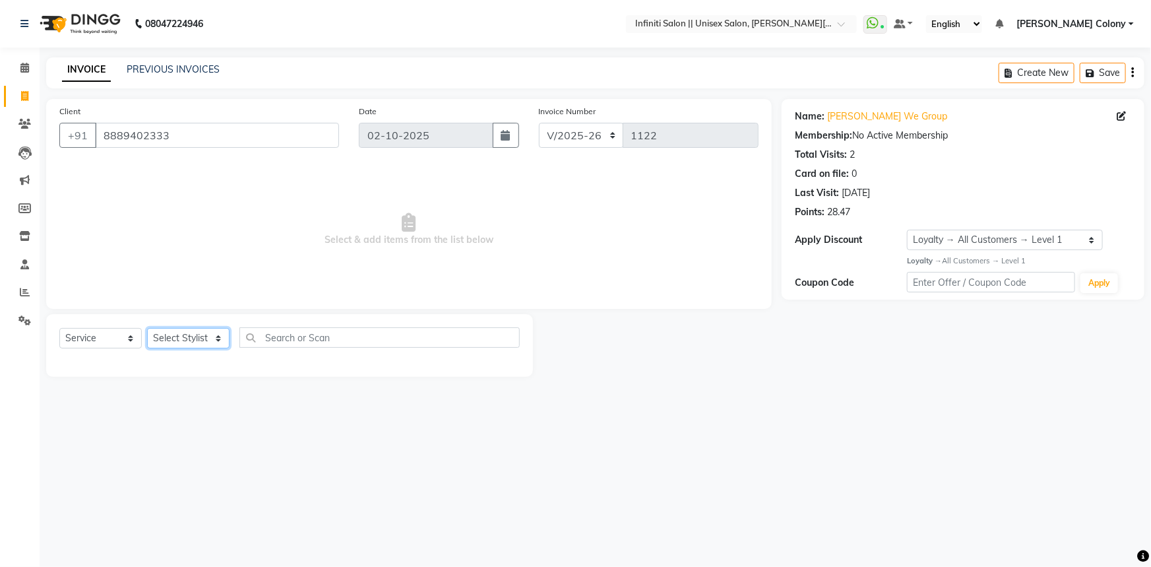
drag, startPoint x: 176, startPoint y: 347, endPoint x: 168, endPoint y: 358, distance: 13.2
click at [168, 358] on div "Select Service Product Membership Package Voucher Prepaid Gift Card Select Styl…" at bounding box center [289, 345] width 487 height 63
select select "79158"
click at [147, 328] on select "Select Stylist [PERSON_NAME] [PERSON_NAME] CC [PERSON_NAME] Bhoomi [PERSON_NAME…" at bounding box center [188, 338] width 82 height 20
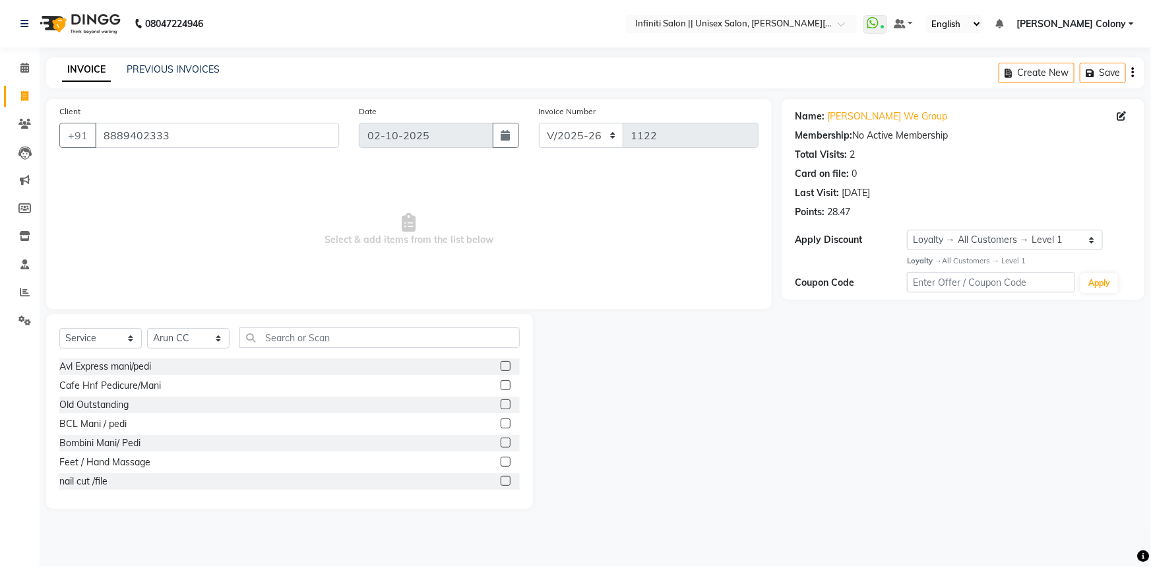
click at [307, 327] on div "Select Service Product Membership Package Voucher Prepaid Gift Card Select Styl…" at bounding box center [289, 411] width 487 height 195
click at [330, 335] on input "text" at bounding box center [380, 337] width 280 height 20
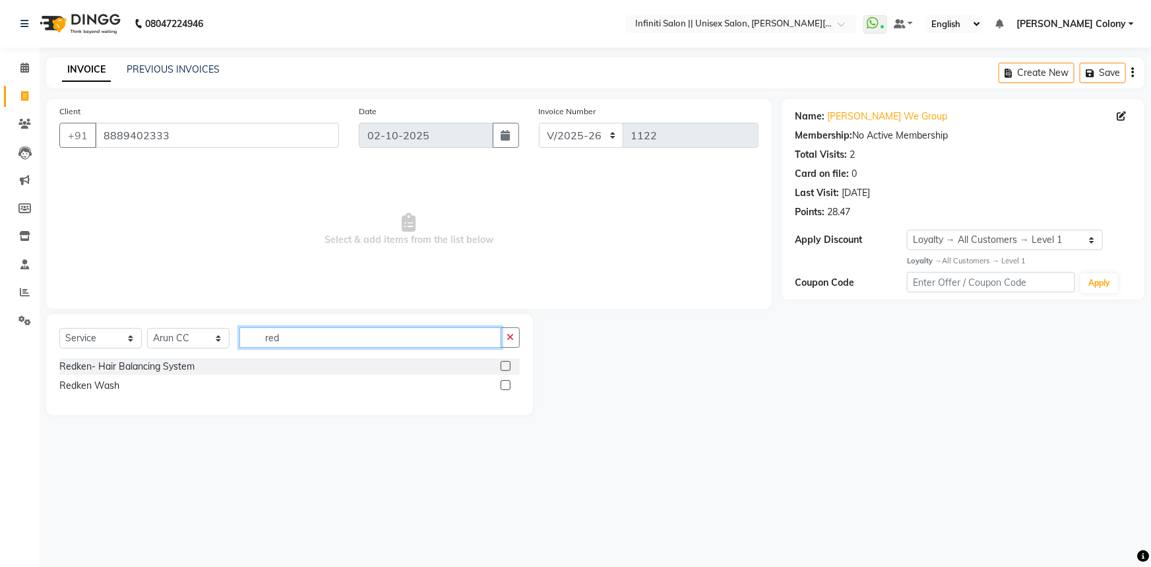
type input "red"
click at [505, 364] on label at bounding box center [506, 366] width 10 height 10
click at [505, 364] on input "checkbox" at bounding box center [505, 366] width 9 height 9
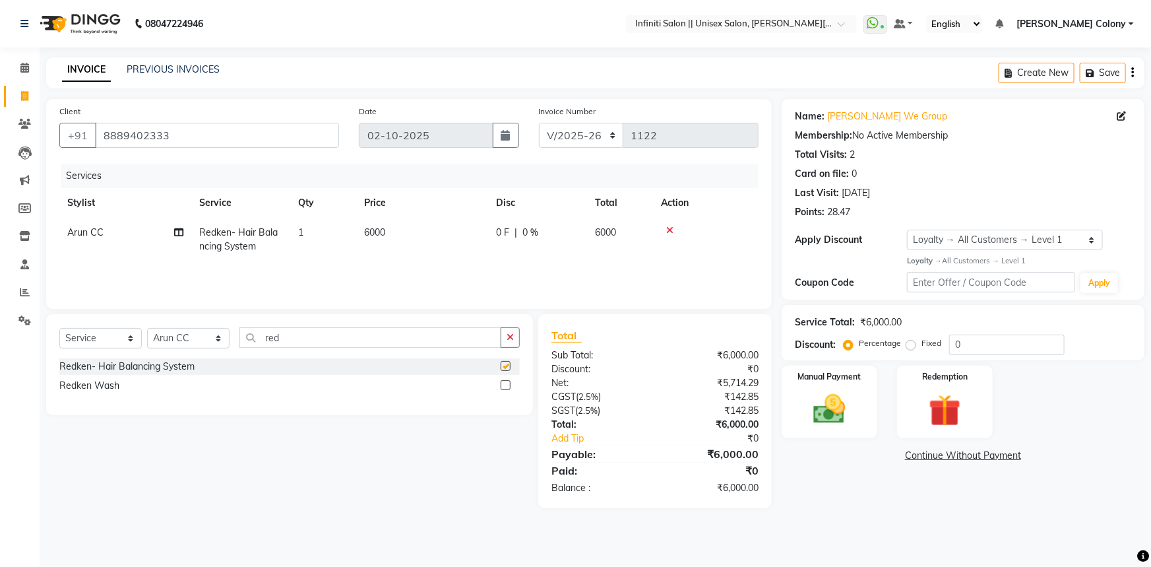
checkbox input "false"
click at [418, 210] on th "Price" at bounding box center [422, 203] width 132 height 30
drag, startPoint x: 405, startPoint y: 245, endPoint x: 419, endPoint y: 248, distance: 14.2
click at [404, 247] on td "6000" at bounding box center [422, 240] width 132 height 44
select select "79158"
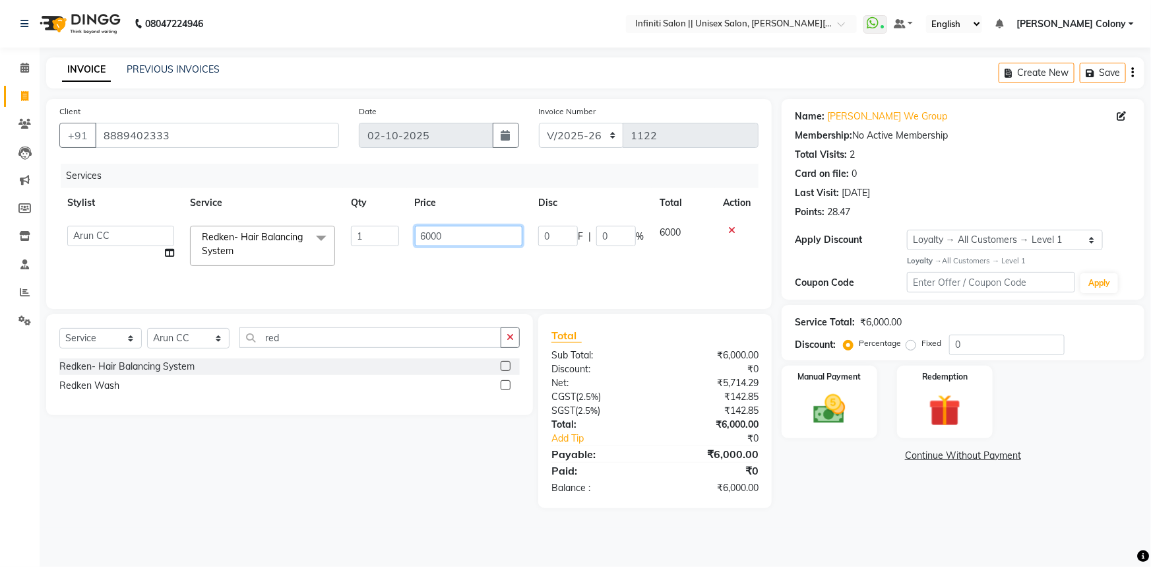
drag, startPoint x: 446, startPoint y: 234, endPoint x: 166, endPoint y: 386, distance: 318.3
click at [166, 386] on div "Client [PHONE_NUMBER] Date [DATE] Invoice Number CI/2025-26 V/[PHONE_NUMBER] Se…" at bounding box center [409, 303] width 746 height 409
type input "5000"
click at [528, 258] on tr "Anjali Mahato Arun CC Ayush Bhoomi Dilshad Ahmad Ishu Moye Nikita Owner Rehan S…" at bounding box center [408, 246] width 699 height 56
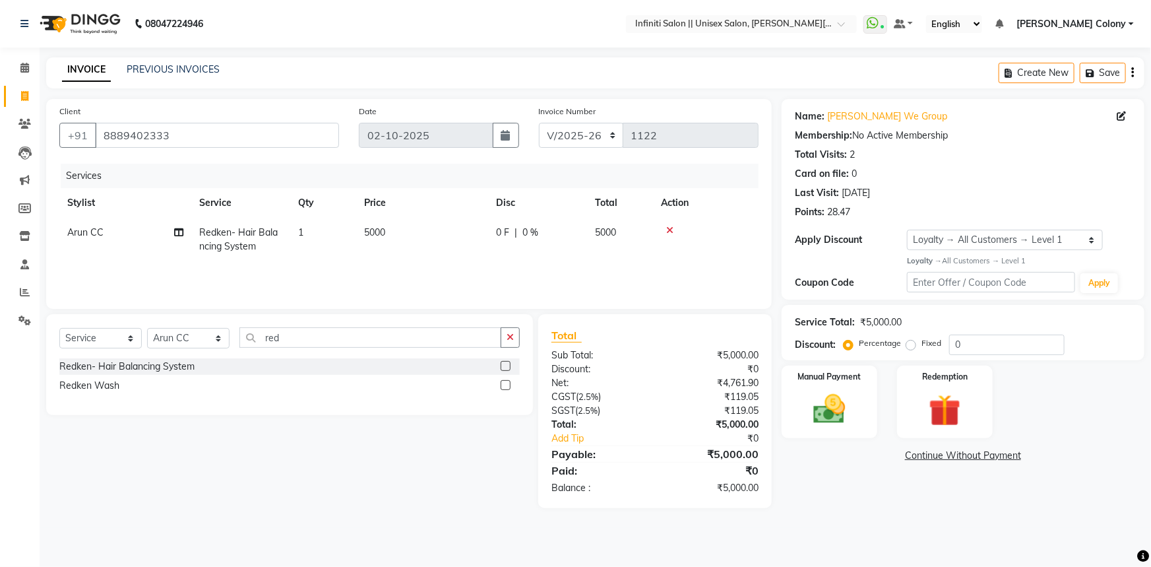
click at [521, 244] on td "0 F | 0 %" at bounding box center [537, 240] width 99 height 44
select select "79158"
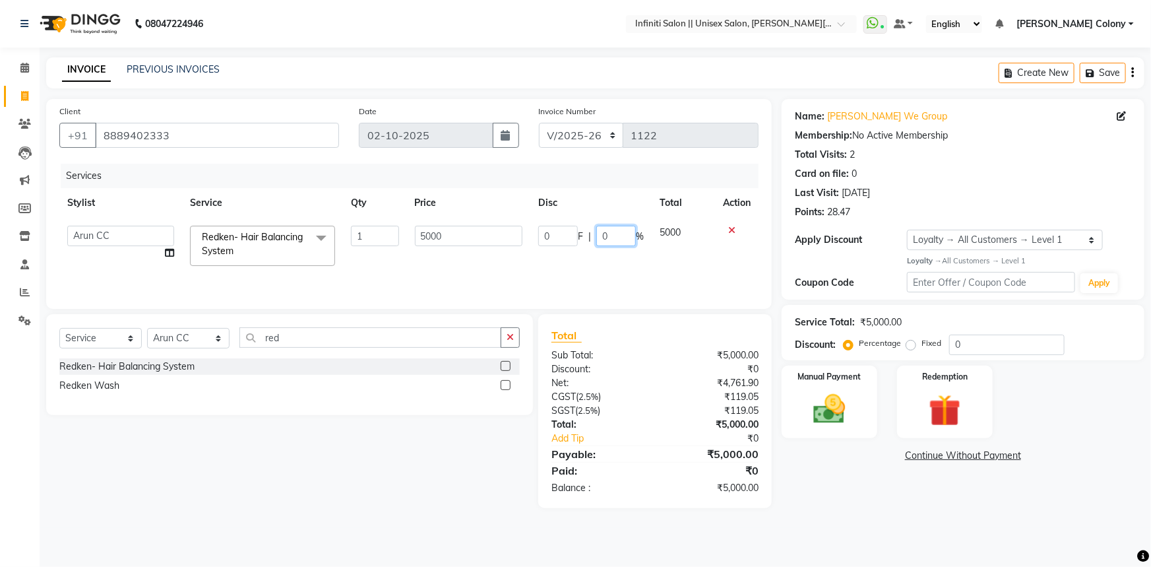
click at [614, 239] on input "0" at bounding box center [617, 236] width 40 height 20
type input "050"
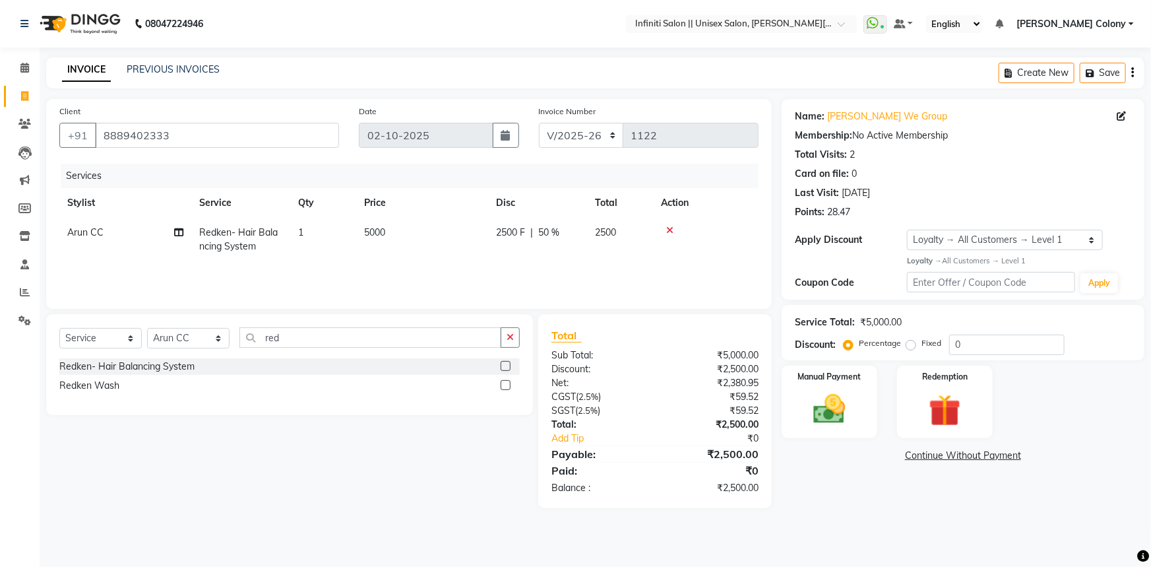
click at [599, 274] on div "Services Stylist Service Qty Price Disc Total Action Arun CC Redken- Hair Balan…" at bounding box center [408, 230] width 699 height 132
drag, startPoint x: 289, startPoint y: 333, endPoint x: 132, endPoint y: 392, distance: 167.7
click at [132, 392] on div "Select Service Product Membership Package Voucher Prepaid Gift Card Select Styl…" at bounding box center [289, 364] width 487 height 101
type input "crea"
click at [504, 365] on label at bounding box center [506, 366] width 10 height 10
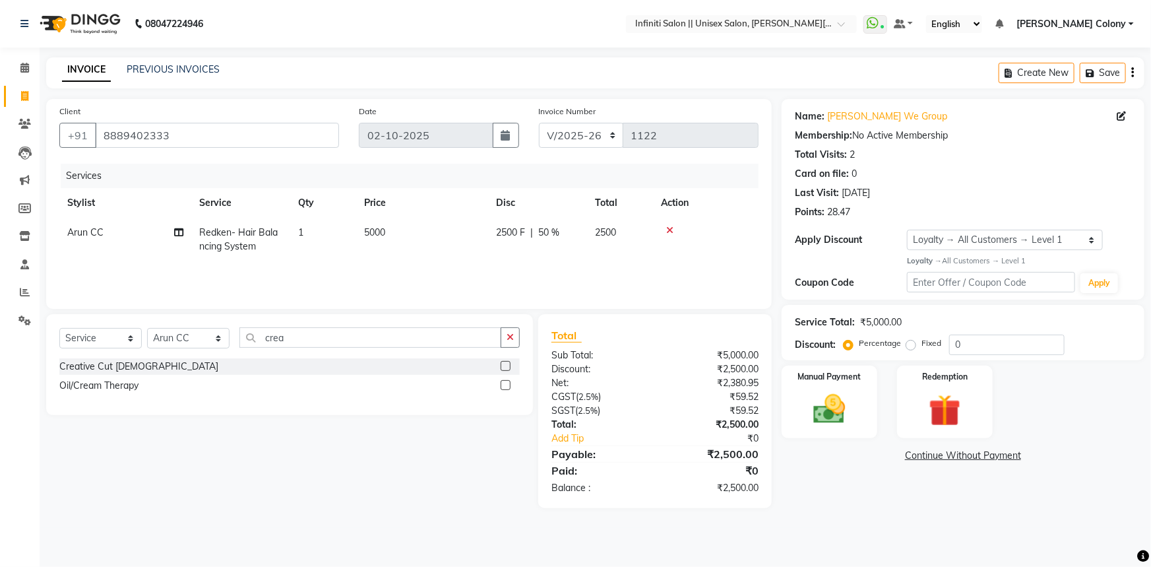
click at [504, 365] on input "checkbox" at bounding box center [505, 366] width 9 height 9
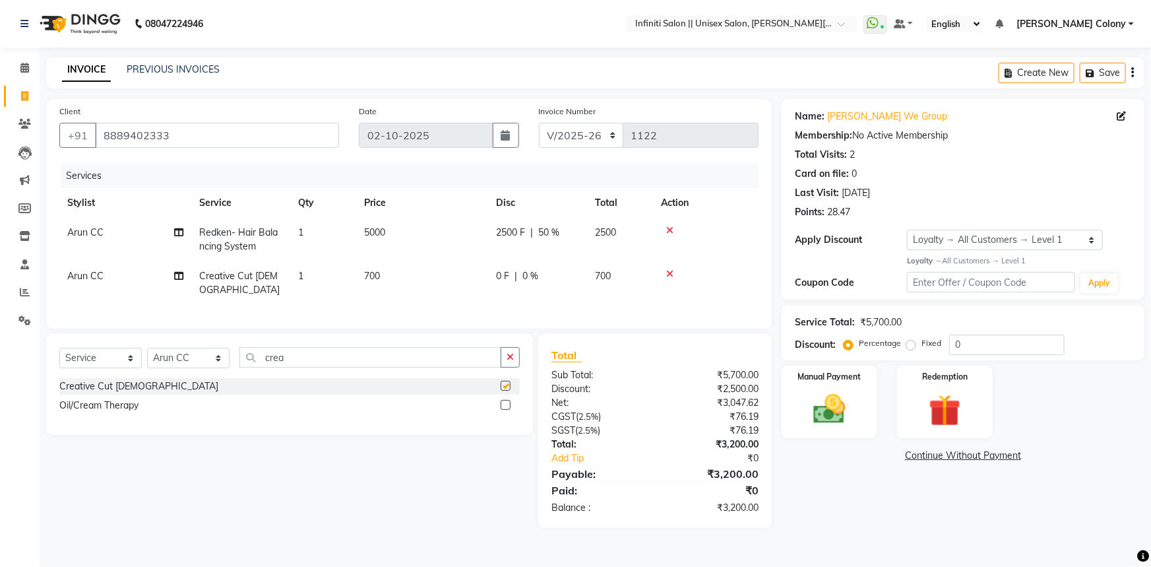
checkbox input "false"
click at [403, 283] on td "700" at bounding box center [422, 283] width 132 height 44
select select "79158"
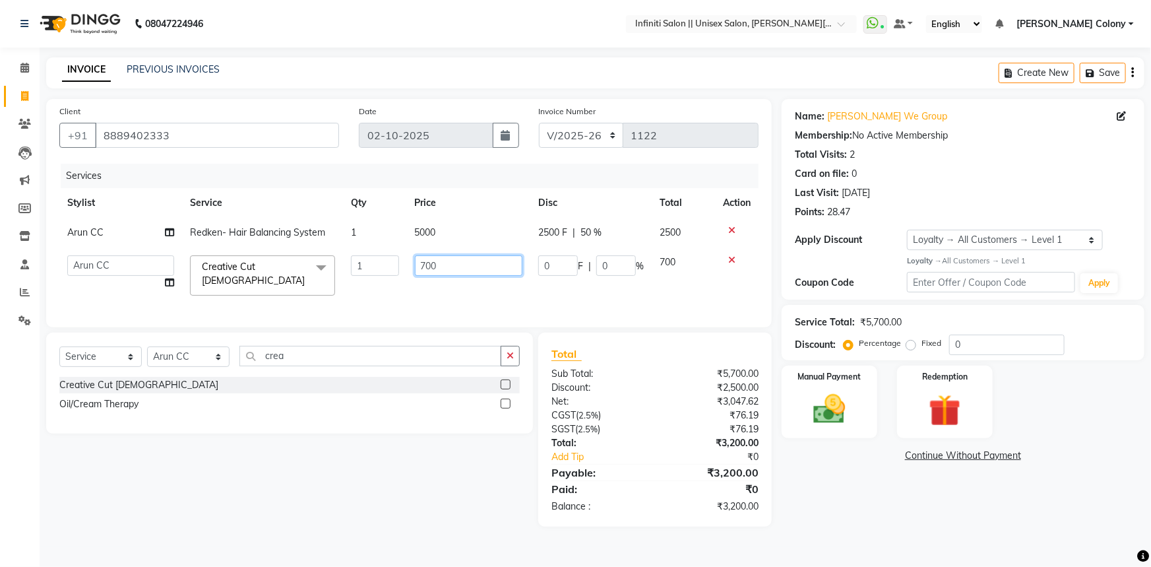
drag, startPoint x: 364, startPoint y: 307, endPoint x: 337, endPoint y: 323, distance: 30.4
click at [337, 323] on div "Client +91 8889402333 Date 02-10-2025 Invoice Number CI/2025-26 V/2025-26 1122 …" at bounding box center [409, 213] width 726 height 228
type input "1500"
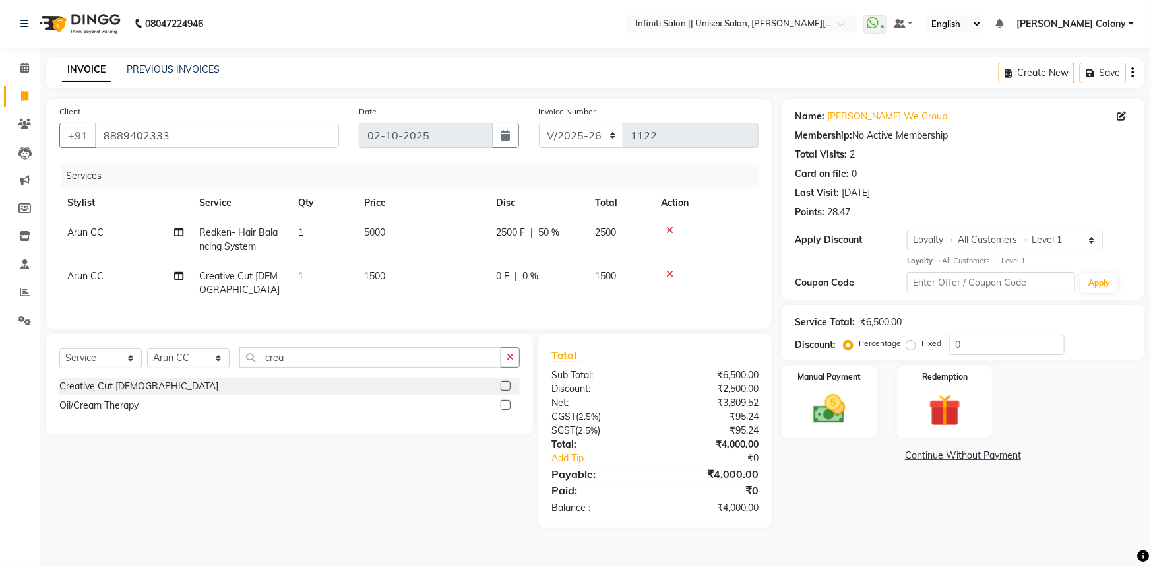
click at [616, 277] on tr "Arun CC Creative Cut Female 1 1500 0 F | 0 % 1500" at bounding box center [408, 283] width 699 height 44
click at [564, 268] on td "0 F | 0 %" at bounding box center [537, 283] width 99 height 44
select select "79158"
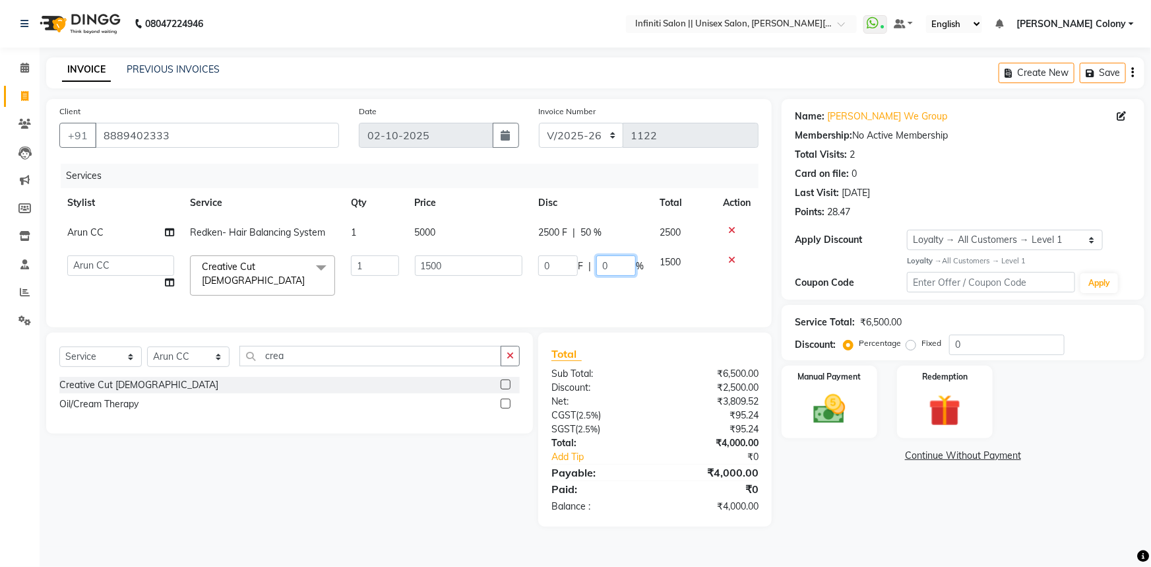
click at [618, 266] on input "0" at bounding box center [617, 265] width 40 height 20
type input "020"
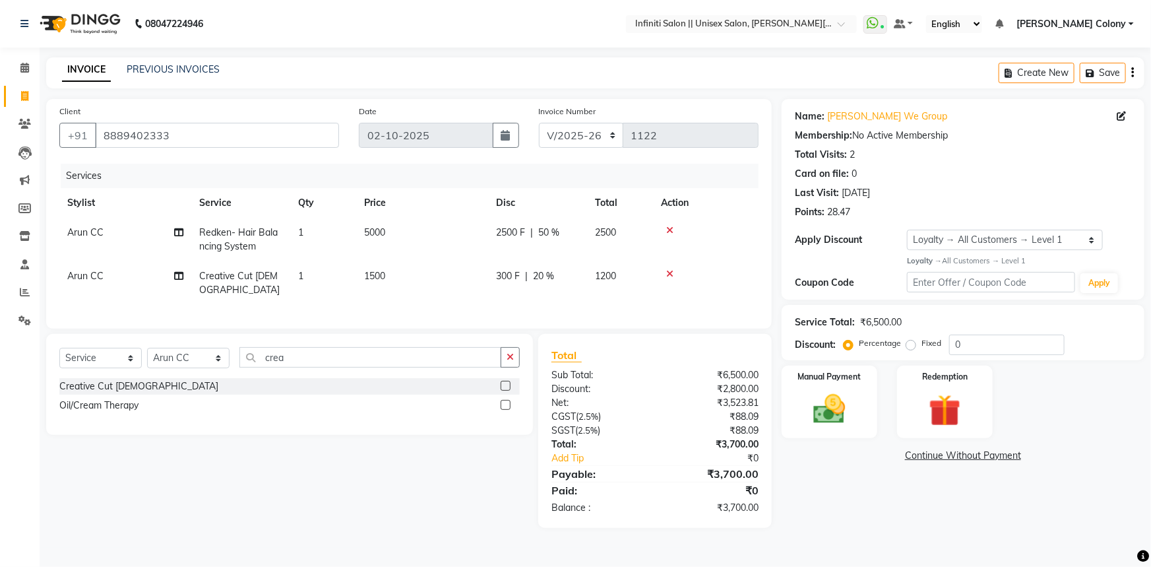
click at [630, 179] on div "Services" at bounding box center [415, 176] width 708 height 24
click at [113, 368] on select "Select Service Product Membership Package Voucher Prepaid Gift Card" at bounding box center [100, 358] width 82 height 20
select select "product"
click at [59, 357] on select "Select Service Product Membership Package Voucher Prepaid Gift Card" at bounding box center [100, 358] width 82 height 20
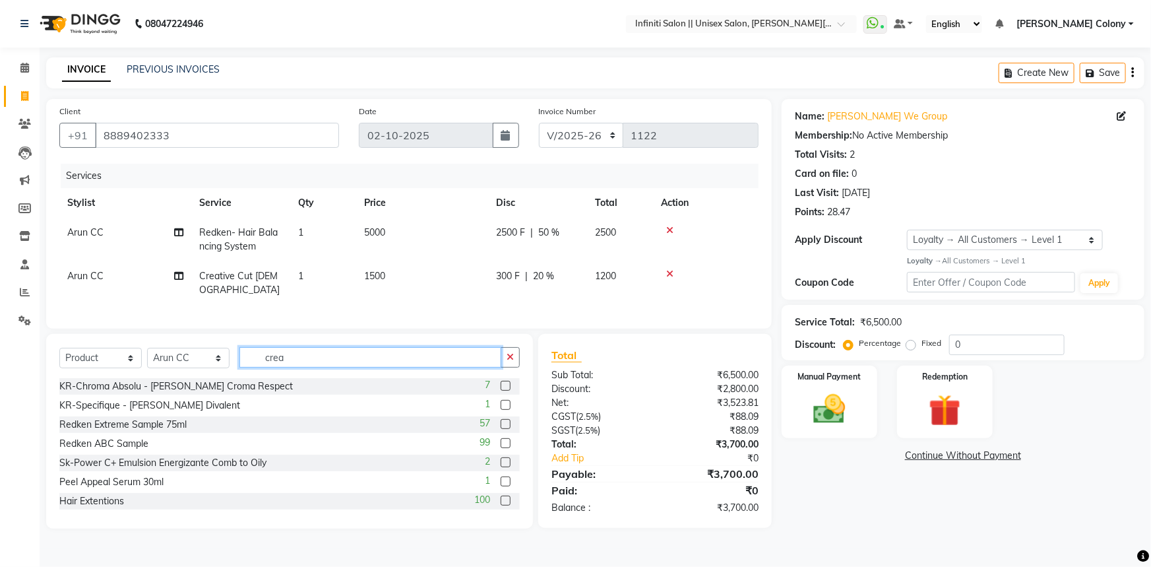
drag, startPoint x: 297, startPoint y: 367, endPoint x: 0, endPoint y: 556, distance: 352.2
click at [0, 546] on app-home "08047224946 Select Location × Infiniti Salon || Unisex Salon, Choubey Colony Wh…" at bounding box center [575, 274] width 1151 height 548
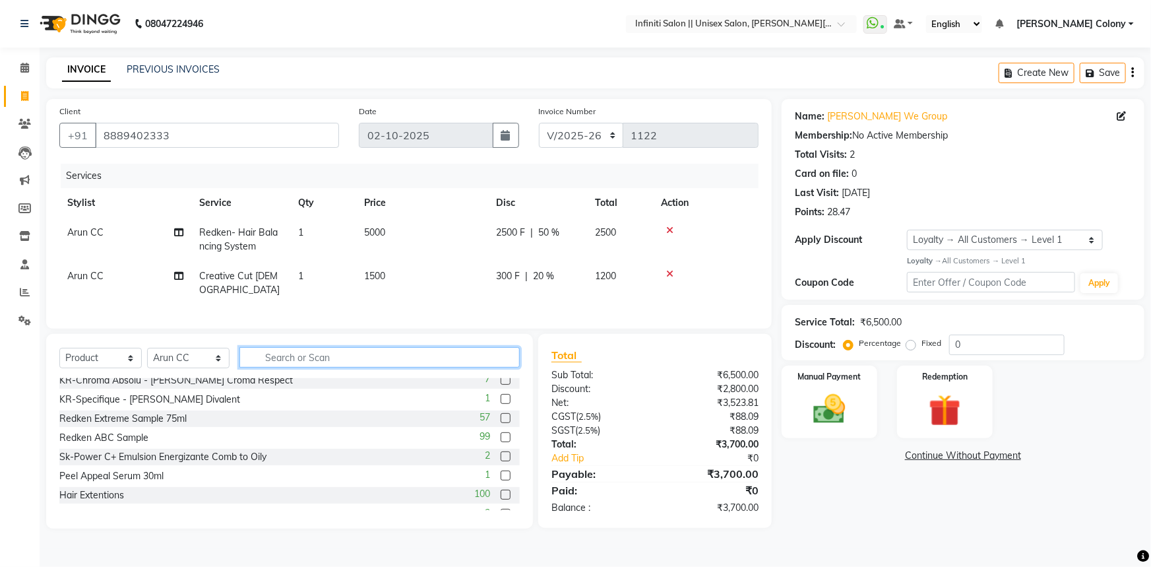
click at [267, 364] on input "text" at bounding box center [380, 357] width 280 height 20
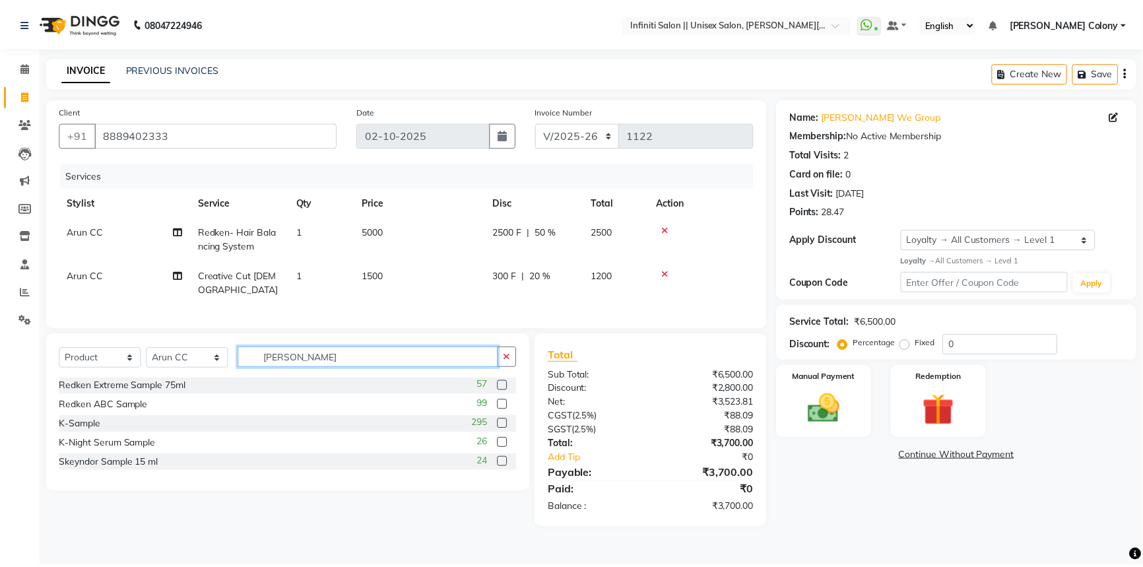
scroll to position [0, 0]
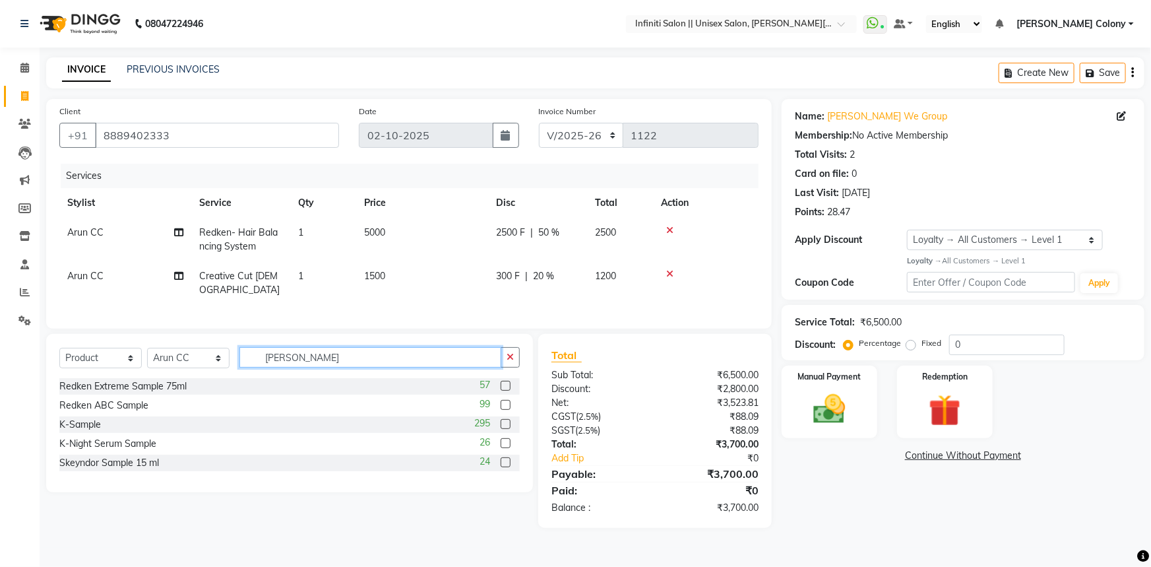
type input "sam"
click at [504, 429] on label at bounding box center [506, 424] width 10 height 10
click at [504, 429] on input "checkbox" at bounding box center [505, 424] width 9 height 9
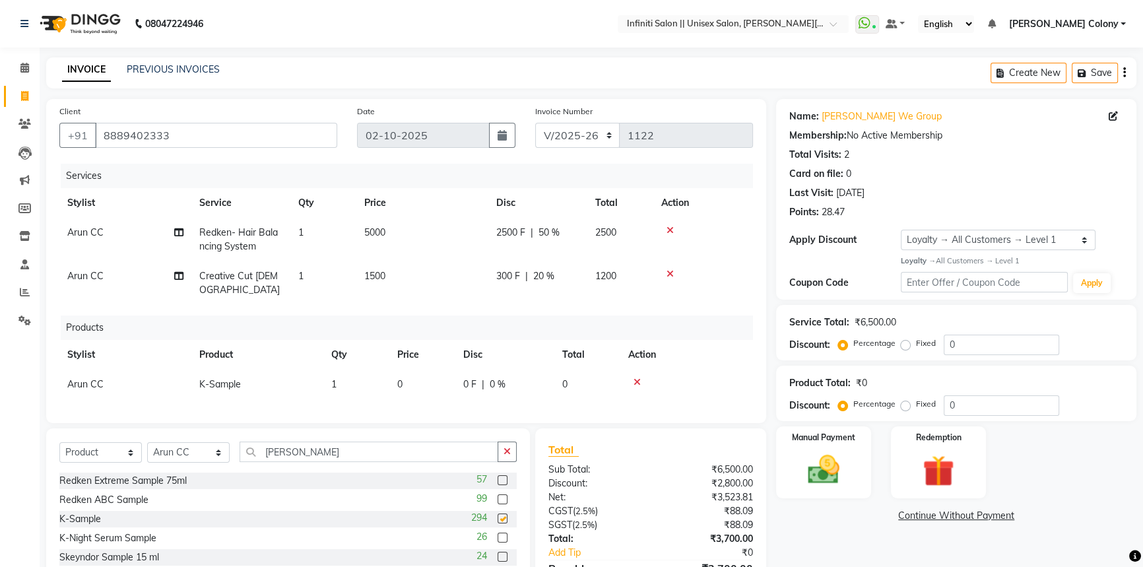
checkbox input "false"
click at [329, 387] on td "1" at bounding box center [356, 385] width 66 height 30
select select "79158"
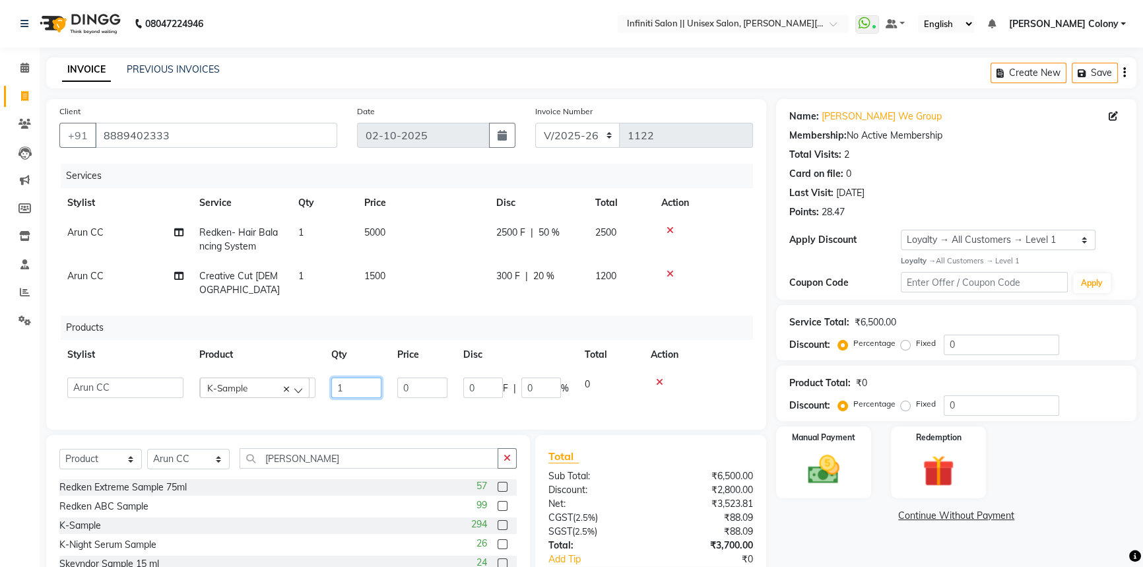
drag, startPoint x: 383, startPoint y: 378, endPoint x: 360, endPoint y: 387, distance: 24.6
click at [364, 385] on td "1" at bounding box center [356, 388] width 66 height 36
drag, startPoint x: 359, startPoint y: 387, endPoint x: 305, endPoint y: 406, distance: 57.4
click at [305, 406] on div "Services Stylist Service Qty Price Disc Total Action Arun CC Redken- Hair Balan…" at bounding box center [406, 290] width 694 height 253
type input "2"
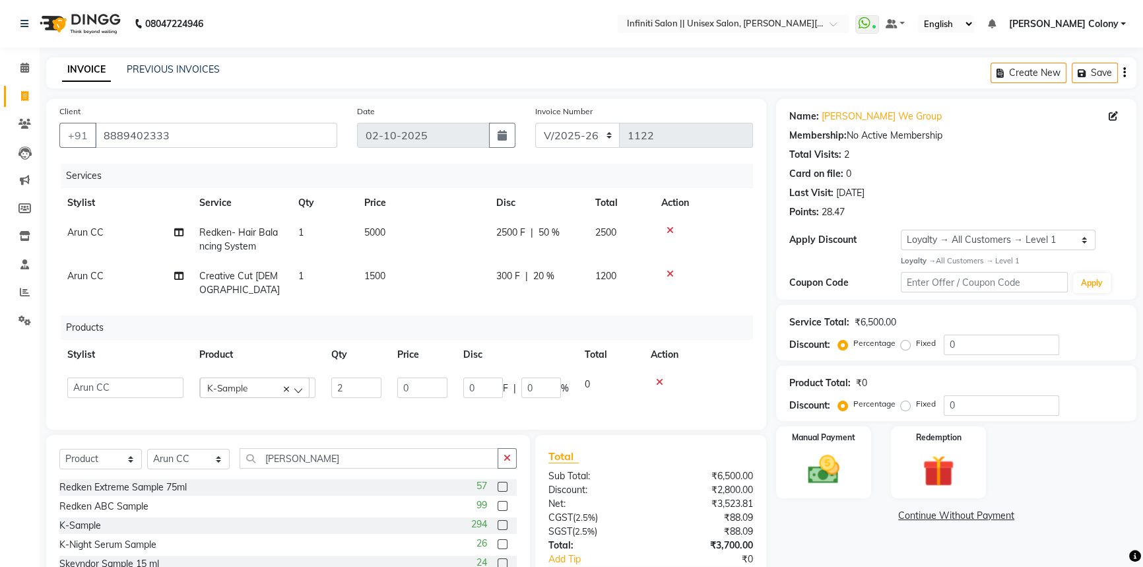
click at [744, 309] on div "Services Stylist Service Qty Price Disc Total Action Arun CC Redken- Hair Balan…" at bounding box center [406, 290] width 694 height 253
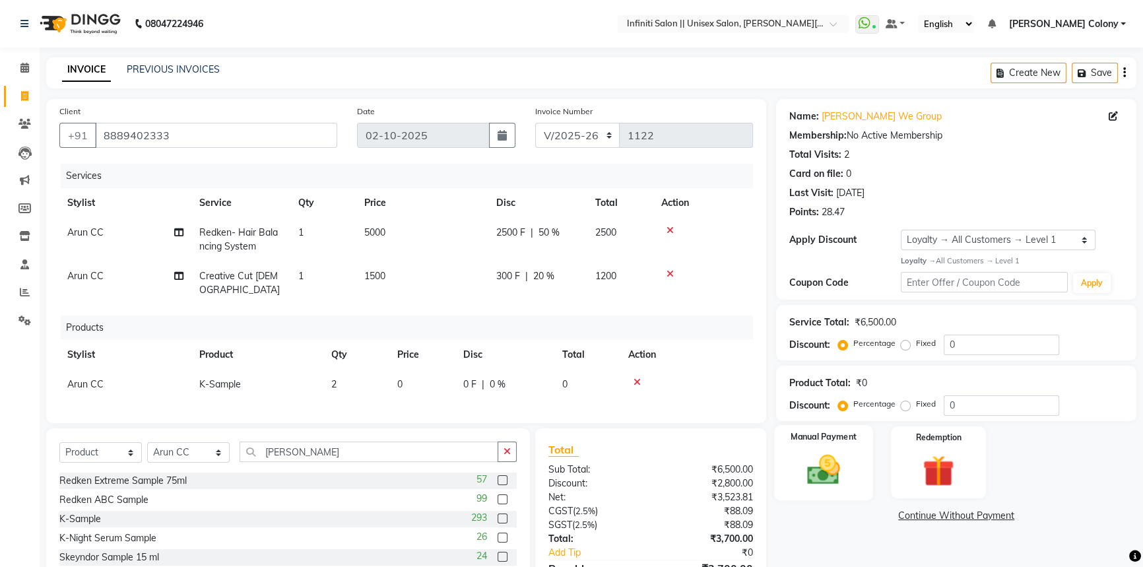
click at [849, 462] on img at bounding box center [823, 470] width 53 height 38
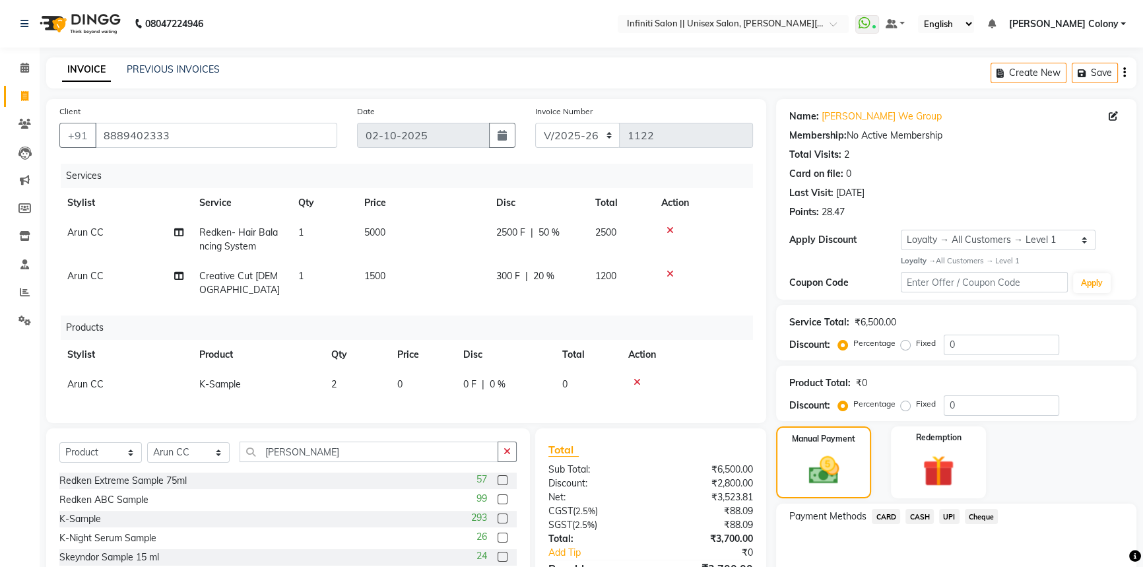
click at [924, 515] on span "CASH" at bounding box center [919, 516] width 28 height 15
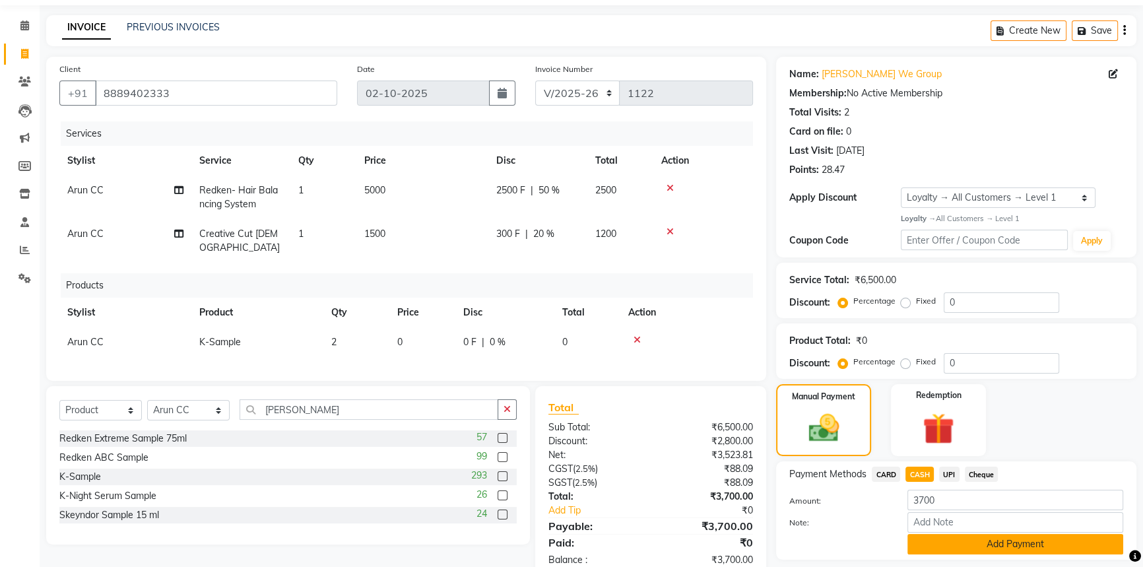
scroll to position [84, 0]
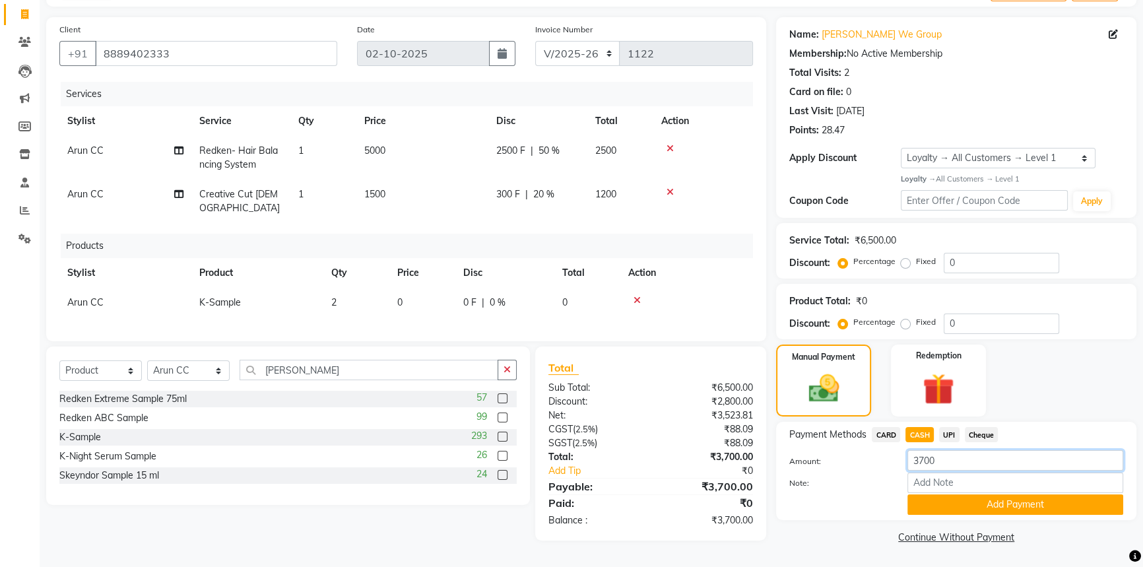
drag, startPoint x: 922, startPoint y: 455, endPoint x: 887, endPoint y: 476, distance: 41.1
click at [887, 476] on div "Amount: 3700 Note: Add Payment" at bounding box center [956, 482] width 334 height 65
type input "3000"
click at [973, 502] on button "Add Payment" at bounding box center [1015, 504] width 216 height 20
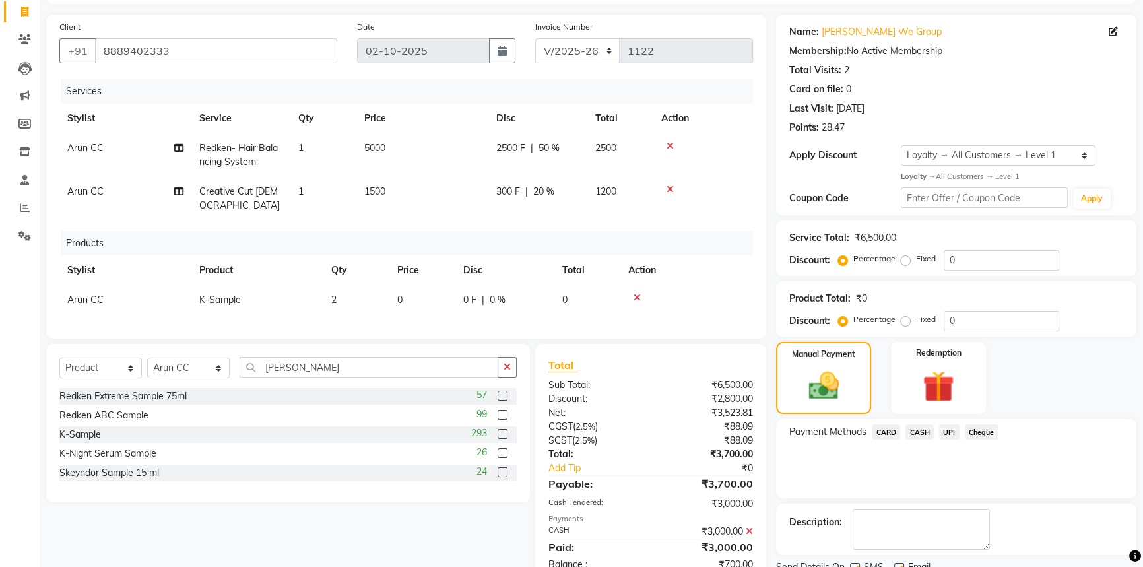
click at [952, 434] on span "UPI" at bounding box center [949, 431] width 20 height 15
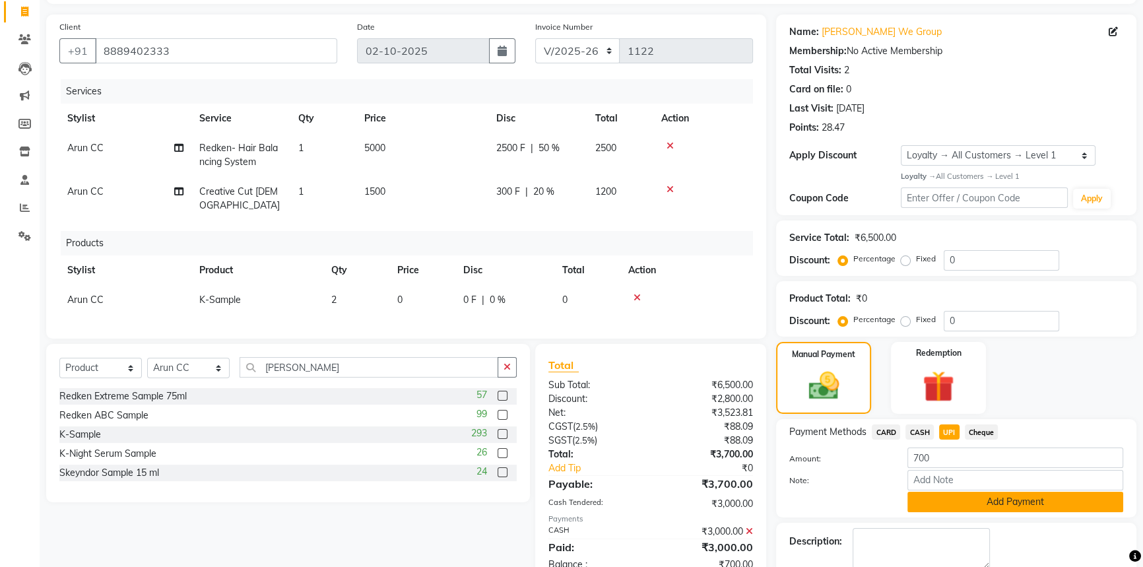
click at [966, 496] on button "Add Payment" at bounding box center [1015, 502] width 216 height 20
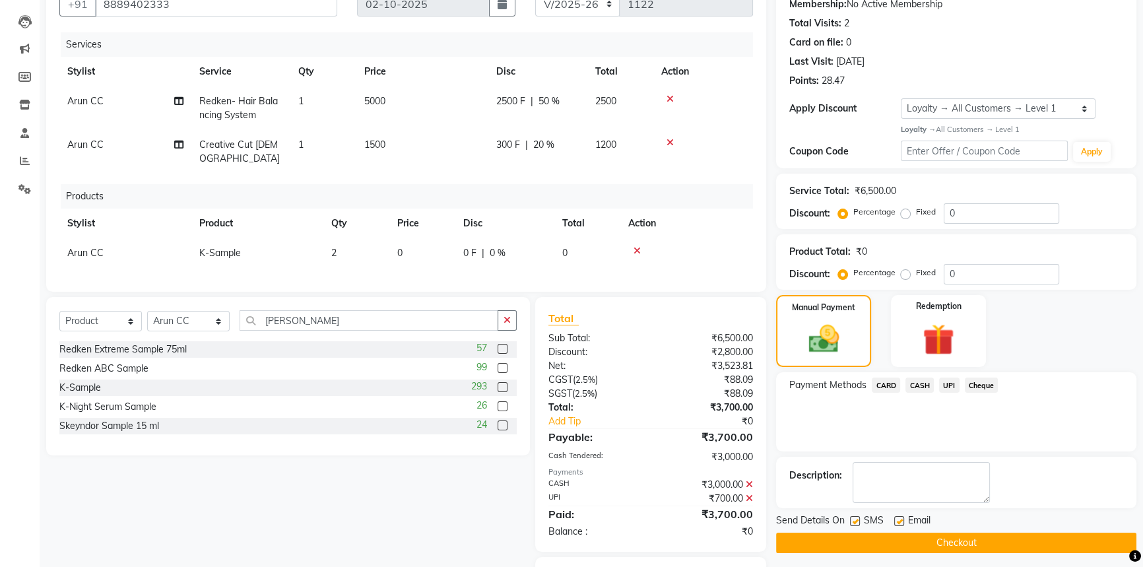
scroll to position [211, 0]
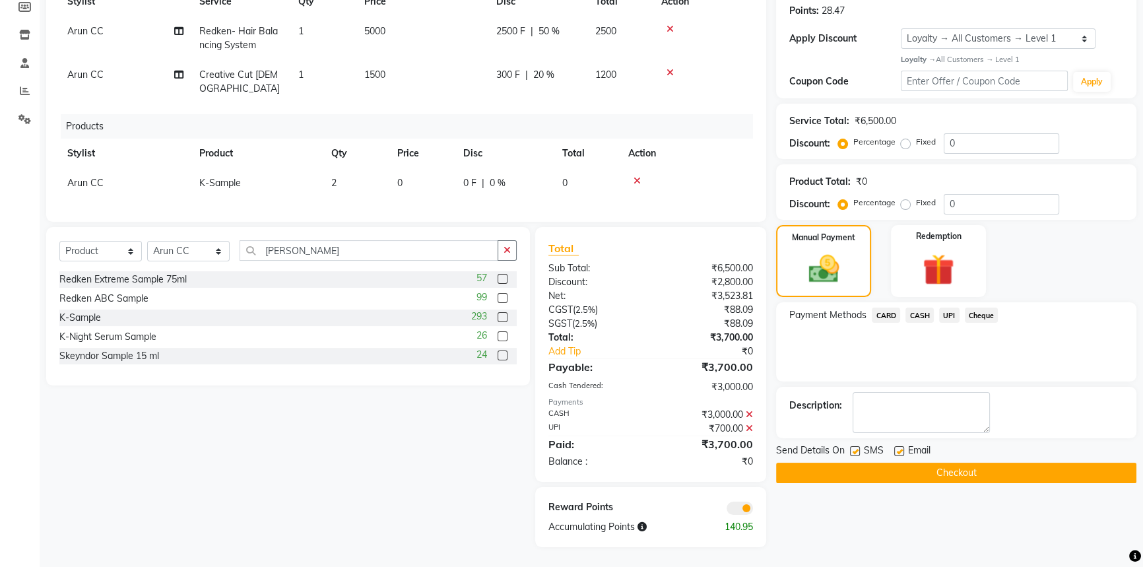
click at [976, 463] on button "Checkout" at bounding box center [956, 473] width 360 height 20
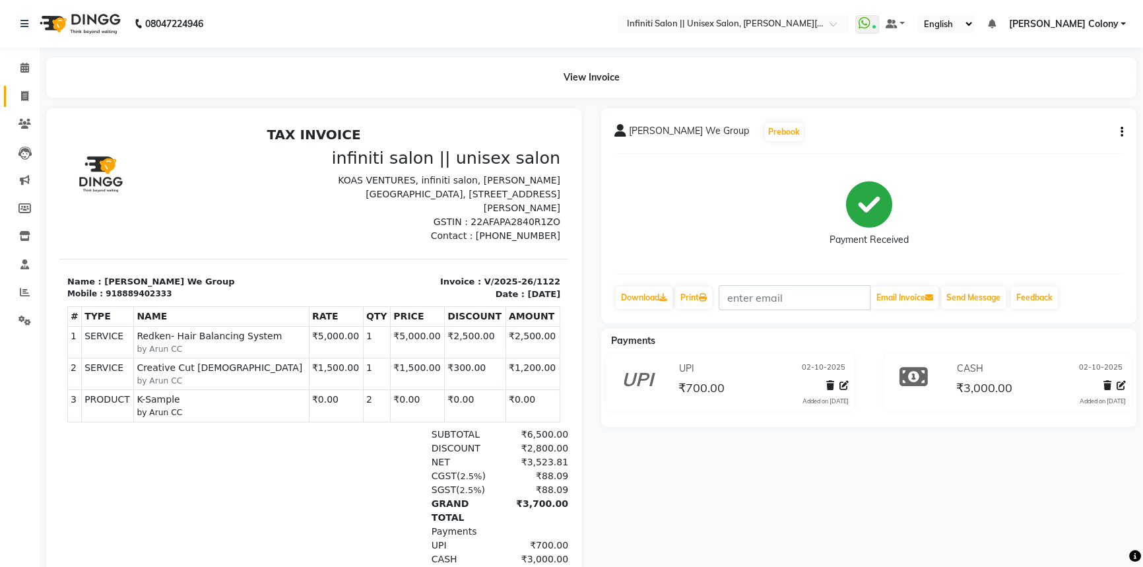
click at [30, 87] on link "Invoice" at bounding box center [20, 97] width 32 height 22
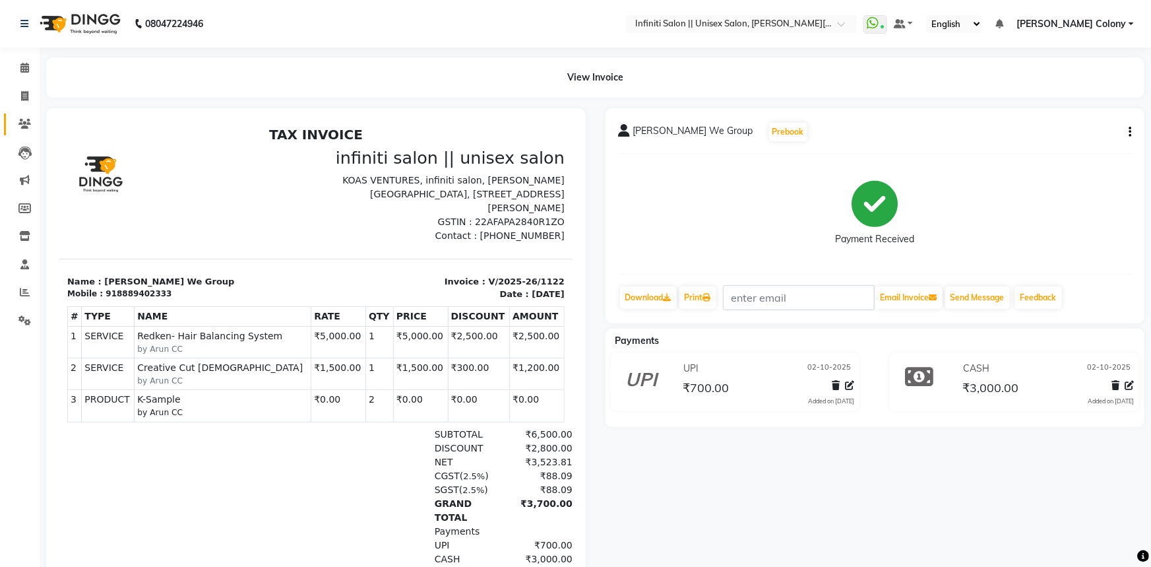
select select "8233"
select select "service"
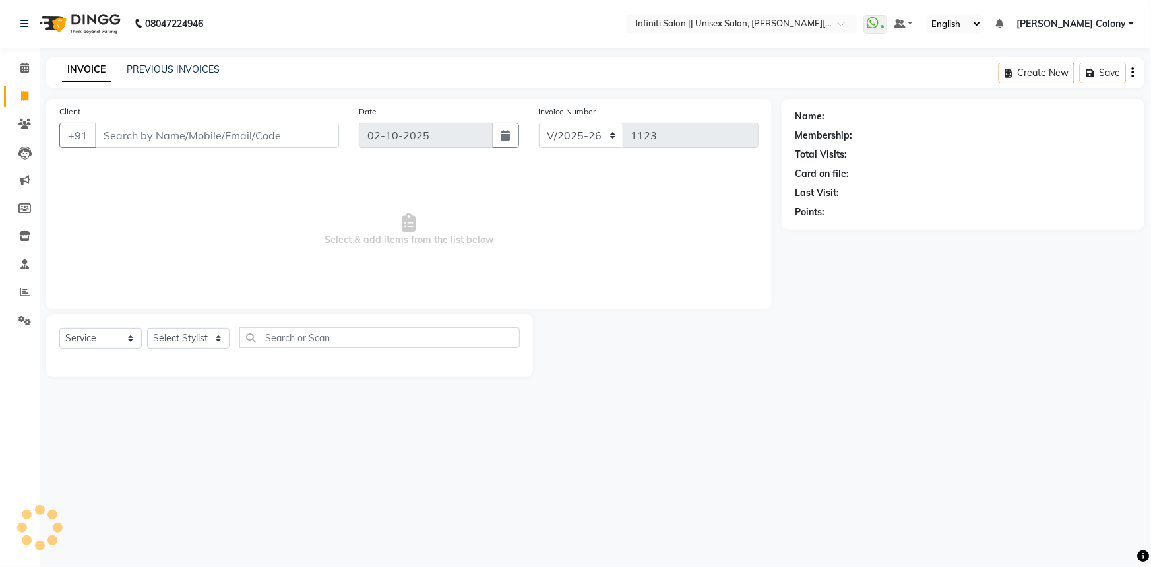
click at [109, 136] on input "Client" at bounding box center [217, 135] width 244 height 25
type input "9109935756"
click at [292, 130] on span "Add Client" at bounding box center [305, 135] width 52 height 13
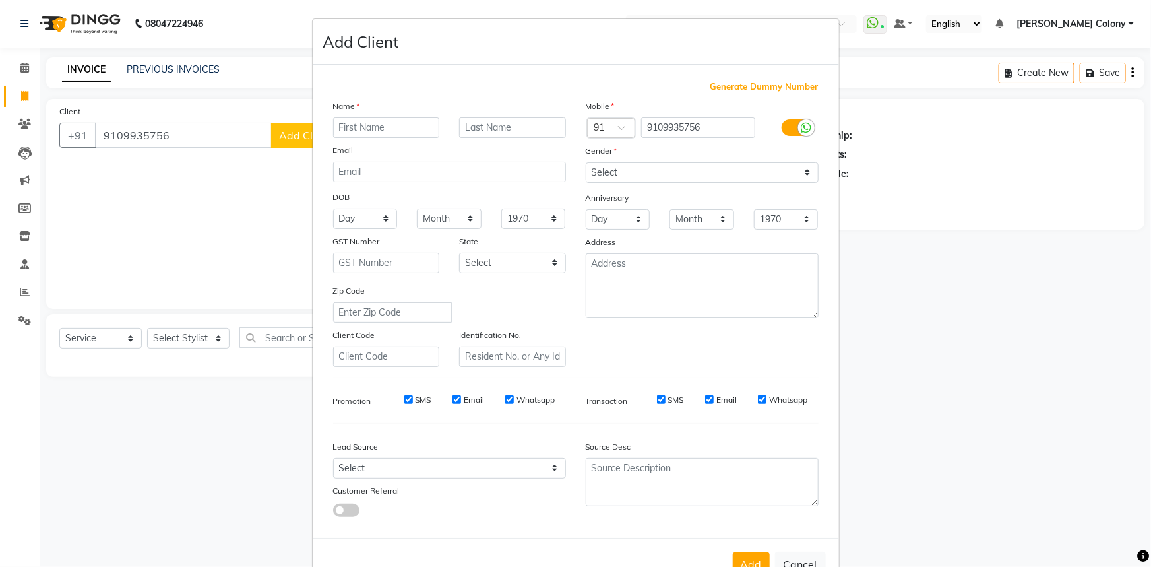
click at [362, 132] on input "text" at bounding box center [386, 127] width 107 height 20
type input "Lavesh"
drag, startPoint x: 612, startPoint y: 172, endPoint x: 611, endPoint y: 179, distance: 6.7
click at [612, 172] on select "Select Male Female Other Prefer Not To Say" at bounding box center [702, 172] width 233 height 20
select select "male"
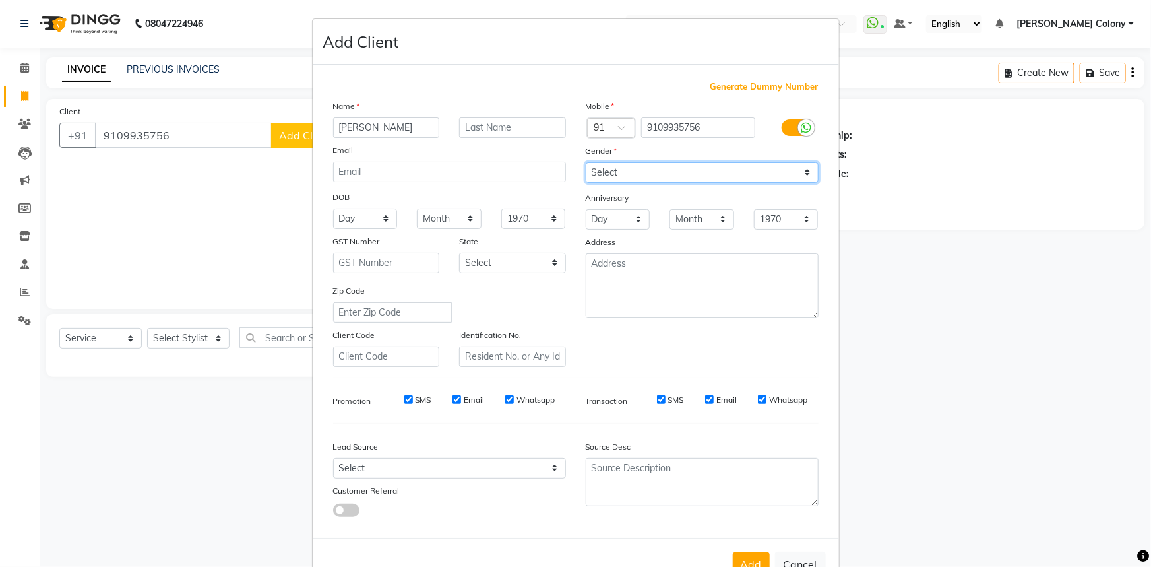
click at [586, 162] on select "Select Male Female Other Prefer Not To Say" at bounding box center [702, 172] width 233 height 20
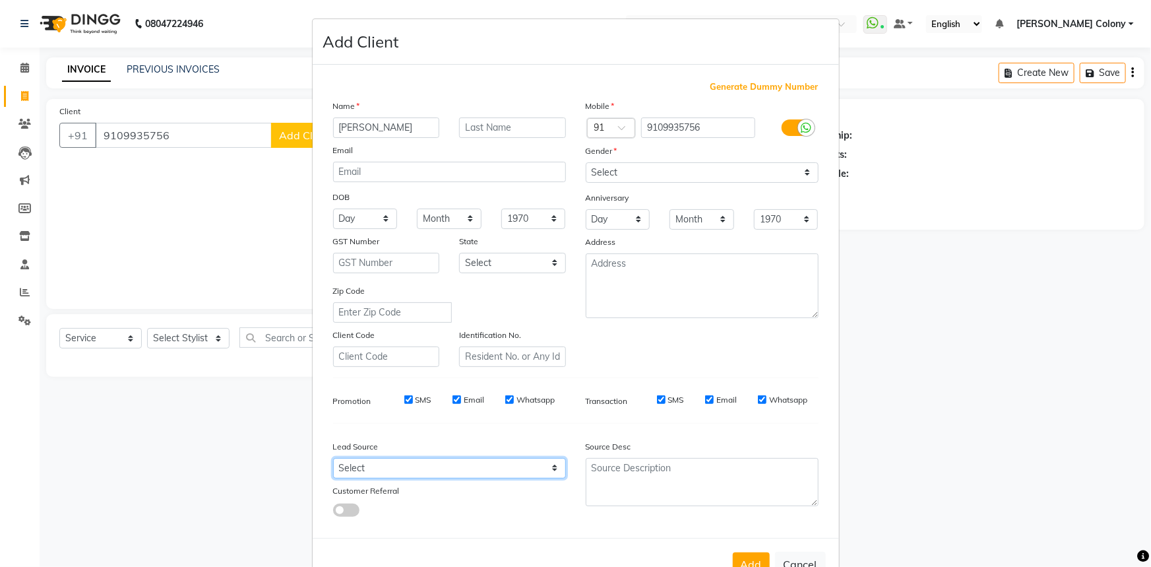
drag, startPoint x: 381, startPoint y: 474, endPoint x: 381, endPoint y: 463, distance: 11.9
click at [381, 474] on select "Select Walk-in Referral Internet Friend Word of Mouth Advertisement Facebook Ju…" at bounding box center [449, 468] width 233 height 20
select select "54379"
click at [333, 461] on select "Select Walk-in Referral Internet Friend Word of Mouth Advertisement Facebook Ju…" at bounding box center [449, 468] width 233 height 20
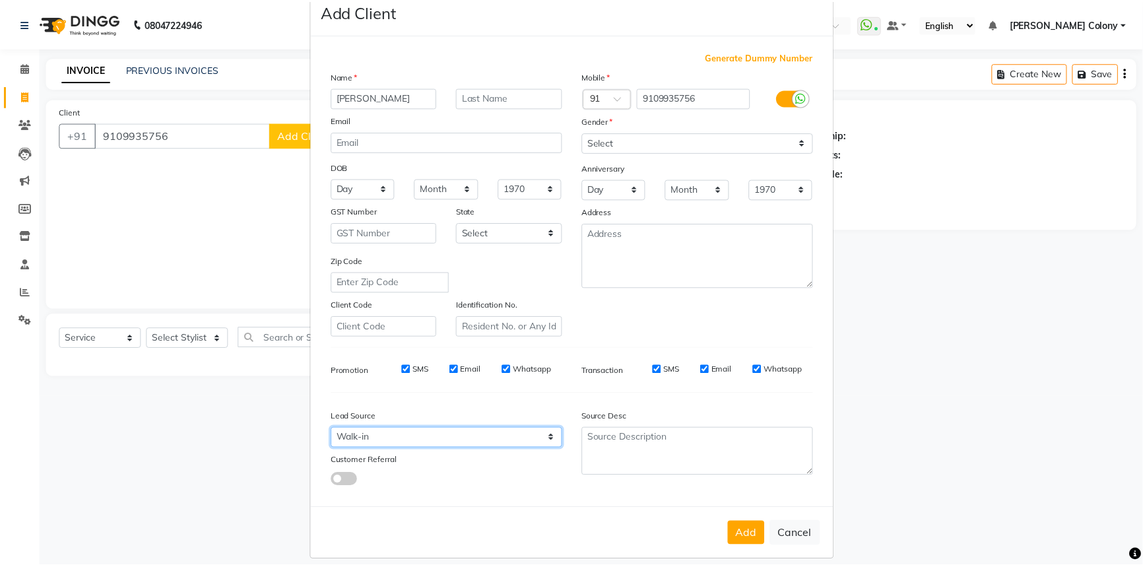
scroll to position [46, 0]
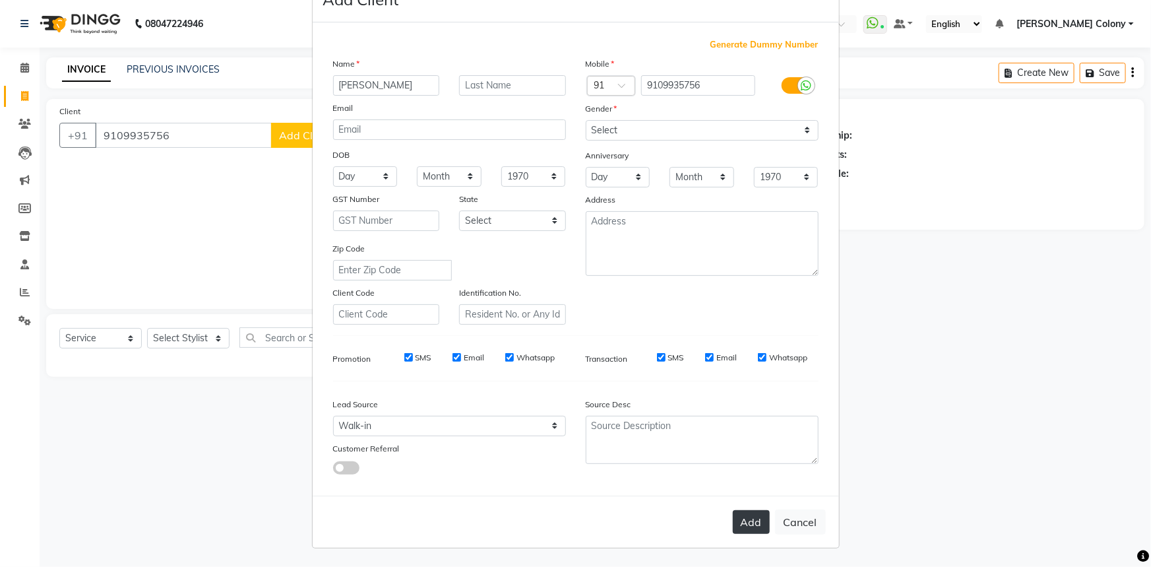
click at [746, 517] on button "Add" at bounding box center [751, 522] width 37 height 24
select select
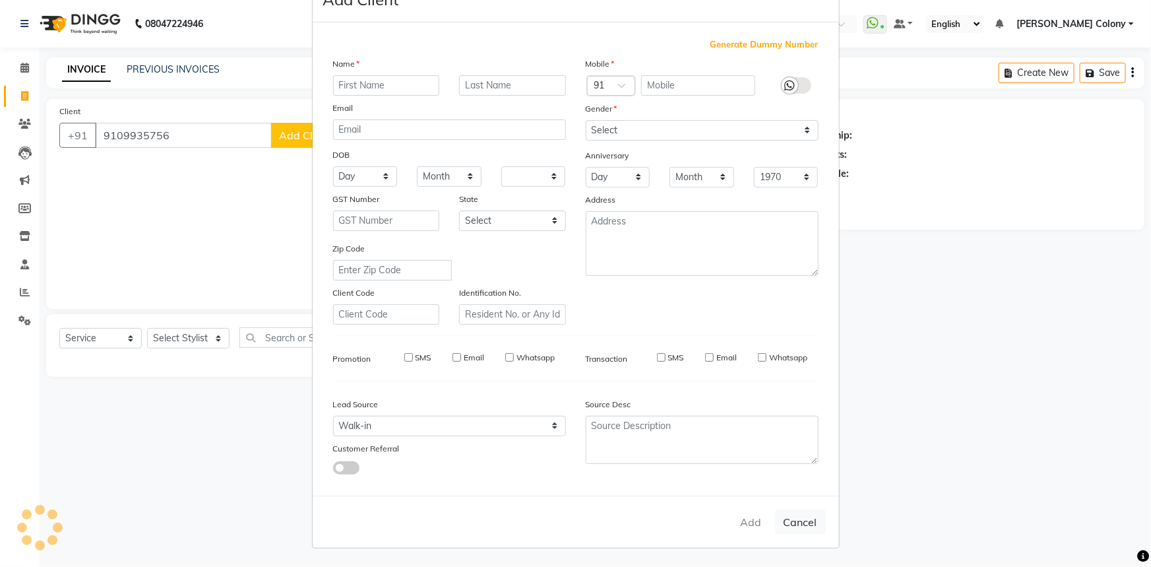
select select
checkbox input "false"
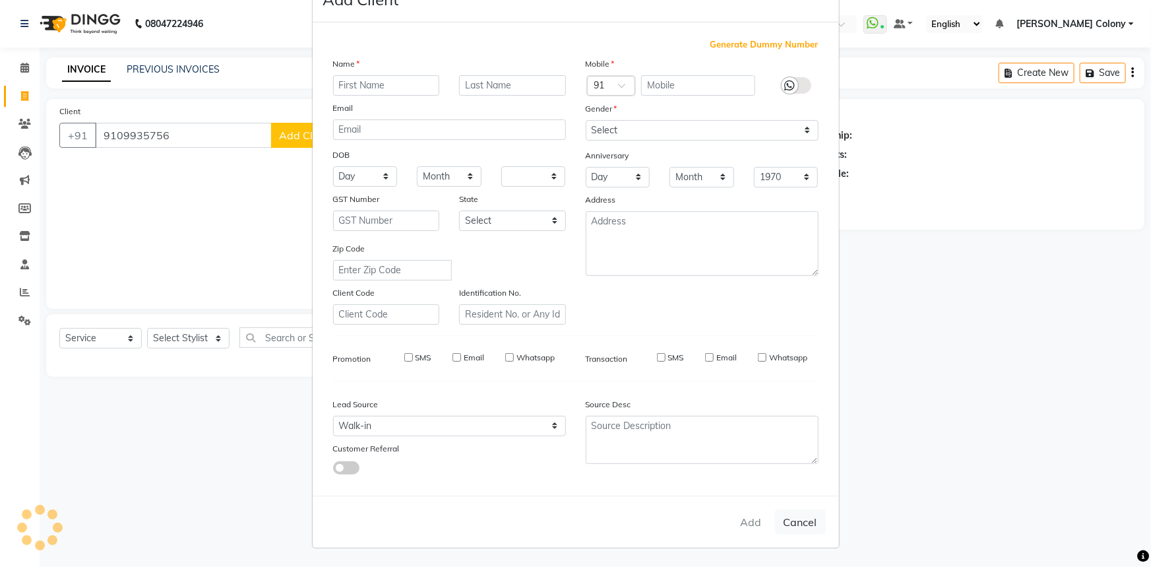
checkbox input "false"
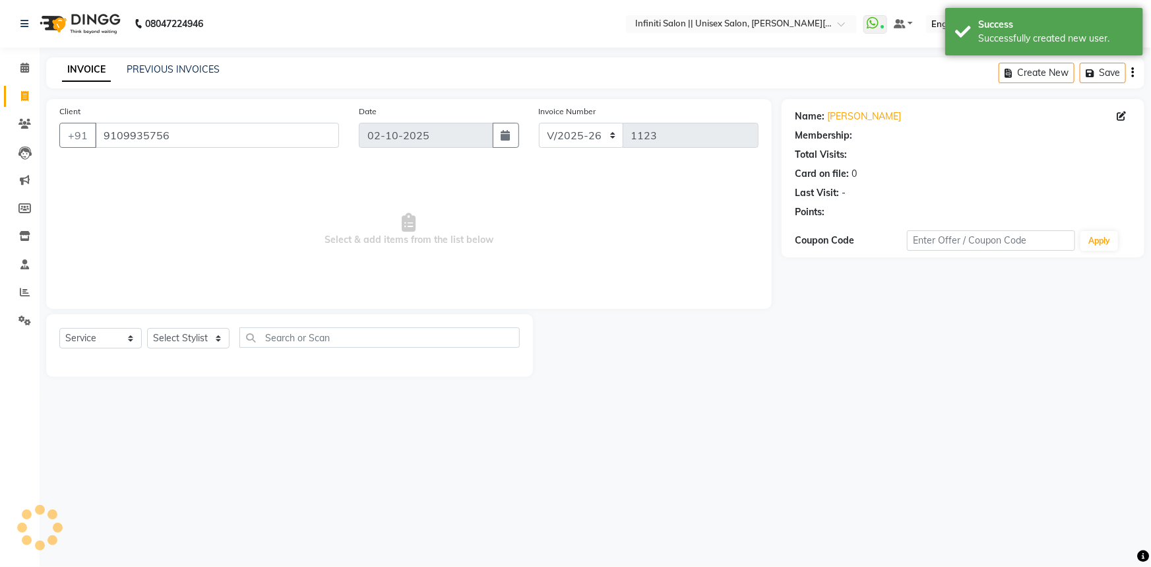
select select "1: Object"
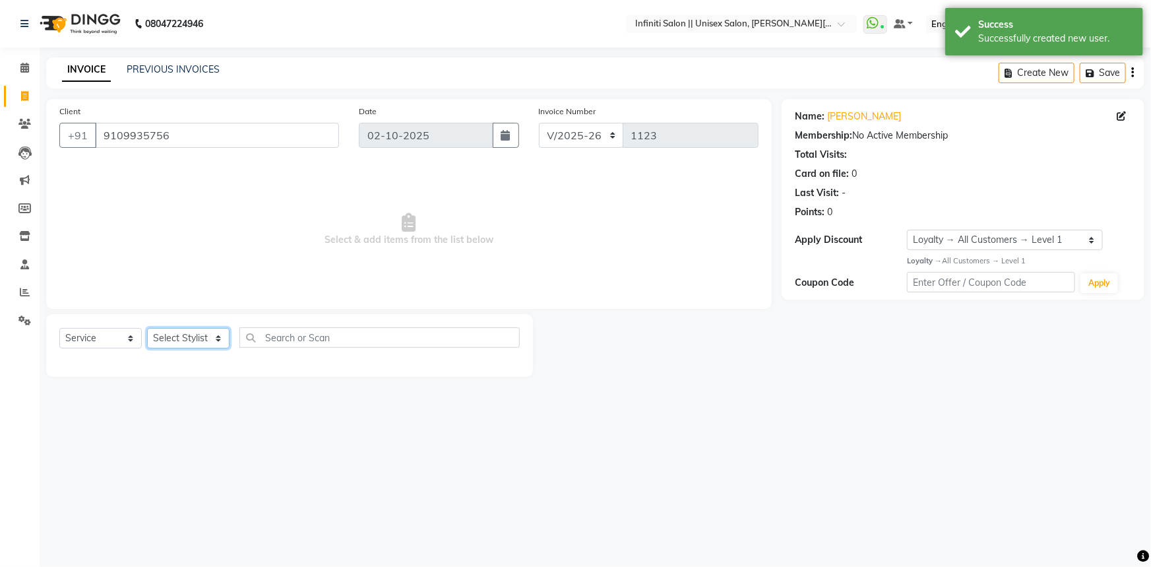
click at [202, 334] on select "Select Stylist [PERSON_NAME] [PERSON_NAME] CC [PERSON_NAME] Bhoomi [PERSON_NAME…" at bounding box center [188, 338] width 82 height 20
select select "78902"
click at [147, 328] on select "Select Stylist [PERSON_NAME] [PERSON_NAME] CC [PERSON_NAME] Bhoomi [PERSON_NAME…" at bounding box center [188, 338] width 82 height 20
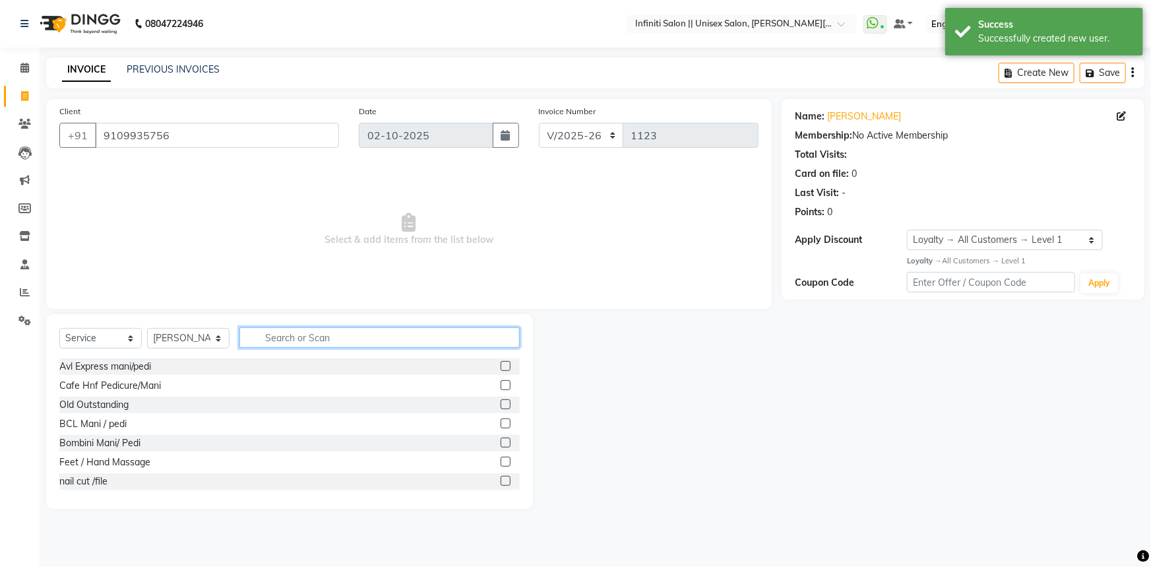
click at [294, 338] on input "text" at bounding box center [380, 337] width 280 height 20
type input "m"
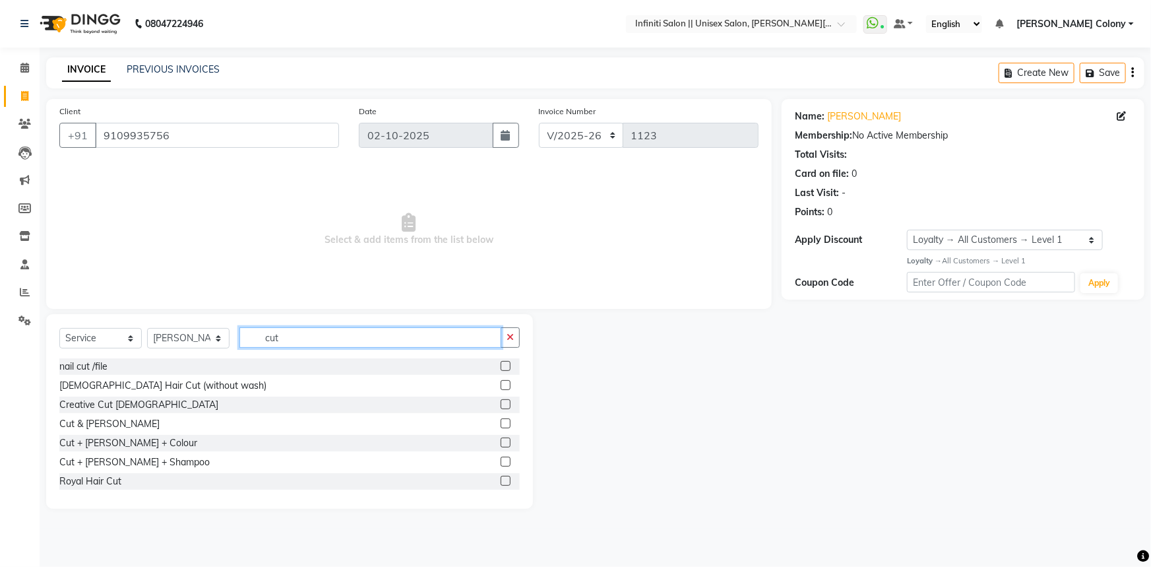
type input "cut"
click at [501, 464] on label at bounding box center [506, 462] width 10 height 10
click at [501, 464] on input "checkbox" at bounding box center [505, 462] width 9 height 9
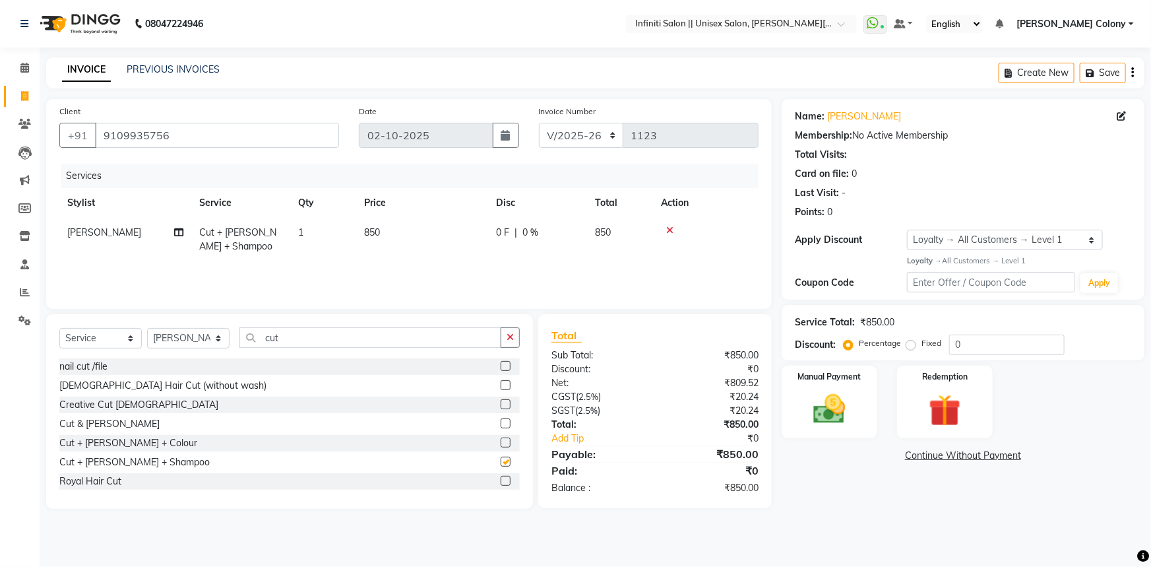
checkbox input "false"
click at [842, 408] on img at bounding box center [830, 409] width 54 height 38
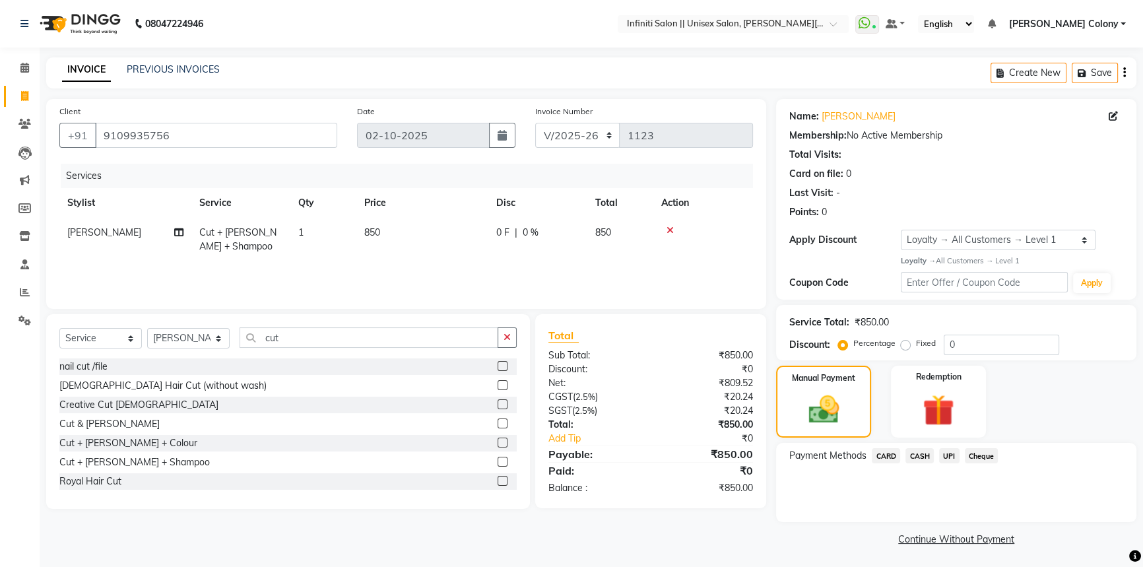
click at [914, 459] on span "CASH" at bounding box center [919, 455] width 28 height 15
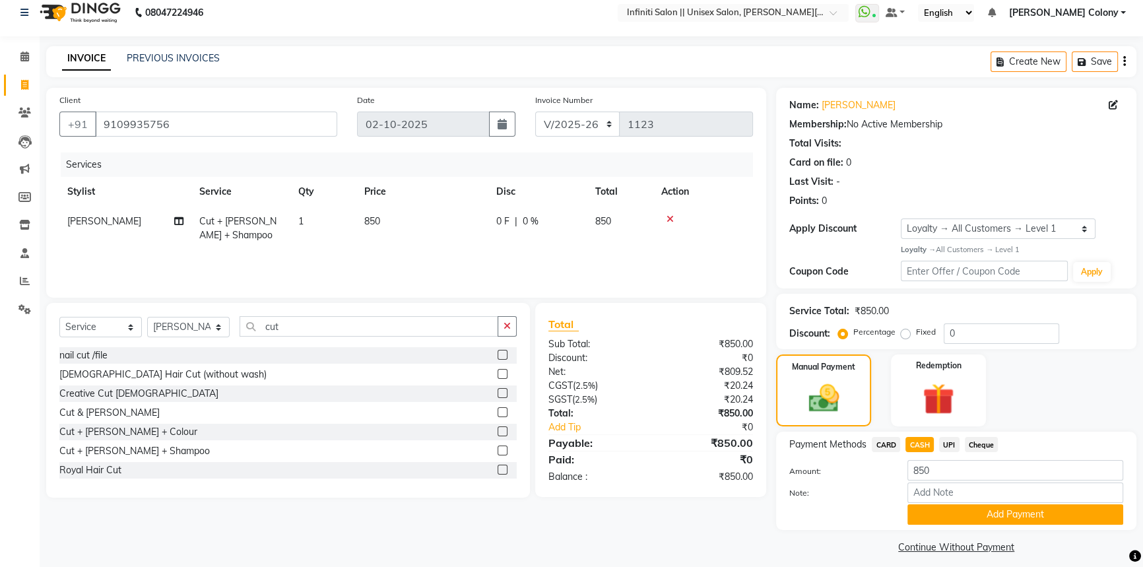
scroll to position [21, 0]
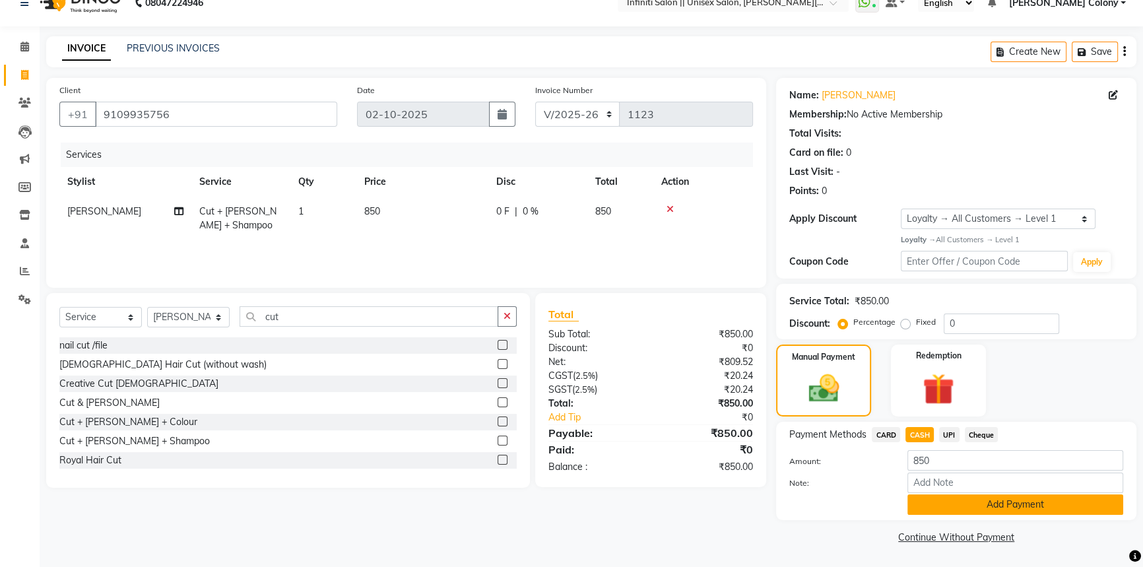
click at [948, 501] on button "Add Payment" at bounding box center [1015, 504] width 216 height 20
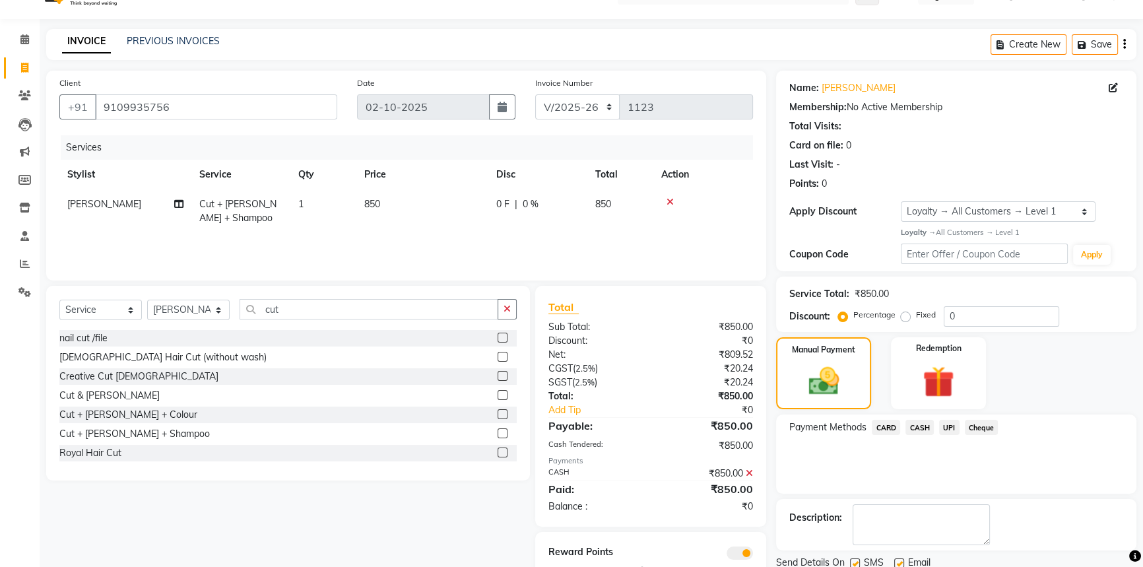
scroll to position [76, 0]
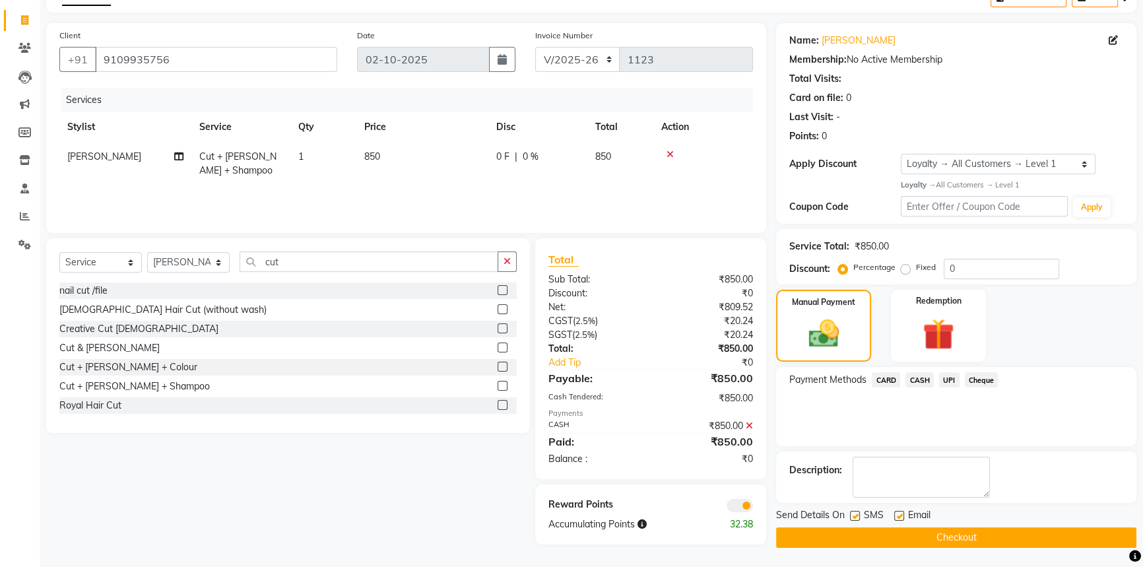
click at [932, 540] on button "Checkout" at bounding box center [956, 537] width 360 height 20
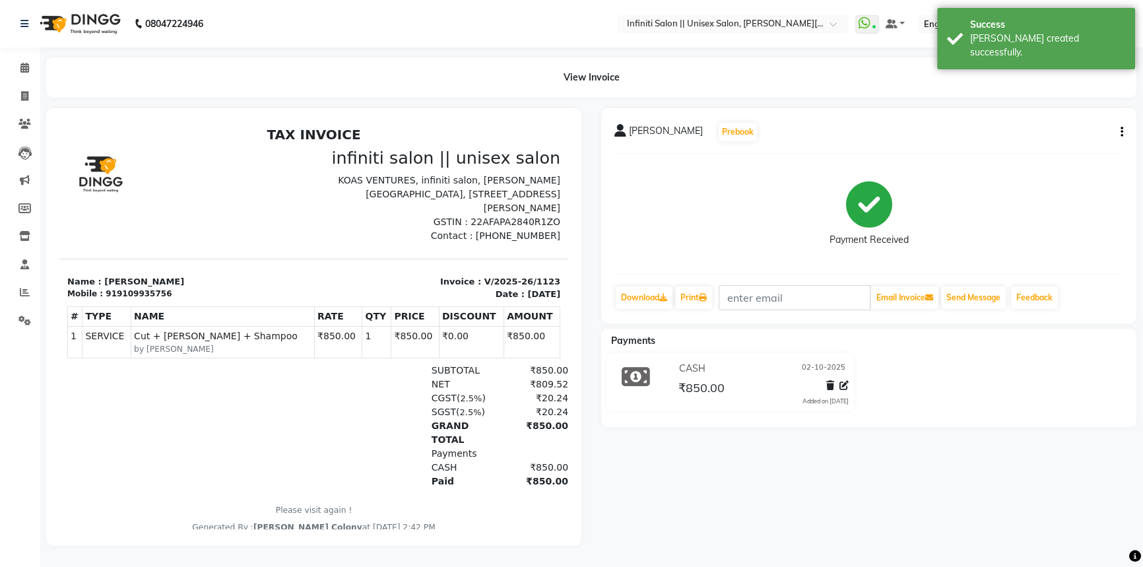
click at [59, 20] on img at bounding box center [79, 23] width 90 height 37
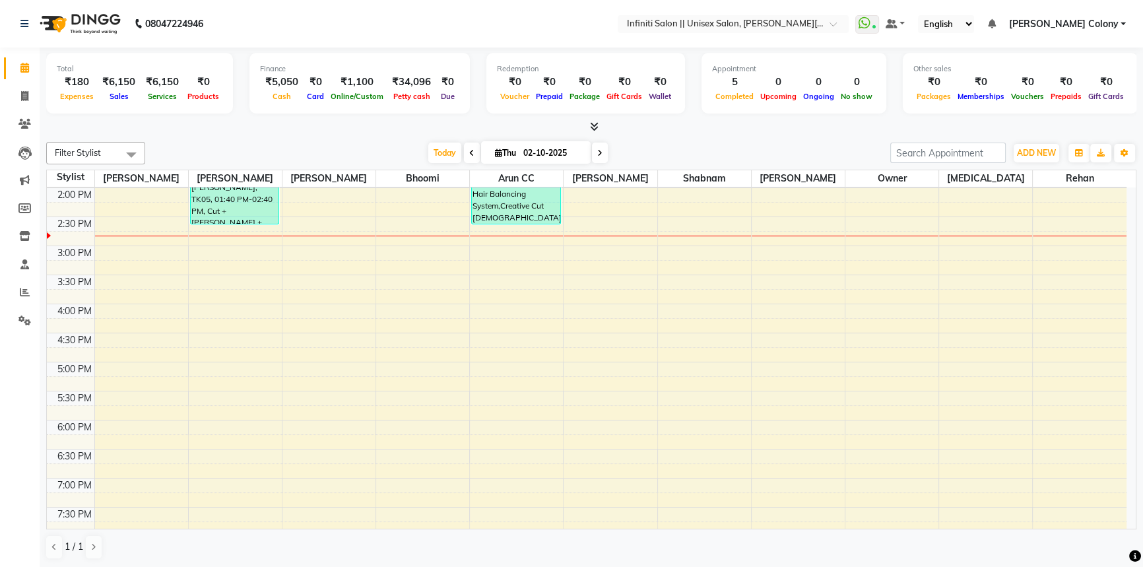
scroll to position [228, 0]
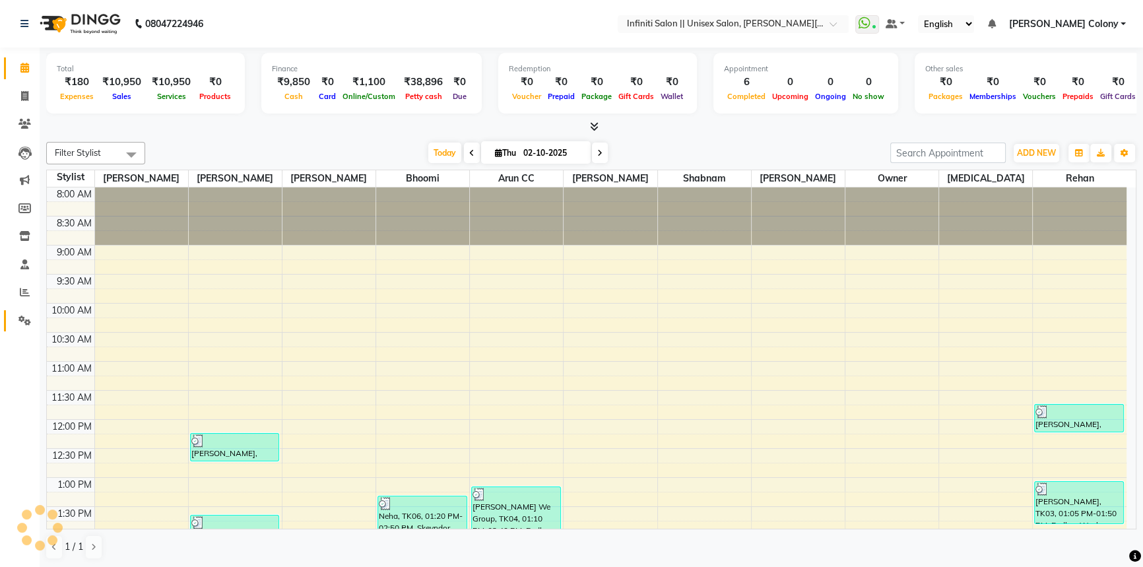
click at [13, 325] on span at bounding box center [24, 320] width 23 height 15
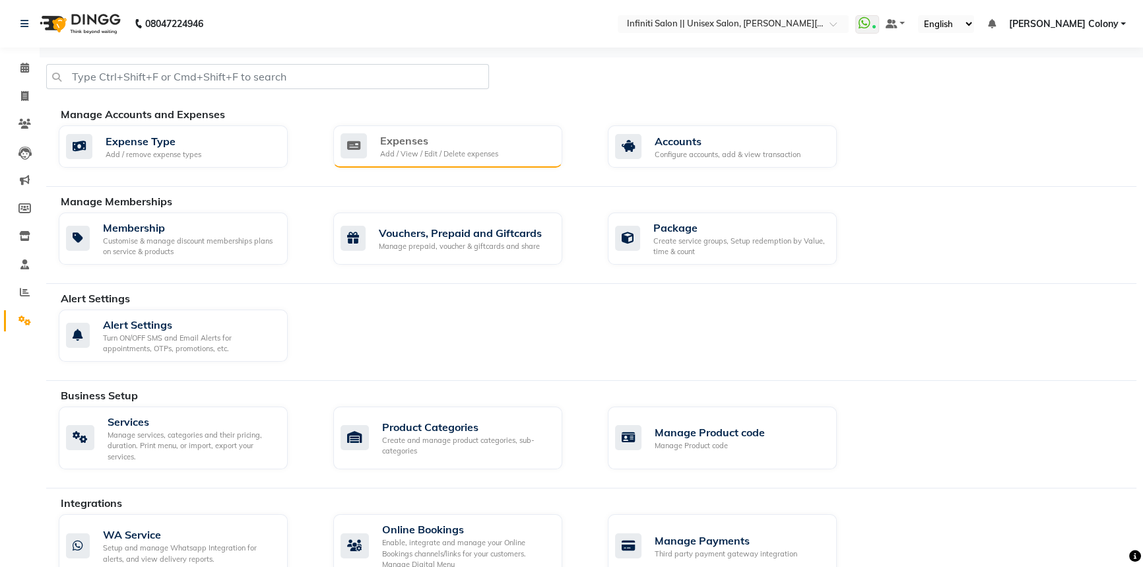
click at [439, 148] on div "Add / View / Edit / Delete expenses" at bounding box center [439, 153] width 118 height 11
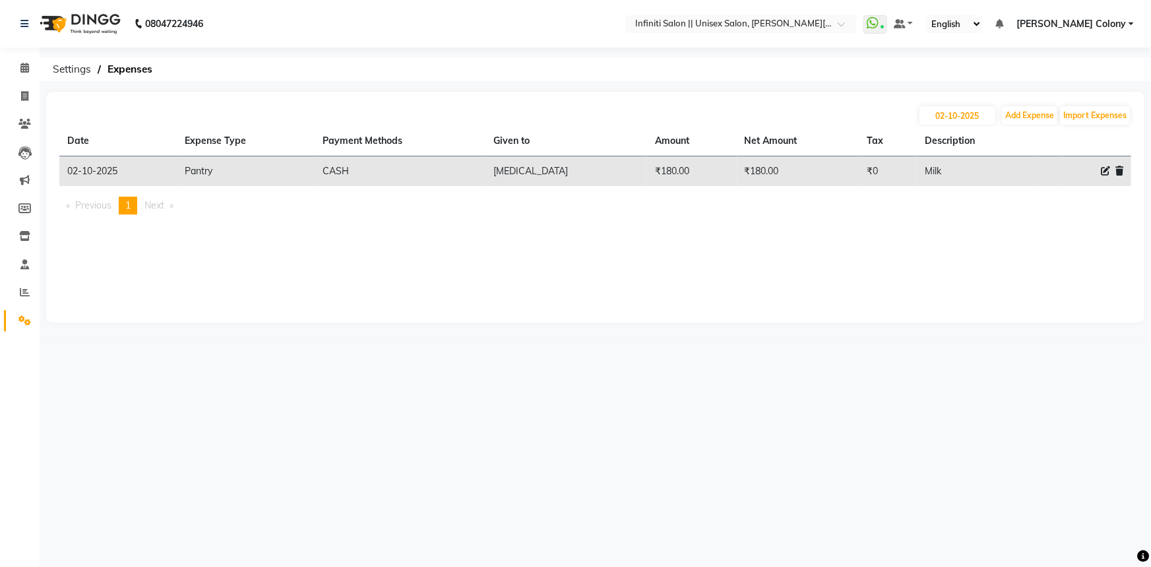
click at [55, 21] on img at bounding box center [79, 23] width 90 height 37
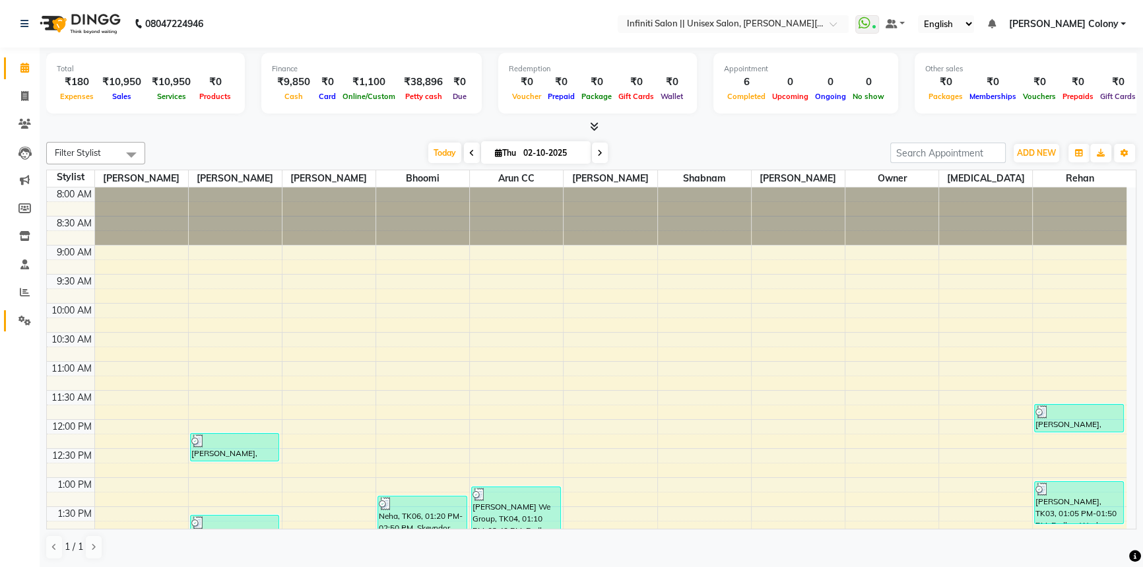
click at [18, 319] on icon at bounding box center [24, 320] width 13 height 10
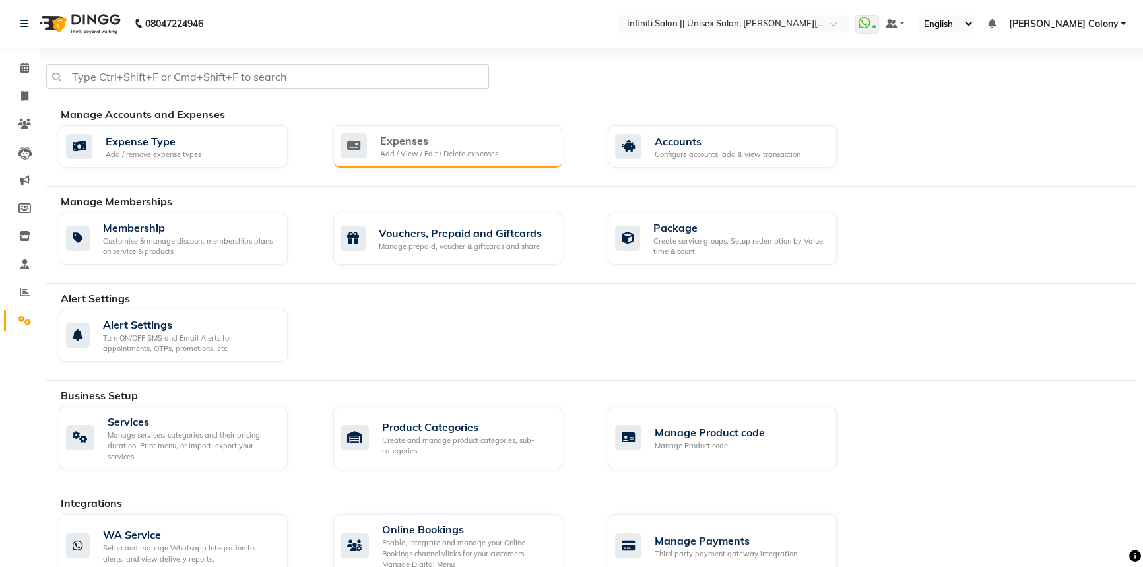
click at [406, 154] on div "Add / View / Edit / Delete expenses" at bounding box center [439, 153] width 118 height 11
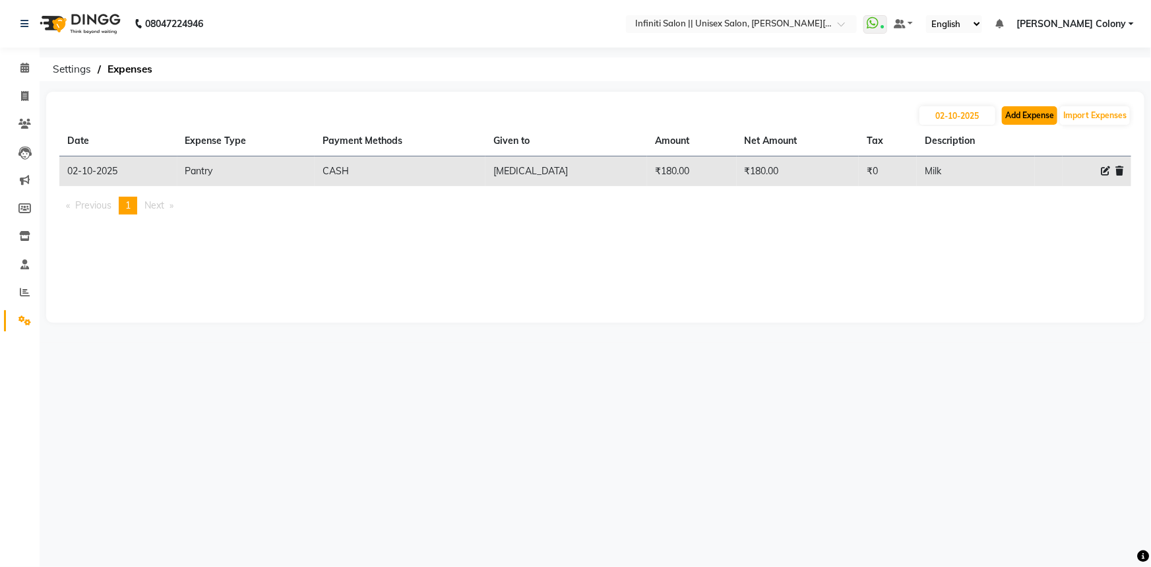
click at [1030, 112] on button "Add Expense" at bounding box center [1029, 115] width 55 height 18
select select "1"
select select "7361"
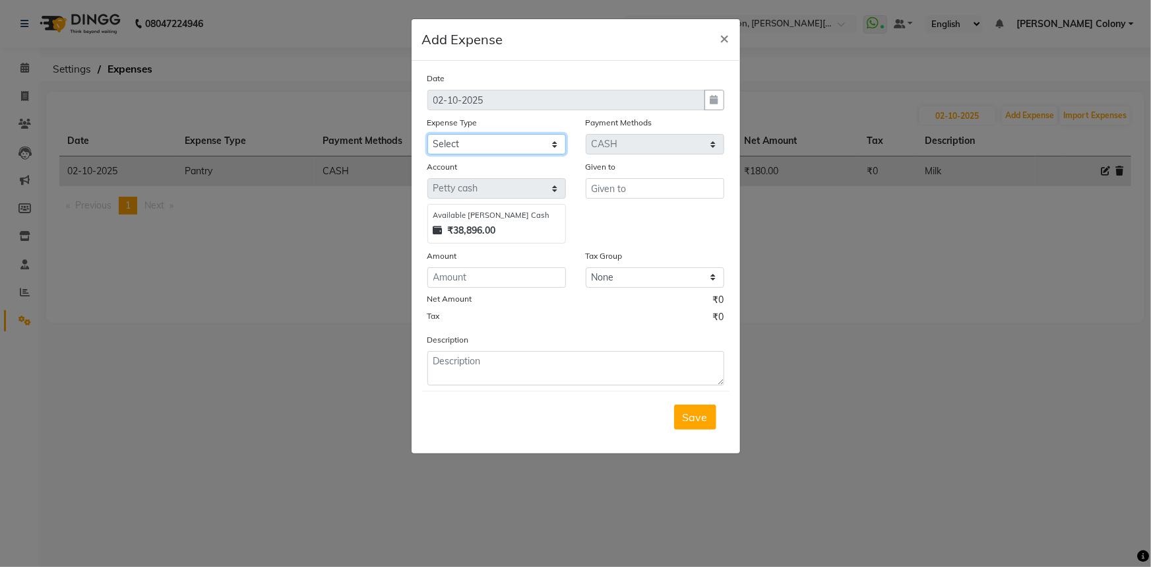
click at [531, 148] on select "Select Advance Salary Client Snacks Fuel Incentive Maintenance Miscellaneous Pa…" at bounding box center [497, 144] width 139 height 20
select select "12394"
click at [428, 135] on select "Select Advance Salary Client Snacks Fuel Incentive Maintenance Miscellaneous Pa…" at bounding box center [497, 144] width 139 height 20
click at [647, 182] on input "text" at bounding box center [655, 188] width 139 height 20
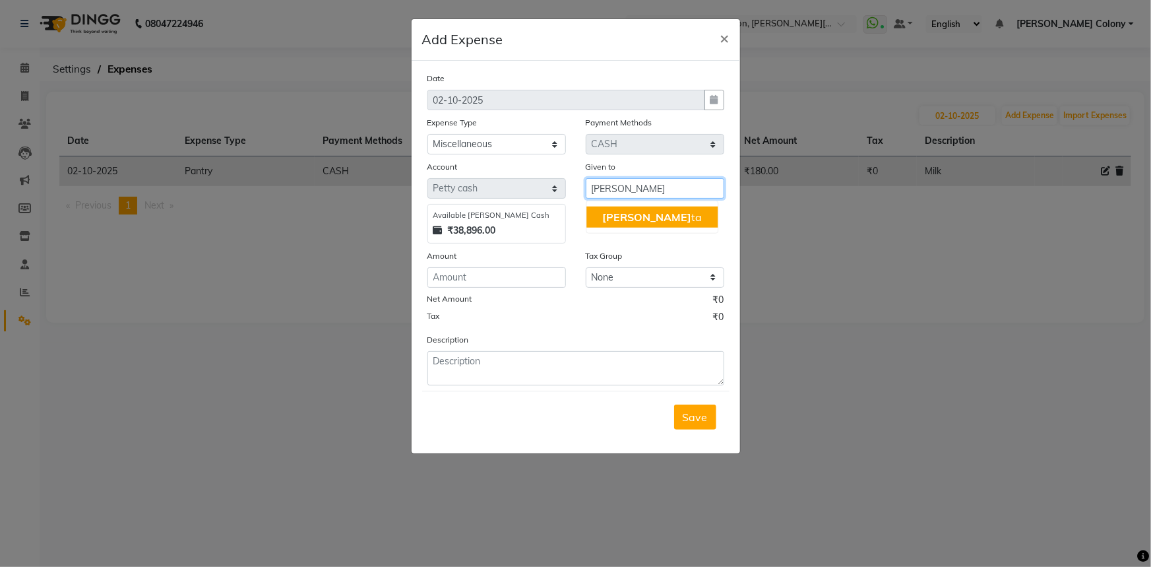
click at [645, 214] on button "[PERSON_NAME]" at bounding box center [652, 217] width 131 height 21
type input "[MEDICAL_DATA]"
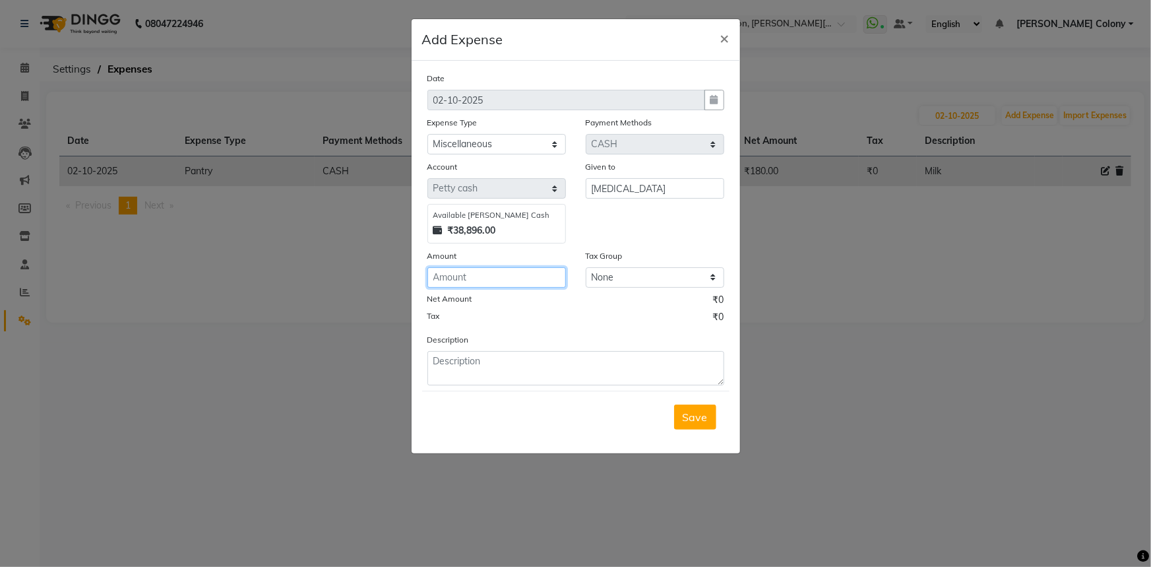
click at [525, 270] on input "number" at bounding box center [497, 277] width 139 height 20
type input "390"
click at [544, 377] on textarea at bounding box center [576, 368] width 297 height 34
click at [513, 362] on textarea "Perfume And Choclate for Staff" at bounding box center [576, 368] width 297 height 34
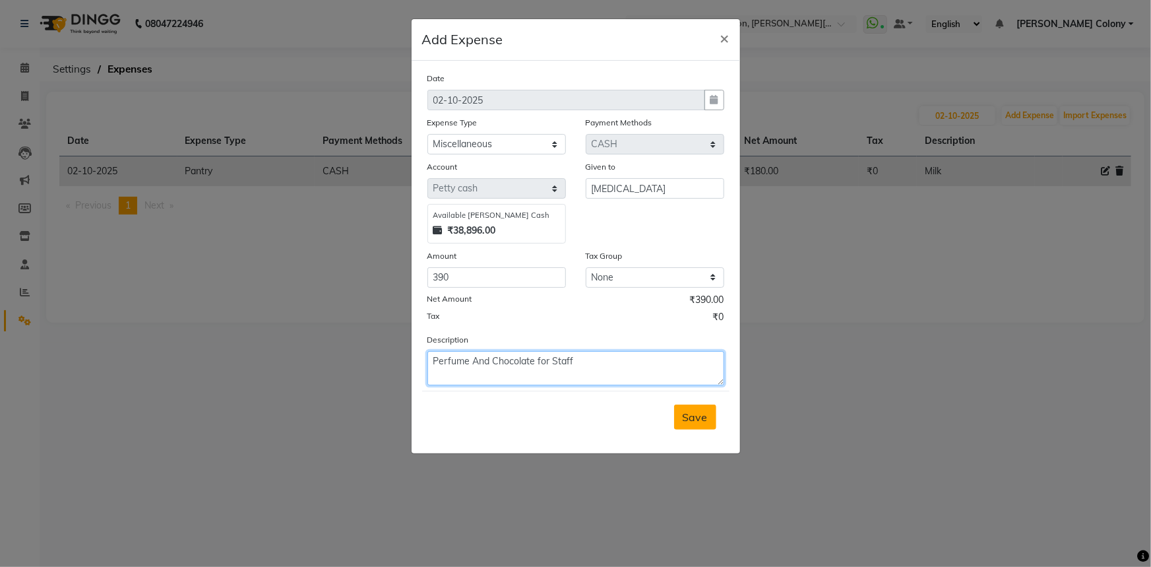
type textarea "Perfume And Chocolate for Staff"
click at [697, 422] on span "Save" at bounding box center [695, 416] width 25 height 13
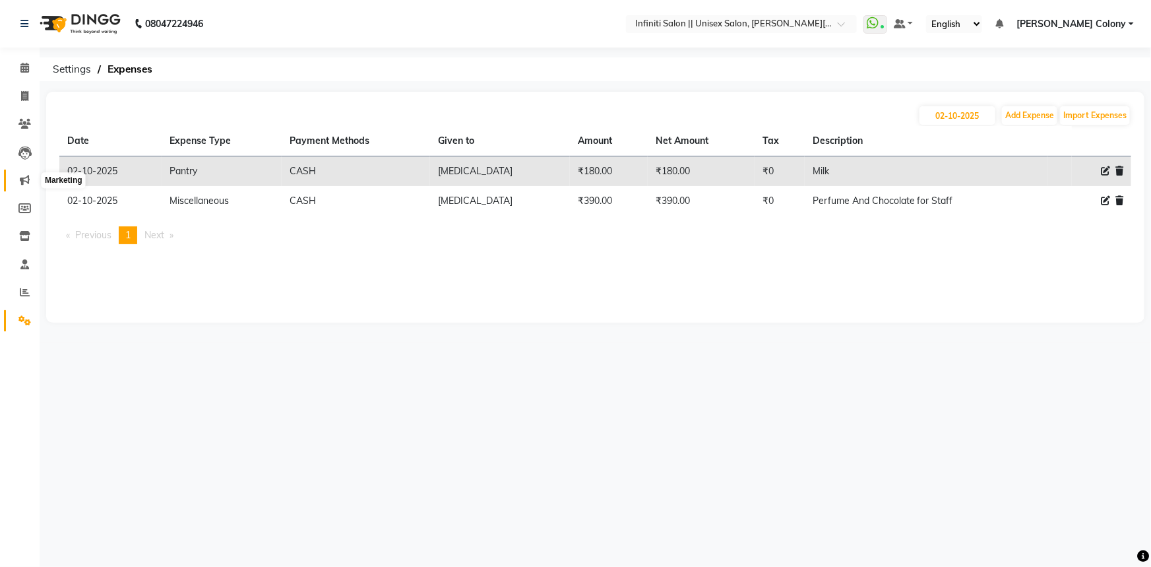
click at [24, 183] on icon at bounding box center [25, 180] width 10 height 10
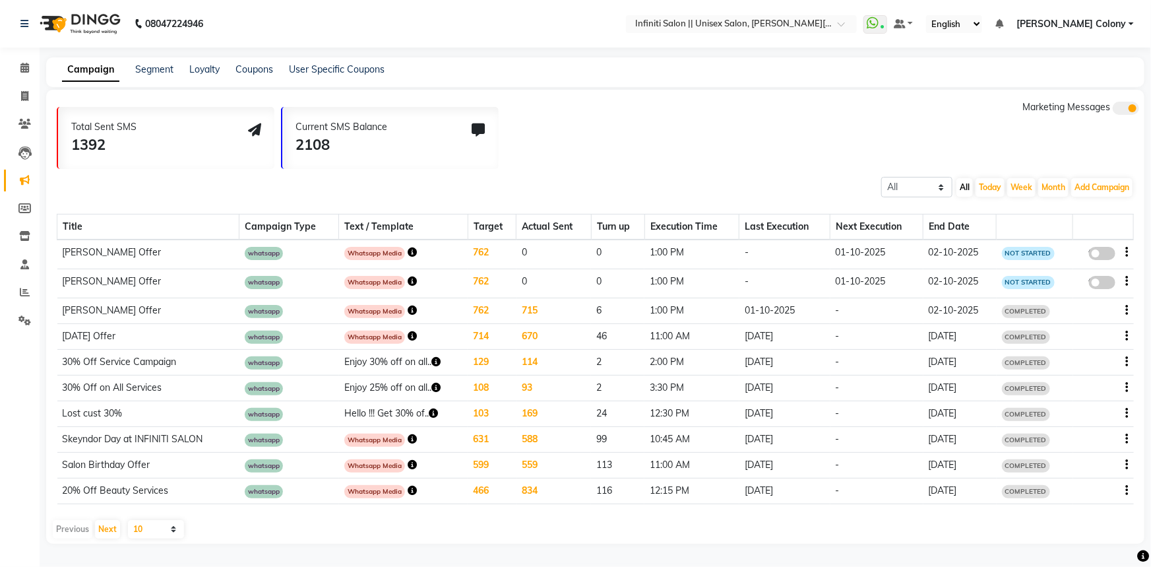
click at [944, 282] on td "02-10-2025" at bounding box center [960, 283] width 73 height 29
click at [872, 275] on td "01-10-2025" at bounding box center [877, 283] width 93 height 29
click at [864, 283] on td "01-10-2025" at bounding box center [877, 283] width 93 height 29
click at [1127, 281] on icon "button" at bounding box center [1127, 281] width 3 height 1
click at [1085, 277] on div "Edit" at bounding box center [1092, 273] width 41 height 16
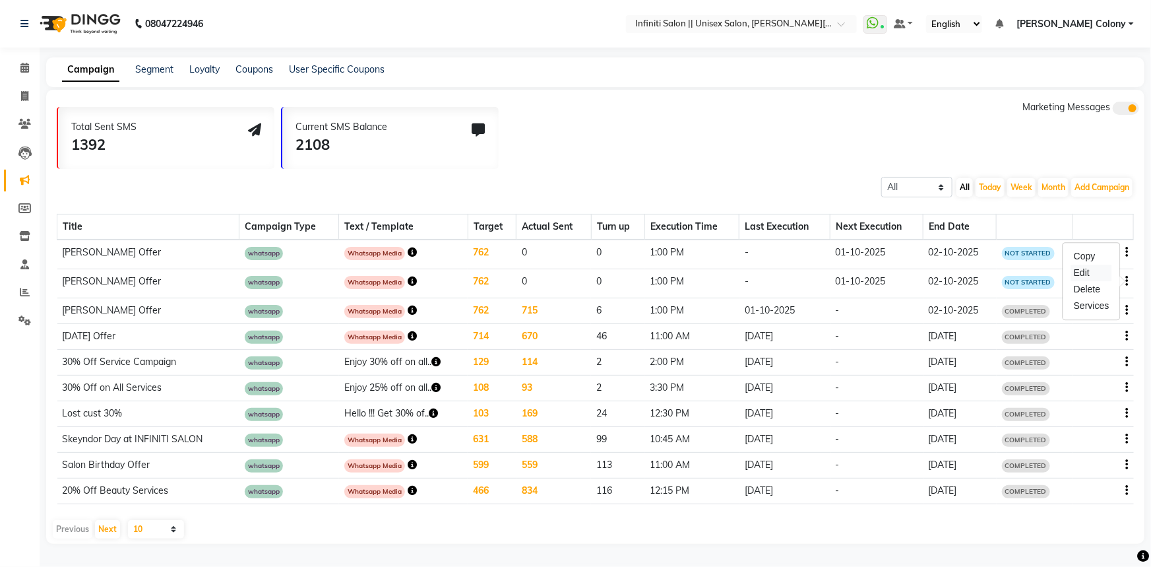
select select "3"
select select "39214"
select select "1"
select select "780"
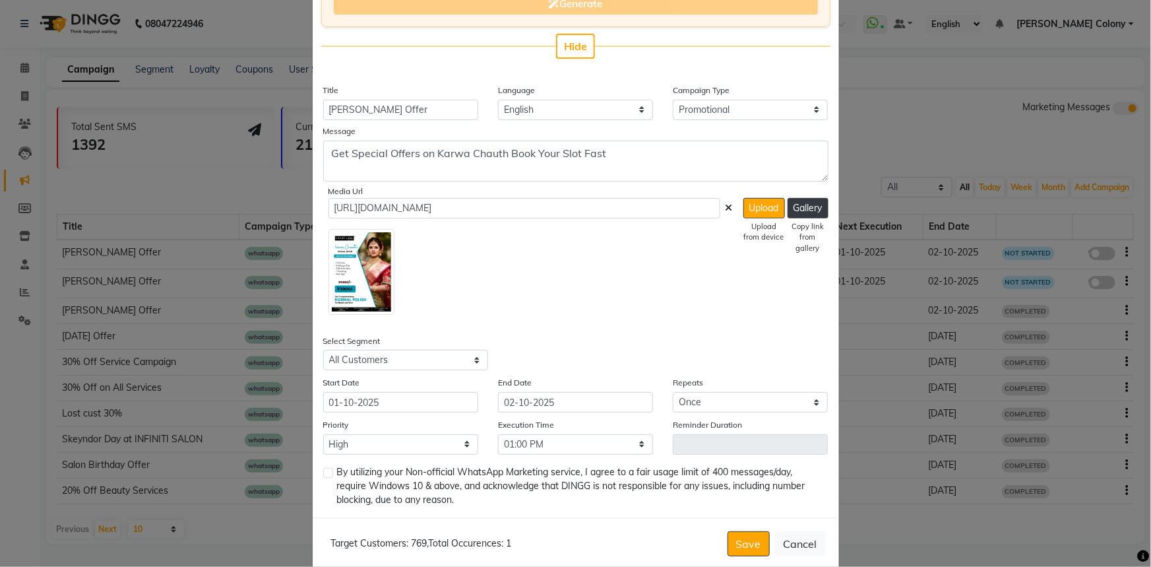
scroll to position [240, 0]
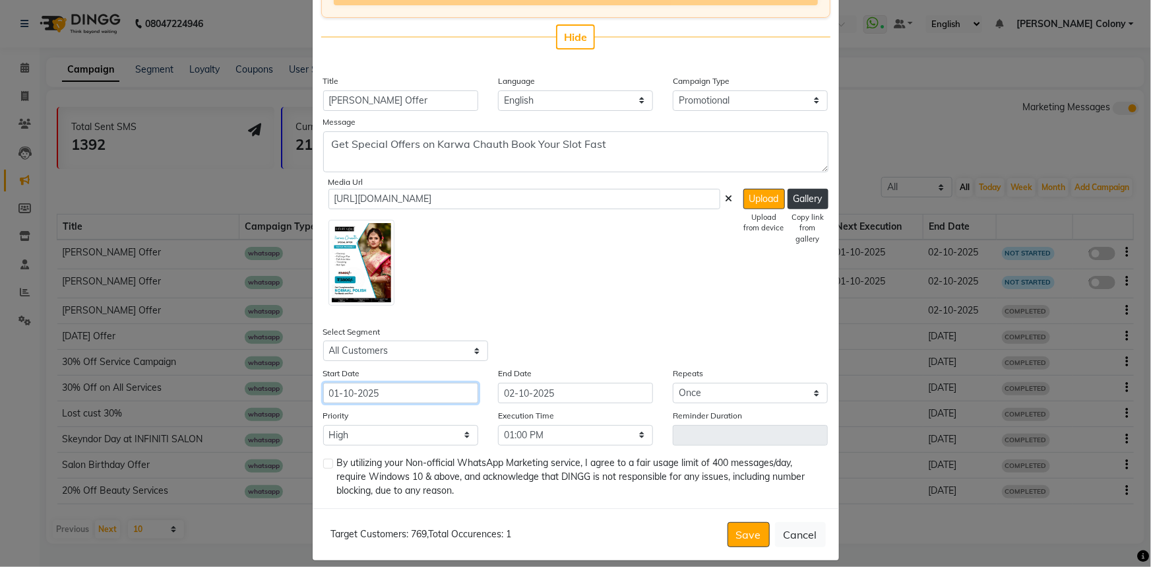
click at [333, 393] on input "01-10-2025" at bounding box center [400, 393] width 155 height 20
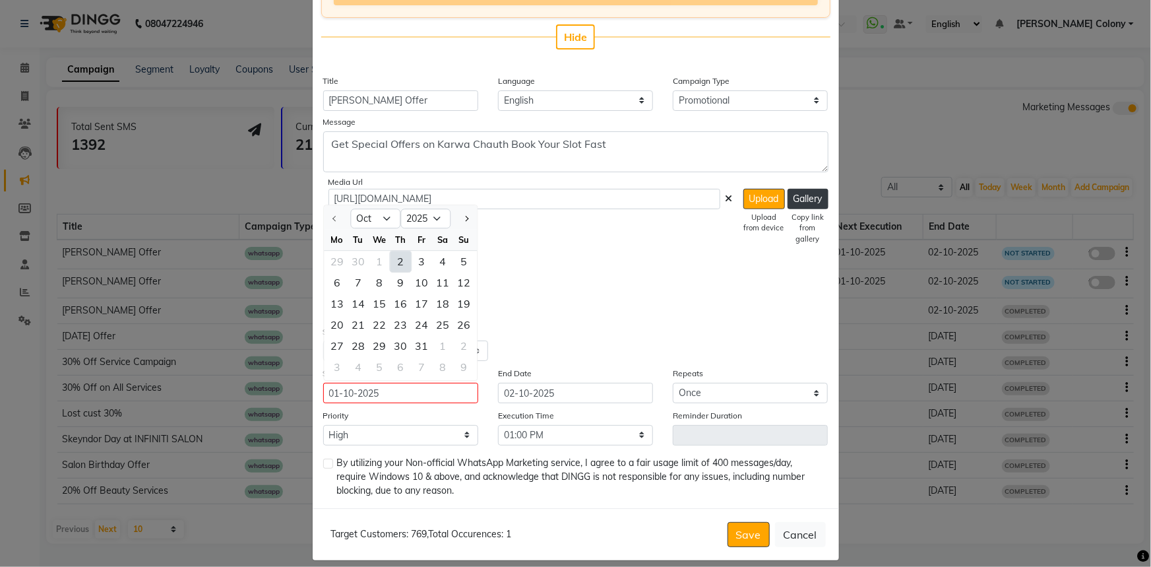
click at [400, 257] on div "2" at bounding box center [400, 261] width 21 height 21
type input "02-10-2025"
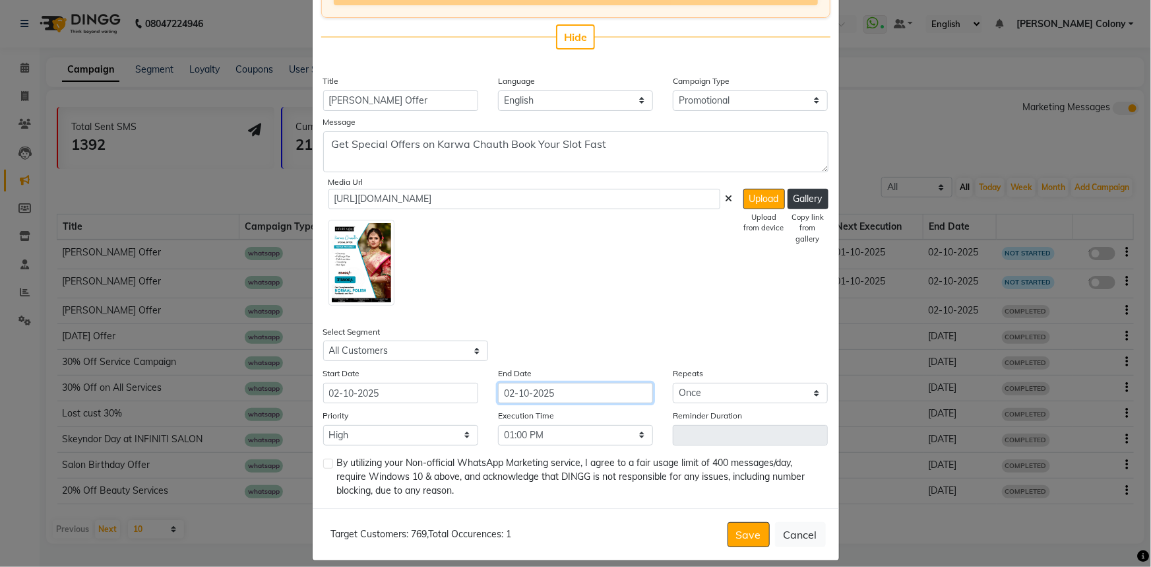
click at [508, 397] on input "02-10-2025" at bounding box center [575, 393] width 155 height 20
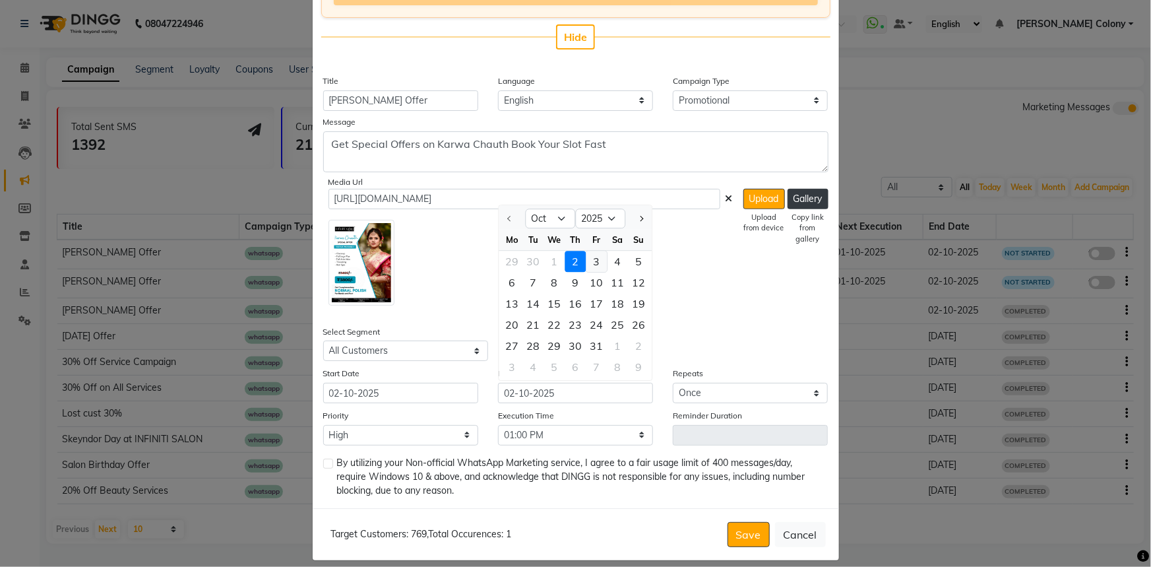
click at [591, 266] on div "3" at bounding box center [596, 261] width 21 height 21
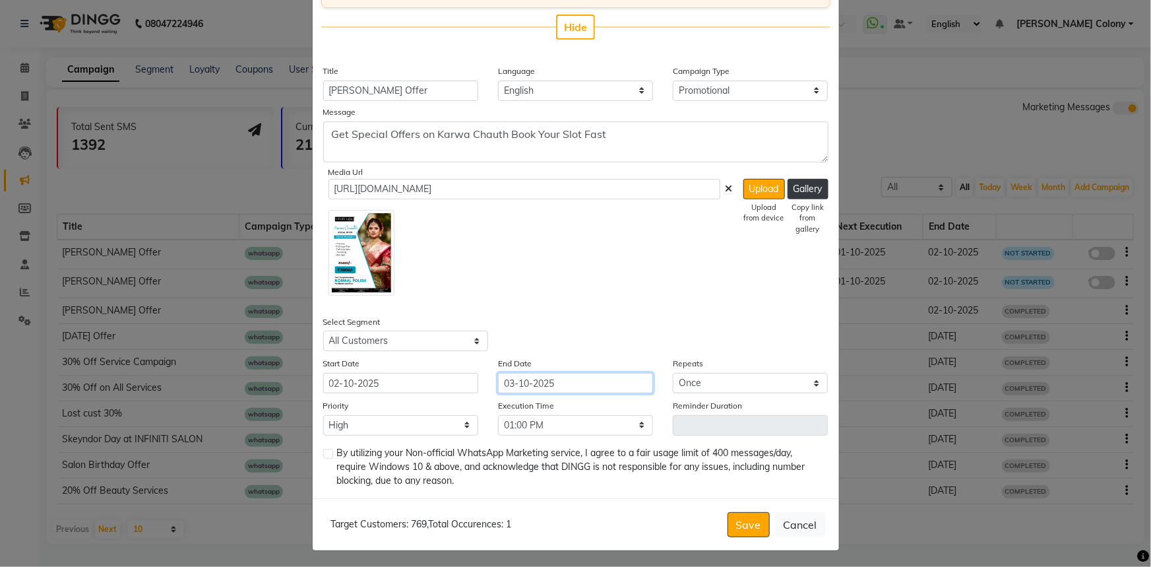
scroll to position [252, 0]
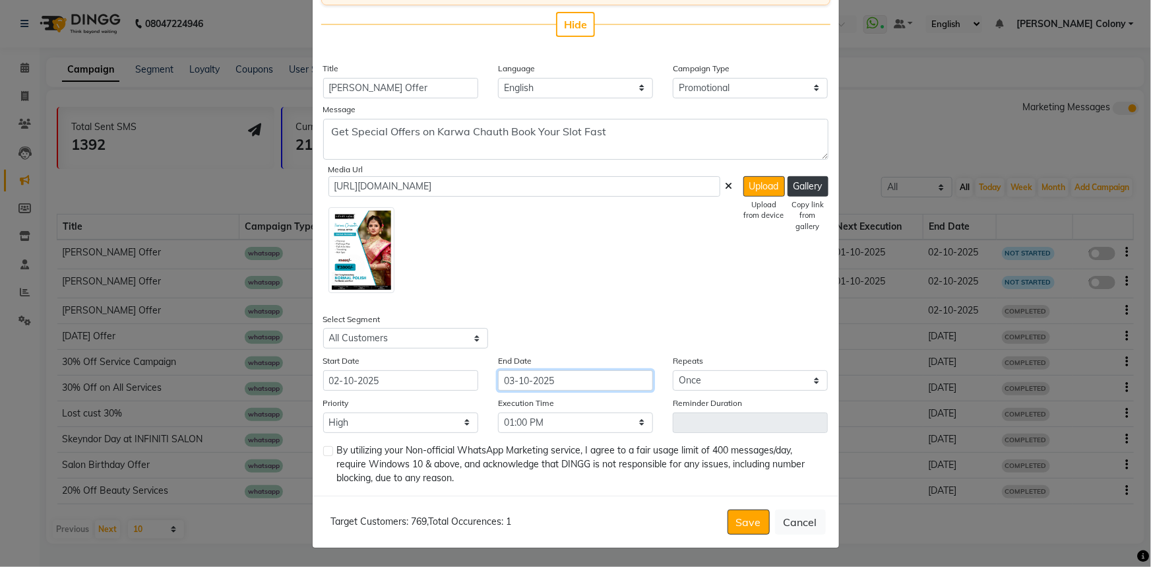
click at [513, 380] on input "03-10-2025" at bounding box center [575, 380] width 155 height 20
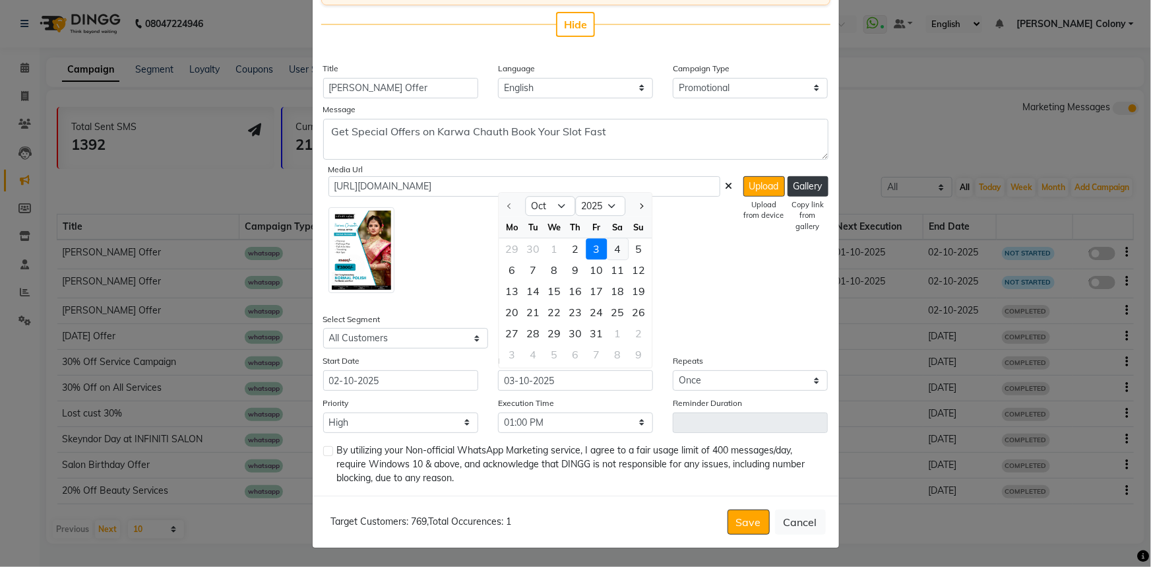
click at [607, 243] on div "4" at bounding box center [617, 249] width 21 height 21
type input "04-10-2025"
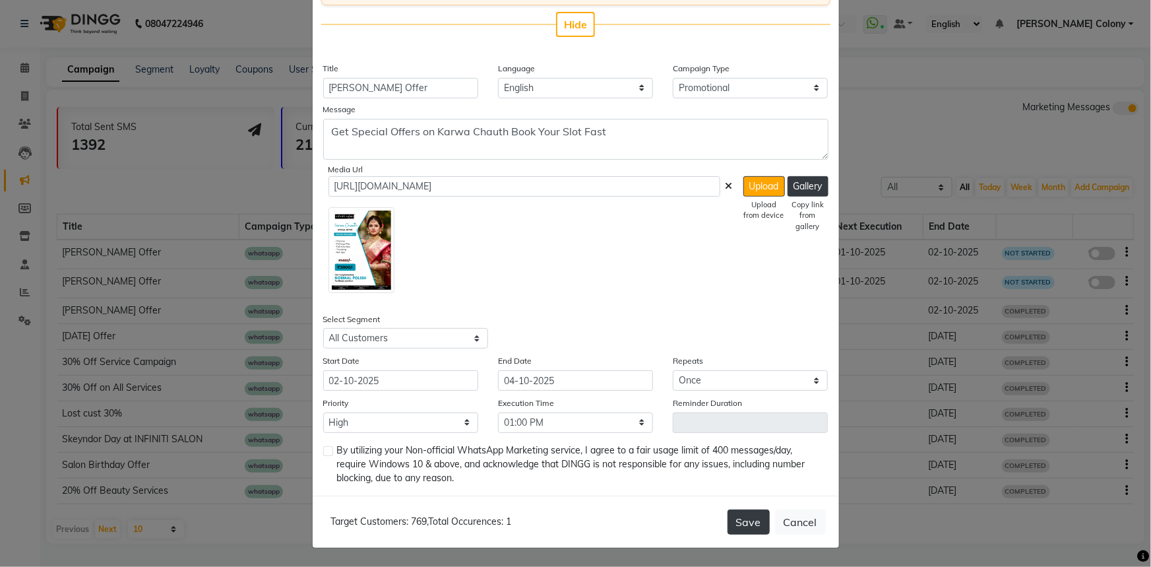
click at [737, 515] on button "Save" at bounding box center [749, 521] width 42 height 25
click at [325, 455] on label at bounding box center [328, 451] width 10 height 10
click at [325, 455] on input "checkbox" at bounding box center [327, 451] width 9 height 9
checkbox input "true"
click at [750, 531] on button "Save" at bounding box center [749, 521] width 42 height 25
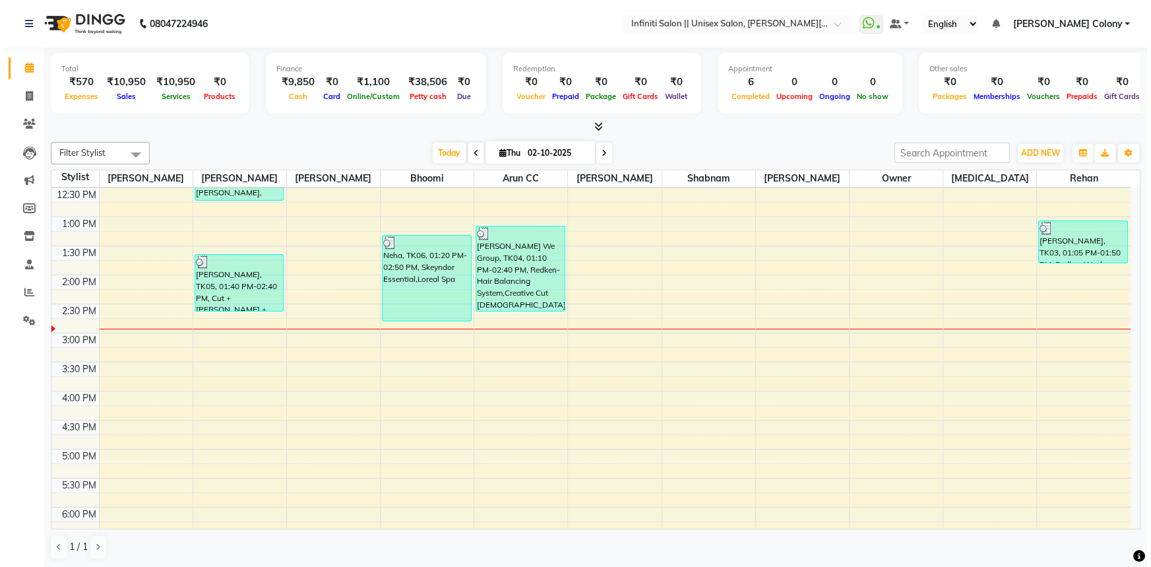
scroll to position [240, 0]
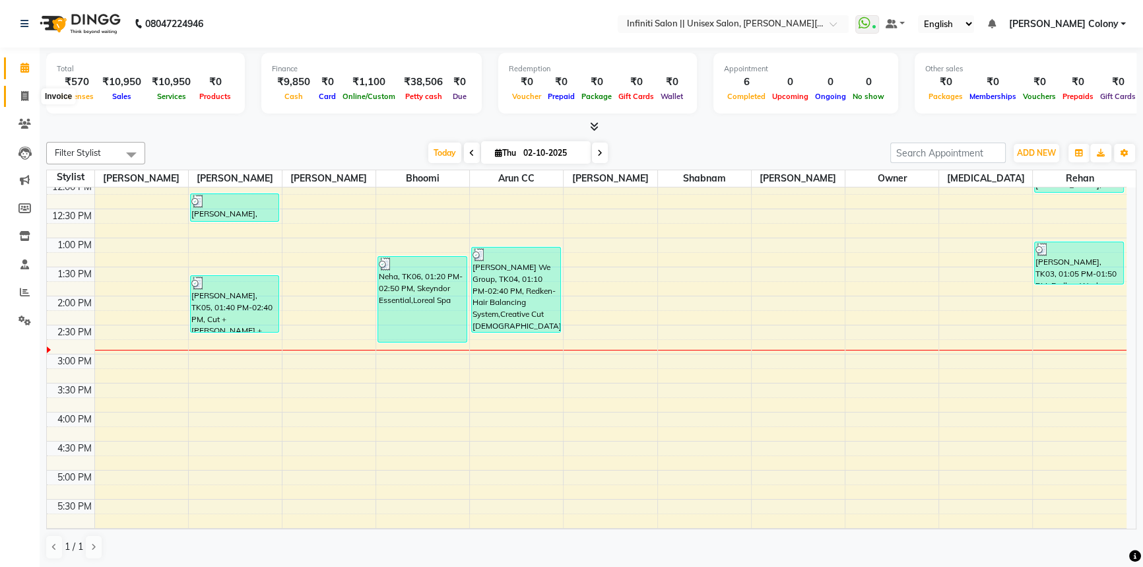
drag, startPoint x: 26, startPoint y: 90, endPoint x: 26, endPoint y: 103, distance: 12.6
click at [26, 91] on icon at bounding box center [24, 96] width 7 height 10
select select "service"
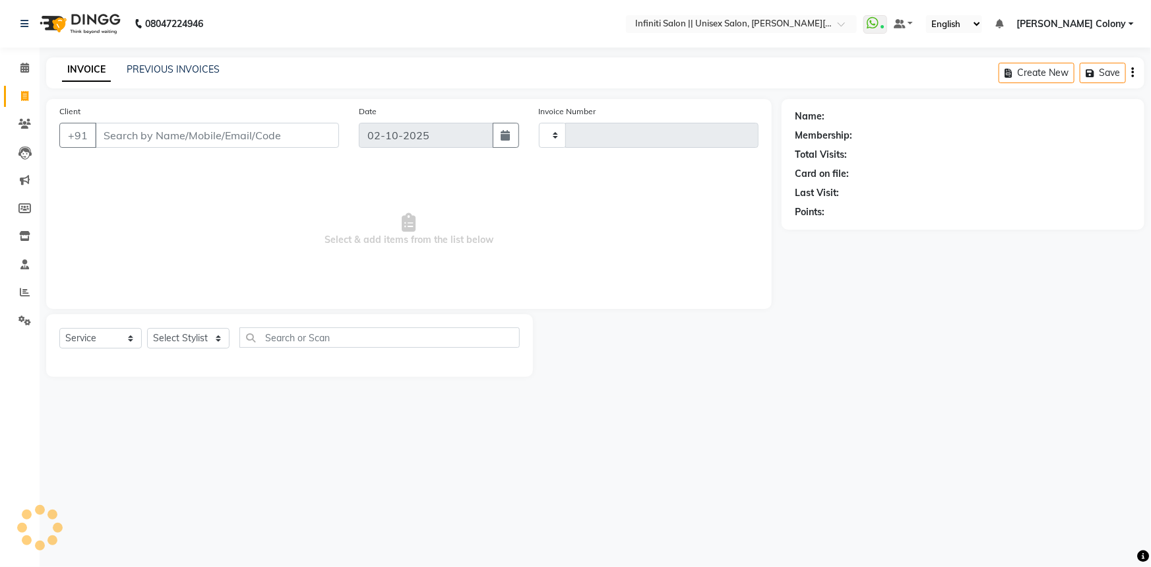
type input "1124"
select select "8233"
click at [205, 67] on link "PREVIOUS INVOICES" at bounding box center [173, 69] width 93 height 12
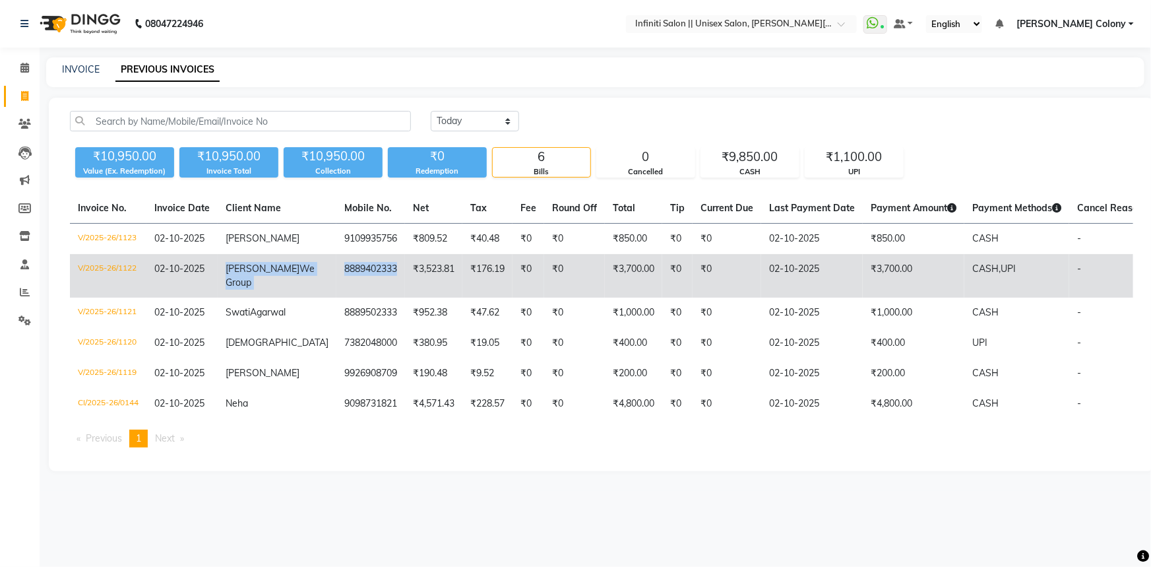
copy tr "[PERSON_NAME] We Group 8889402333"
drag, startPoint x: 226, startPoint y: 269, endPoint x: 361, endPoint y: 274, distance: 135.4
click at [361, 274] on tr "V/2025-26/1122 [DATE] [PERSON_NAME] We Group 8889402333 ₹3,523.81 ₹176.19 ₹0 ₹0…" at bounding box center [633, 276] width 1126 height 44
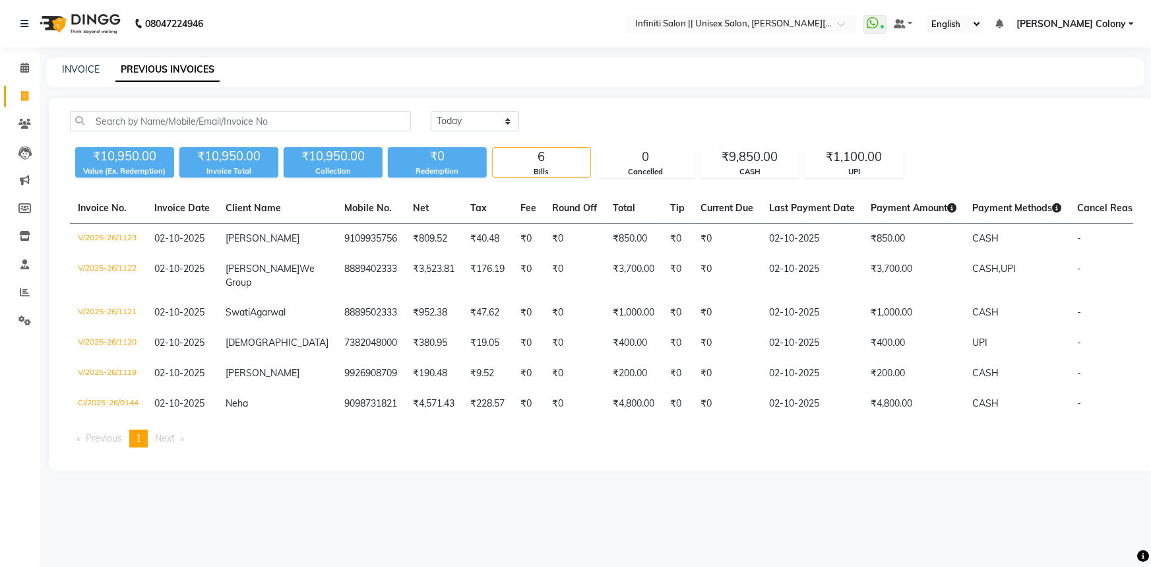
click at [383, 84] on div "INVOICE PREVIOUS INVOICES" at bounding box center [595, 72] width 1099 height 30
click at [18, 100] on span at bounding box center [24, 96] width 23 height 15
select select "service"
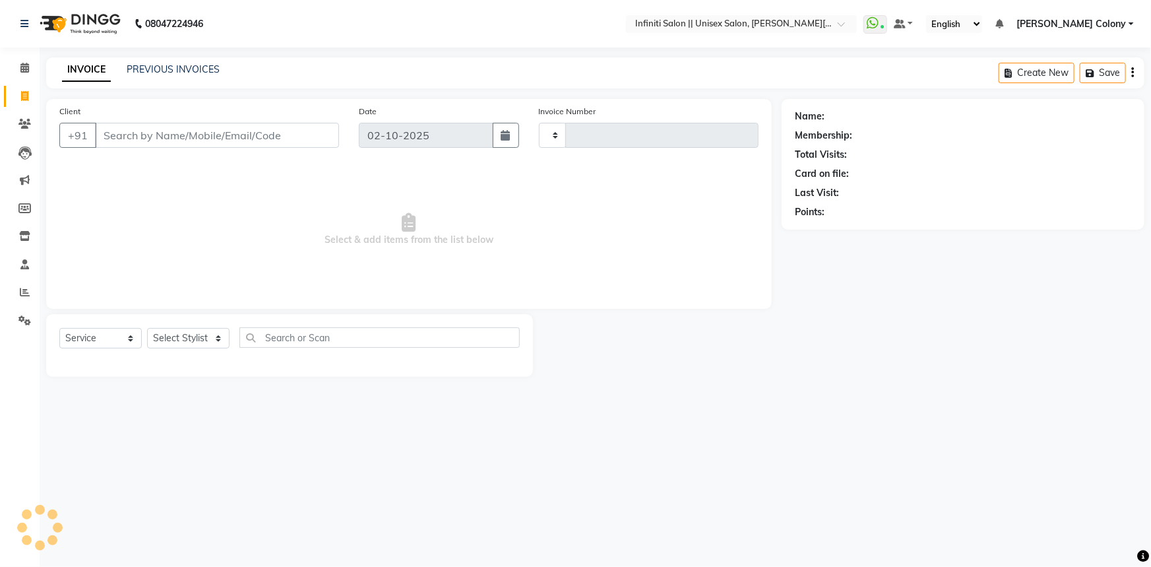
type input "1124"
select select "8233"
click at [132, 129] on input "Client" at bounding box center [217, 135] width 244 height 25
type input "926133933"
click at [320, 137] on span "Add Client" at bounding box center [305, 135] width 52 height 13
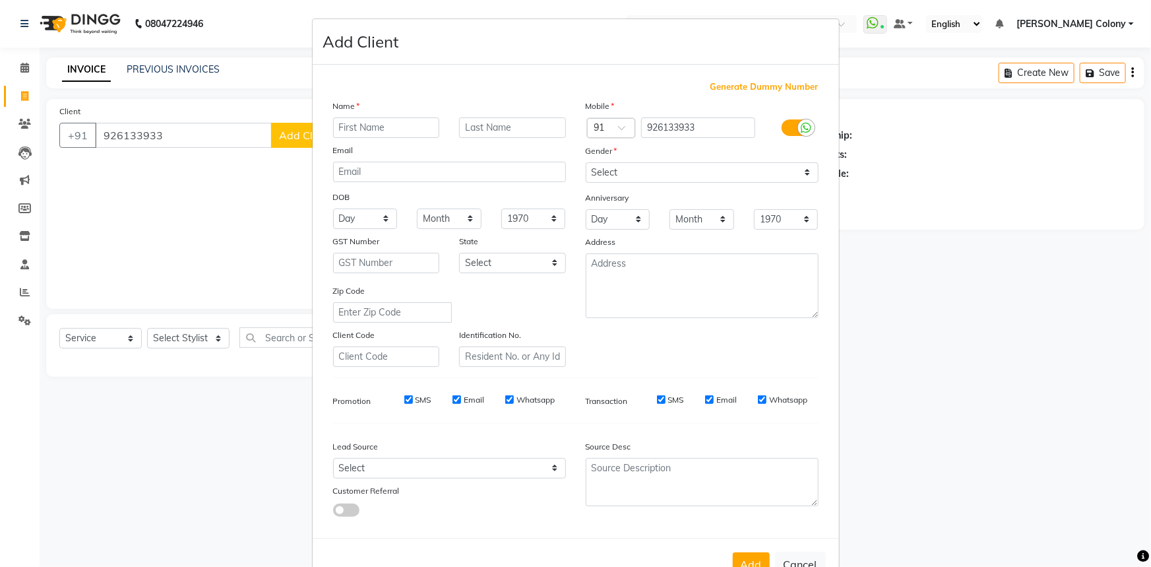
click at [106, 137] on ngb-modal-window "Add Client Generate Dummy Number Name Email DOB Day 01 02 03 04 05 06 07 08 09 …" at bounding box center [575, 283] width 1151 height 567
click at [649, 134] on input "926133933" at bounding box center [698, 127] width 114 height 20
type input "9826133933"
click at [342, 130] on input "text" at bounding box center [386, 127] width 107 height 20
type input "Isi"
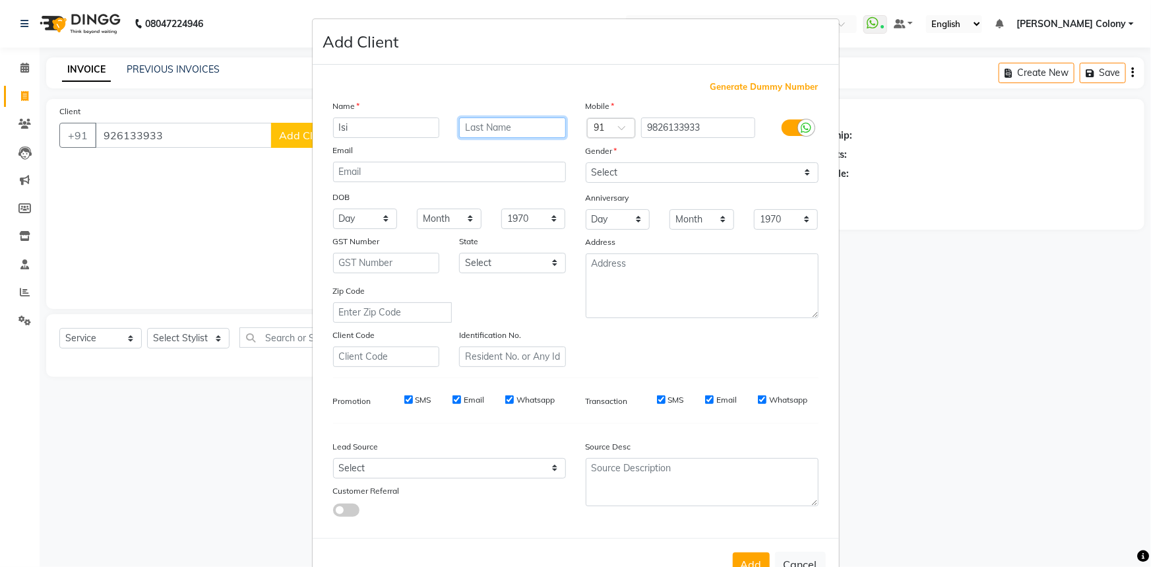
click at [496, 129] on input "text" at bounding box center [512, 127] width 107 height 20
type input "[PERSON_NAME]"
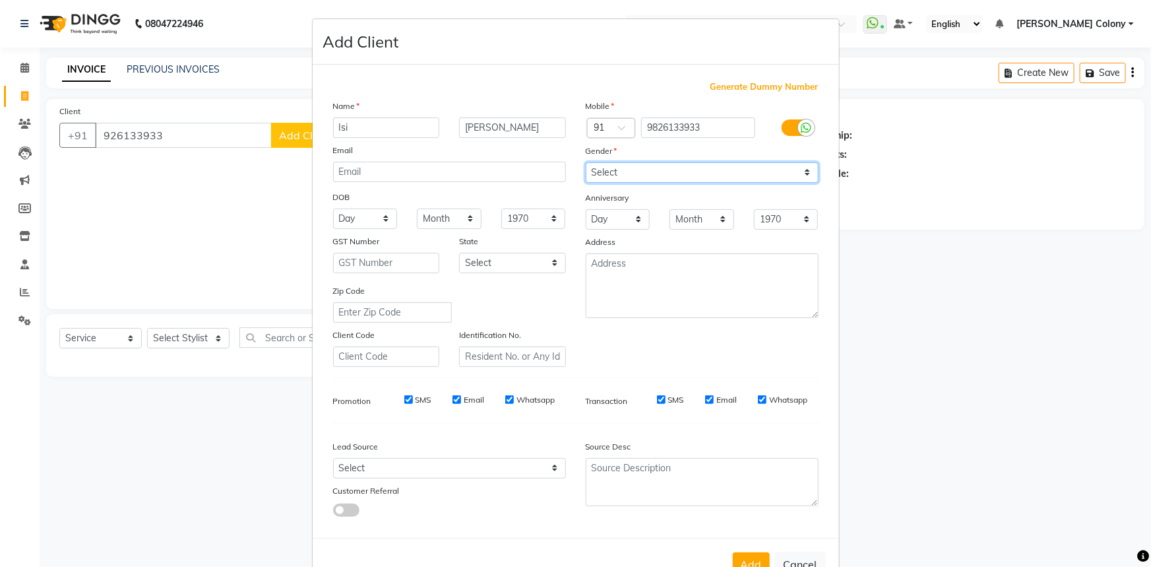
click at [626, 175] on select "Select [DEMOGRAPHIC_DATA] [DEMOGRAPHIC_DATA] Other Prefer Not To Say" at bounding box center [702, 172] width 233 height 20
select select "[DEMOGRAPHIC_DATA]"
click at [586, 162] on select "Select [DEMOGRAPHIC_DATA] [DEMOGRAPHIC_DATA] Other Prefer Not To Say" at bounding box center [702, 172] width 233 height 20
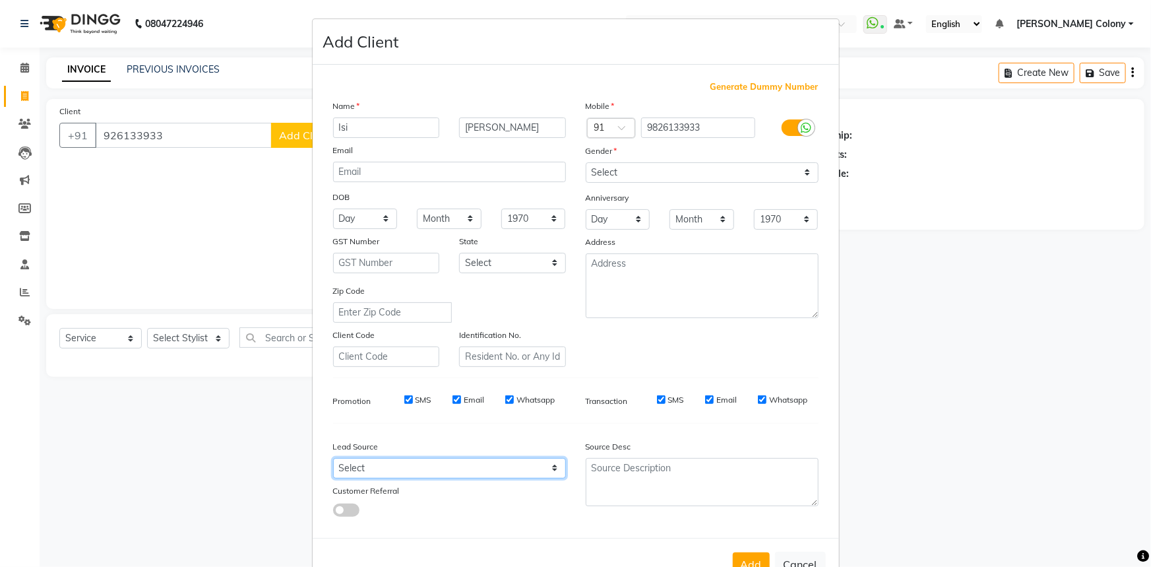
drag, startPoint x: 394, startPoint y: 474, endPoint x: 387, endPoint y: 462, distance: 14.5
click at [393, 473] on select "Select Walk-in Referral Internet Friend Word of Mouth Advertisement Facebook Ju…" at bounding box center [449, 468] width 233 height 20
select select "54379"
click at [333, 461] on select "Select Walk-in Referral Internet Friend Word of Mouth Advertisement Facebook Ju…" at bounding box center [449, 468] width 233 height 20
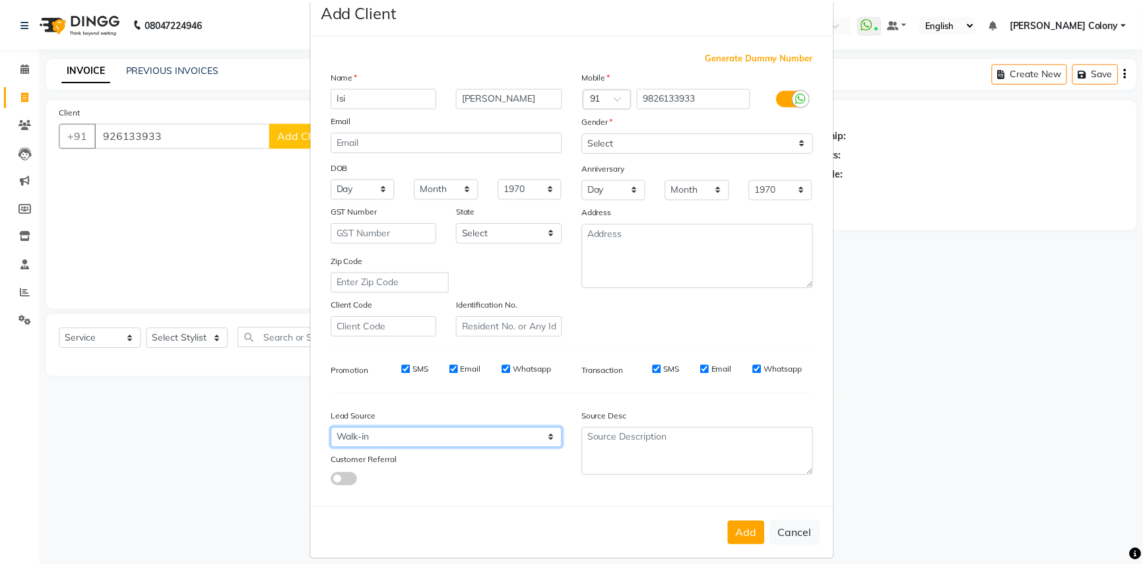
scroll to position [46, 0]
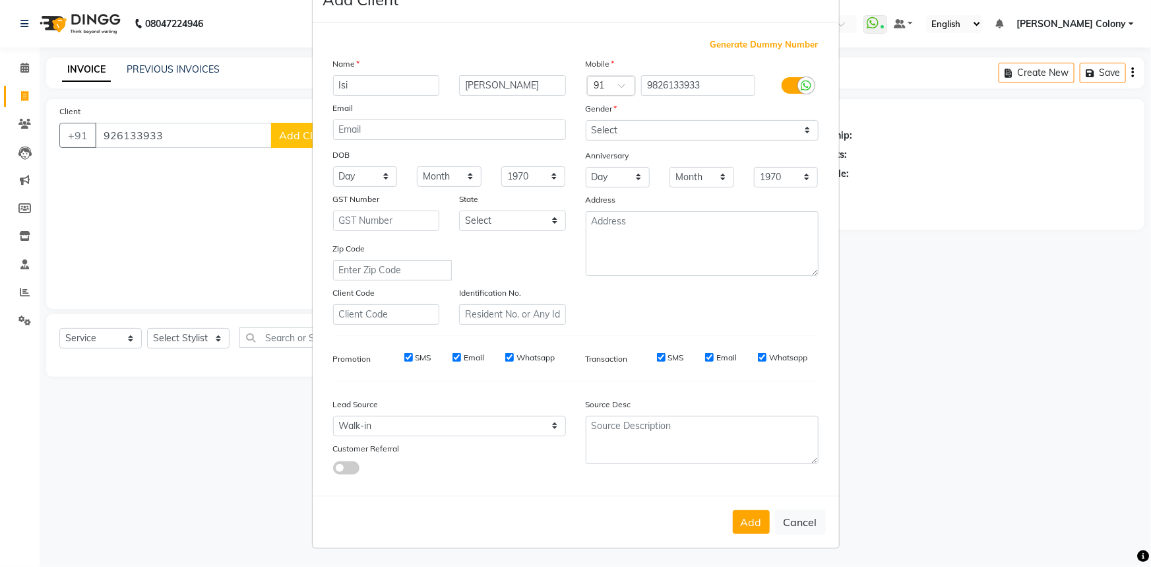
click at [753, 523] on button "Add" at bounding box center [751, 522] width 37 height 24
type input "9826133933"
select select
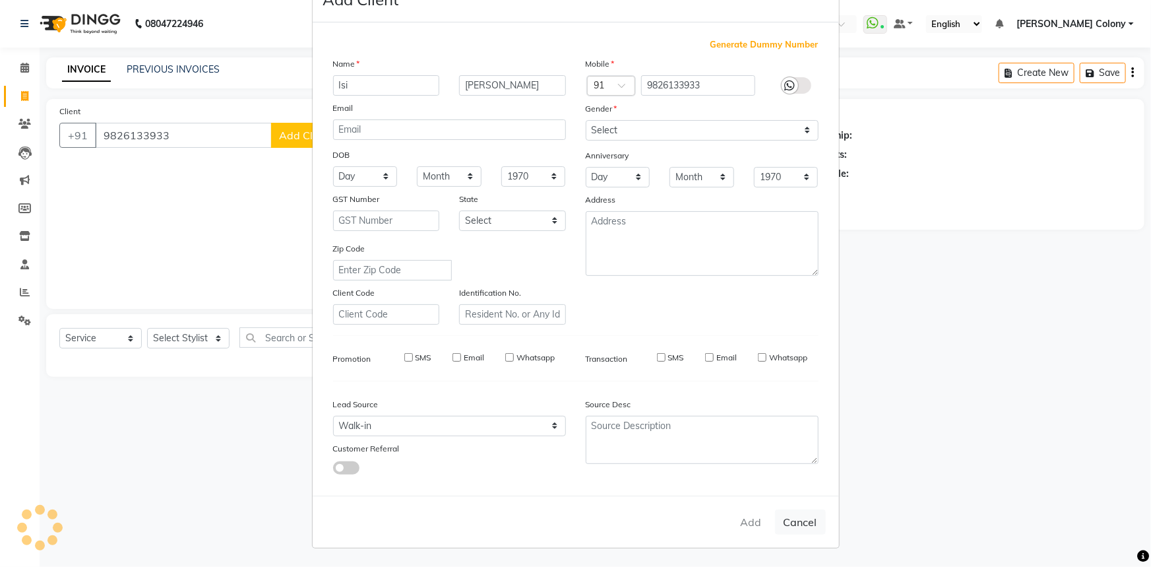
select select
checkbox input "false"
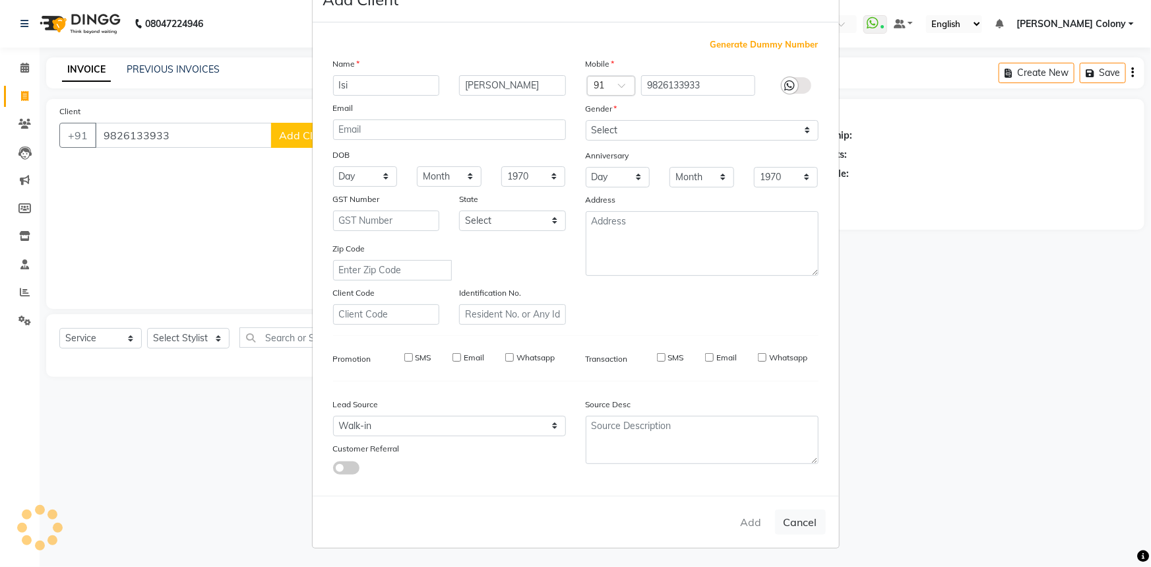
checkbox input "false"
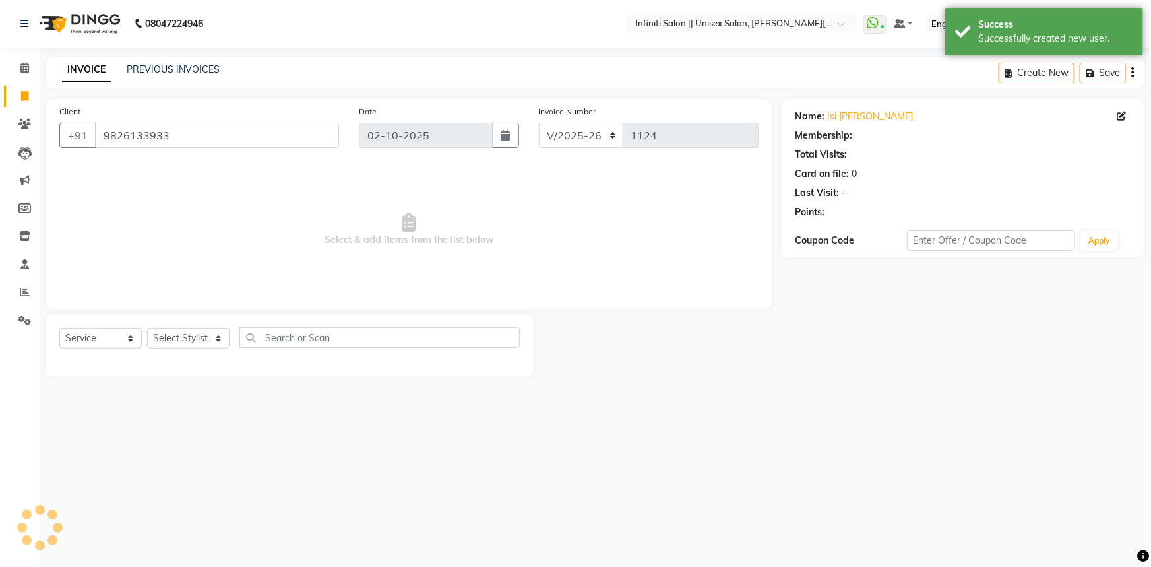
select select "1: Object"
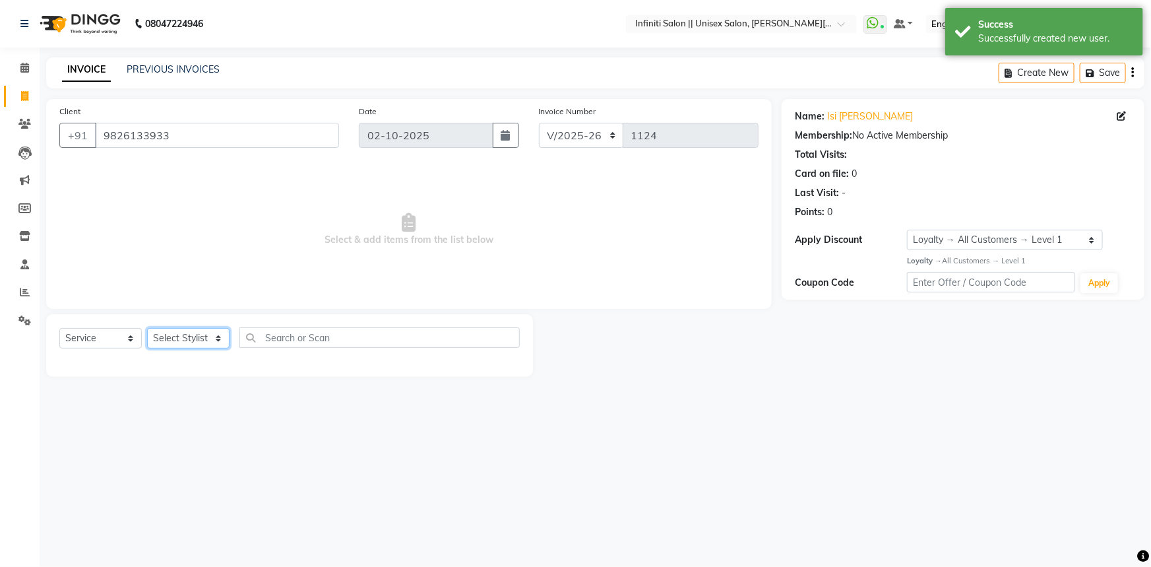
click at [192, 335] on select "Select Stylist [PERSON_NAME] [PERSON_NAME] CC [PERSON_NAME] Bhoomi [PERSON_NAME…" at bounding box center [188, 338] width 82 height 20
select select "93505"
click at [147, 328] on select "Select Stylist [PERSON_NAME] [PERSON_NAME] CC [PERSON_NAME] Bhoomi [PERSON_NAME…" at bounding box center [188, 338] width 82 height 20
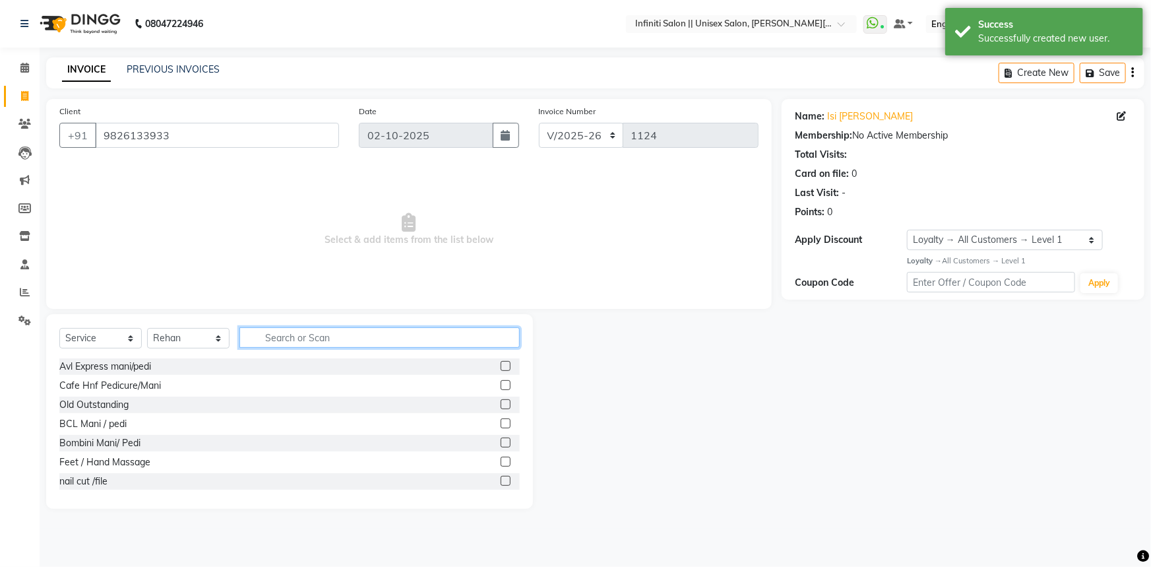
click at [278, 342] on input "text" at bounding box center [380, 337] width 280 height 20
type input "cut"
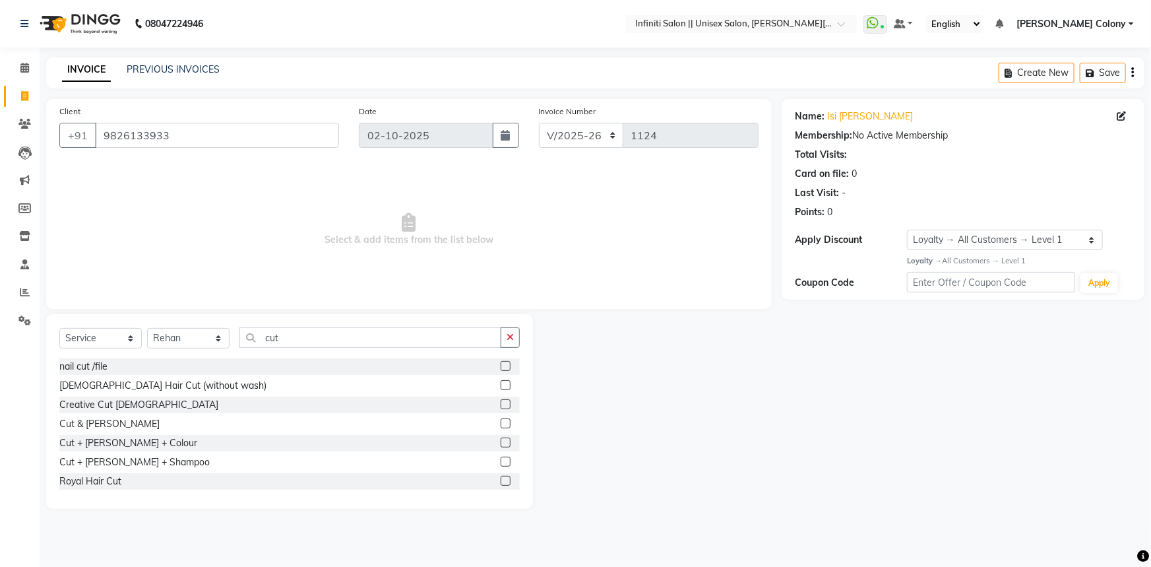
drag, startPoint x: 495, startPoint y: 425, endPoint x: 453, endPoint y: 426, distance: 42.2
click at [501, 426] on label at bounding box center [506, 423] width 10 height 10
click at [501, 426] on input "checkbox" at bounding box center [505, 424] width 9 height 9
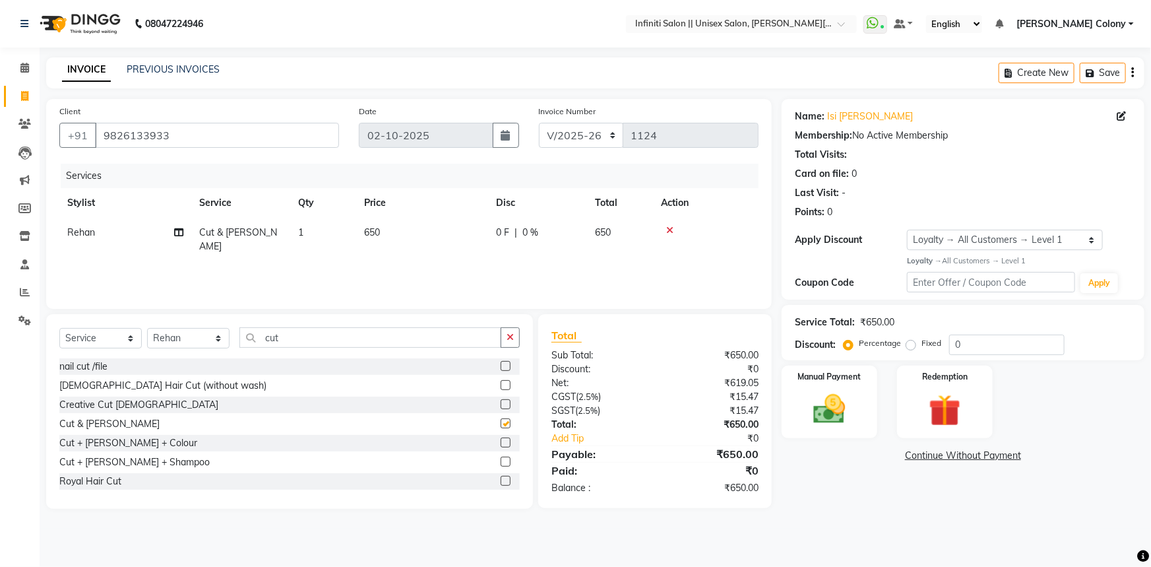
checkbox input "false"
click at [865, 399] on div "Manual Payment" at bounding box center [830, 402] width 100 height 76
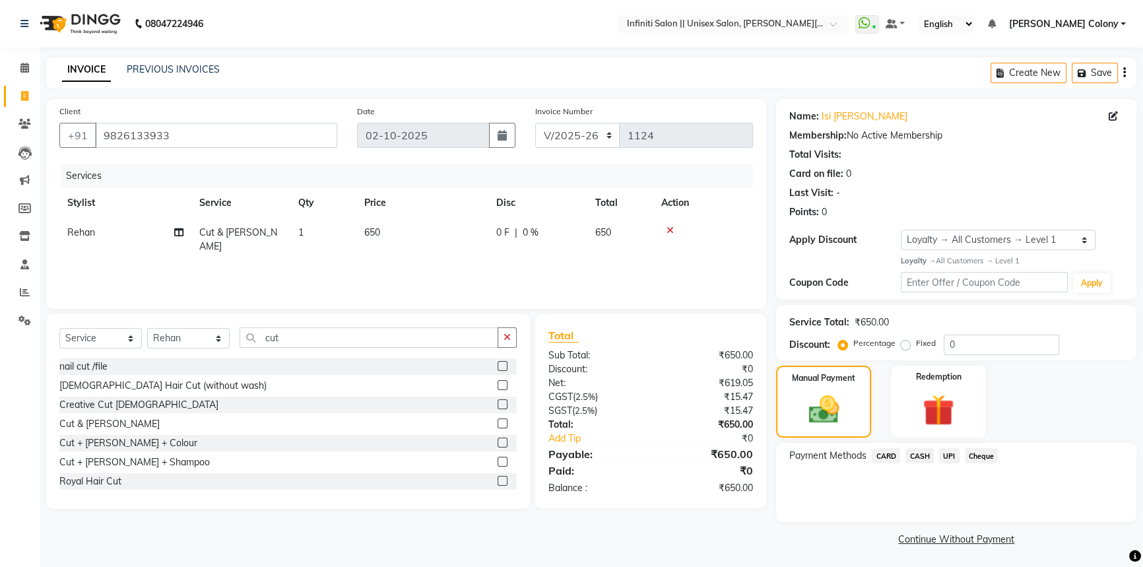
click at [950, 454] on span "UPI" at bounding box center [949, 455] width 20 height 15
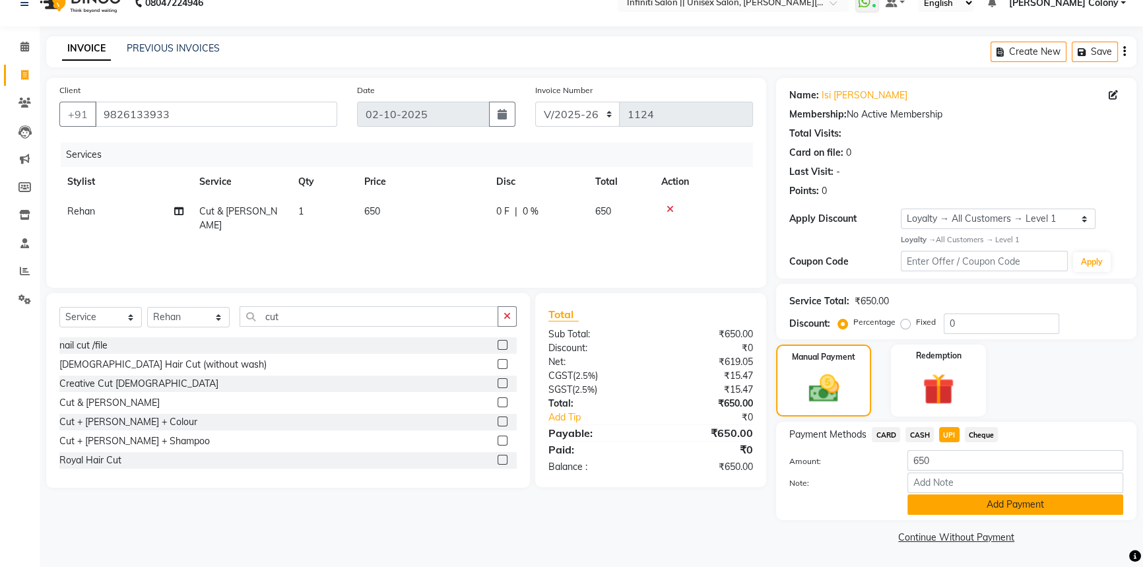
click at [938, 504] on button "Add Payment" at bounding box center [1015, 504] width 216 height 20
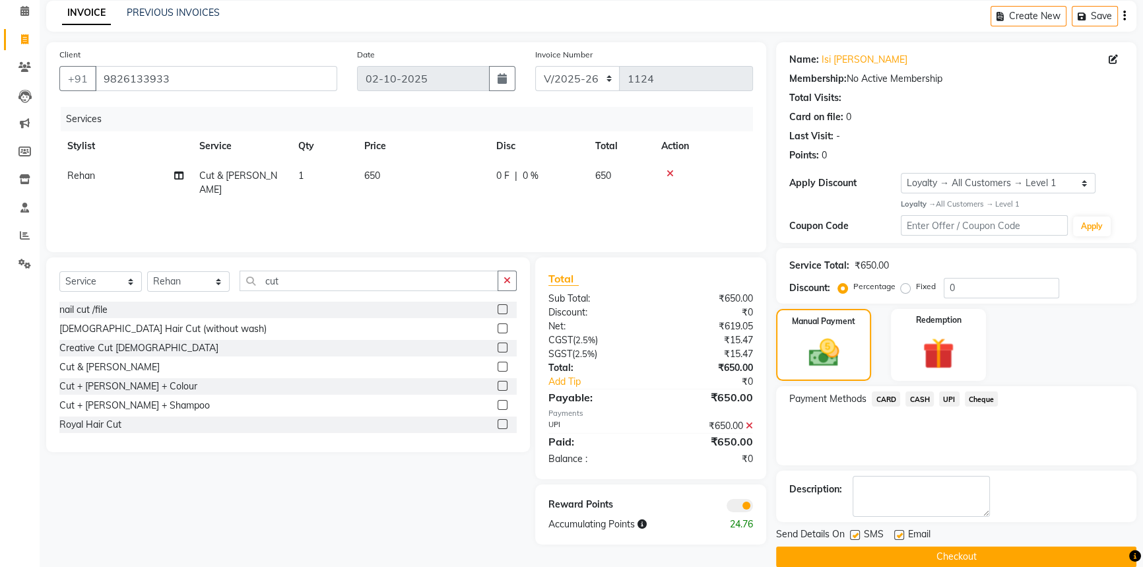
scroll to position [76, 0]
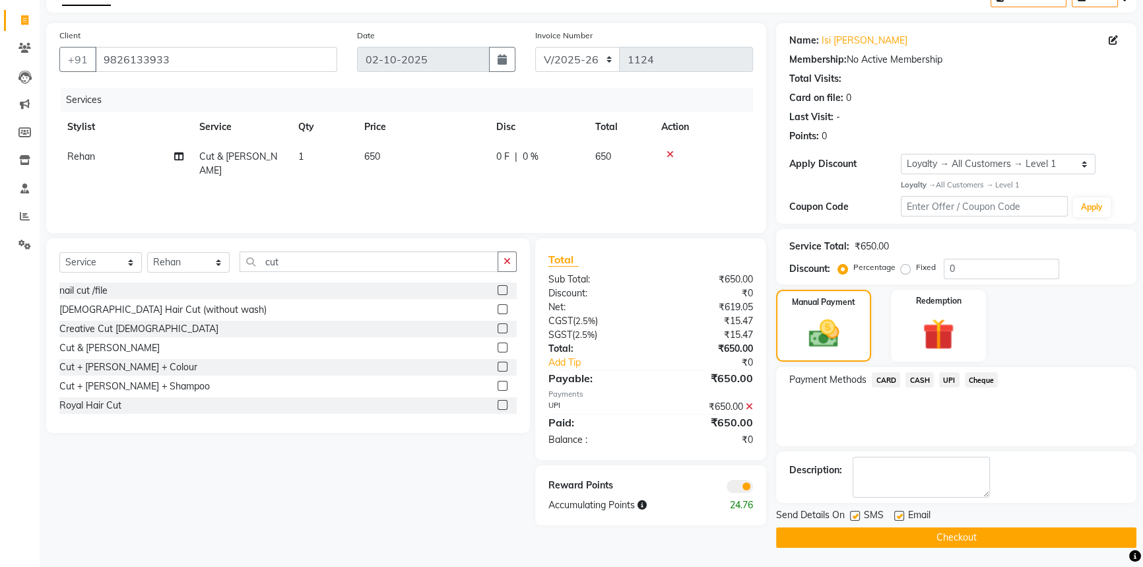
click at [938, 531] on button "Checkout" at bounding box center [956, 537] width 360 height 20
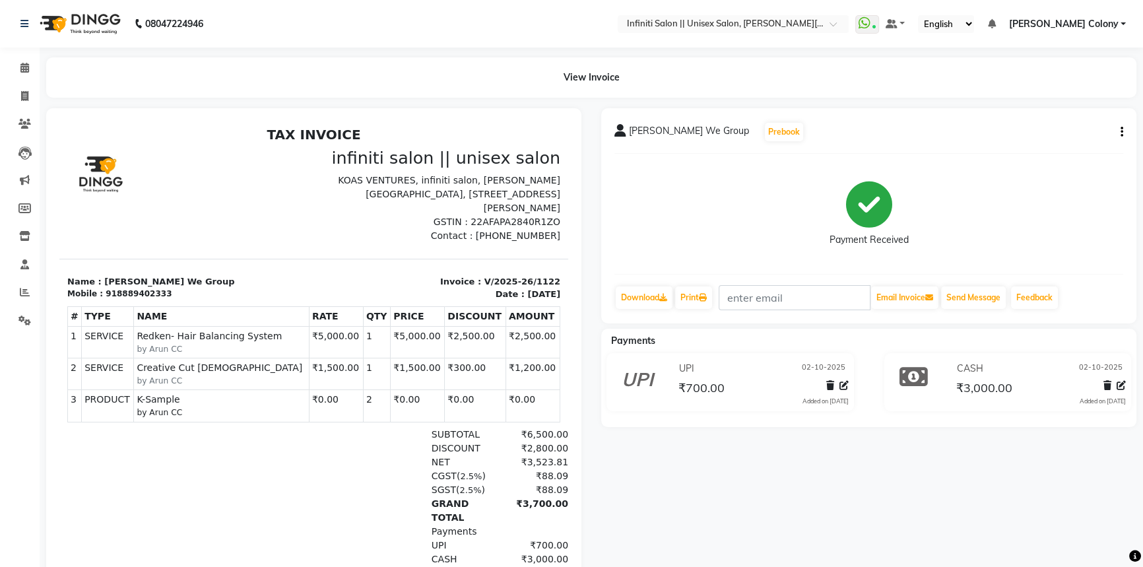
click at [52, 28] on img at bounding box center [79, 23] width 90 height 37
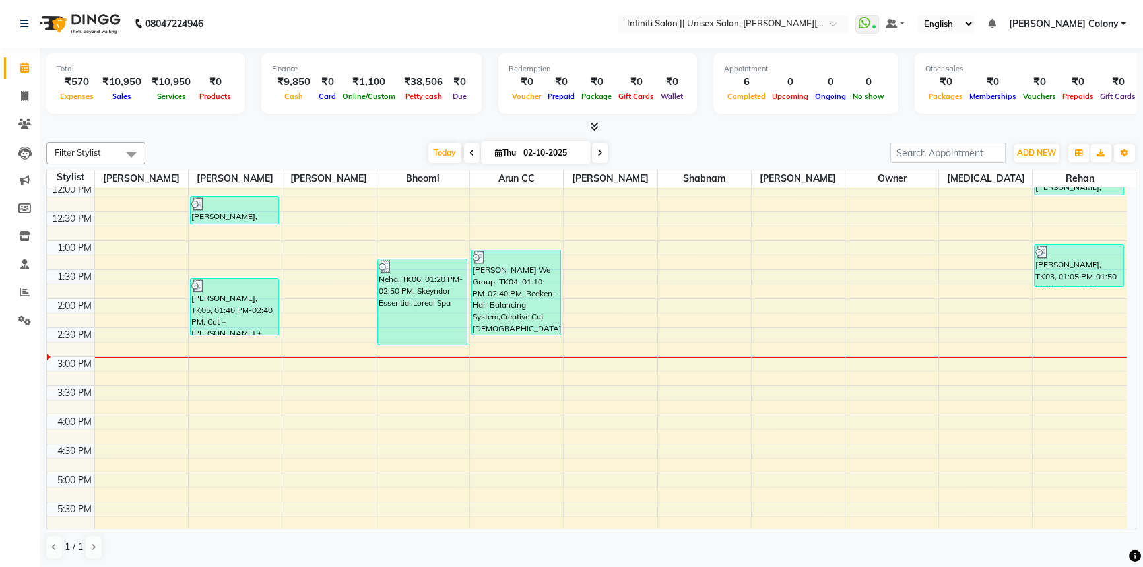
scroll to position [240, 0]
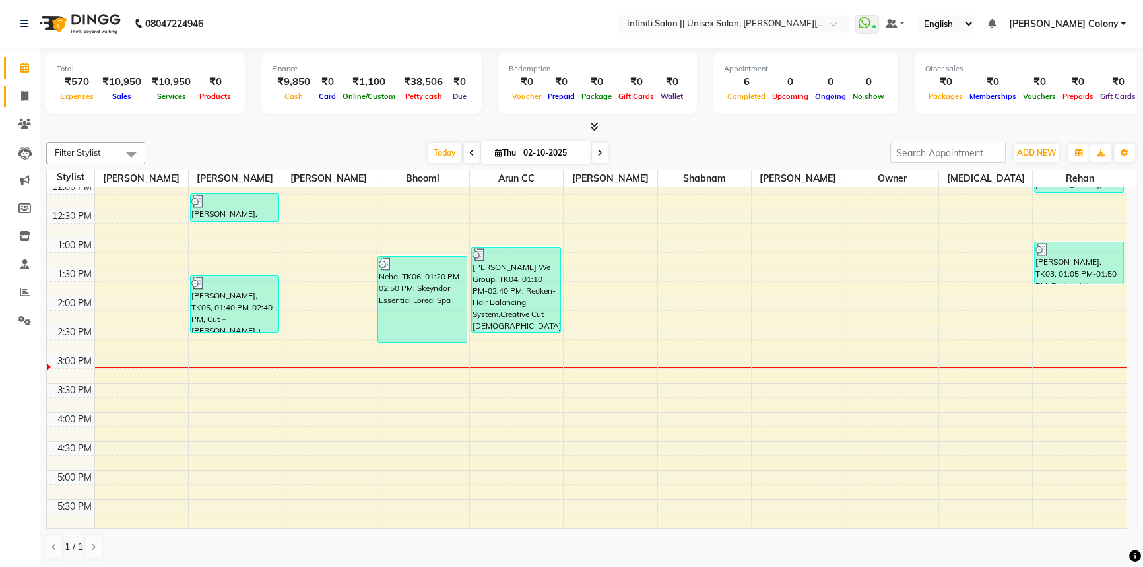
click at [9, 102] on link "Invoice" at bounding box center [20, 97] width 32 height 22
select select "service"
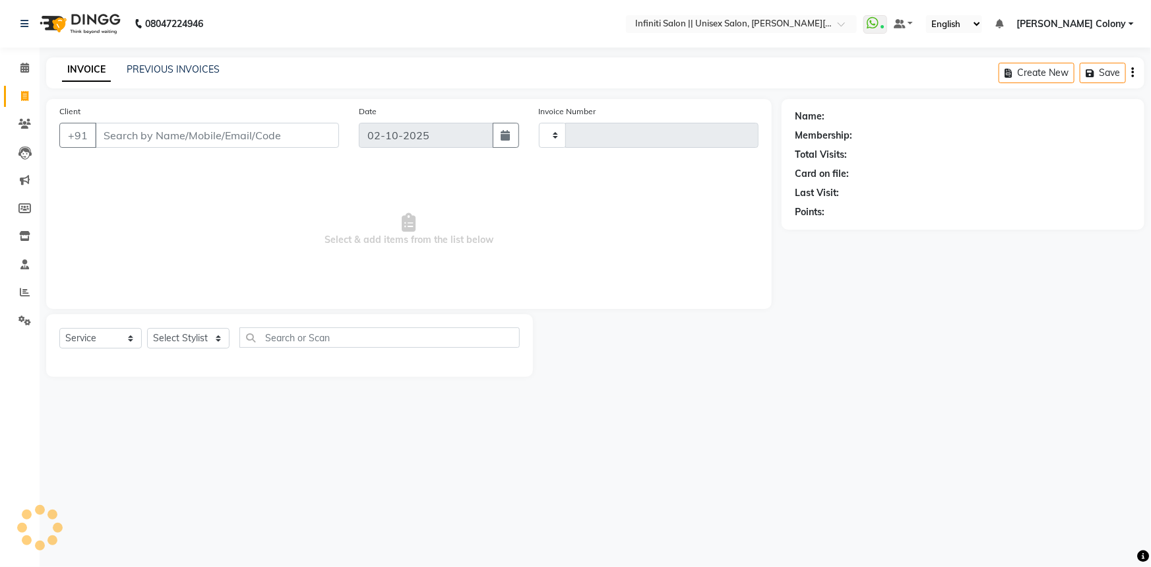
type input "1125"
select select "8233"
click at [25, 240] on icon at bounding box center [24, 236] width 11 height 10
select select
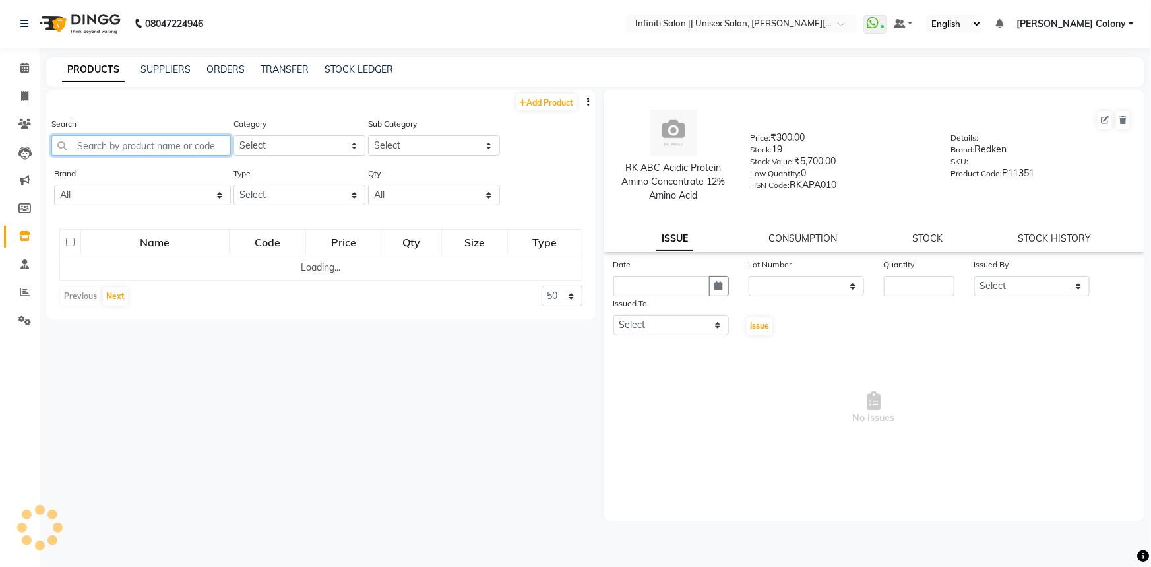
click at [176, 147] on input "text" at bounding box center [140, 145] width 179 height 20
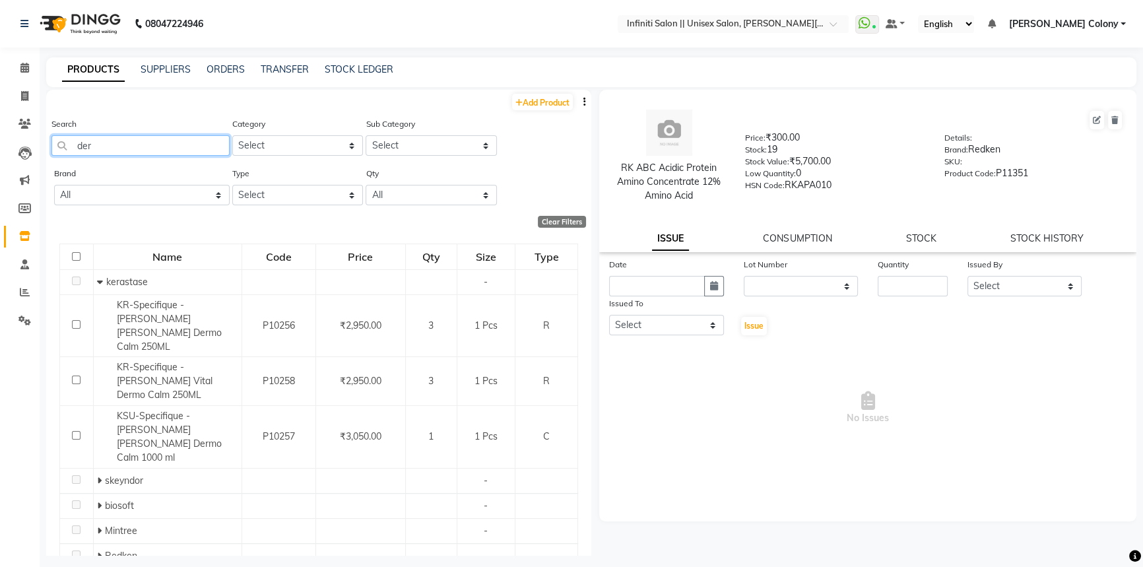
type input "der"
click at [111, 199] on select "All Avl Bcl Biosoft Dermalogica D Fabulous [PERSON_NAME] Gk Herbal Tree Kanpeki…" at bounding box center [142, 195] width 176 height 20
select select "dermalogica"
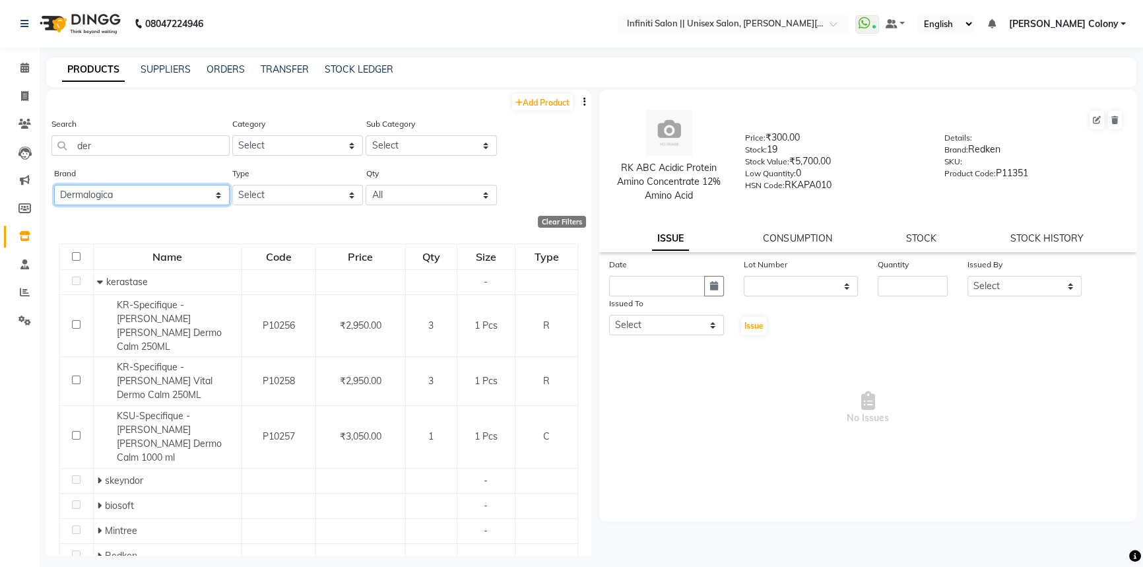
click at [54, 185] on select "All Avl Bcl Biosoft Dermalogica D Fabulous [PERSON_NAME] Gk Herbal Tree Kanpeki…" at bounding box center [142, 195] width 176 height 20
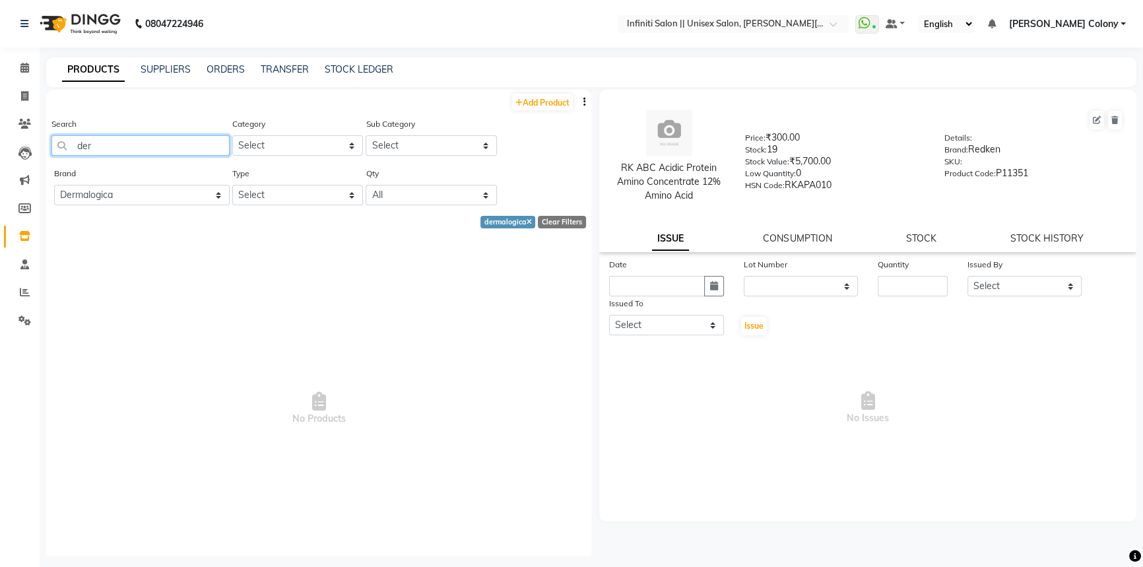
drag, startPoint x: 110, startPoint y: 153, endPoint x: 0, endPoint y: 219, distance: 128.4
click at [0, 219] on app-home "08047224946 Select Location × Infiniti Salon || Unisex Salon, [PERSON_NAME][GEO…" at bounding box center [571, 287] width 1143 height 575
type input "k"
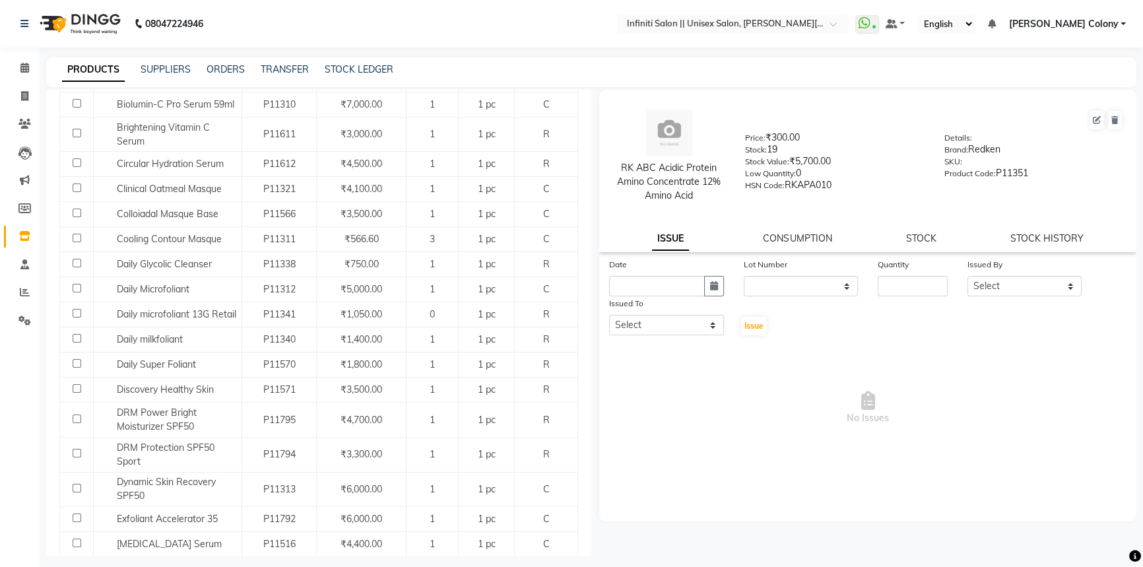
scroll to position [240, 0]
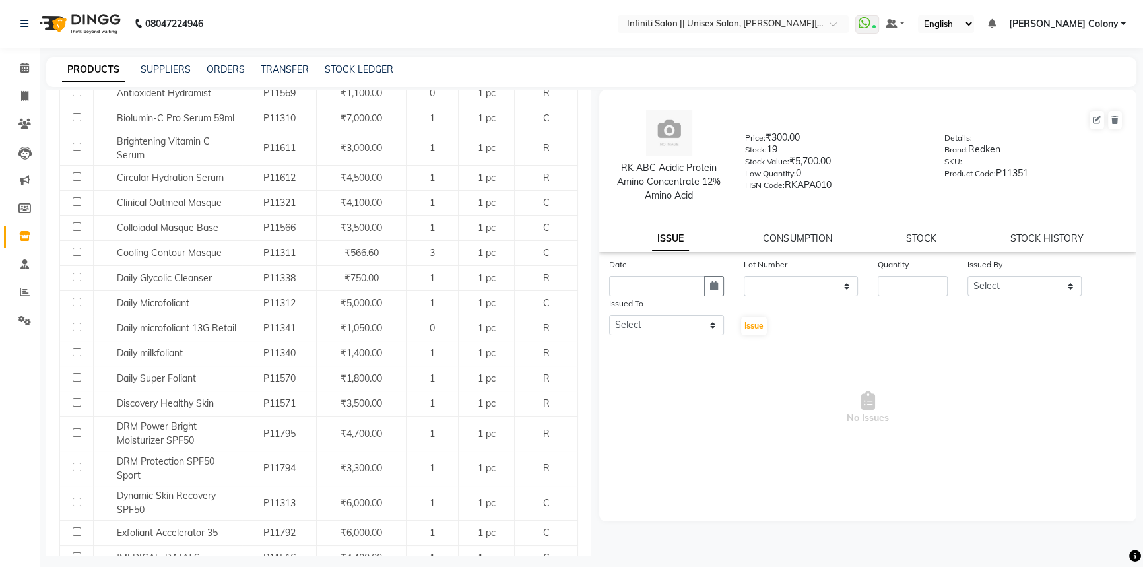
click at [59, 28] on img at bounding box center [79, 23] width 90 height 37
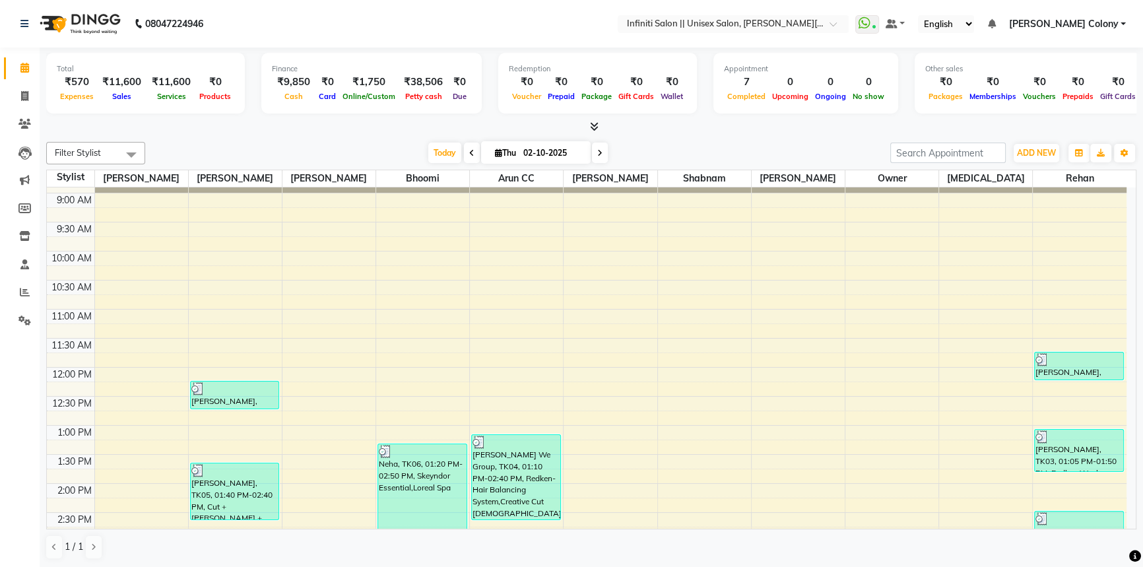
scroll to position [179, 0]
